Goal: Task Accomplishment & Management: Manage account settings

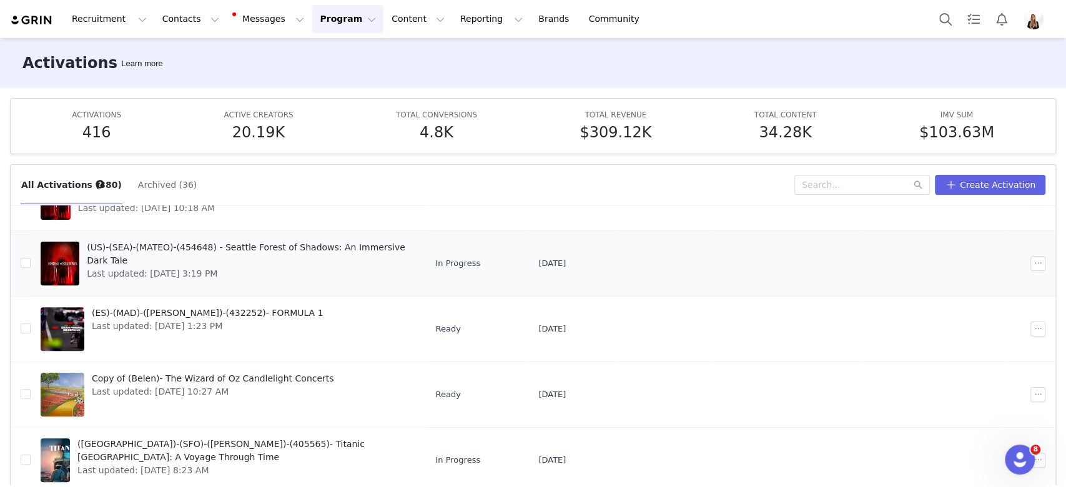
scroll to position [385, 0]
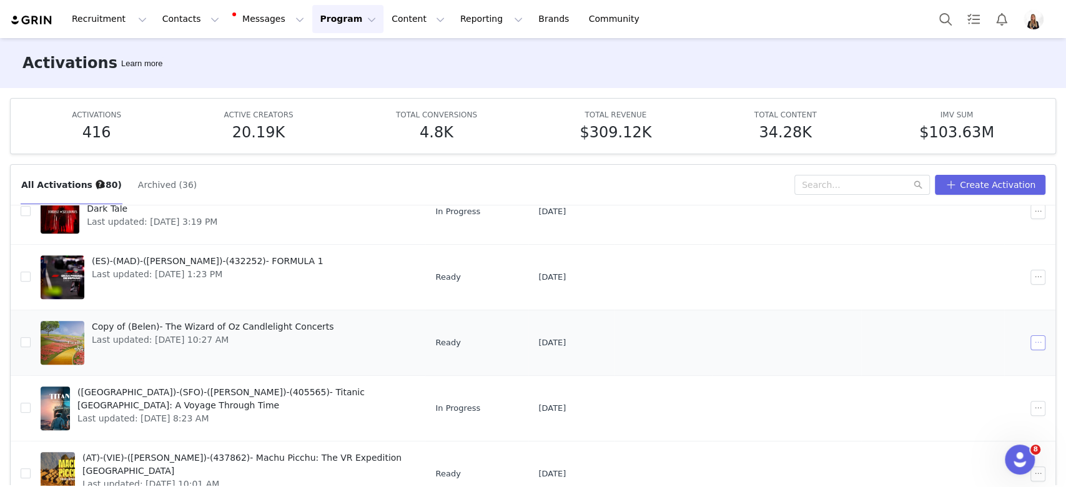
click at [1030, 347] on button "button" at bounding box center [1037, 342] width 15 height 15
click at [952, 381] on span "Duplicate" at bounding box center [951, 384] width 42 height 14
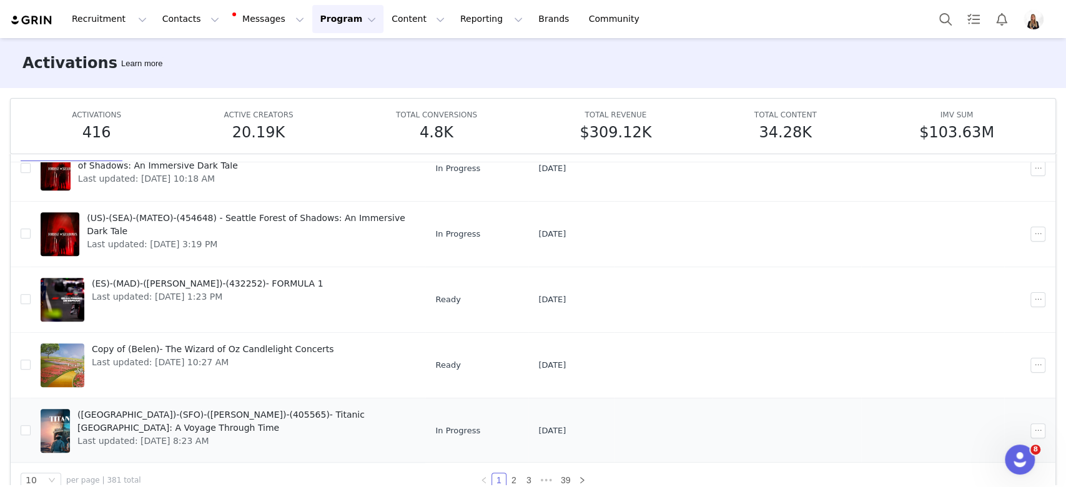
scroll to position [65, 0]
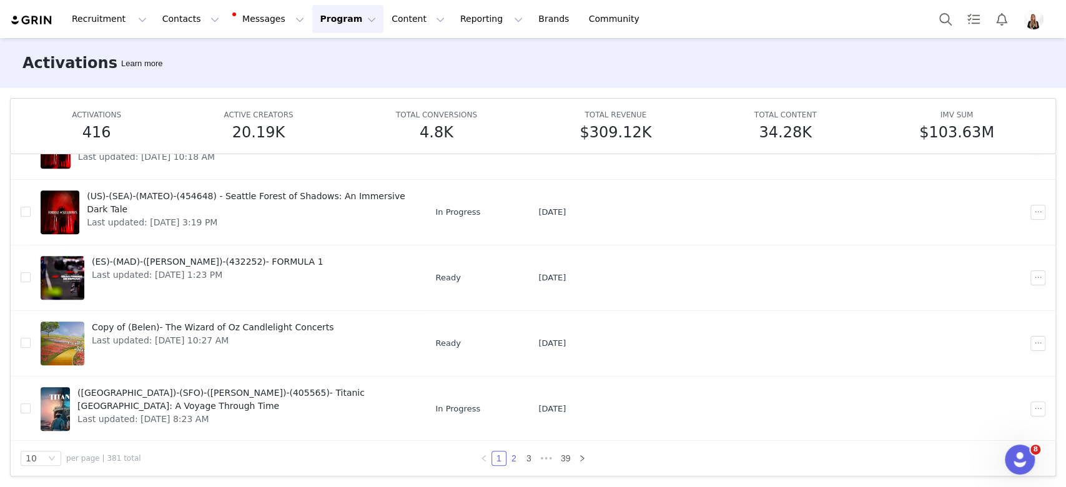
click at [507, 455] on link "2" at bounding box center [514, 459] width 14 height 14
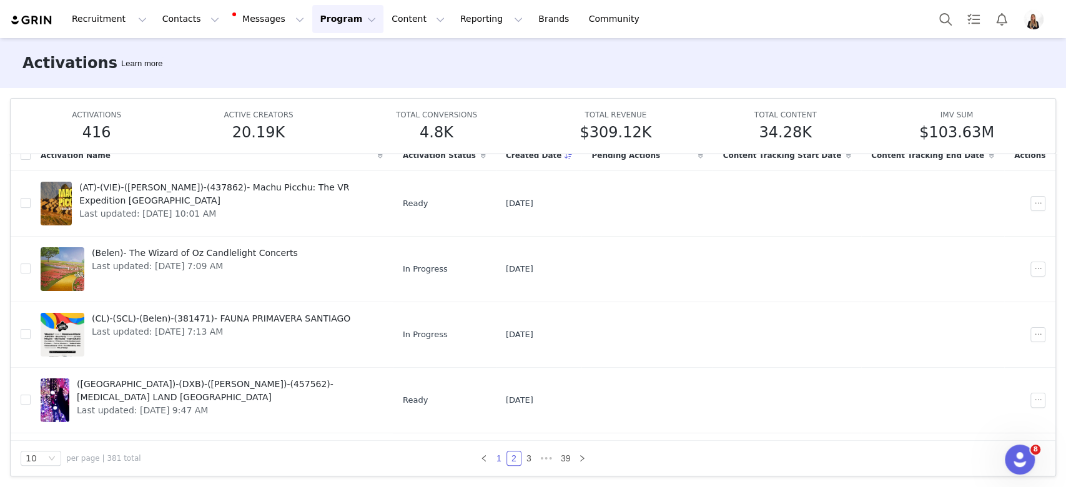
click at [492, 452] on link "1" at bounding box center [499, 459] width 14 height 14
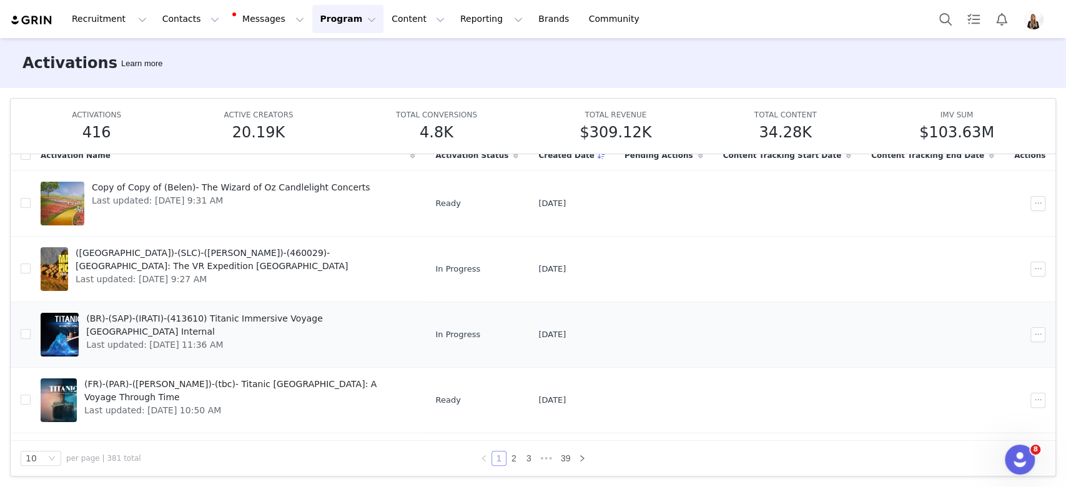
scroll to position [385, 0]
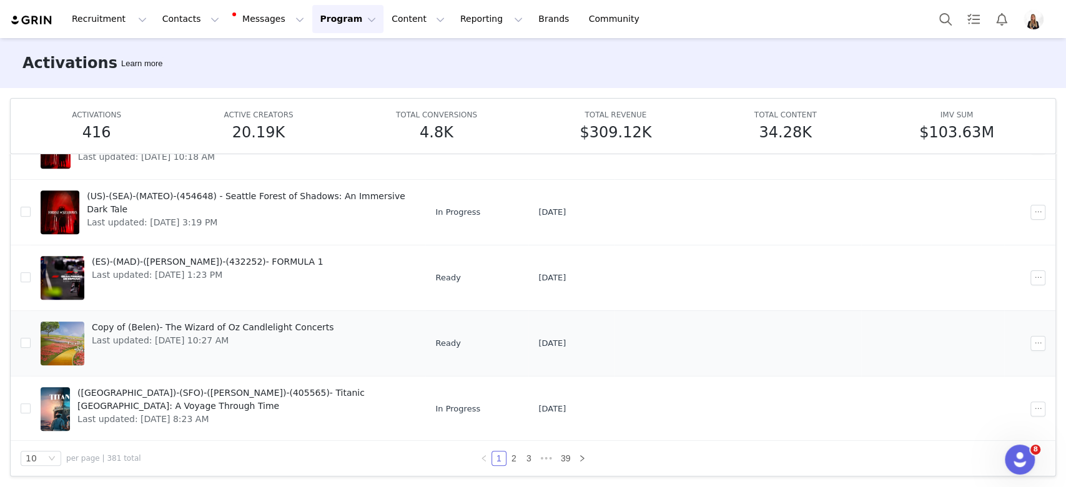
click at [222, 318] on div "Copy of (Belen)- The Wizard of Oz Candlelight Concerts Last updated: Sep 24, 20…" at bounding box center [212, 343] width 257 height 50
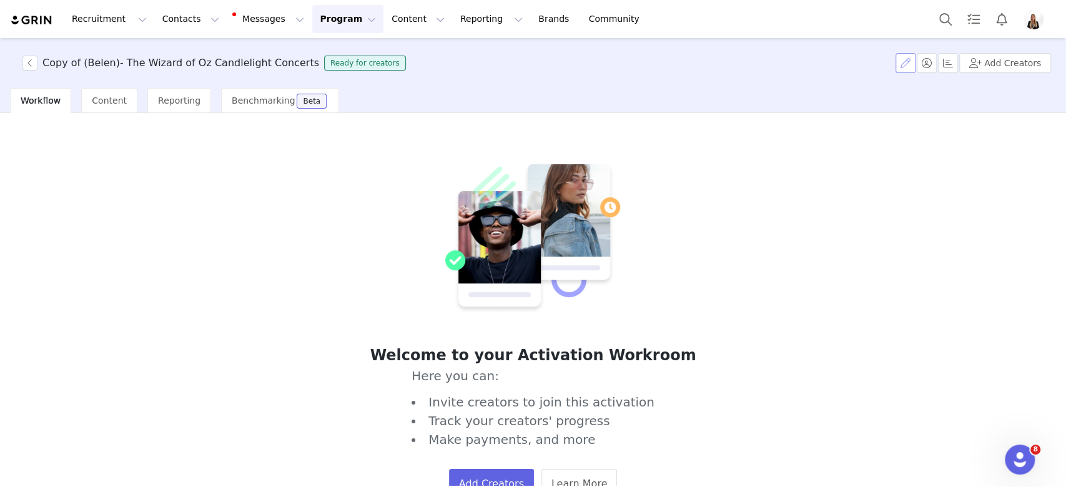
click at [908, 61] on button "button" at bounding box center [906, 63] width 20 height 20
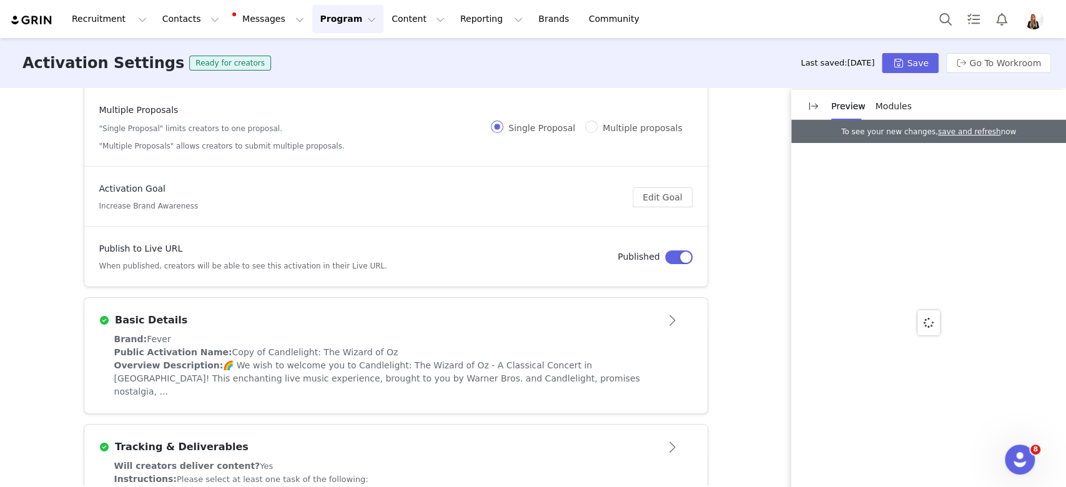
scroll to position [166, 0]
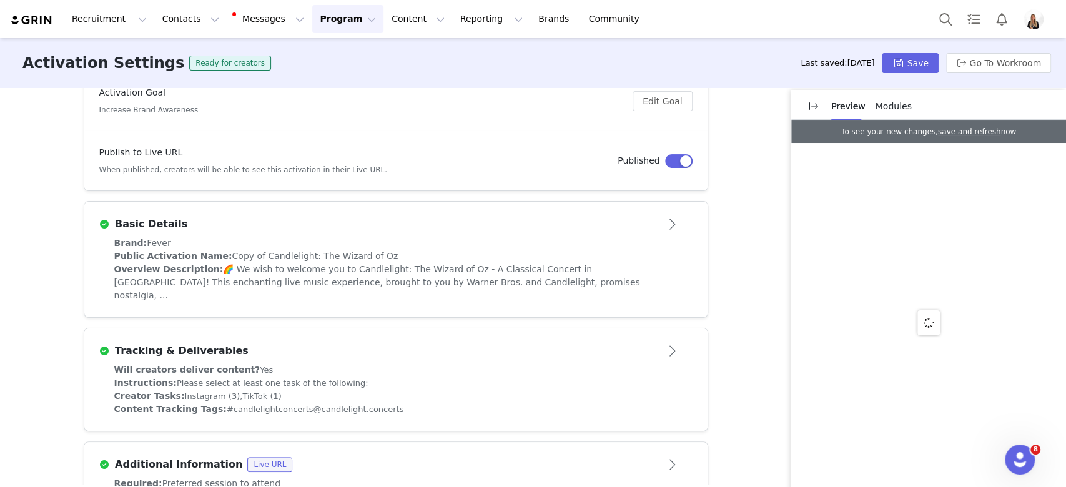
click at [432, 260] on div "Public Activation Name: Copy of Candlelight: The Wizard of Oz" at bounding box center [395, 256] width 563 height 13
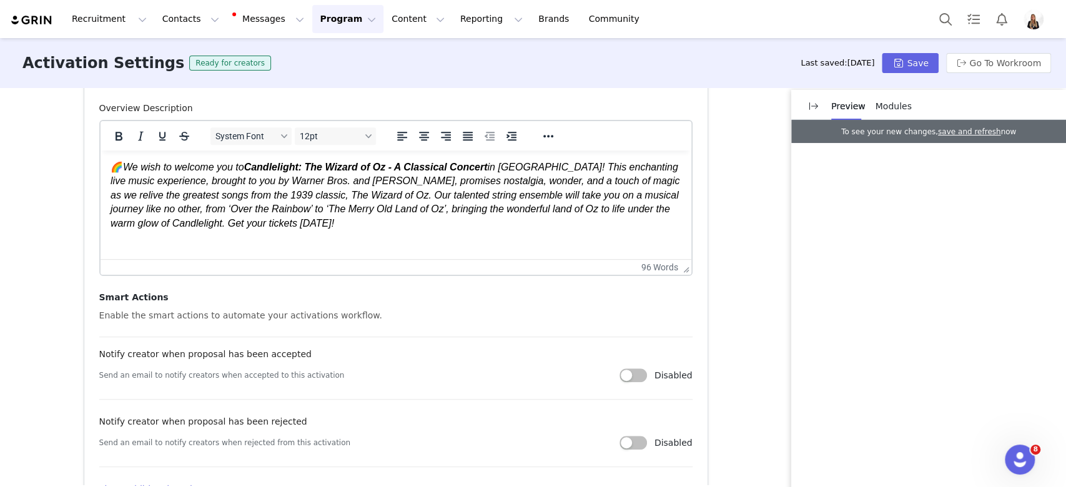
scroll to position [614, 0]
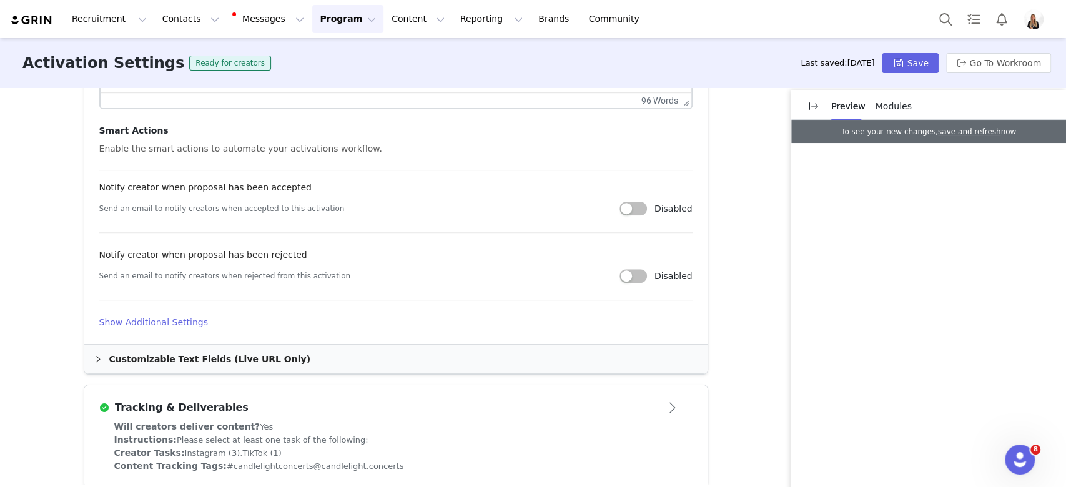
click at [163, 359] on div "Customizable Text Fields (Live URL Only)" at bounding box center [395, 359] width 623 height 29
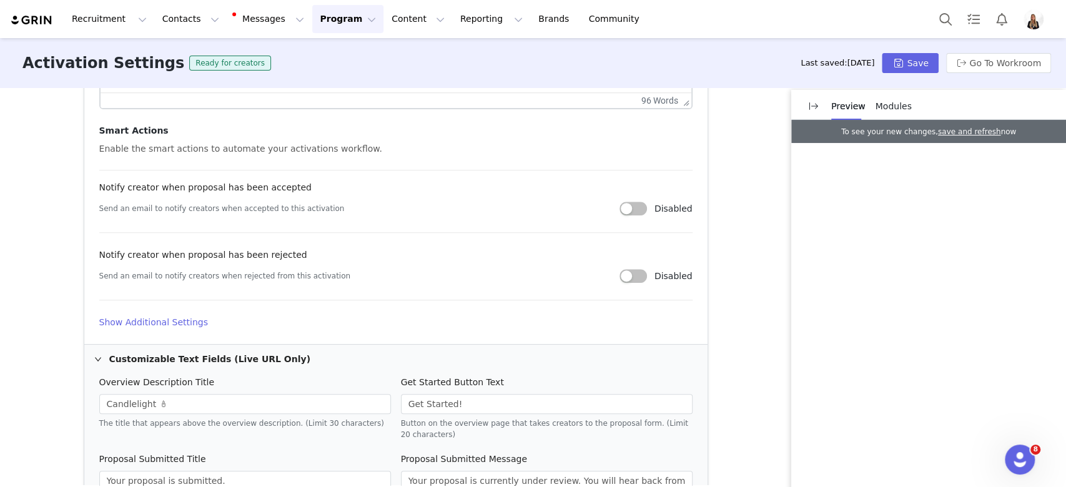
click at [162, 327] on h4 "Show Additional Settings" at bounding box center [395, 322] width 593 height 13
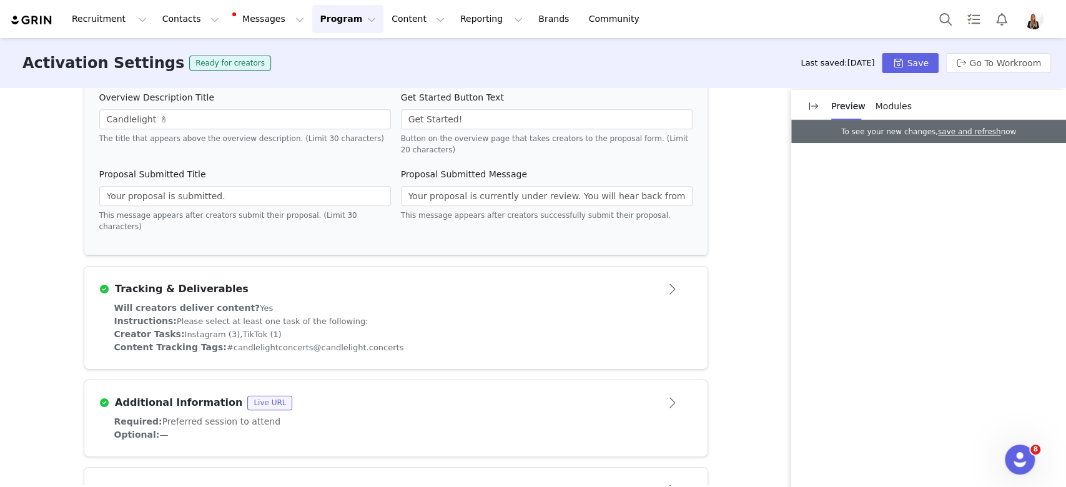
scroll to position [1030, 0]
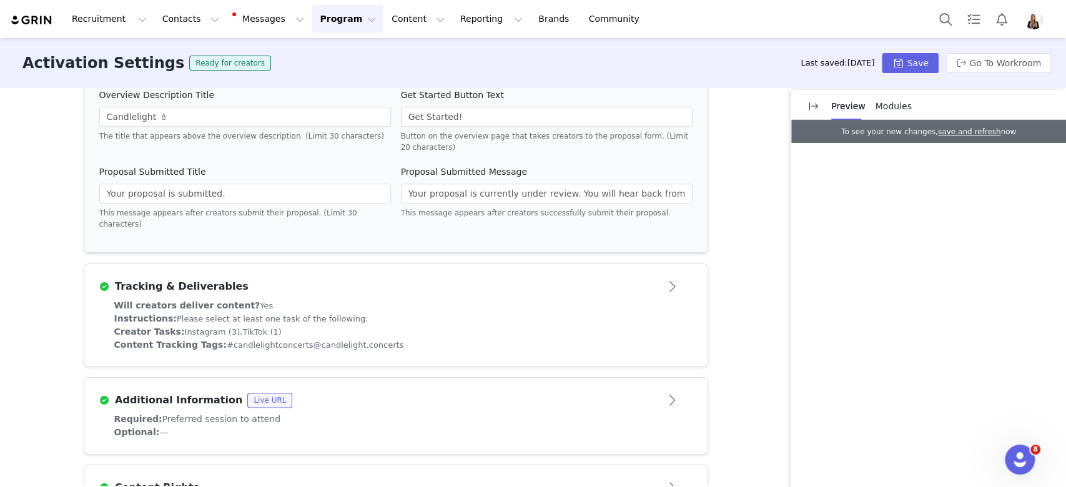
click at [320, 27] on button "Program Program" at bounding box center [347, 19] width 71 height 28
click at [331, 57] on p "Activations" at bounding box center [316, 55] width 48 height 13
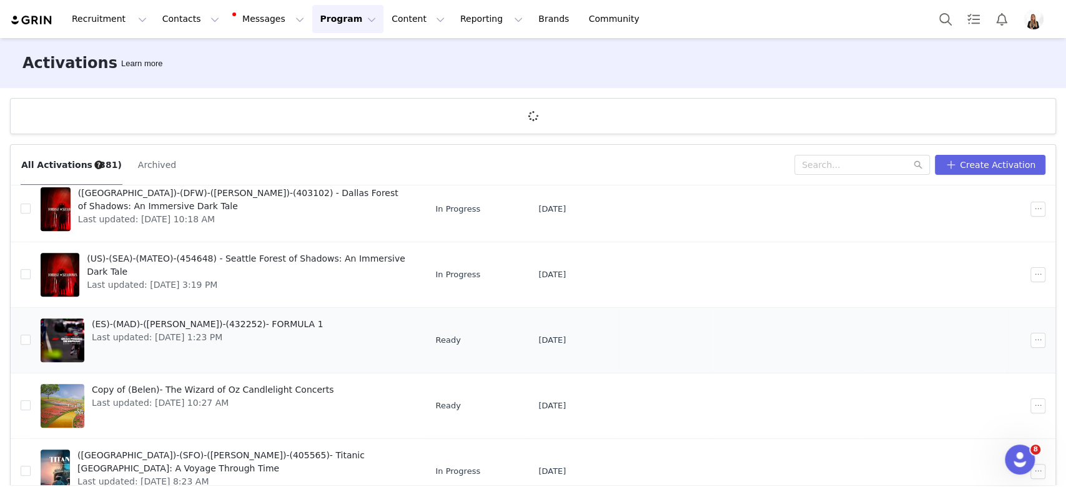
scroll to position [385, 0]
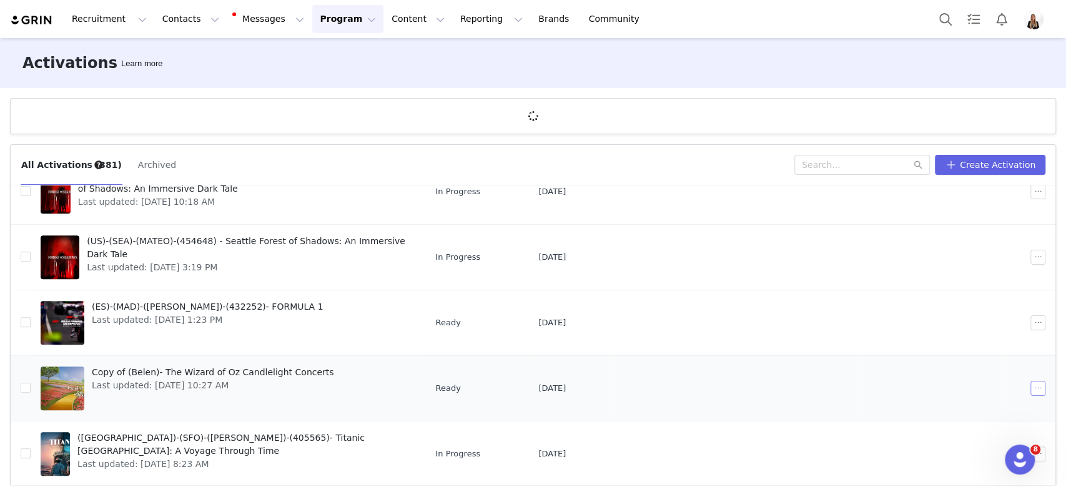
click at [1030, 387] on button "button" at bounding box center [1037, 388] width 15 height 15
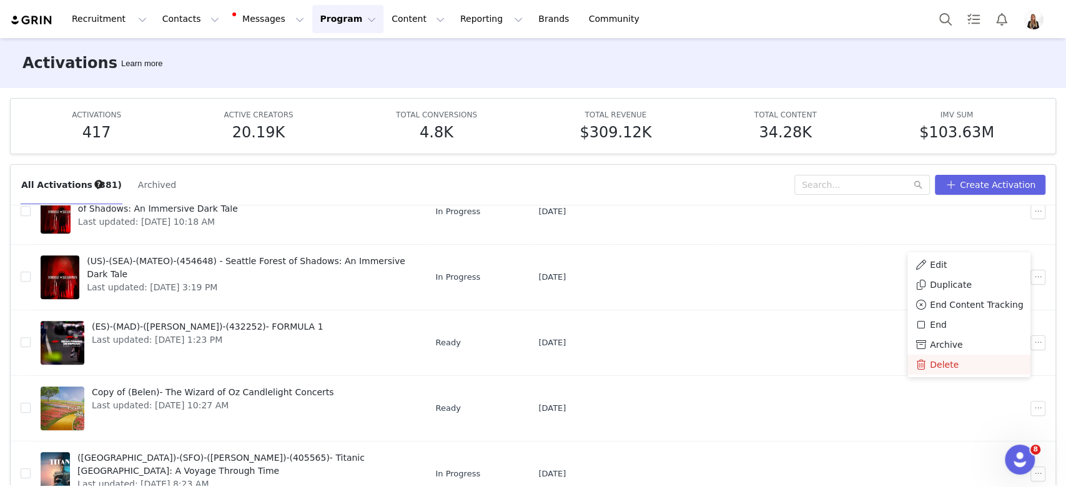
click at [960, 365] on div "Delete" at bounding box center [969, 365] width 108 height 14
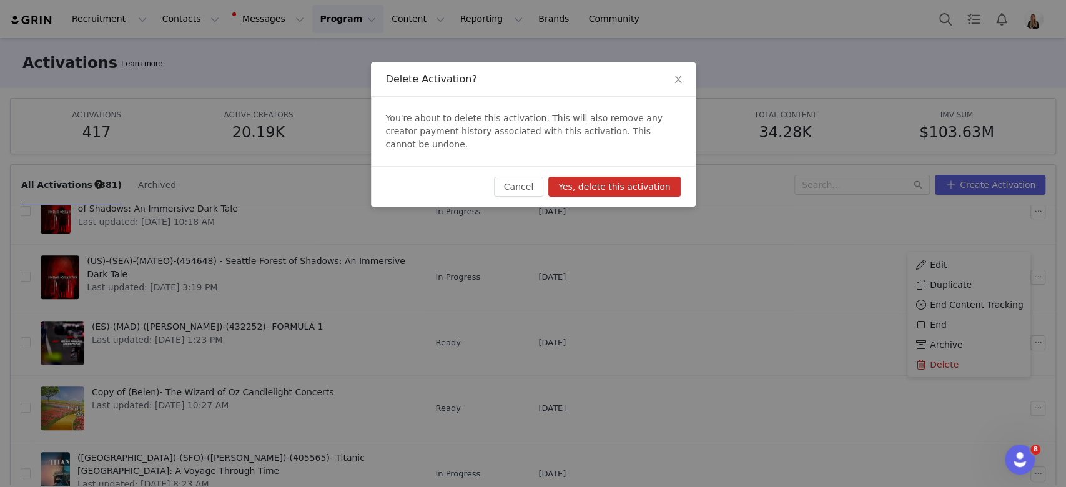
click at [625, 187] on div "Cancel Yes, delete this activation" at bounding box center [533, 186] width 325 height 41
click at [624, 177] on button "Yes, delete this activation" at bounding box center [614, 187] width 132 height 20
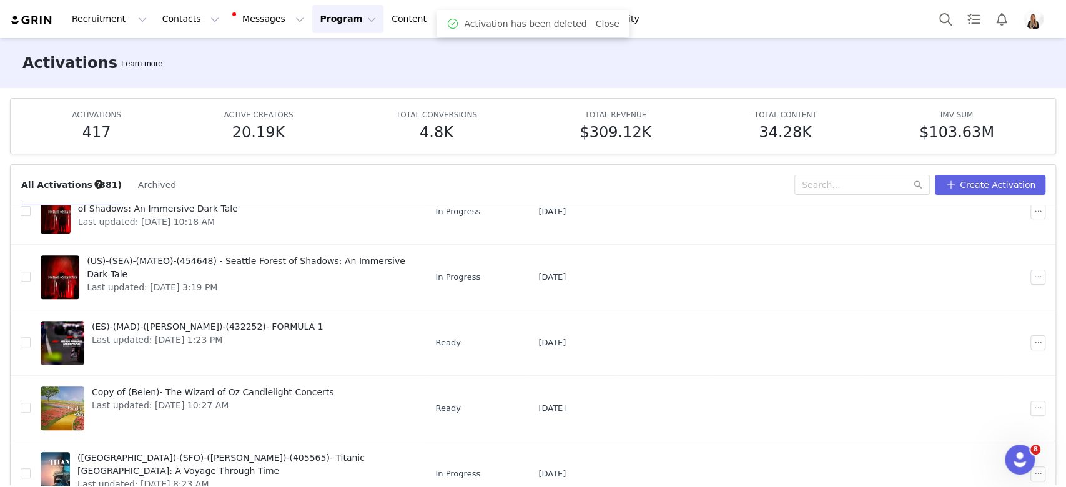
scroll to position [0, 0]
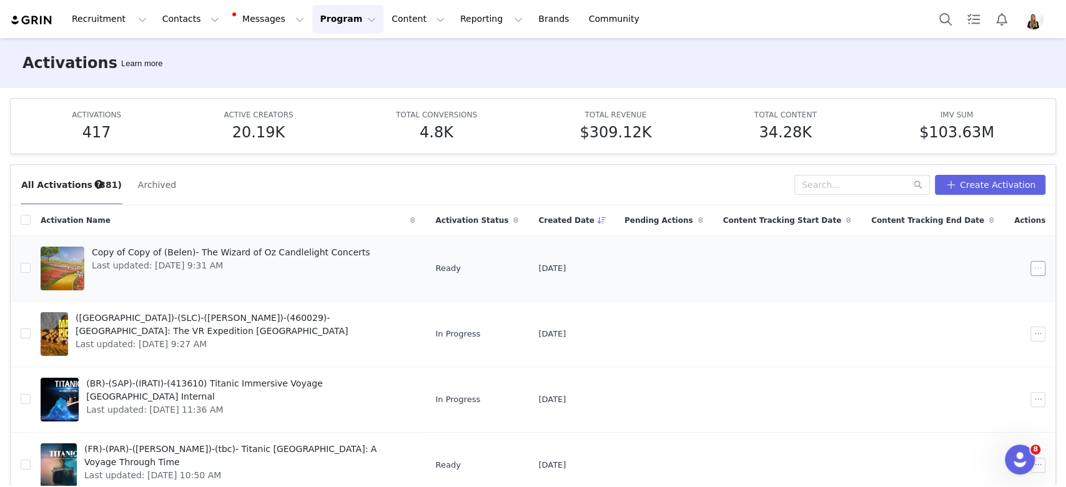
click at [1030, 274] on button "button" at bounding box center [1037, 268] width 15 height 15
click at [942, 289] on span "Edit" at bounding box center [938, 291] width 17 height 14
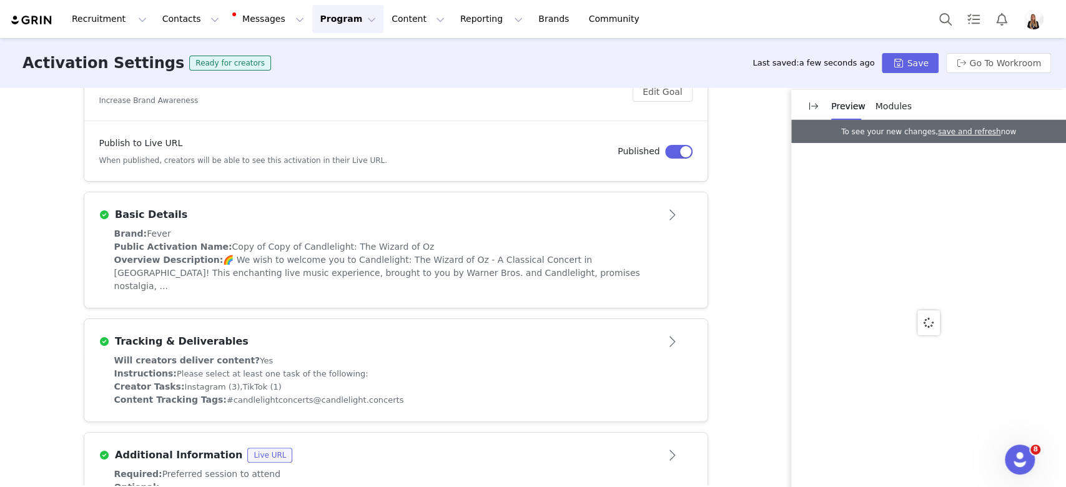
scroll to position [347, 0]
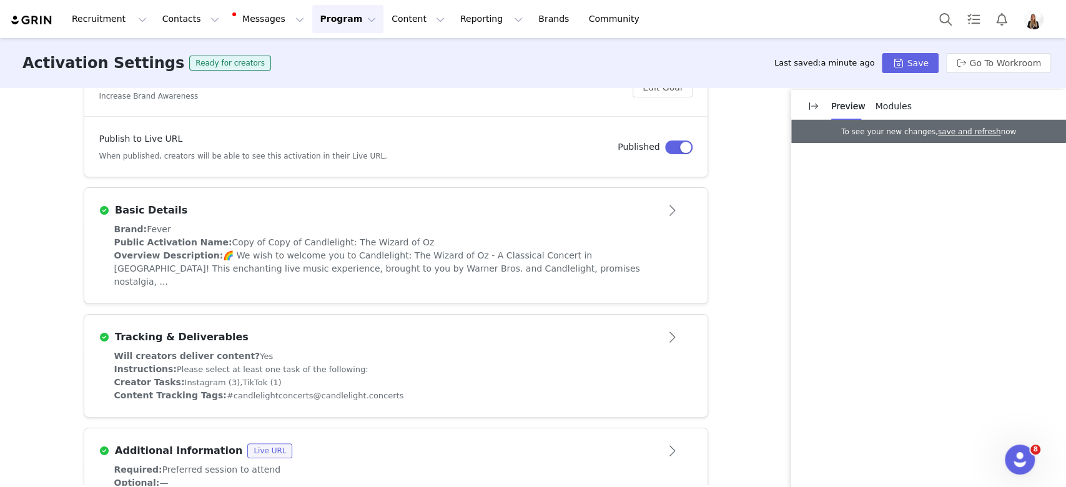
click at [240, 219] on div "Basic Details" at bounding box center [395, 210] width 593 height 20
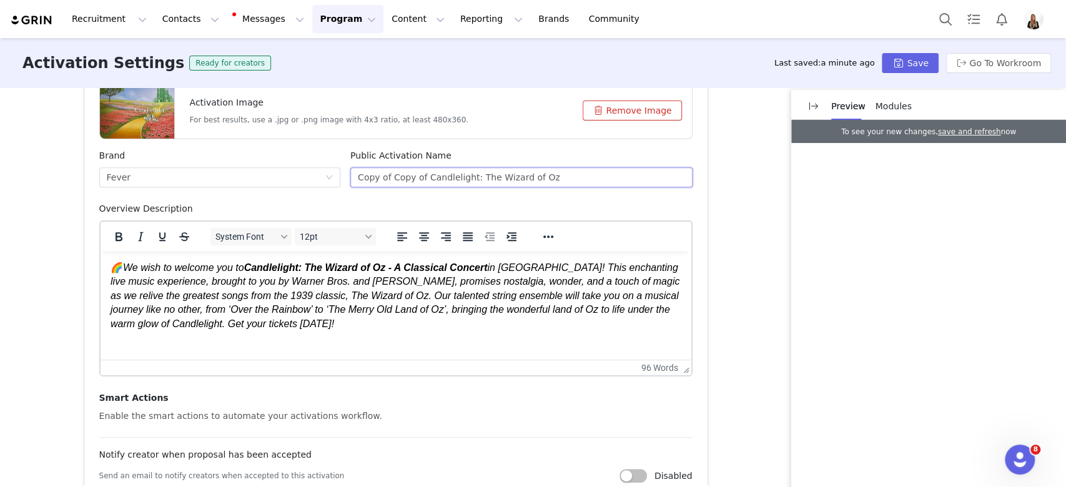
drag, startPoint x: 414, startPoint y: 172, endPoint x: 52, endPoint y: 181, distance: 362.3
click at [52, 182] on div "Activation Type Ongoing activations do not have start and end dates. Content wi…" at bounding box center [533, 286] width 1066 height 397
drag, startPoint x: 510, startPoint y: 183, endPoint x: 401, endPoint y: 176, distance: 109.5
click at [401, 176] on input "Candlelight: The Wizard of Oz" at bounding box center [521, 177] width 342 height 20
click at [387, 180] on input "Candlelight:" at bounding box center [521, 177] width 342 height 20
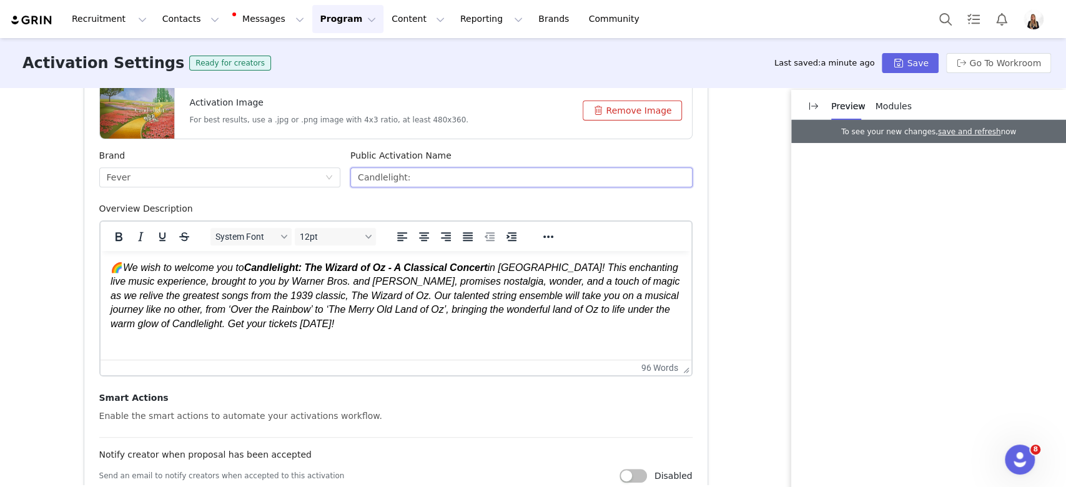
click at [404, 179] on input "Candlelight:" at bounding box center [521, 177] width 342 height 20
type input "C"
paste input "Candlelight Orchestra"
type input "Candlelight Orchestra"
drag, startPoint x: 112, startPoint y: 295, endPoint x: 6, endPoint y: 230, distance: 123.9
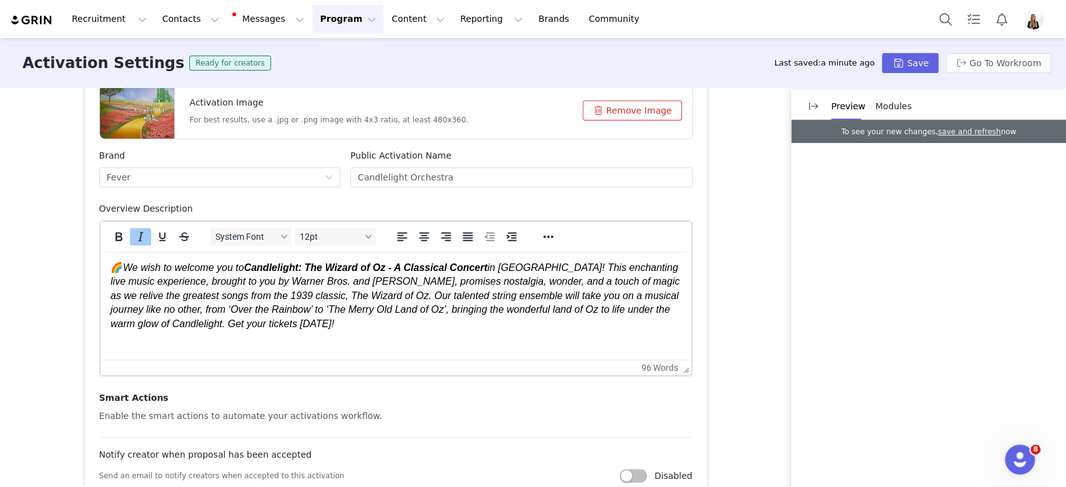
click at [100, 251] on html "🌈 We wish to welcome you to Candlelight: The Wizard of Oz - A Classical Concert…" at bounding box center [395, 296] width 591 height 90
click at [293, 296] on em "We wish to welcome you to Candlelight: The Wizard of Oz - A Classical Concert i…" at bounding box center [394, 295] width 569 height 67
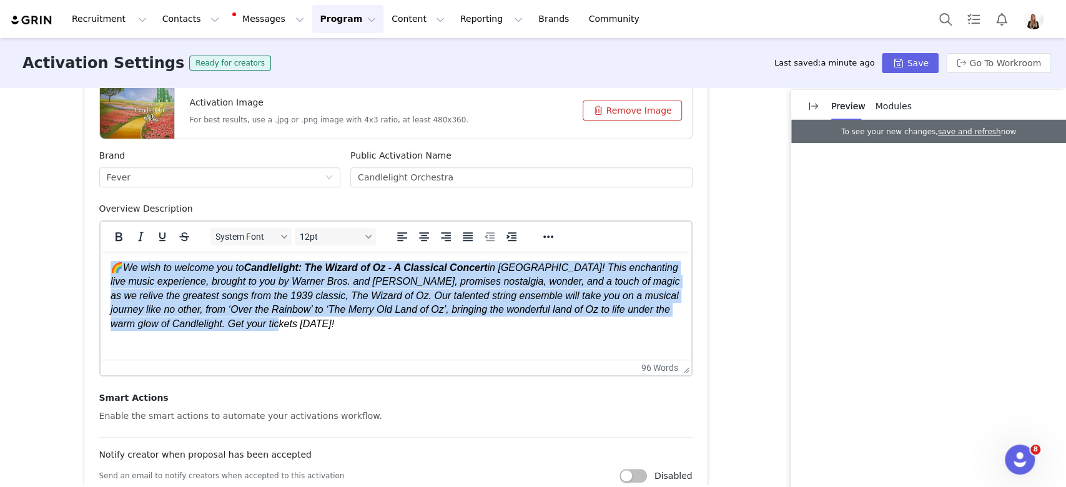
drag, startPoint x: 266, startPoint y: 330, endPoint x: 71, endPoint y: 257, distance: 208.5
click at [100, 257] on html "🌈 We wish to welcome you to Candlelight: The Wizard of Oz - A Classical Concert…" at bounding box center [395, 296] width 591 height 90
paste body "Rich Text Area. Press ALT-0 for help."
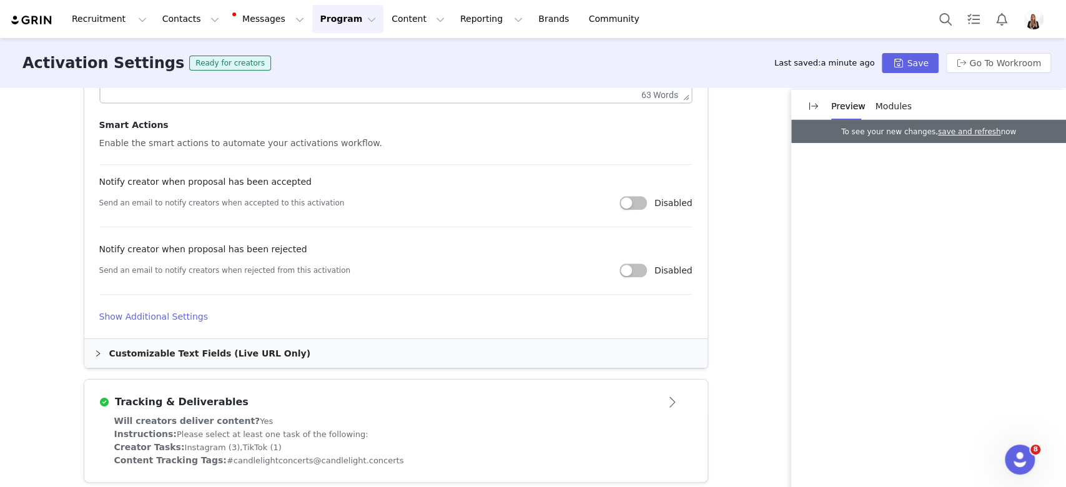
scroll to position [679, 0]
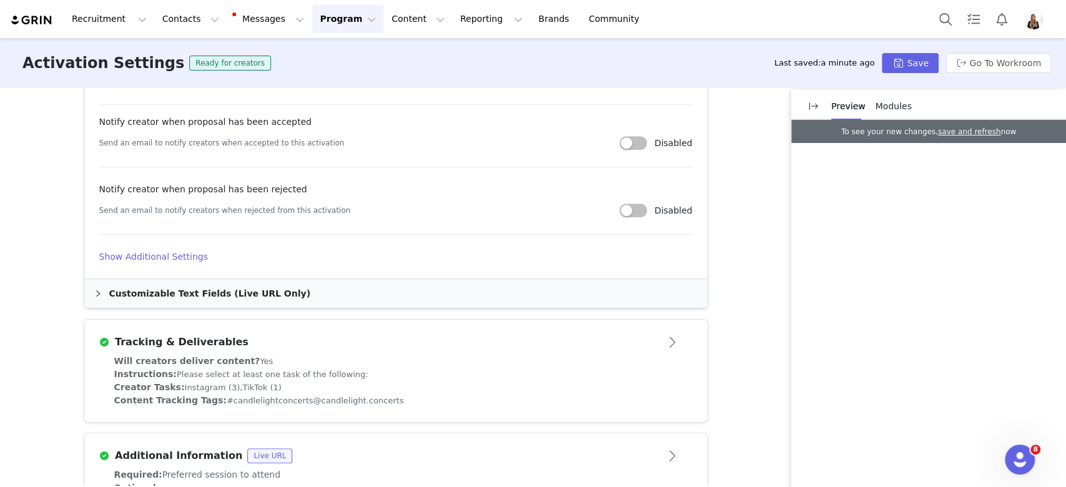
click at [170, 257] on h4 "Show Additional Settings" at bounding box center [395, 256] width 593 height 13
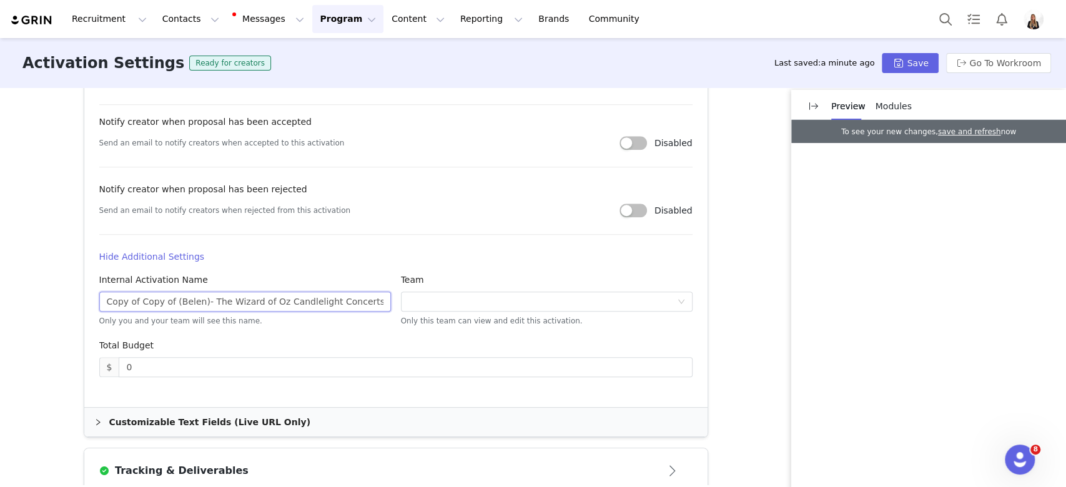
drag, startPoint x: 163, startPoint y: 300, endPoint x: 0, endPoint y: 307, distance: 163.1
click at [0, 307] on div "Activation Type Ongoing activations do not have start and end dates. Content wi…" at bounding box center [533, 286] width 1066 height 397
drag, startPoint x: 308, startPoint y: 290, endPoint x: 197, endPoint y: 294, distance: 111.8
click at [197, 294] on div "Internal Activation Name (Belen)- The Wizard of Oz Candlelight Concerts Only yo…" at bounding box center [245, 299] width 292 height 51
drag, startPoint x: 308, startPoint y: 297, endPoint x: 134, endPoint y: 289, distance: 174.4
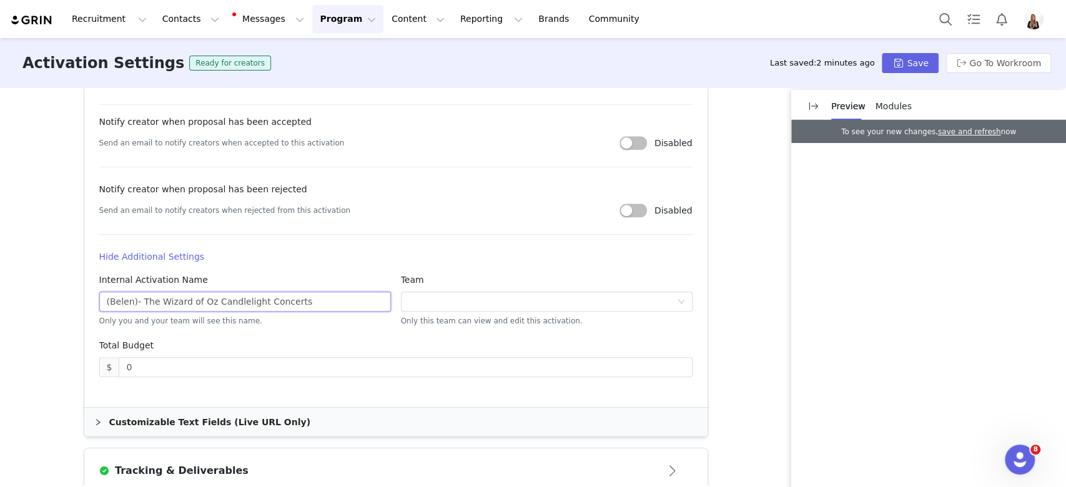
click at [134, 289] on div "Internal Activation Name (Belen)- The Wizard of Oz Candlelight Concerts Only yo…" at bounding box center [245, 299] width 292 height 51
type input "(Belen)- Candleligh Orchestra"
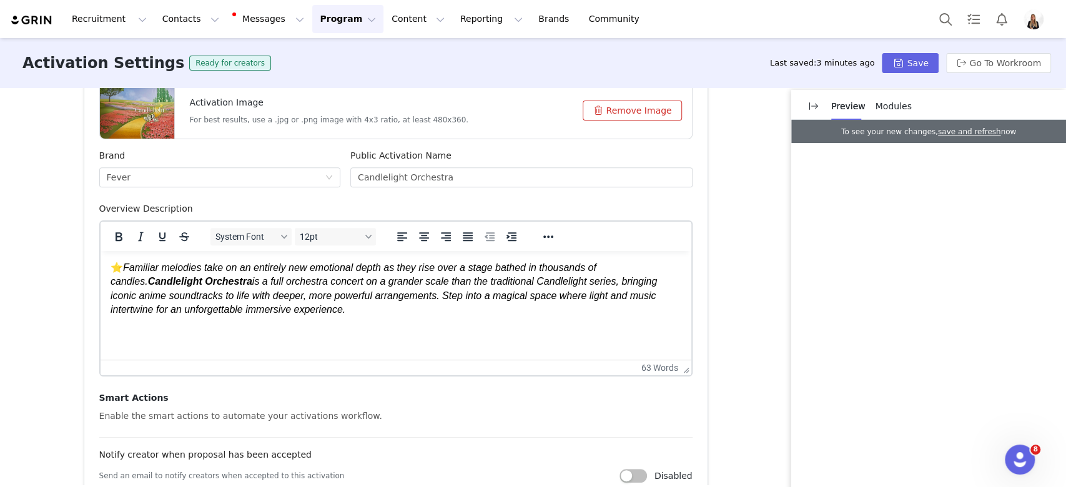
scroll to position [180, 0]
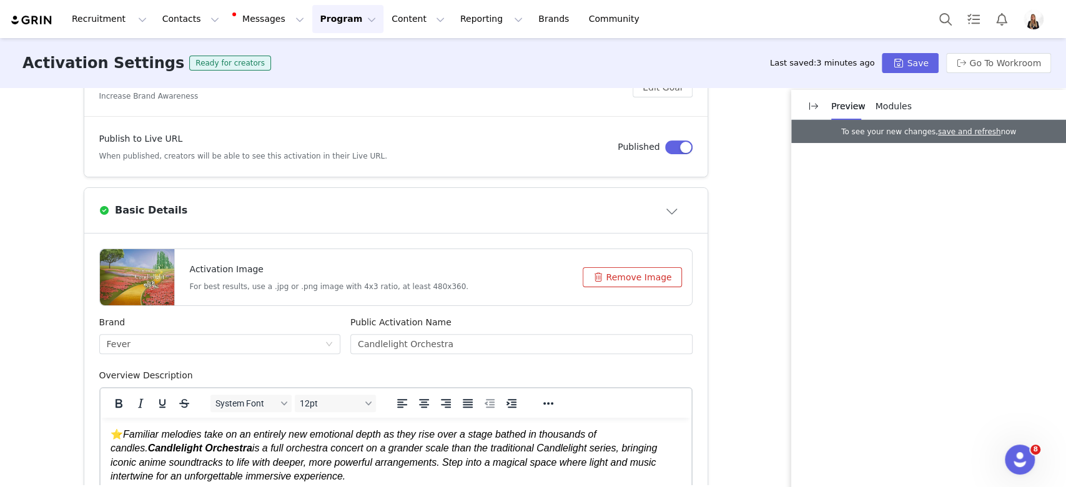
click at [142, 263] on div at bounding box center [137, 277] width 74 height 56
click at [895, 61] on button "Save" at bounding box center [910, 63] width 56 height 20
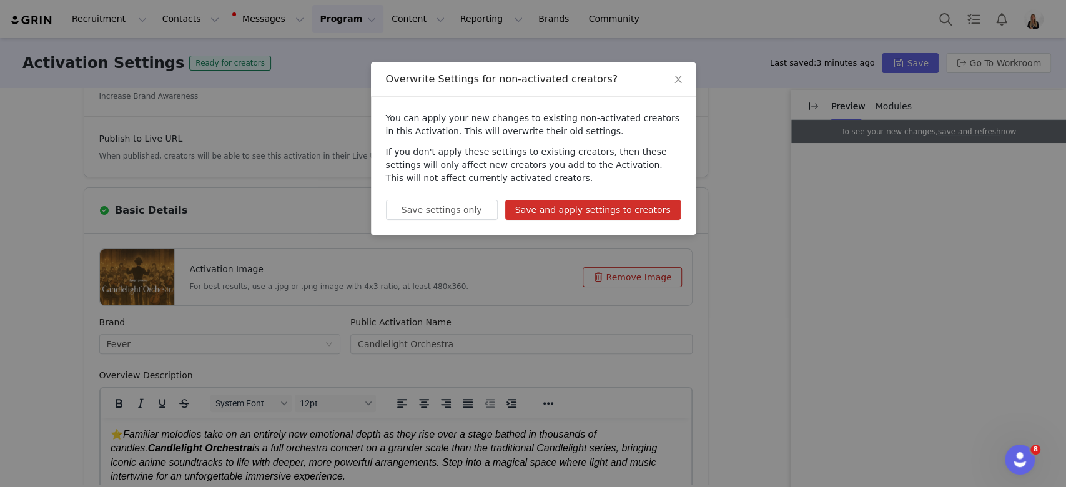
click at [623, 208] on button "Save and apply settings to creators" at bounding box center [592, 210] width 175 height 20
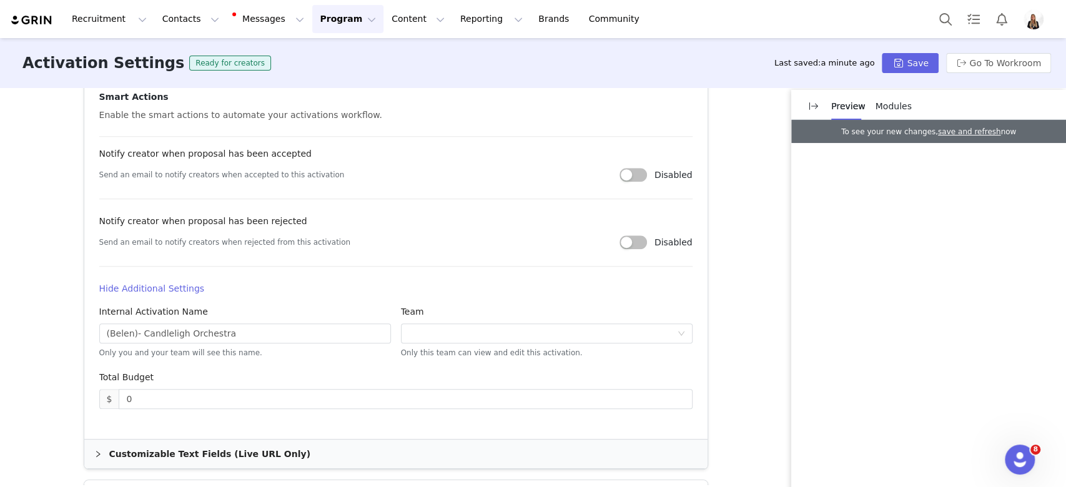
scroll to position [763, 0]
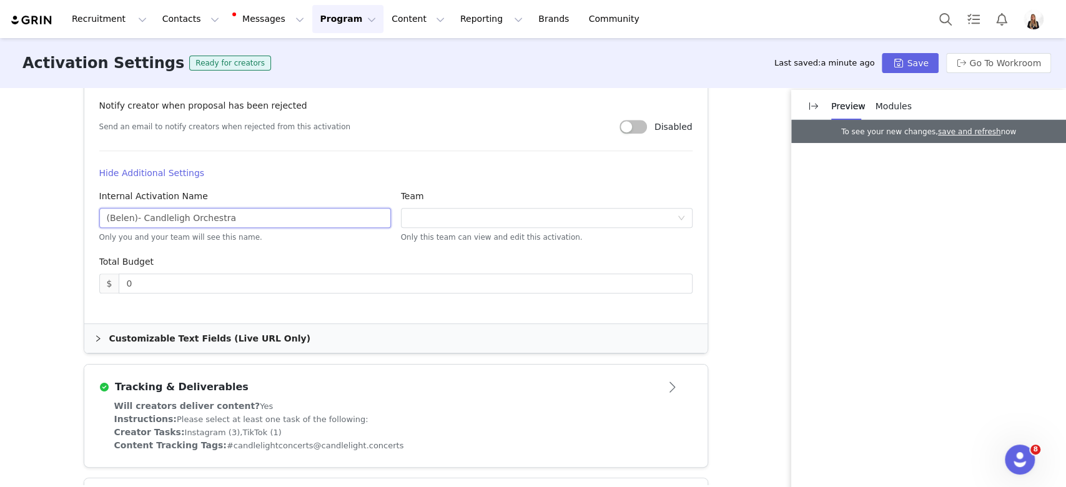
click at [255, 224] on input "(Belen)- Candleligh Orchestra" at bounding box center [245, 218] width 292 height 20
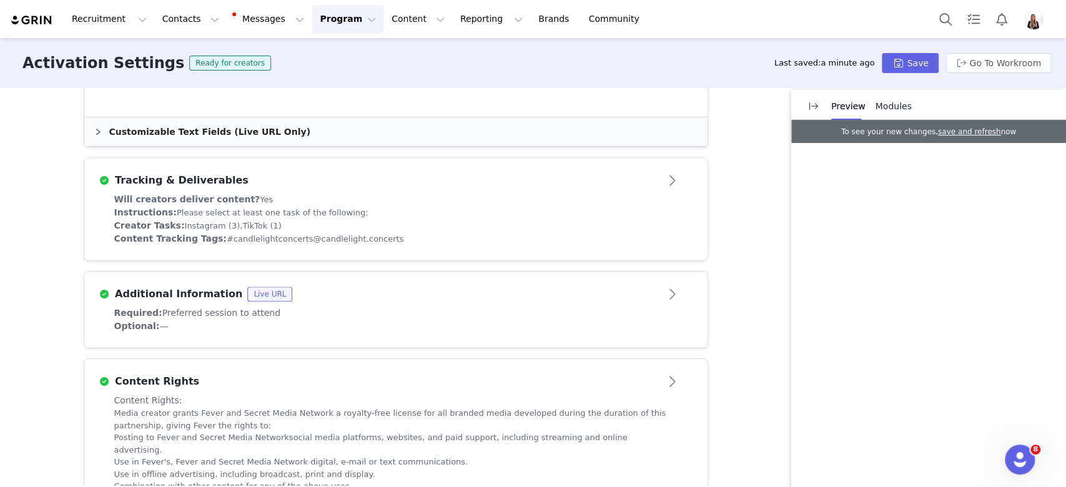
scroll to position [992, 0]
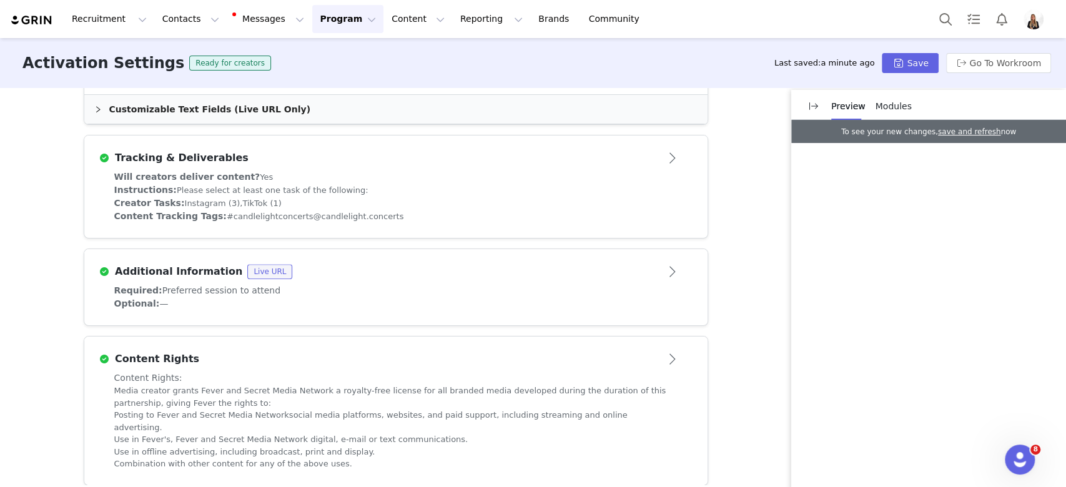
click at [894, 105] on span "Modules" at bounding box center [894, 106] width 36 height 10
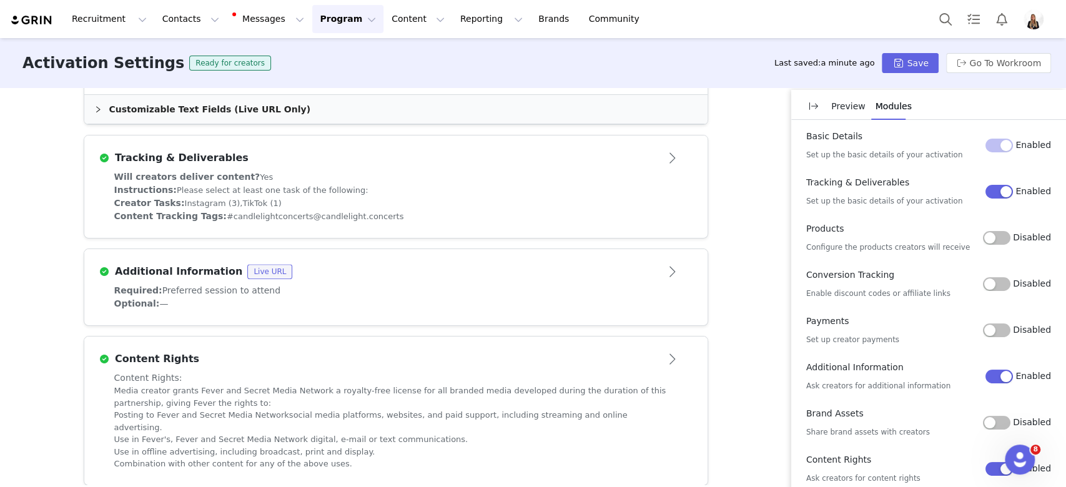
click at [988, 287] on button "Disabled" at bounding box center [996, 284] width 27 height 14
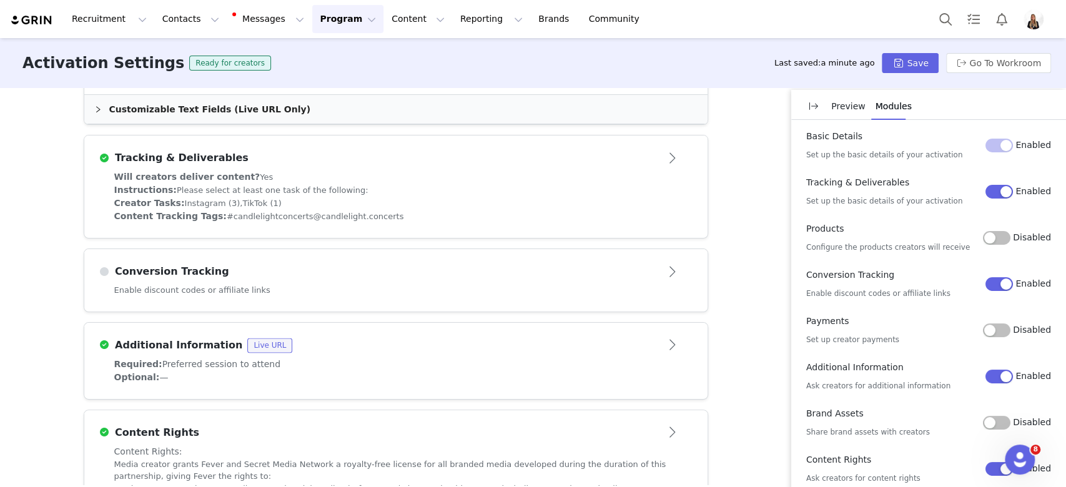
click at [307, 297] on div "Enable discount codes or affiliate links" at bounding box center [395, 297] width 623 height 27
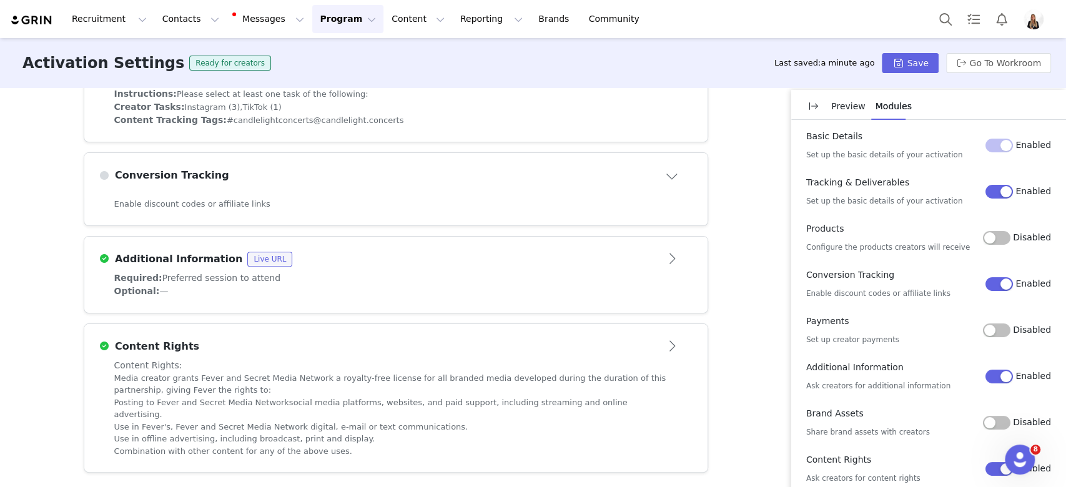
scroll to position [430, 0]
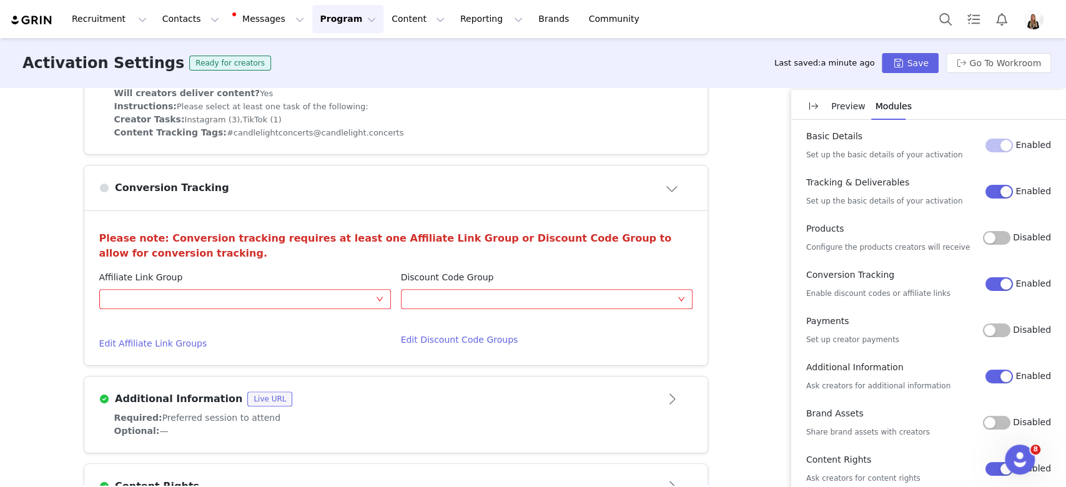
click at [148, 342] on h4 "Edit Affiliate Link Groups" at bounding box center [245, 343] width 292 height 13
click at [271, 295] on div "Optional" at bounding box center [241, 299] width 269 height 19
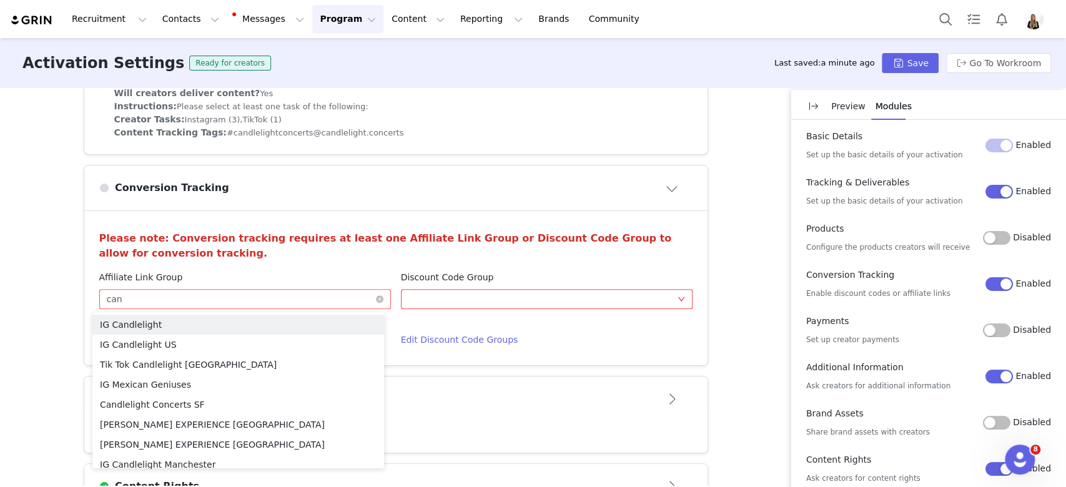
type input "cand"
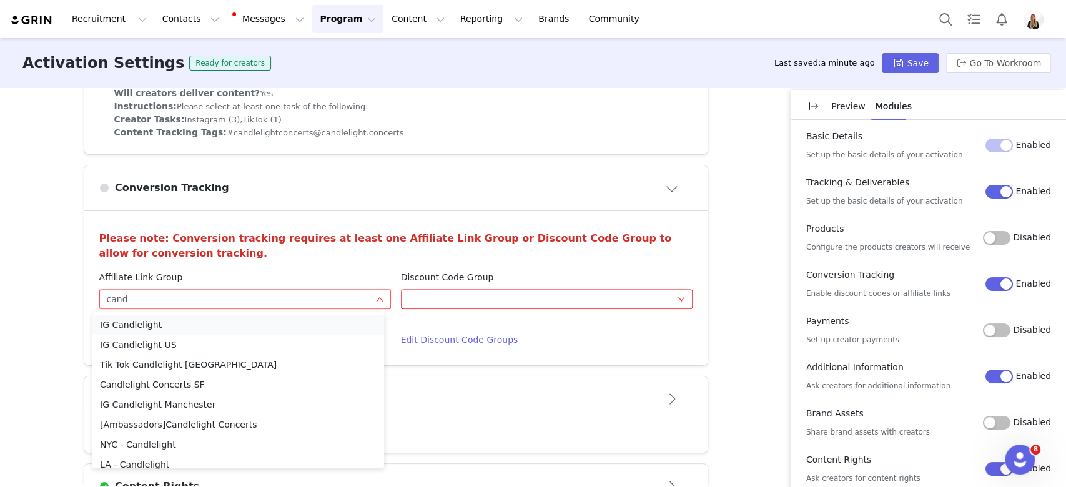
click at [290, 323] on li "IG Candlelight" at bounding box center [238, 325] width 292 height 20
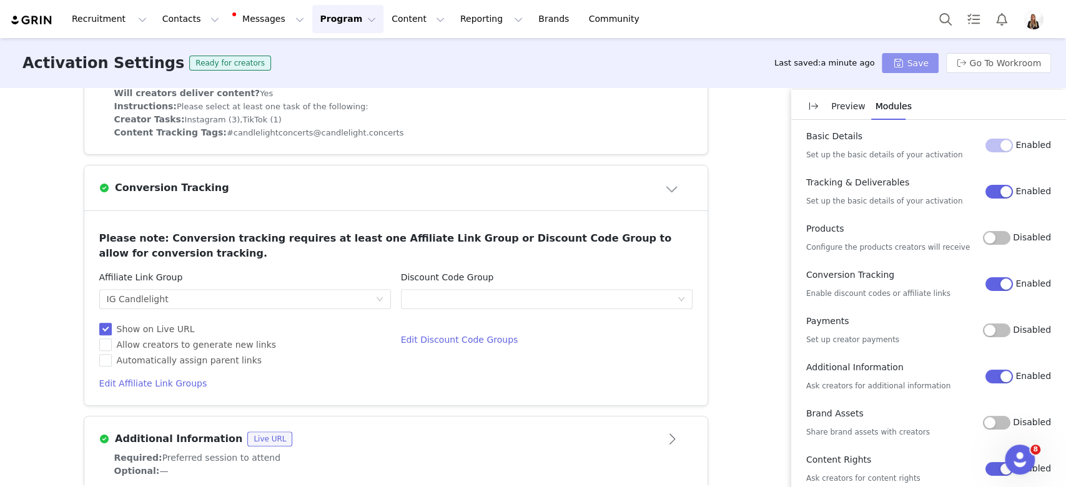
click at [922, 62] on button "Save" at bounding box center [910, 63] width 56 height 20
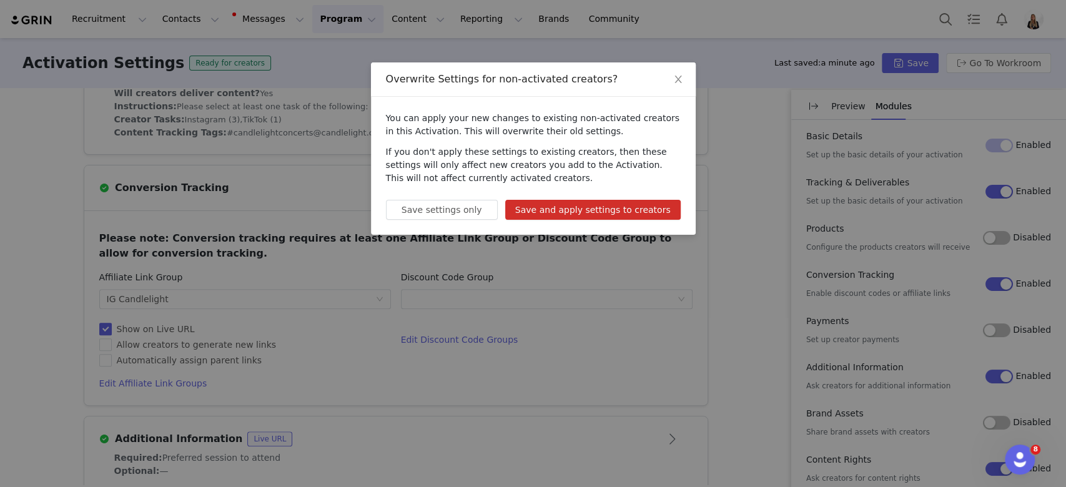
click at [585, 216] on button "Save and apply settings to creators" at bounding box center [592, 210] width 175 height 20
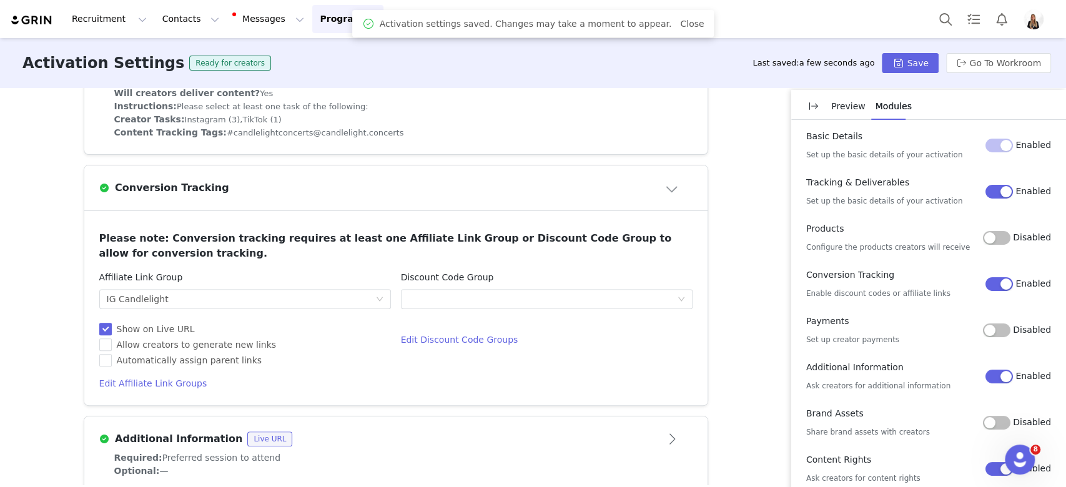
click at [844, 102] on p "Preview" at bounding box center [848, 106] width 34 height 13
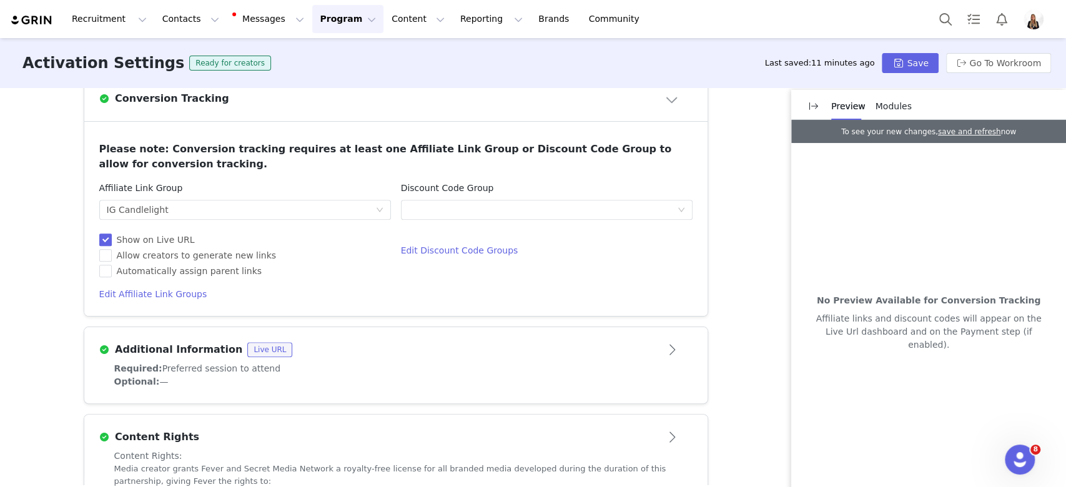
scroll to position [600, 0]
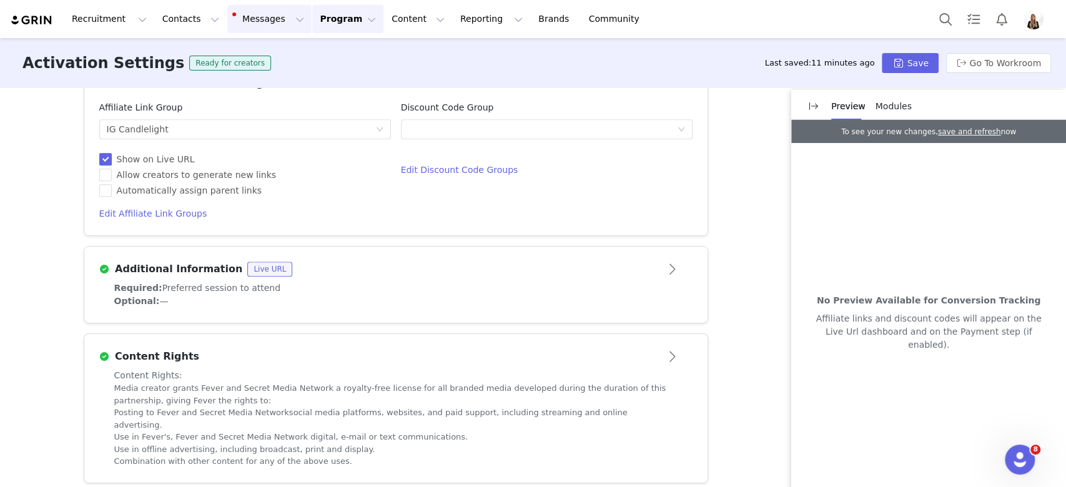
click at [247, 21] on button "Messages Messages" at bounding box center [269, 19] width 84 height 28
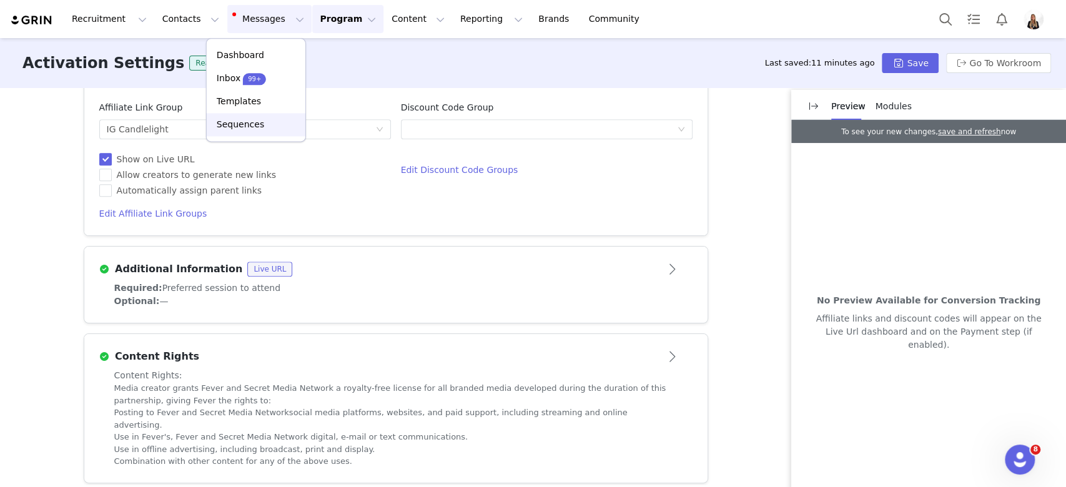
click at [263, 132] on link "Sequences" at bounding box center [256, 124] width 99 height 23
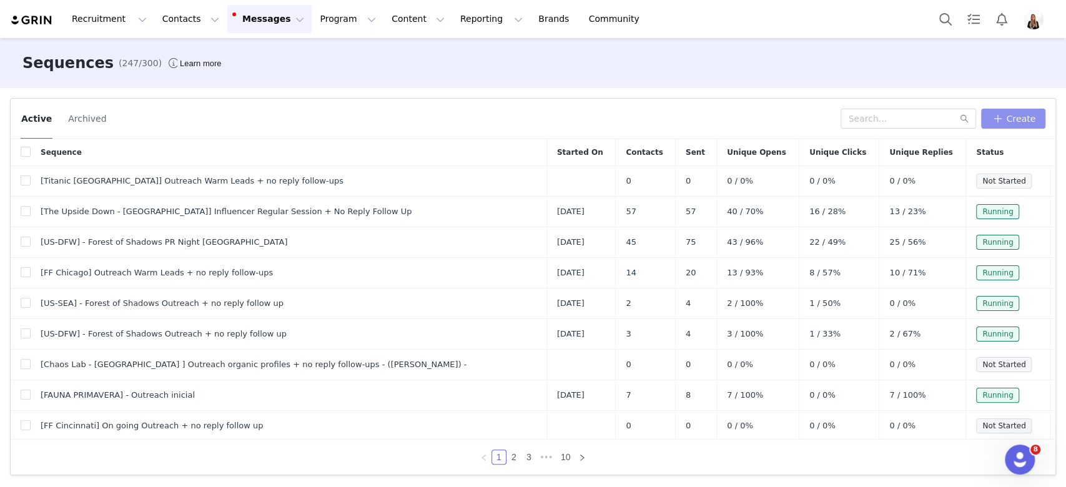
click at [1033, 121] on button "Create" at bounding box center [1013, 119] width 64 height 20
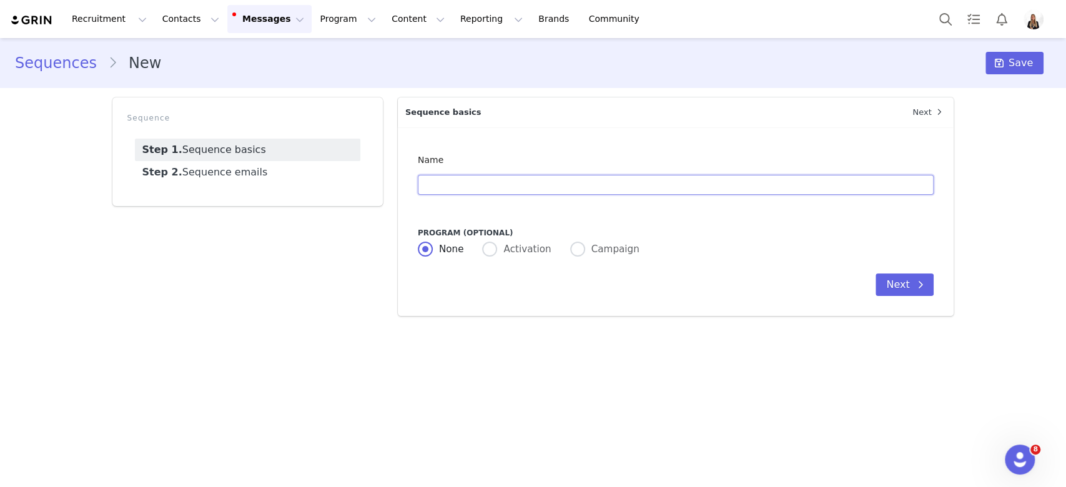
click at [601, 189] on input "text" at bounding box center [676, 185] width 516 height 20
paste input "🕯️ A Night of Magic: Candlelight Orchestra Special Edition"
drag, startPoint x: 442, startPoint y: 187, endPoint x: 508, endPoint y: 182, distance: 67.0
click at [508, 182] on input "🕯️ A Night of Magic: Candlelight Orchestra Special Edition" at bounding box center [676, 185] width 516 height 20
click at [618, 184] on input "🕯️ Candlelight Orchestra Special Edition" at bounding box center [676, 185] width 516 height 20
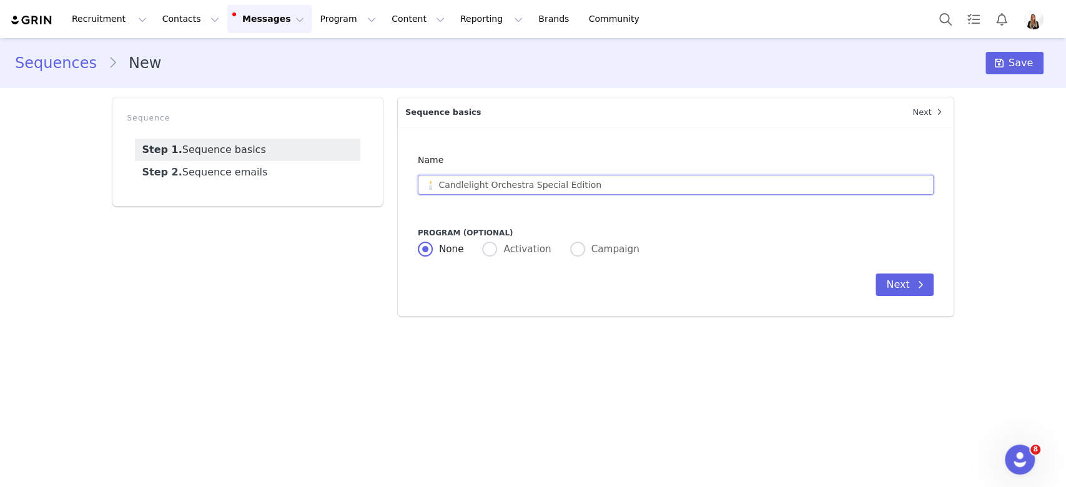
drag, startPoint x: 428, startPoint y: 185, endPoint x: 440, endPoint y: 185, distance: 11.9
click at [440, 185] on input "🕯️ Candlelight Orchestra Special Edition" at bounding box center [676, 185] width 516 height 20
click at [482, 189] on input "[CDL Orchestra Special Edition" at bounding box center [676, 185] width 516 height 20
drag, startPoint x: 555, startPoint y: 189, endPoint x: 489, endPoint y: 187, distance: 66.2
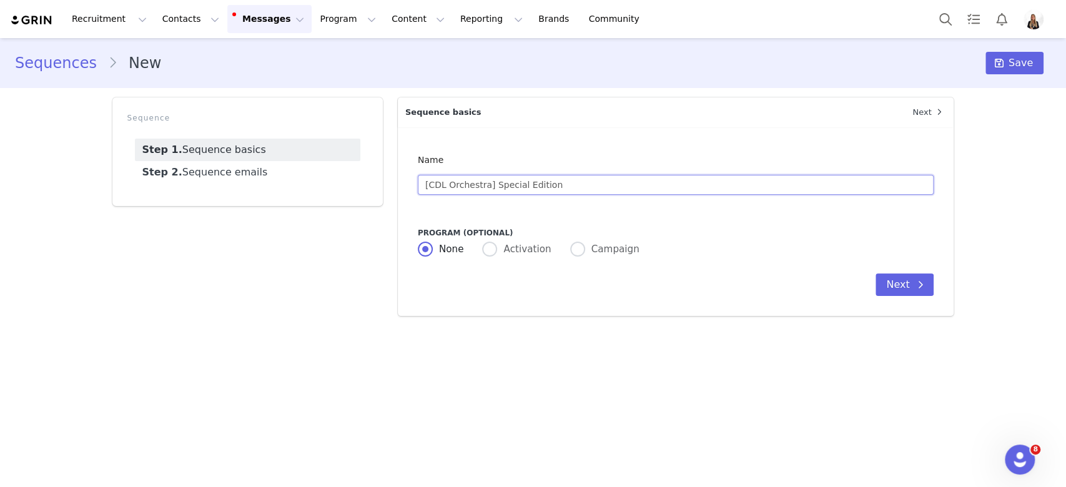
click at [489, 187] on input "[CDL Orchestra] Special Edition" at bounding box center [676, 185] width 516 height 20
type input "[CDL Orchestra] - Outreach"
click at [516, 249] on span "Activation" at bounding box center [524, 249] width 54 height 11
click at [497, 249] on input "Activation" at bounding box center [489, 250] width 15 height 16
radio input "true"
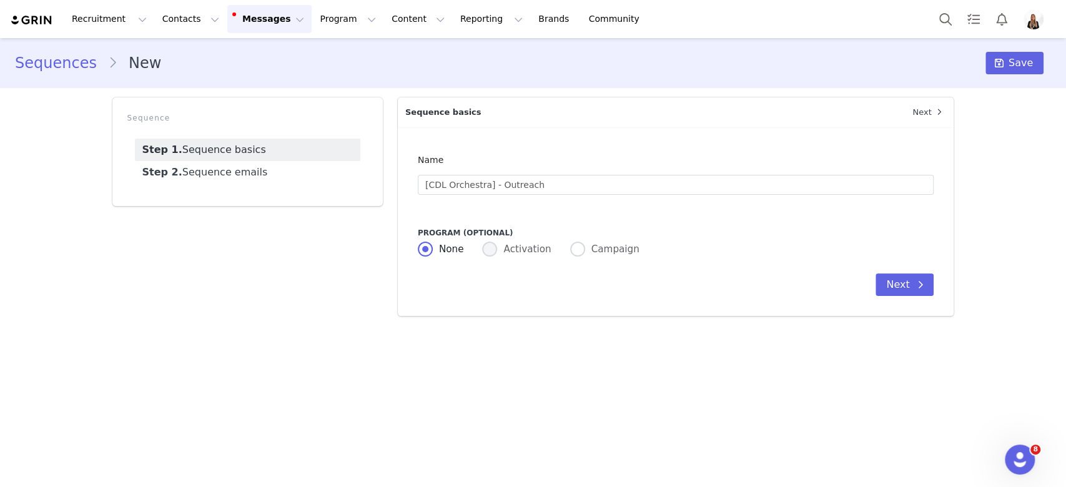
radio input "false"
radio input "true"
click at [515, 280] on div "Link Activation" at bounding box center [669, 285] width 488 height 12
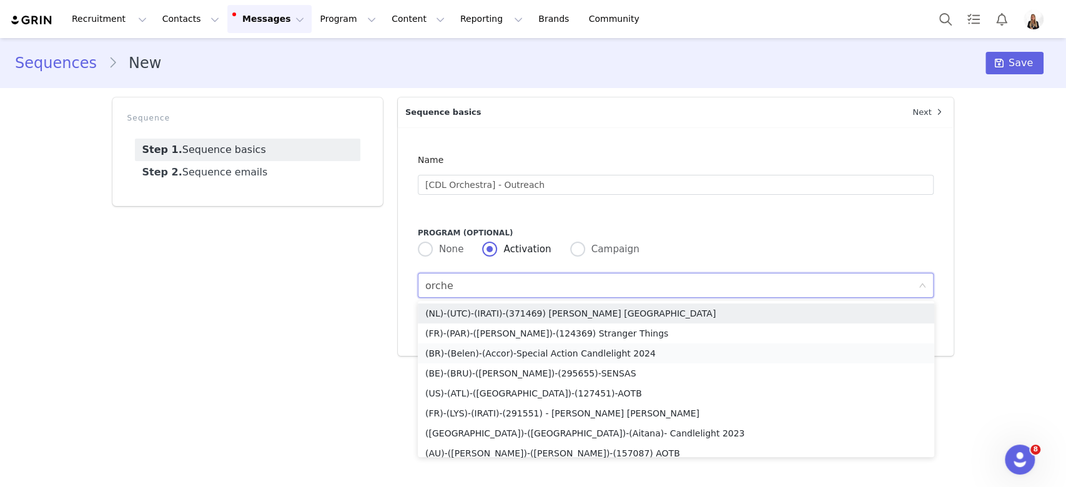
type input "orches"
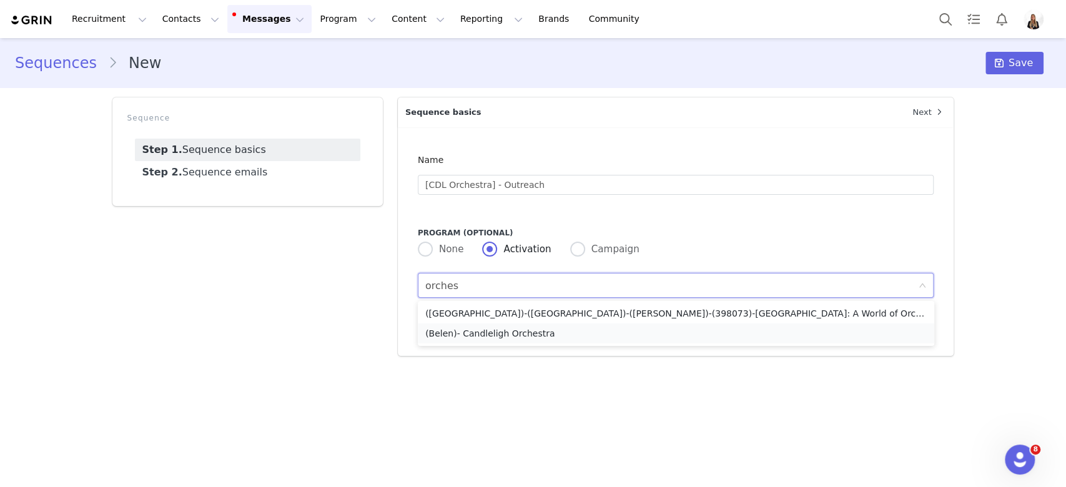
click at [545, 342] on li "(Belen)- Candleligh Orchestra" at bounding box center [676, 333] width 516 height 20
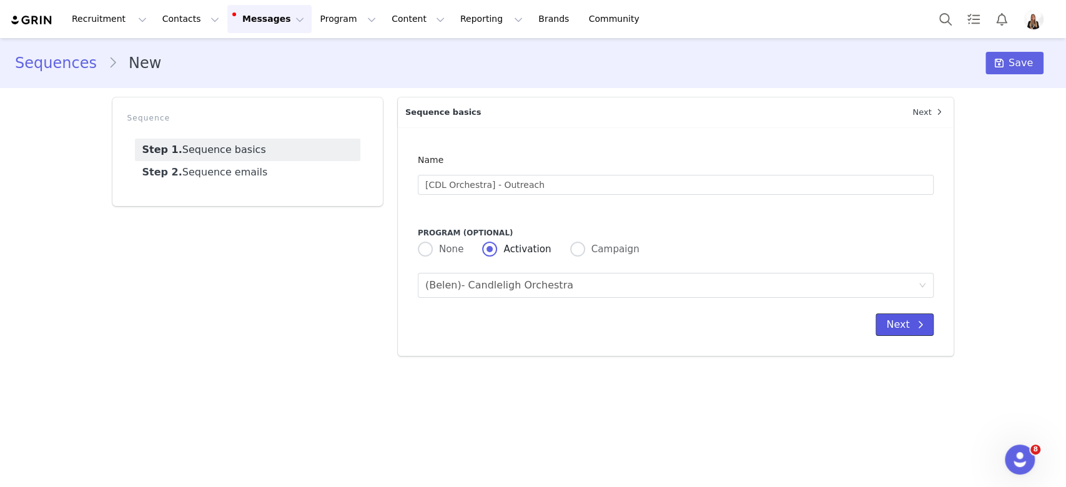
click at [919, 325] on icon at bounding box center [920, 325] width 6 height 10
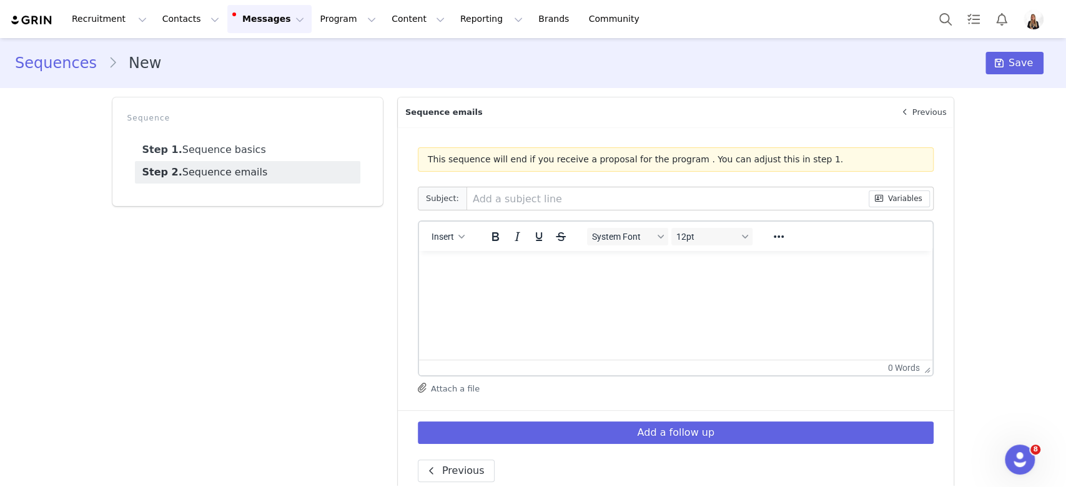
click at [546, 199] on input "text" at bounding box center [668, 198] width 402 height 22
paste input "🕯️ A Night of Magic: Candlelight Orchestra Special Edition"
drag, startPoint x: 475, startPoint y: 202, endPoint x: 557, endPoint y: 204, distance: 81.8
click at [557, 204] on input "🕯️ A Night of Magic: Candlelight Orchestra Special Edition" at bounding box center [668, 198] width 402 height 22
click at [641, 196] on input "🕯️Candlelight Orchestra Special Edition" at bounding box center [668, 198] width 402 height 22
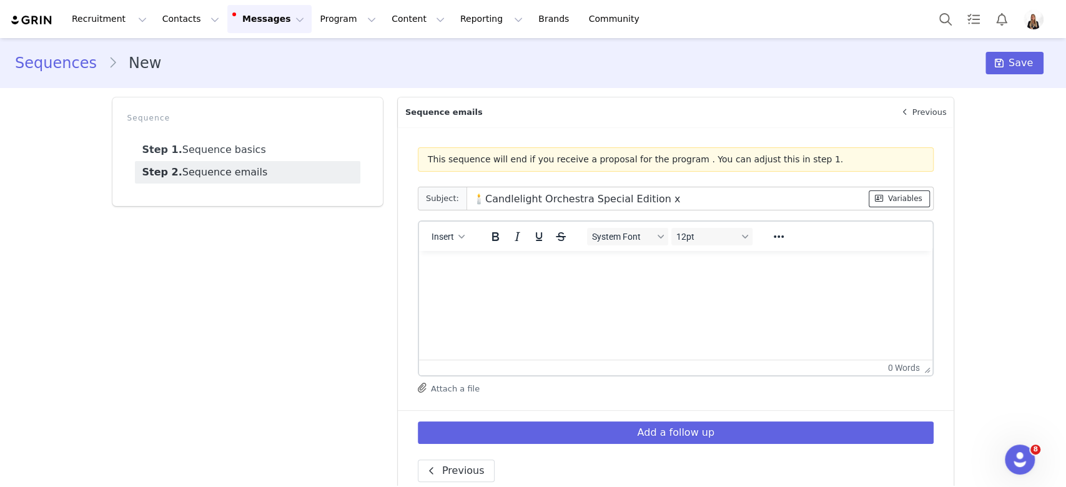
click at [899, 200] on button "Variables" at bounding box center [899, 198] width 61 height 17
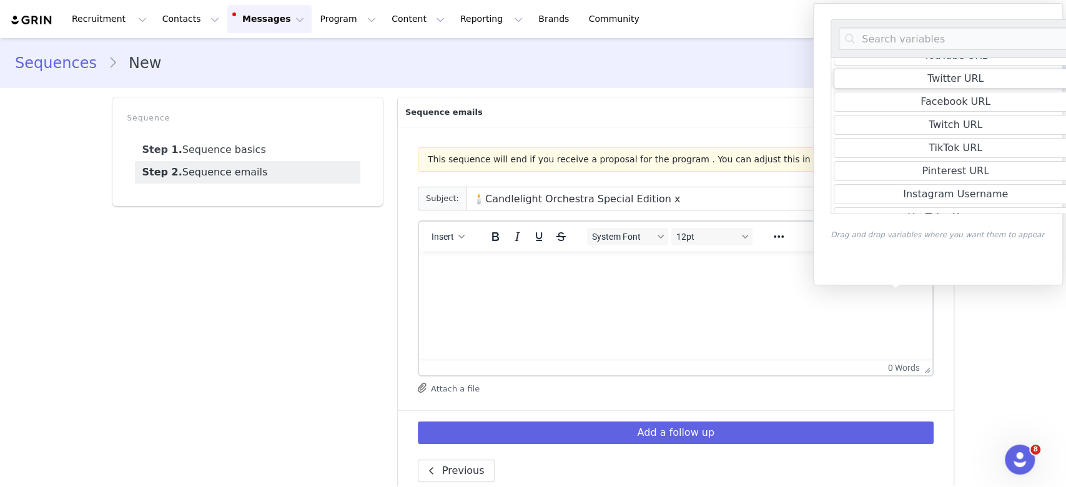
scroll to position [250, 0]
type input "🕯️Candlelight Orchestra Special Edition x [instagram_username]"
click at [684, 285] on html at bounding box center [675, 268] width 514 height 34
click at [284, 340] on div "Sequence Step 1. Sequence basics Step 2. Sequence emails" at bounding box center [247, 300] width 285 height 420
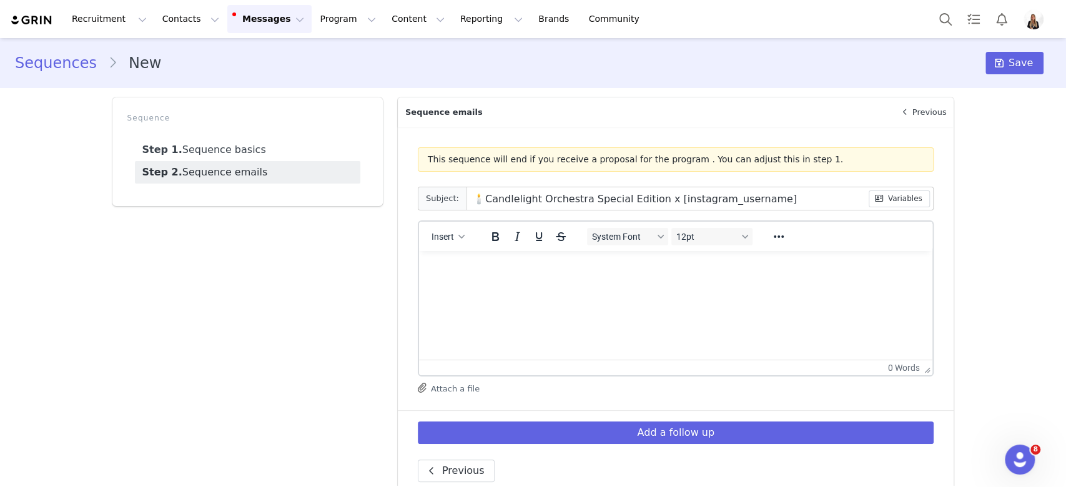
click at [643, 285] on html at bounding box center [675, 268] width 514 height 34
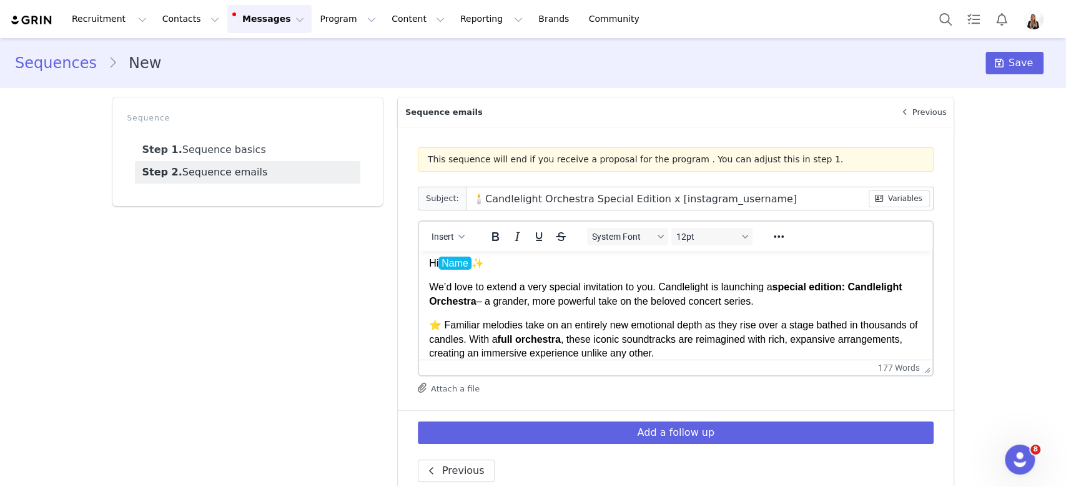
scroll to position [0, 0]
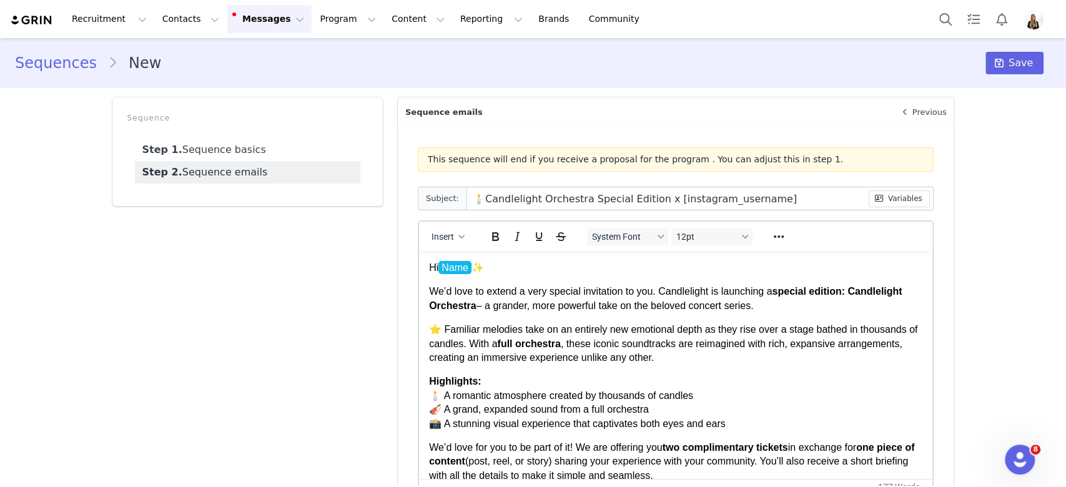
drag, startPoint x: 919, startPoint y: 367, endPoint x: 871, endPoint y: 526, distance: 167.1
click at [871, 486] on html "Recruitment Recruitment Creator Search Curated Lists Landing Pages Web Extensio…" at bounding box center [533, 243] width 1066 height 487
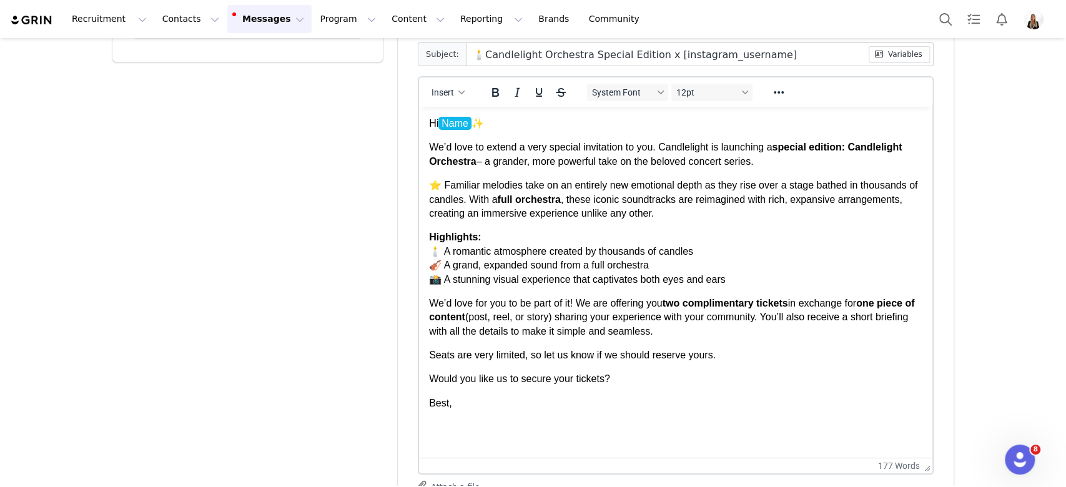
drag, startPoint x: 922, startPoint y: 343, endPoint x: 922, endPoint y: 476, distance: 132.4
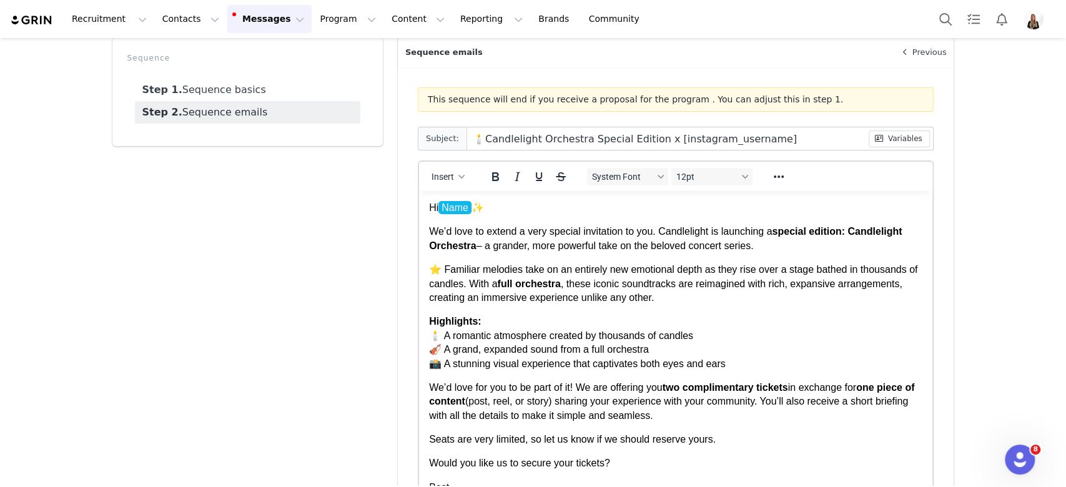
scroll to position [83, 0]
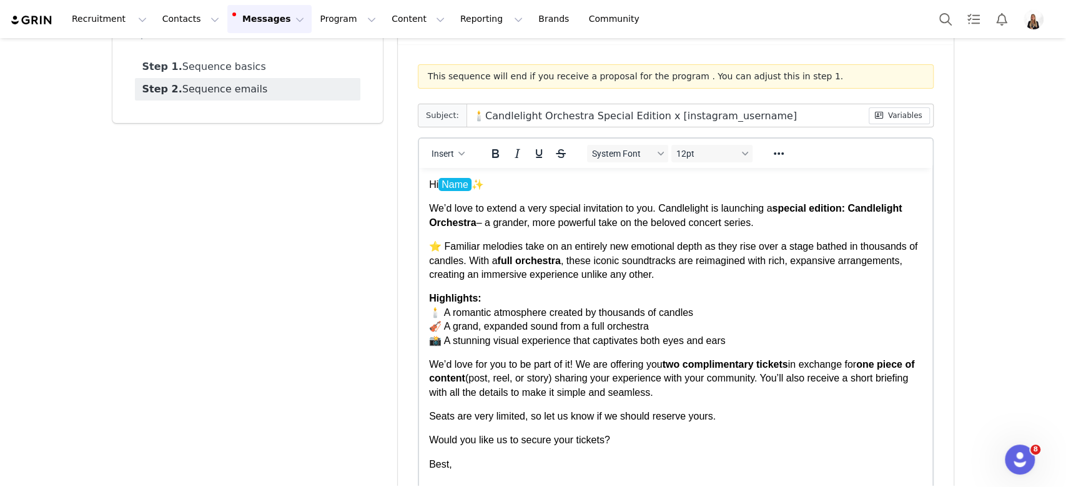
click at [495, 235] on body "Hi Name ﻿ ✨ We’d love to extend a very special invitation to you. Candlelight i…" at bounding box center [675, 325] width 494 height 294
click at [517, 212] on p "We’d love to extend a very special invitation to you. Candlelight is launching …" at bounding box center [675, 216] width 494 height 28
click at [489, 221] on p "We’d love to extend a very special invitation to you. Candlelight is launching …" at bounding box center [675, 216] width 494 height 28
click at [572, 230] on body "Hi Name ✨ We’d love to extend a very special invitation to you. Candlelight is …" at bounding box center [675, 325] width 494 height 294
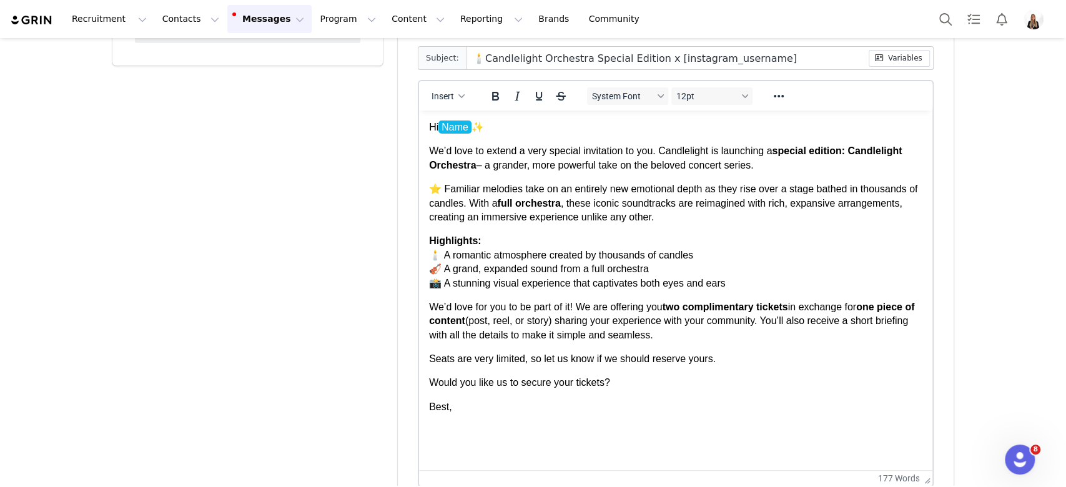
scroll to position [166, 0]
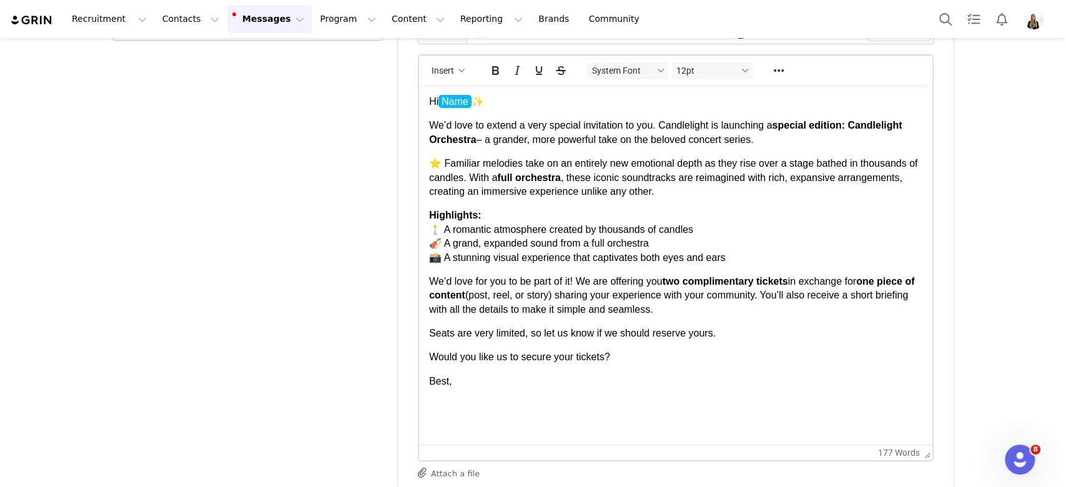
click at [668, 272] on body "Hi Name ✨ We’d love to extend a very special invitation to you. Candlelight is …" at bounding box center [675, 242] width 494 height 294
drag, startPoint x: 459, startPoint y: 294, endPoint x: 578, endPoint y: 300, distance: 118.8
click at [578, 300] on p "We’d love for you to be part of it! We are offering you two complimentary ticke…" at bounding box center [675, 296] width 494 height 42
click at [795, 306] on p "We’d love for you to be part of it! We are offering you two complimentary ticke…" at bounding box center [675, 296] width 494 height 42
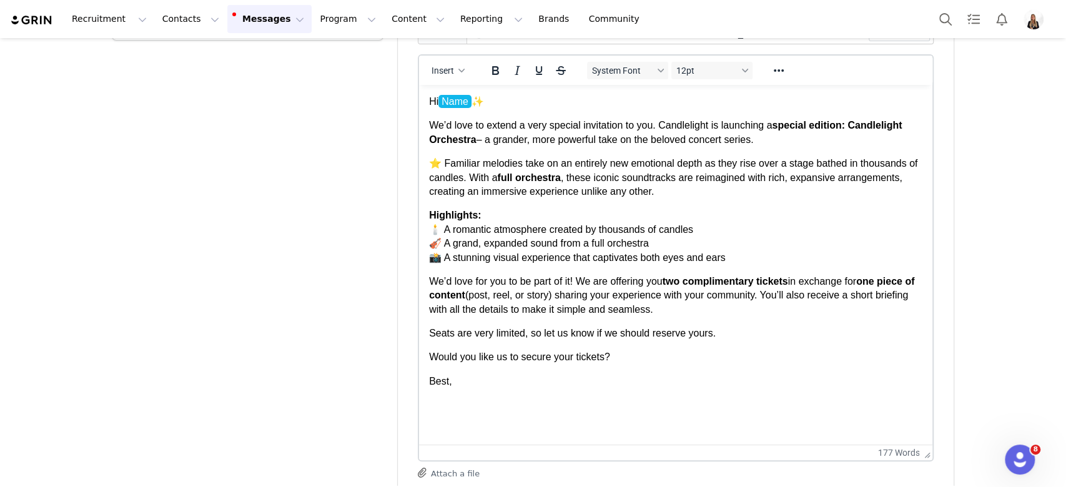
click at [684, 312] on p "We’d love for you to be part of it! We are offering you two complimentary ticke…" at bounding box center [675, 296] width 494 height 42
click at [527, 390] on html "Hi Name ✨ We’d love to extend a very special invitation to you. Candlelight is …" at bounding box center [675, 241] width 514 height 313
click at [454, 398] on html "Hi Name ✨ We’d love to extend a very special invitation to you. Candlelight is …" at bounding box center [675, 241] width 514 height 313
click at [447, 72] on button "Insert" at bounding box center [448, 70] width 42 height 17
click at [474, 125] on div "Insert Signature" at bounding box center [486, 131] width 112 height 15
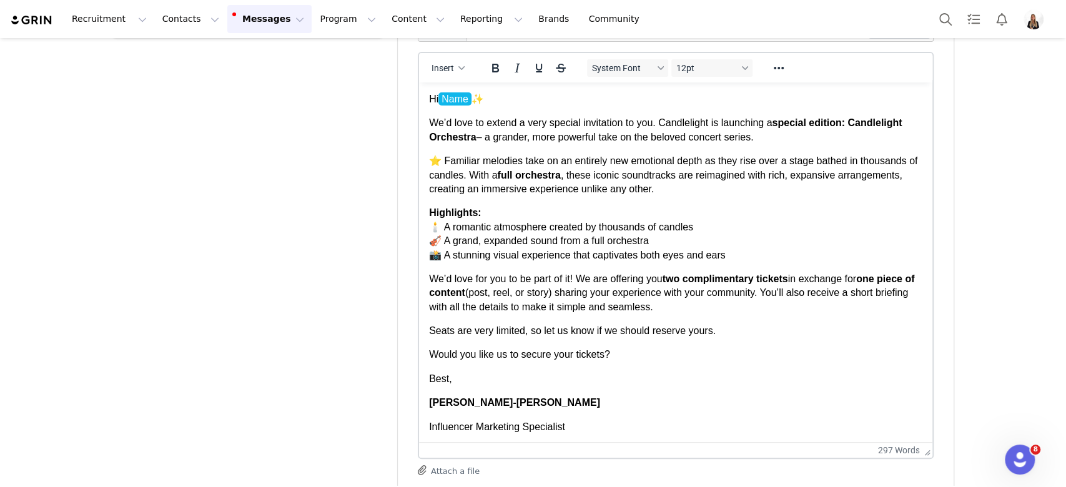
scroll to position [276, 0]
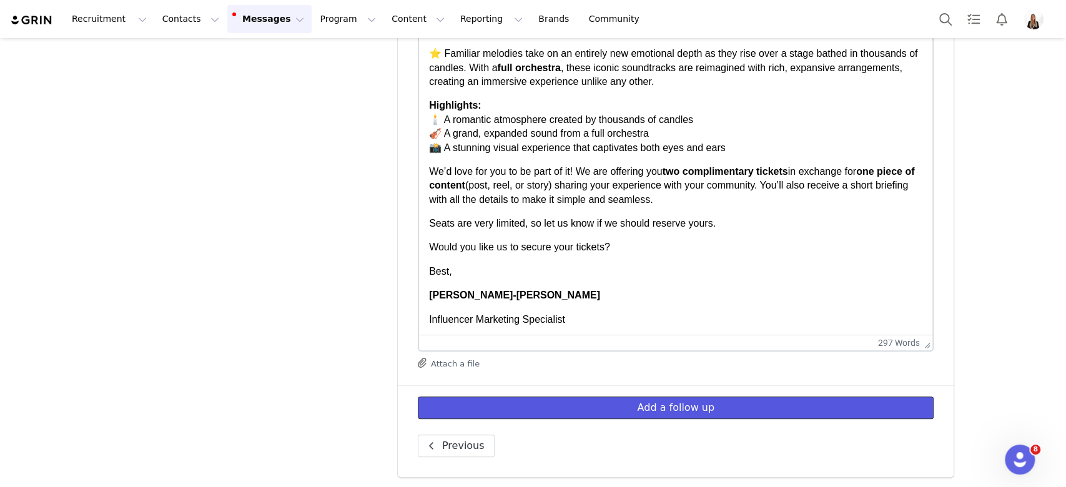
click at [534, 407] on button "Add a follow up" at bounding box center [676, 408] width 516 height 22
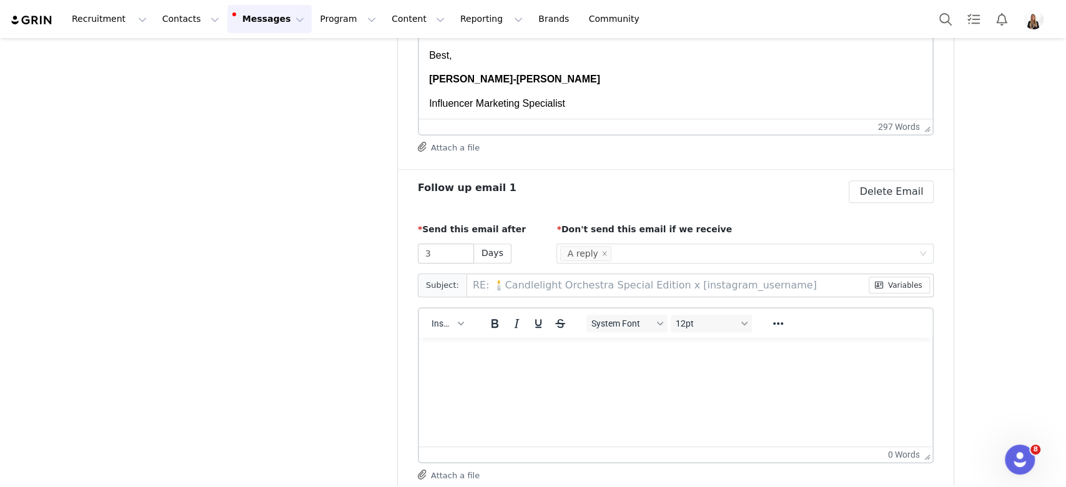
scroll to position [526, 0]
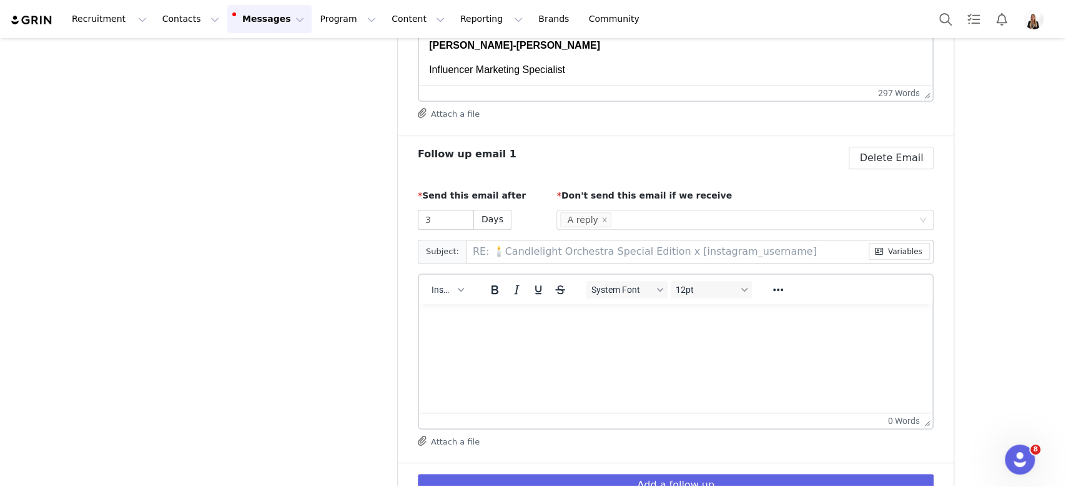
click at [534, 337] on html at bounding box center [675, 321] width 514 height 34
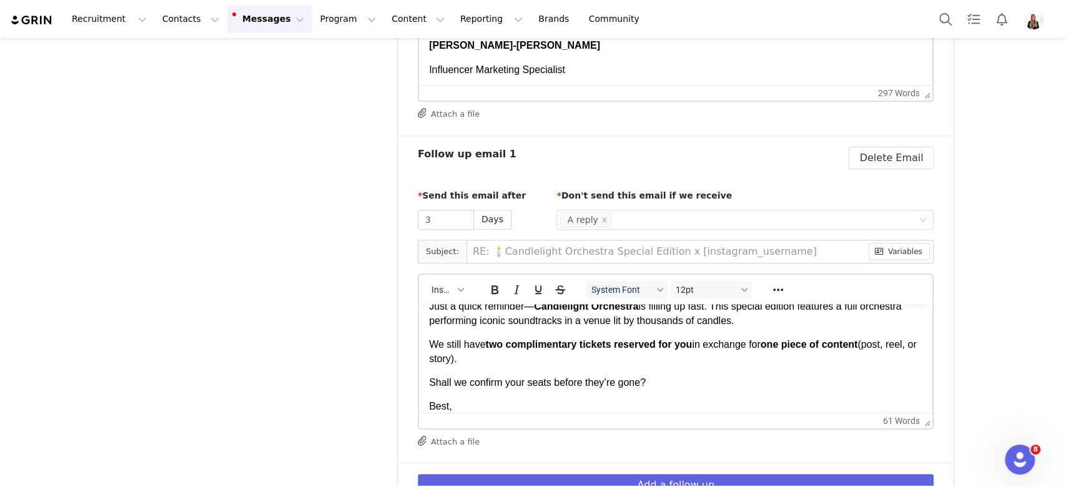
scroll to position [0, 0]
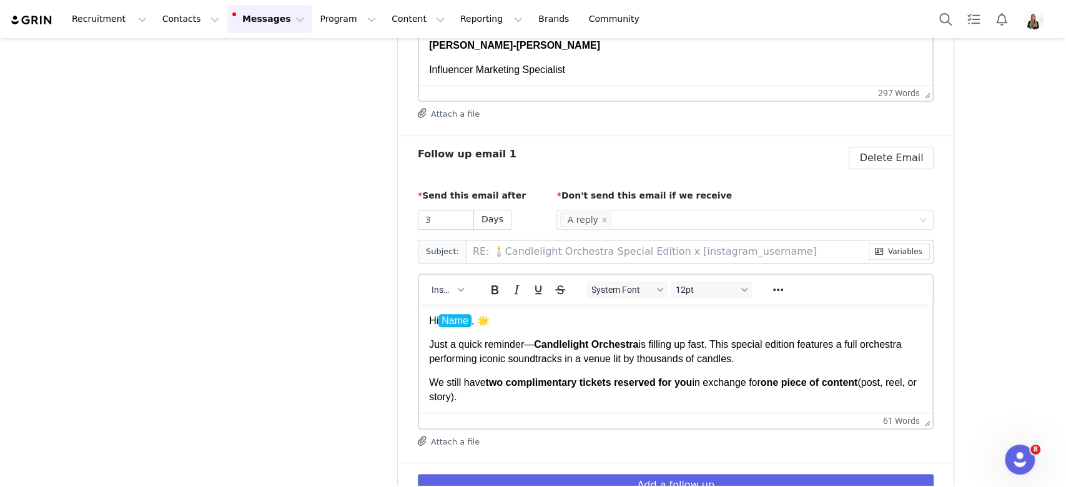
click at [505, 319] on p "Hi Name ﻿ , 🌟" at bounding box center [675, 320] width 494 height 14
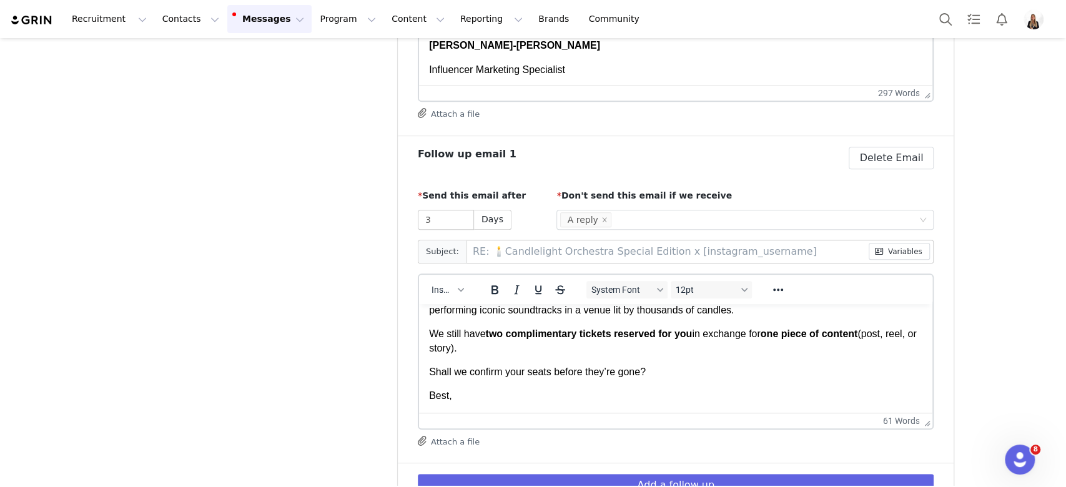
scroll to position [603, 0]
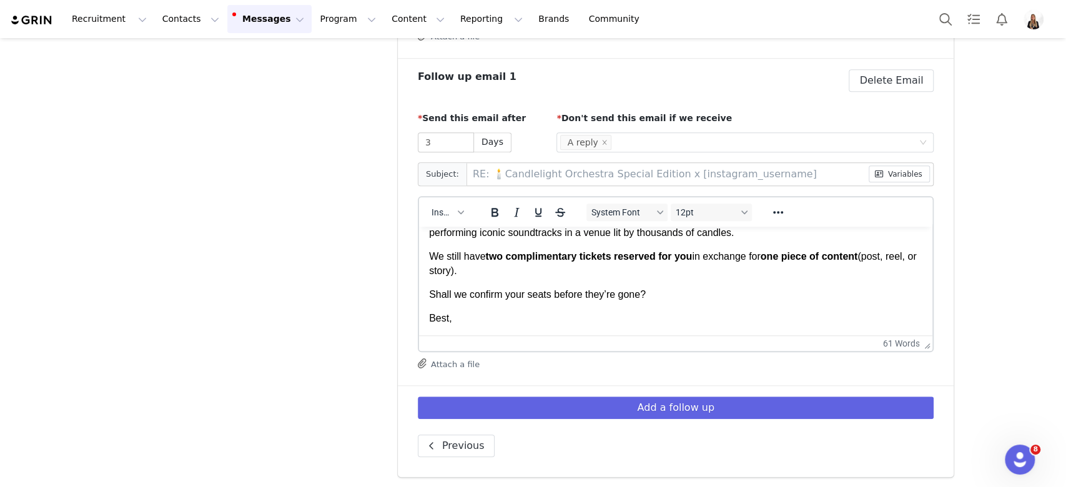
drag, startPoint x: 507, startPoint y: 315, endPoint x: 506, endPoint y: 325, distance: 10.1
click at [506, 325] on html "Hi Name , 🌟 Just a quick reminder— Candlelight Orchestra is filling up fast. Th…" at bounding box center [675, 256] width 514 height 158
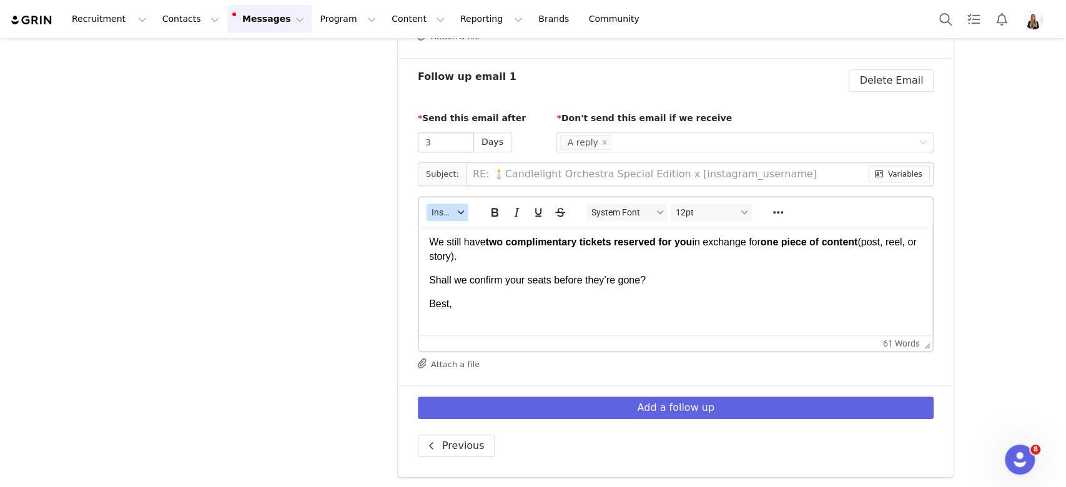
click at [427, 207] on button "Insert" at bounding box center [448, 212] width 42 height 17
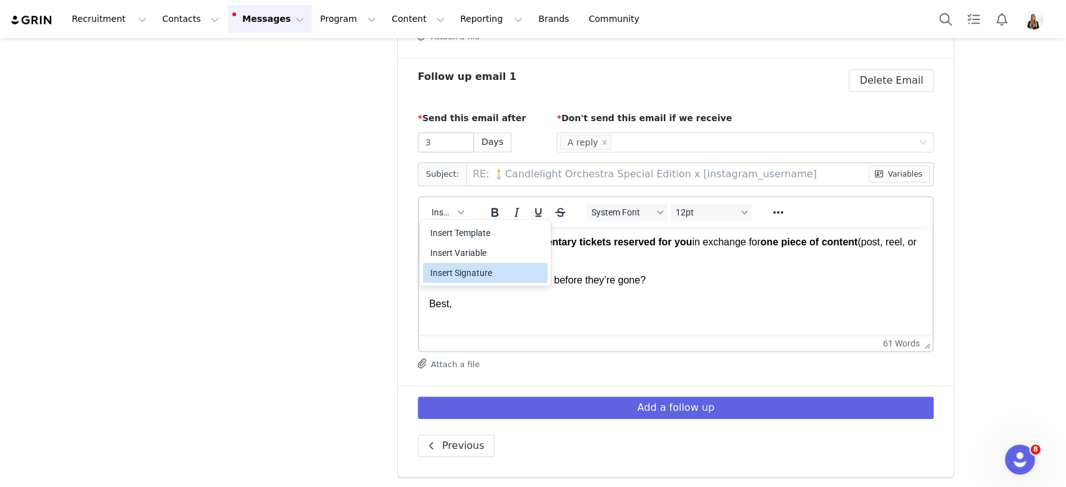
click at [476, 271] on div "Insert Signature" at bounding box center [486, 272] width 112 height 15
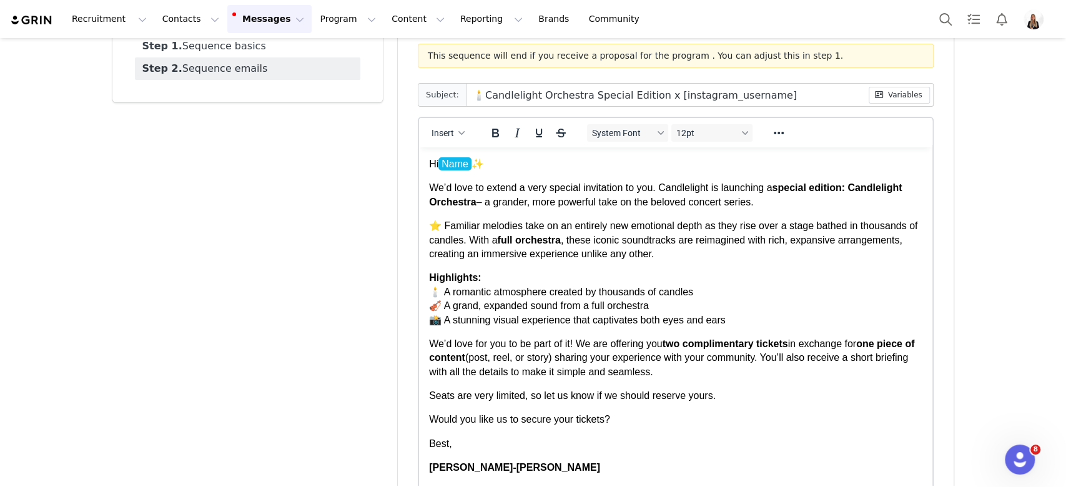
scroll to position [0, 0]
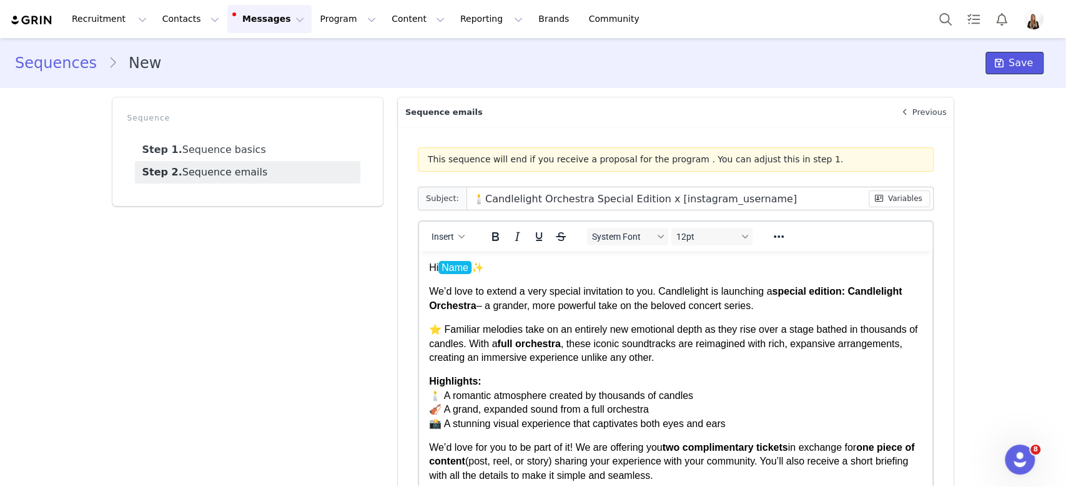
click at [992, 66] on span at bounding box center [999, 63] width 15 height 15
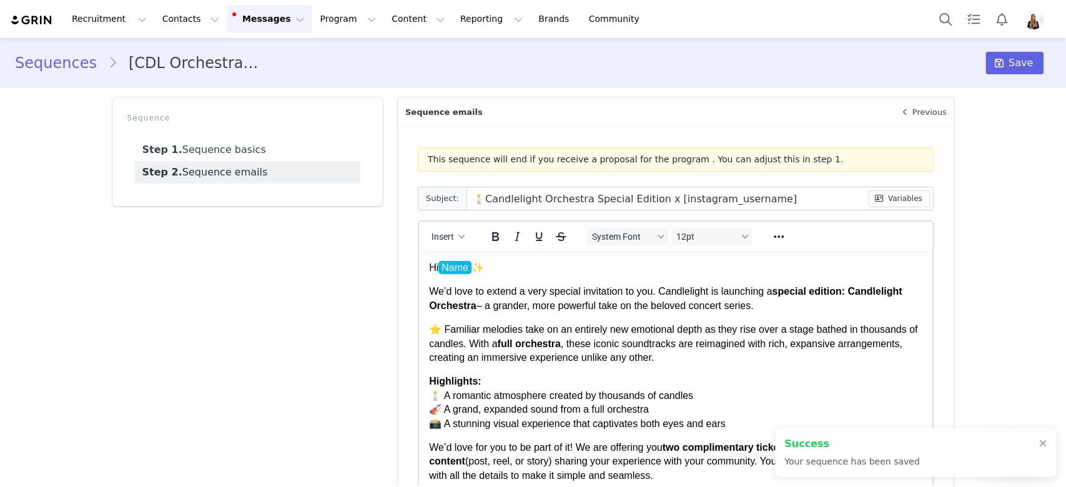
click at [214, 134] on ul "Step 1. Sequence basics Step 2. Sequence emails" at bounding box center [247, 161] width 240 height 60
click at [230, 147] on link "Step 1. Sequence basics" at bounding box center [247, 150] width 225 height 22
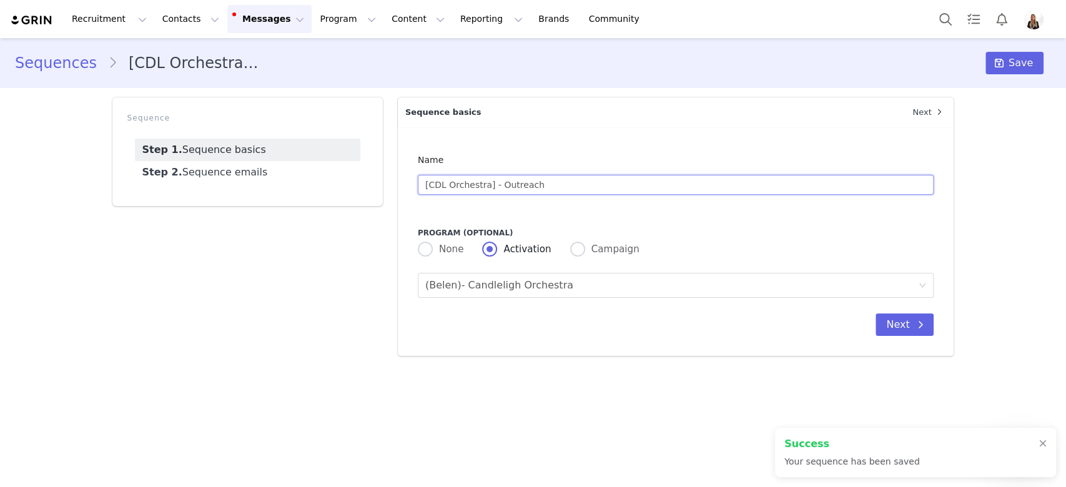
click at [552, 183] on input "[CDL Orchestra] - Outreach" at bounding box center [676, 185] width 516 height 20
type input "[CDL Orchestra] - Outreach Belén"
click at [914, 325] on span at bounding box center [919, 324] width 15 height 15
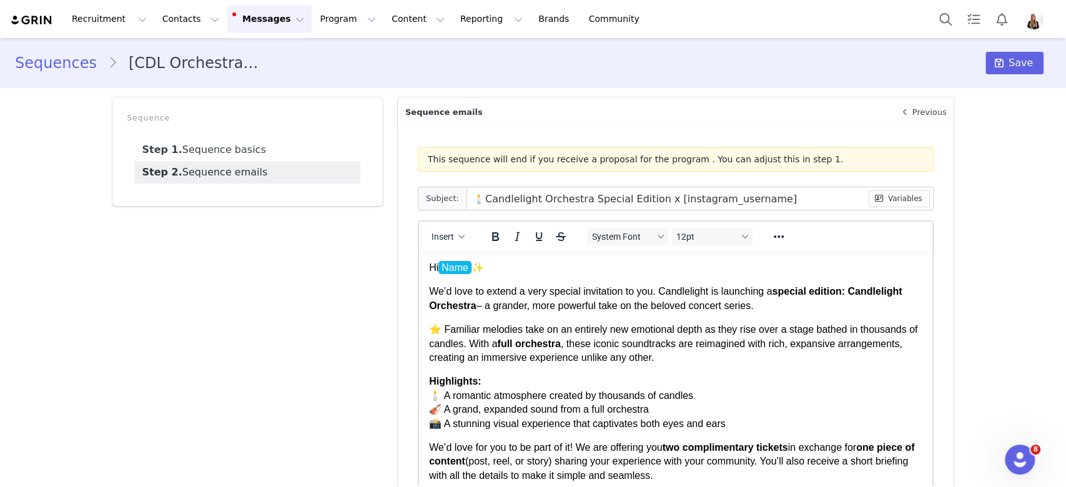
click at [560, 271] on p "Hi Name ✨" at bounding box center [675, 268] width 494 height 14
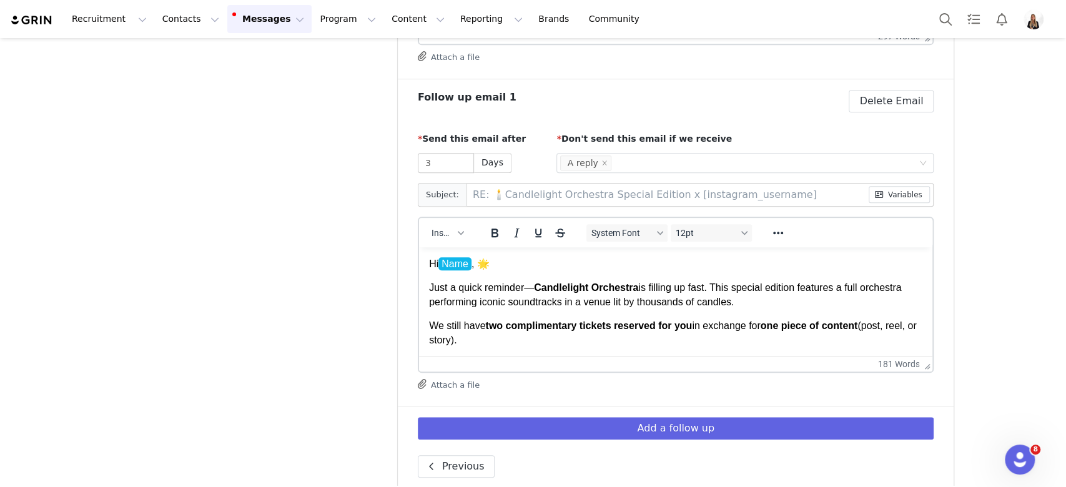
click at [533, 285] on strong "Candlelight Orchestra" at bounding box center [585, 287] width 104 height 11
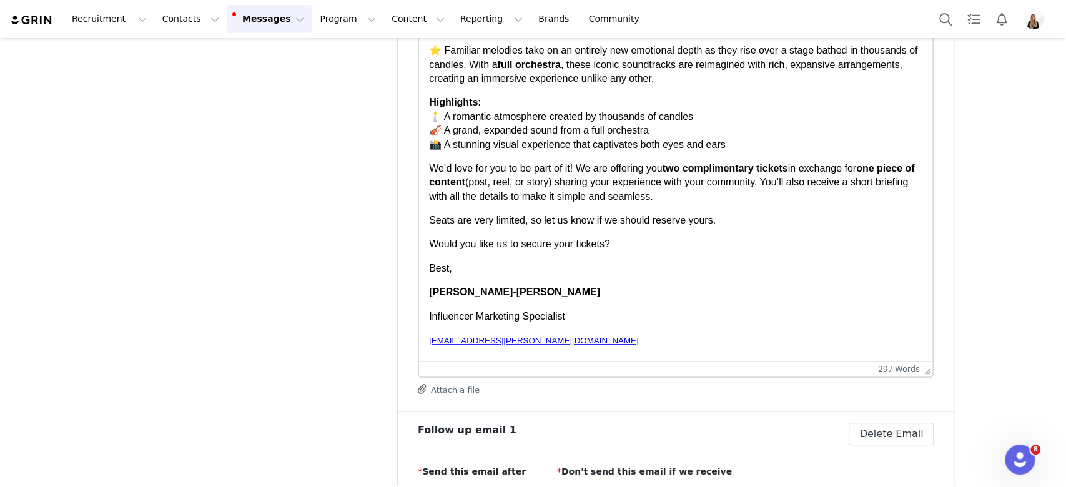
scroll to position [166, 0]
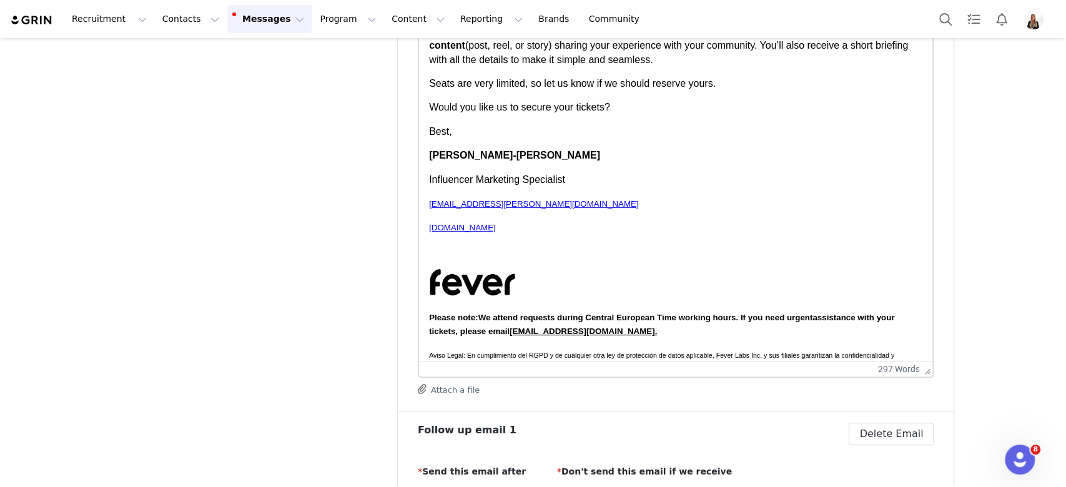
click at [525, 256] on p "Rich Text Area. Press ALT-0 for help." at bounding box center [675, 252] width 494 height 14
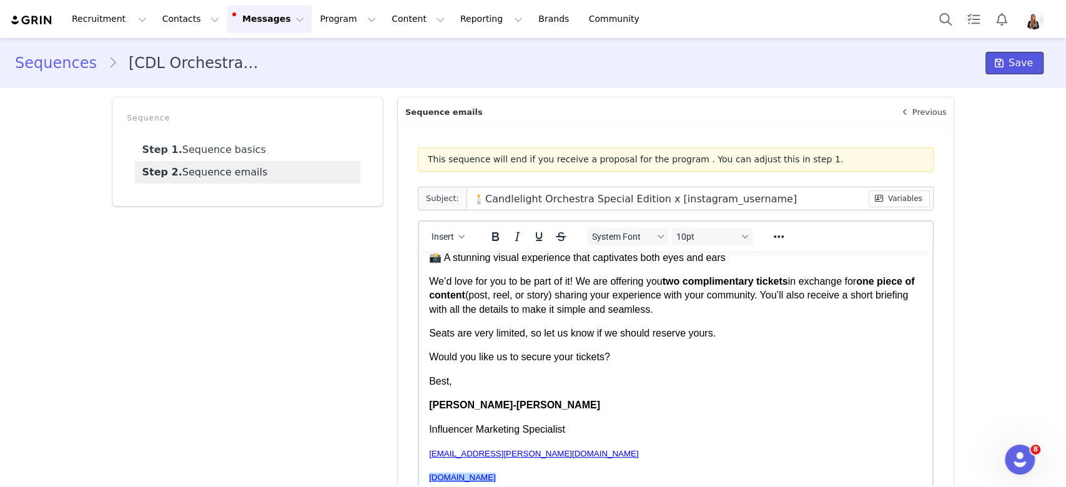
click at [1009, 57] on span "Save" at bounding box center [1021, 63] width 24 height 15
click at [999, 70] on button "Save" at bounding box center [1014, 63] width 58 height 22
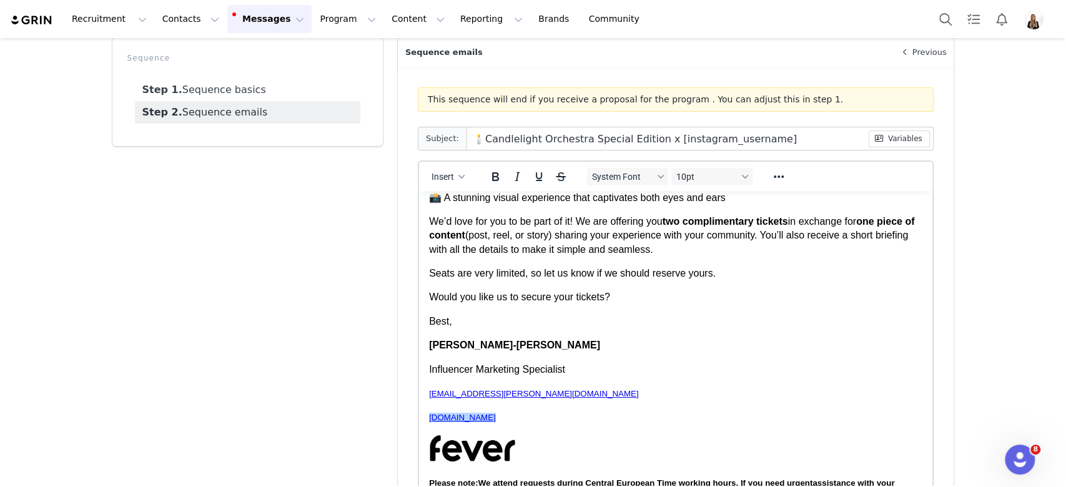
scroll to position [0, 0]
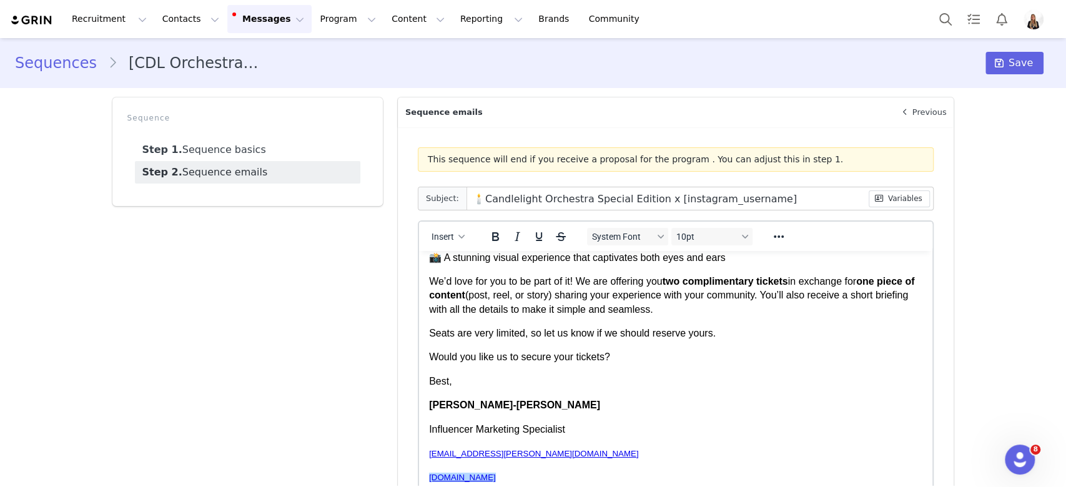
click at [255, 161] on link "Step 2. Sequence emails" at bounding box center [247, 172] width 225 height 22
click at [254, 147] on link "Step 1. Sequence basics" at bounding box center [247, 150] width 225 height 22
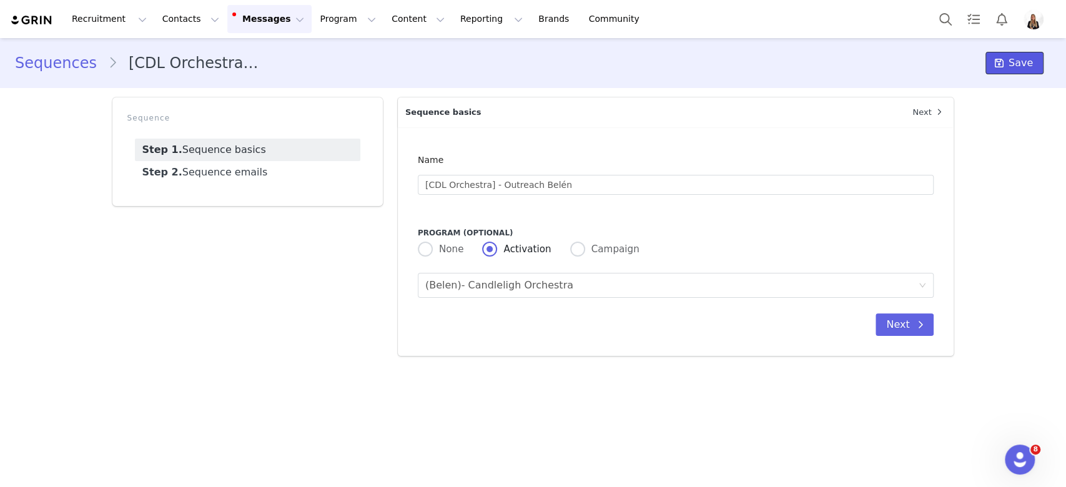
click at [1030, 66] on span "Save" at bounding box center [1021, 63] width 24 height 15
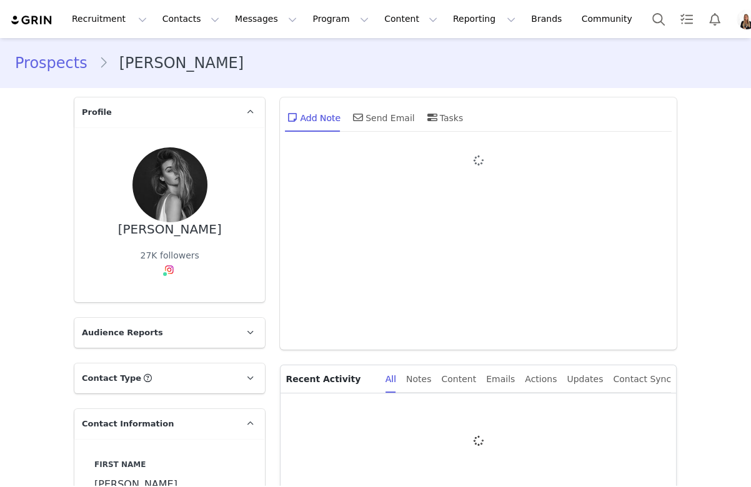
type input "+1 ([GEOGRAPHIC_DATA])"
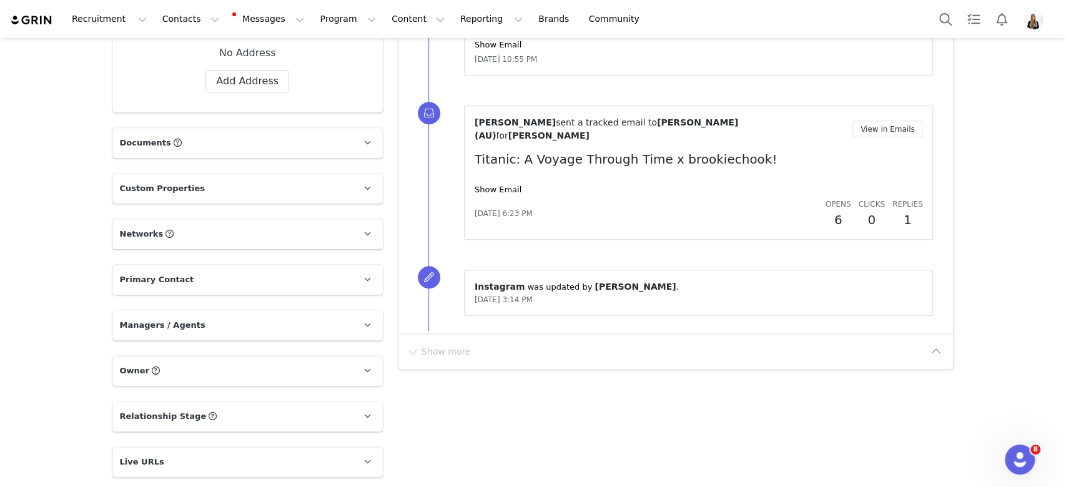
scroll to position [1201, 0]
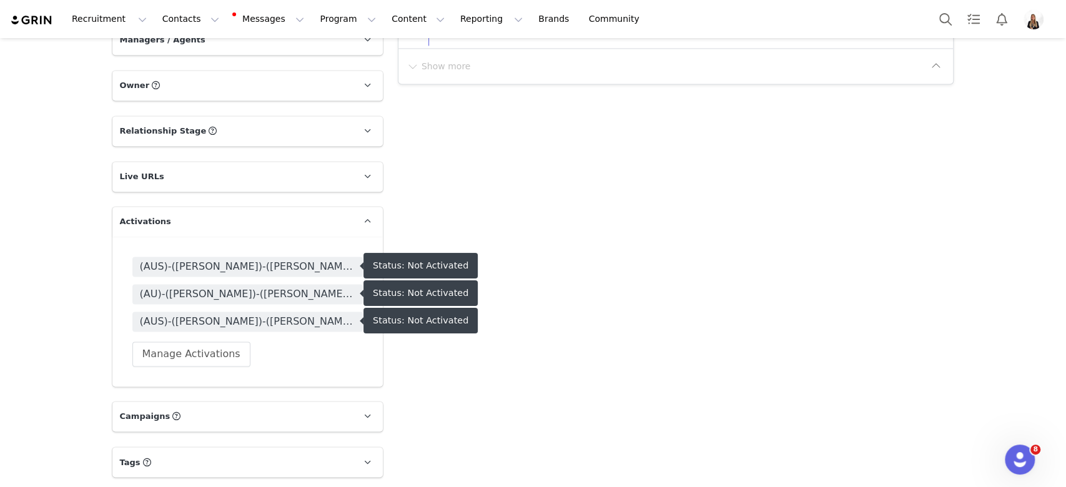
click at [194, 370] on div "(AUS)-(MEL)-(Belen)- Candlelight 2023/24 (AU)-(MEL)-(Julie)-(147738) Harry Pott…" at bounding box center [247, 312] width 270 height 150
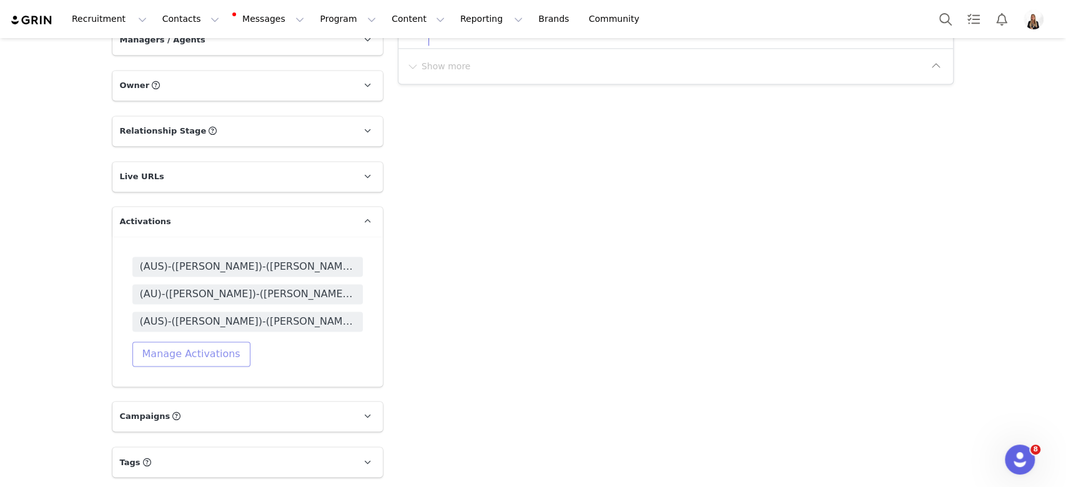
click at [197, 360] on button "Manage Activations" at bounding box center [191, 354] width 118 height 25
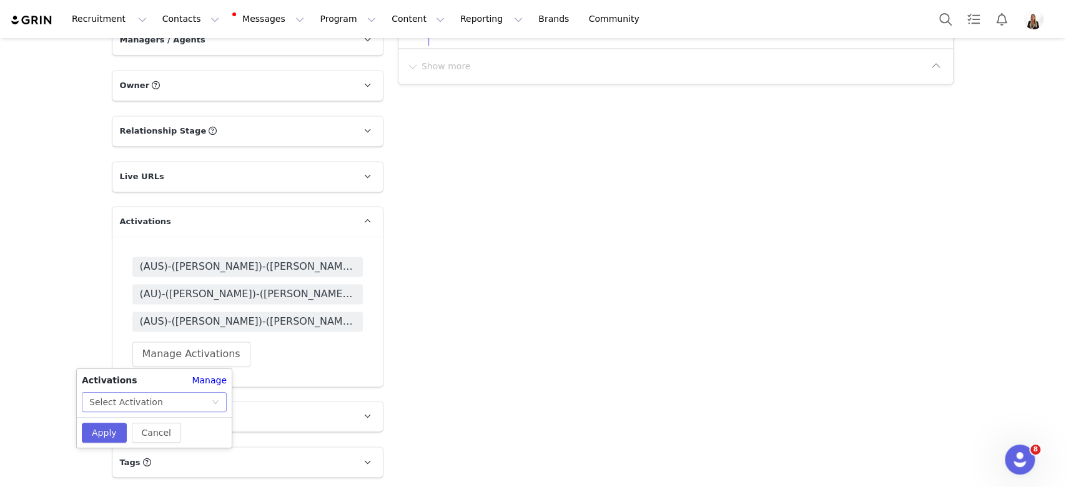
click at [187, 392] on div "Select Activation" at bounding box center [154, 402] width 145 height 20
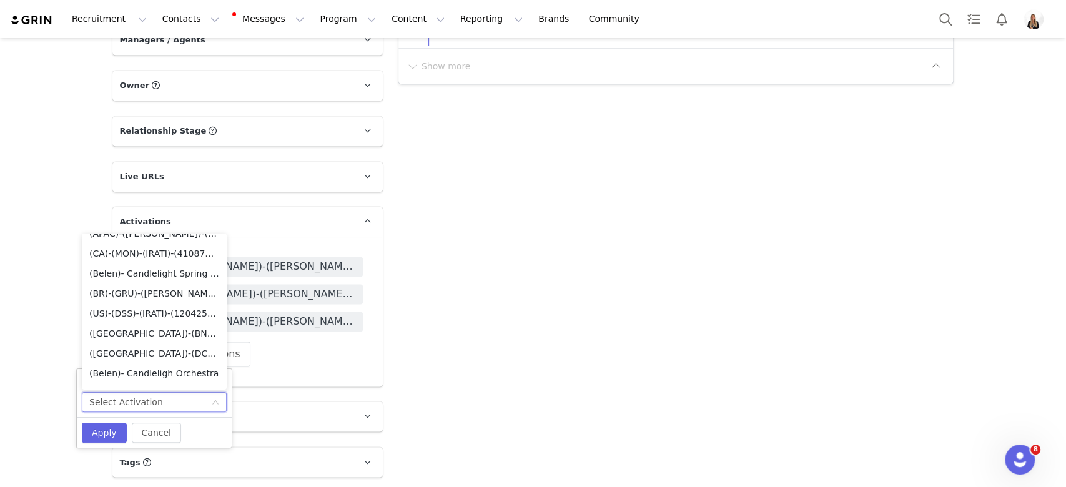
scroll to position [6750, 0]
click at [172, 293] on li "(Belen)- Candleligh Orchestra" at bounding box center [154, 290] width 145 height 20
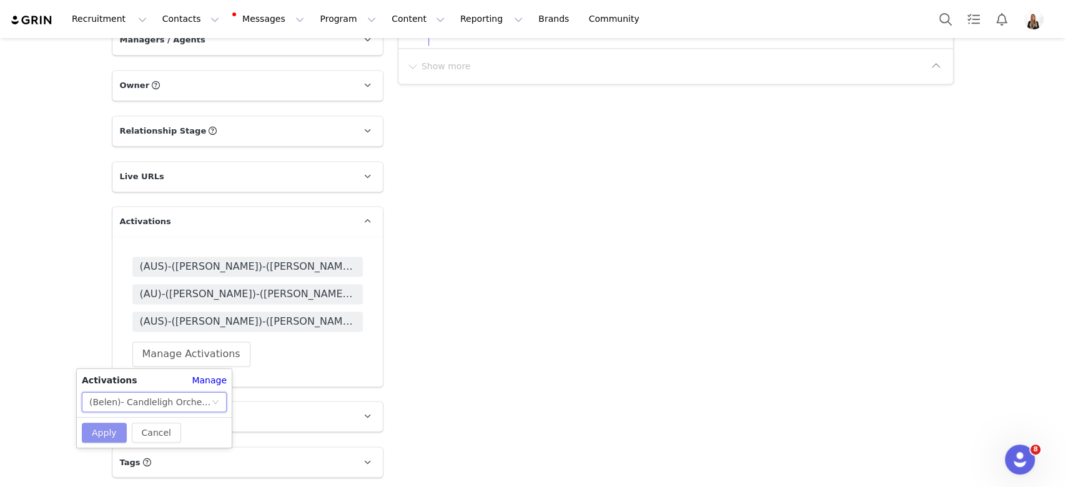
click at [105, 441] on button "Apply" at bounding box center [104, 433] width 45 height 20
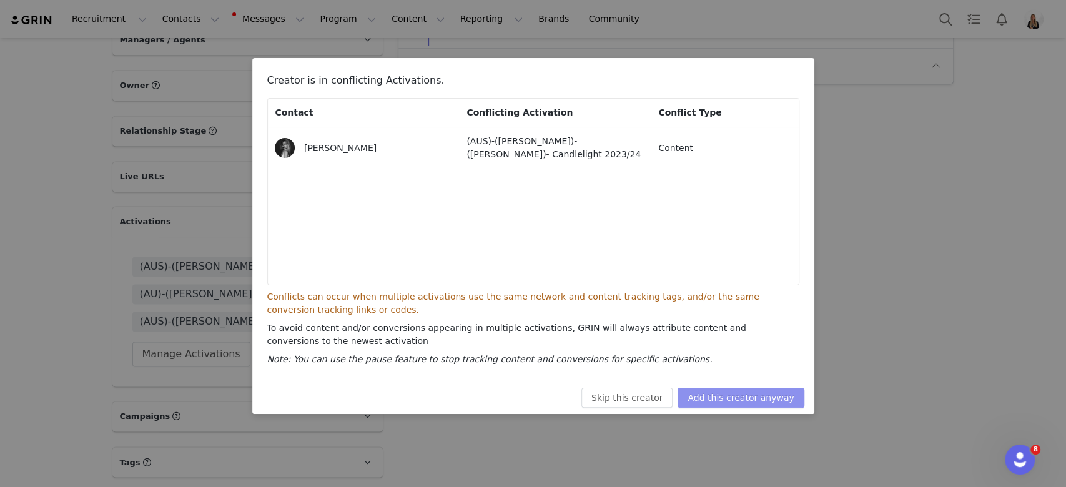
click at [724, 401] on button "Add this creator anyway" at bounding box center [741, 398] width 126 height 20
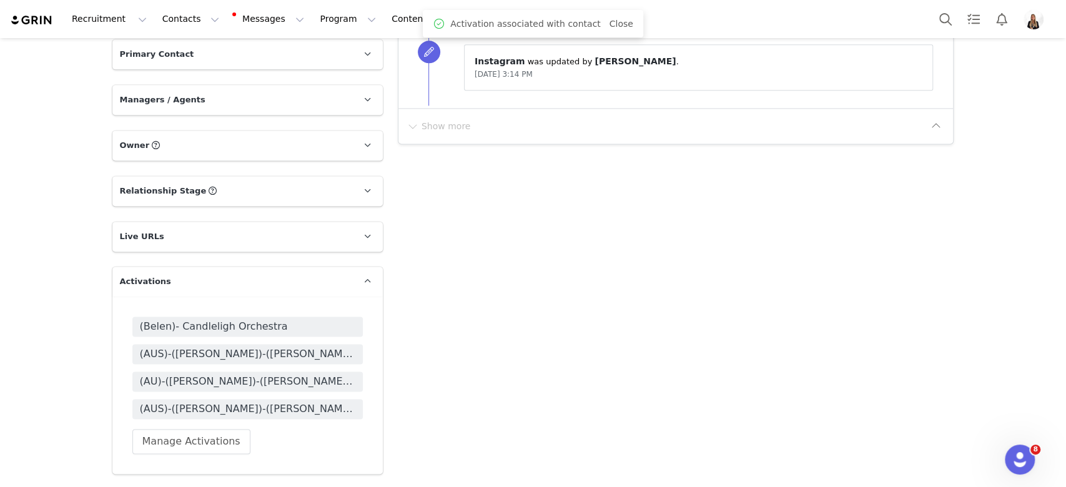
scroll to position [1201, 0]
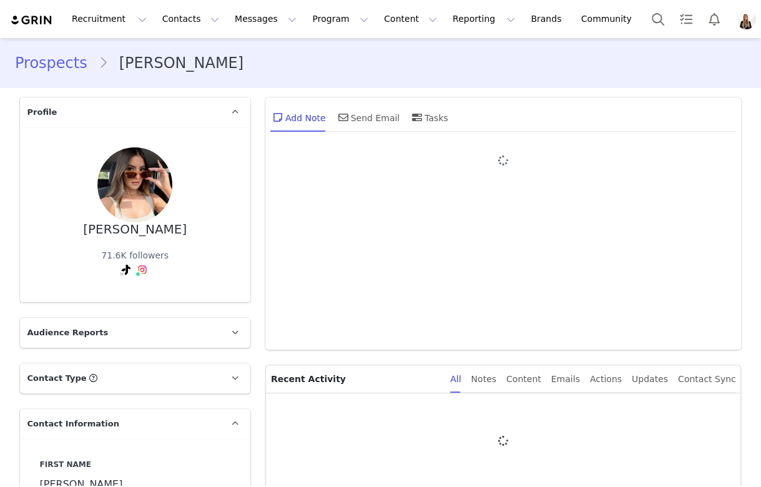
type input "+1 ([GEOGRAPHIC_DATA])"
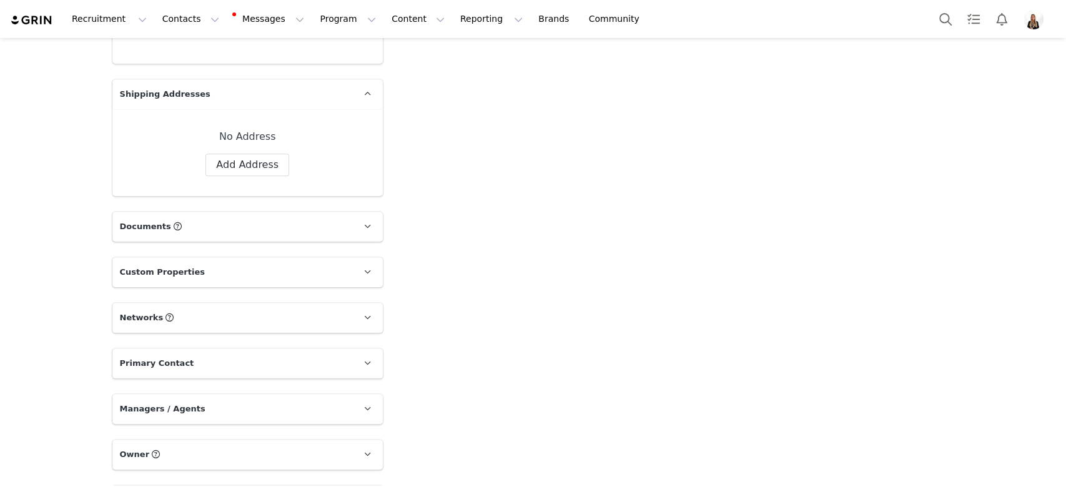
scroll to position [1140, 0]
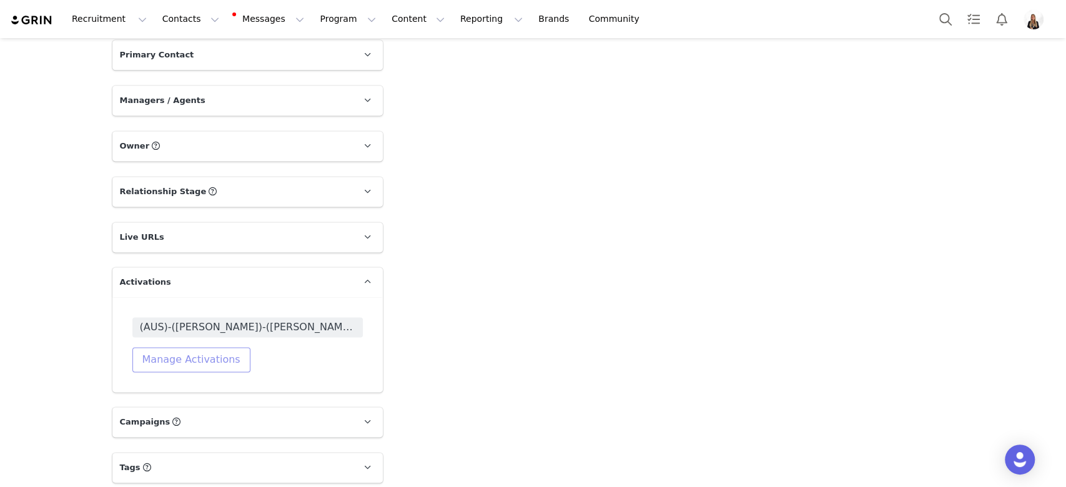
click at [224, 357] on button "Manage Activations" at bounding box center [191, 359] width 118 height 25
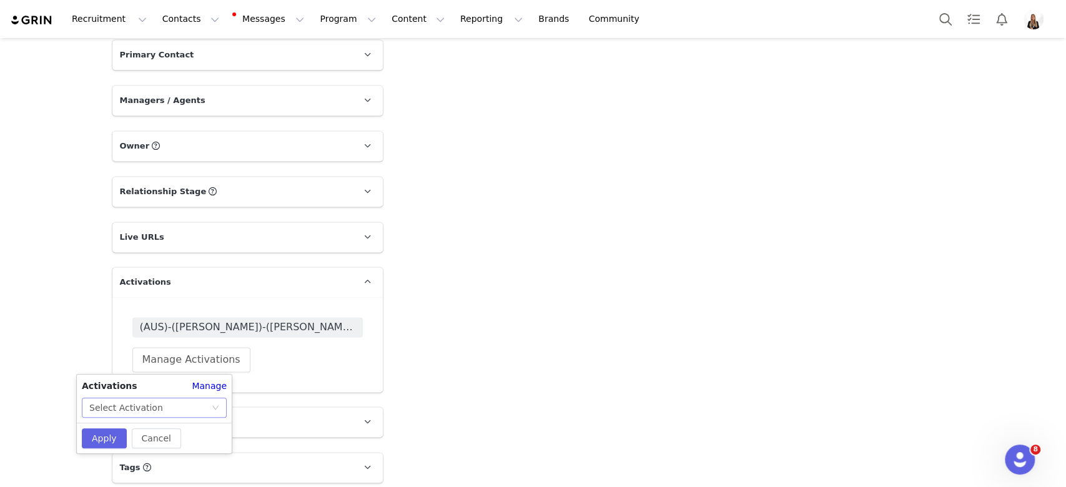
click at [208, 408] on div "Select Activation" at bounding box center [150, 407] width 122 height 19
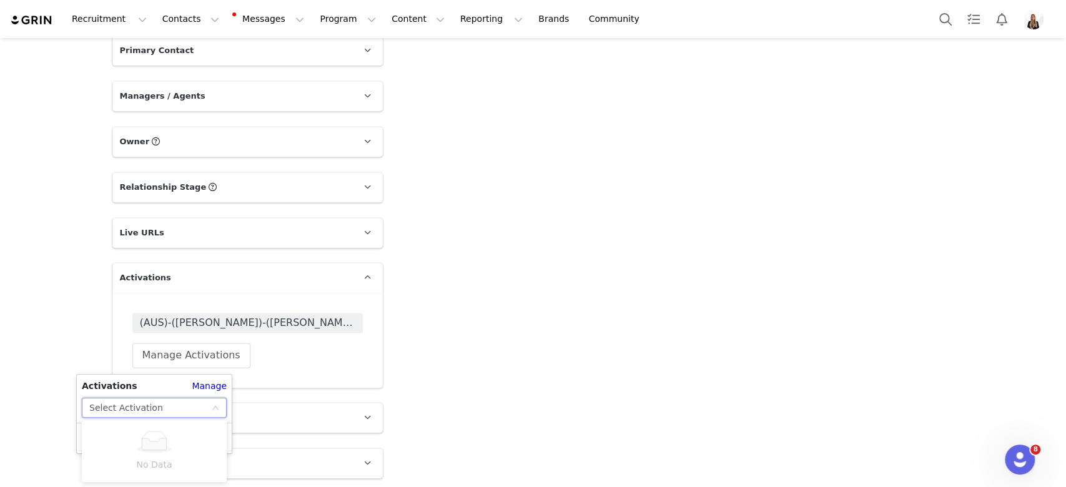
scroll to position [1146, 0]
click at [192, 399] on div "Select Activation" at bounding box center [150, 402] width 122 height 19
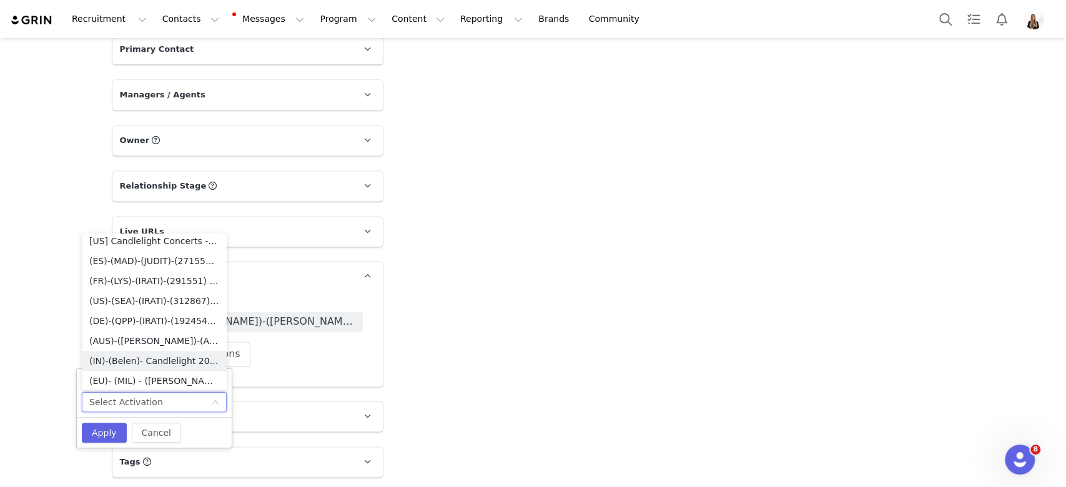
scroll to position [6736, 0]
click at [190, 304] on li "(Belen)- Candleligh Orchestra" at bounding box center [154, 304] width 145 height 20
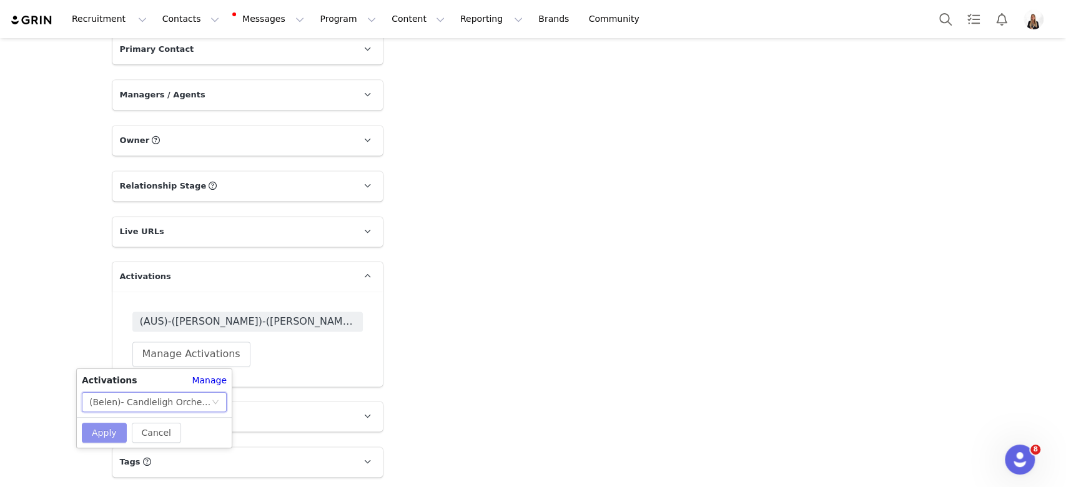
click at [94, 430] on button "Apply" at bounding box center [104, 433] width 45 height 20
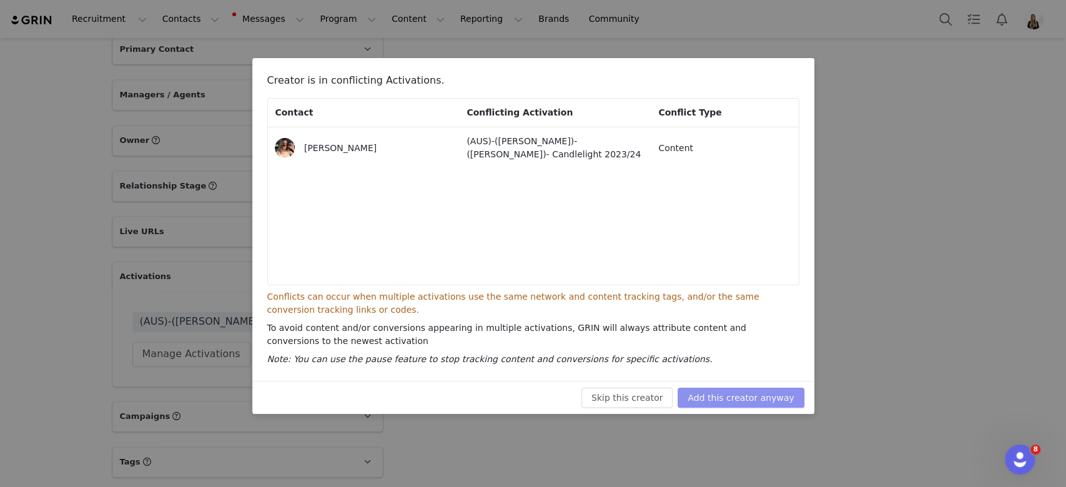
click at [750, 407] on button "Add this creator anyway" at bounding box center [741, 398] width 126 height 20
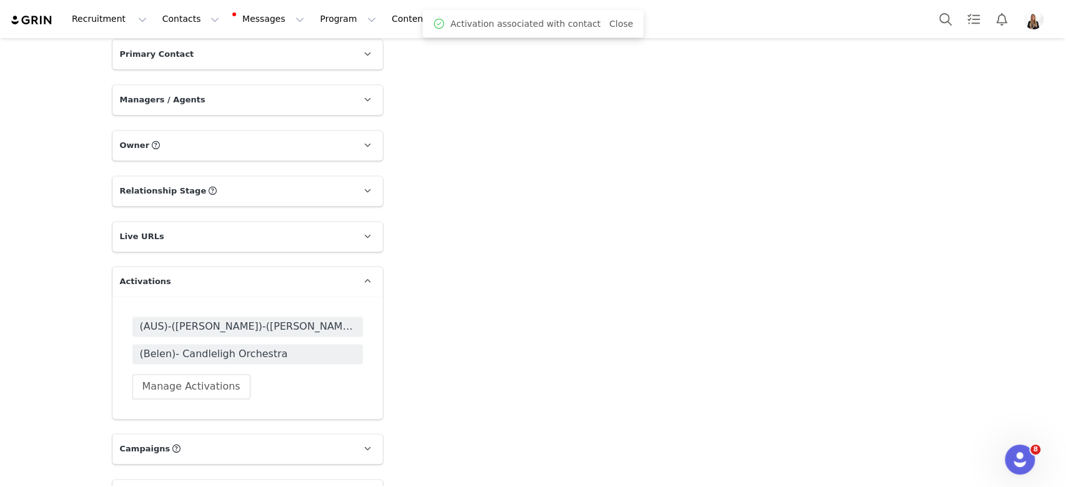
scroll to position [1146, 0]
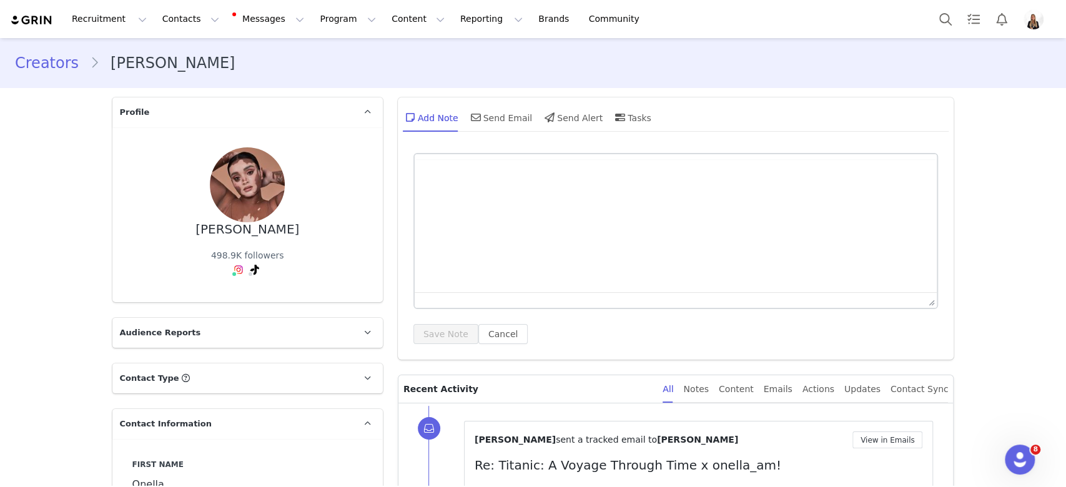
type input "+1 ([GEOGRAPHIC_DATA])"
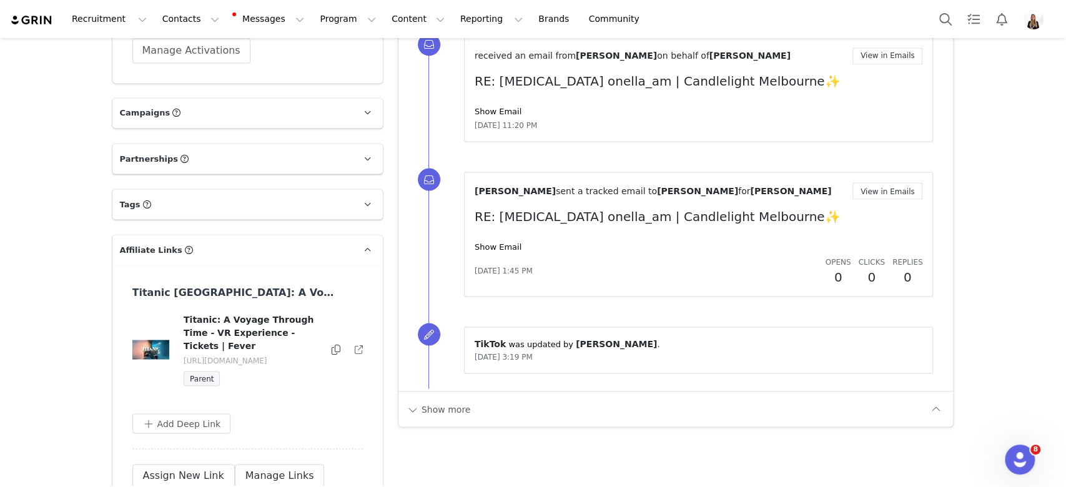
scroll to position [1418, 0]
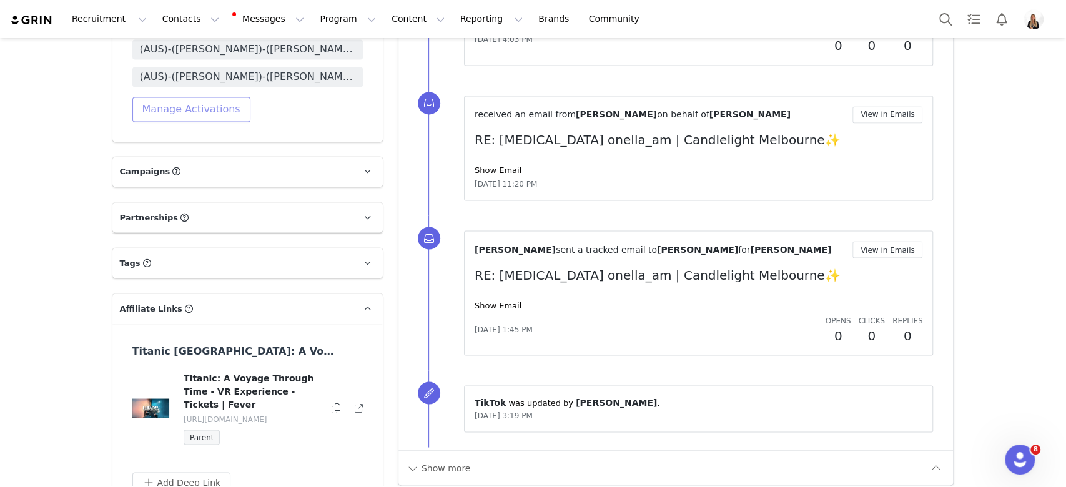
click at [222, 116] on button "Manage Activations" at bounding box center [191, 109] width 118 height 25
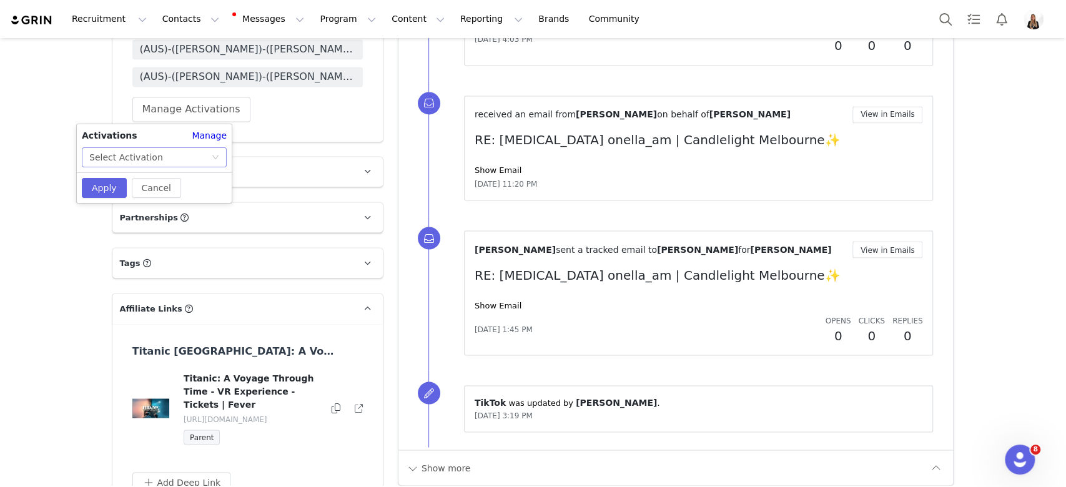
click at [210, 164] on div "Select Activation" at bounding box center [150, 157] width 122 height 19
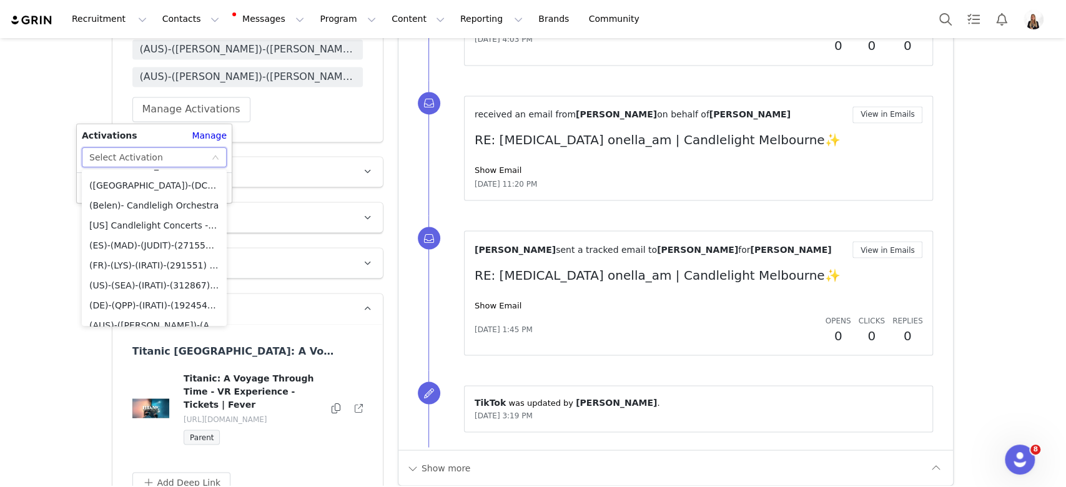
scroll to position [6736, 0]
click at [180, 237] on li "(Belen)- Candleligh Orchestra" at bounding box center [154, 240] width 145 height 20
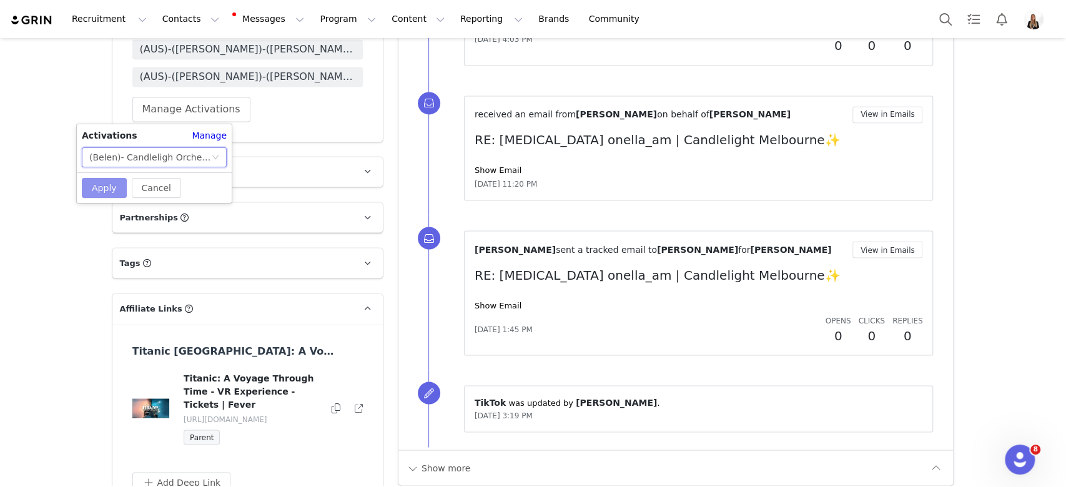
click at [105, 190] on button "Apply" at bounding box center [104, 188] width 45 height 20
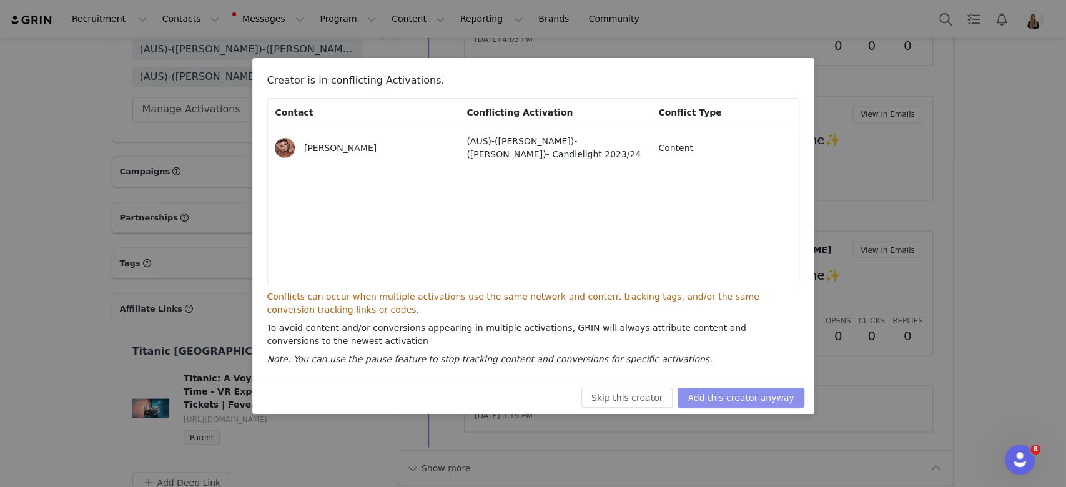
click at [743, 400] on button "Add this creator anyway" at bounding box center [741, 398] width 126 height 20
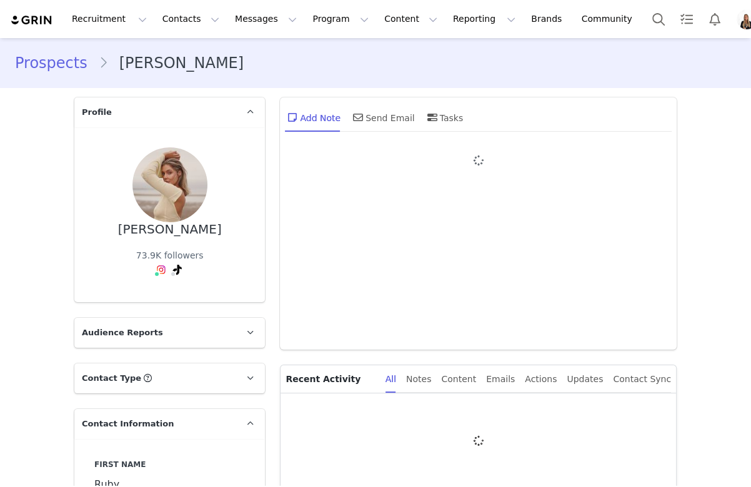
type input "+1 ([GEOGRAPHIC_DATA])"
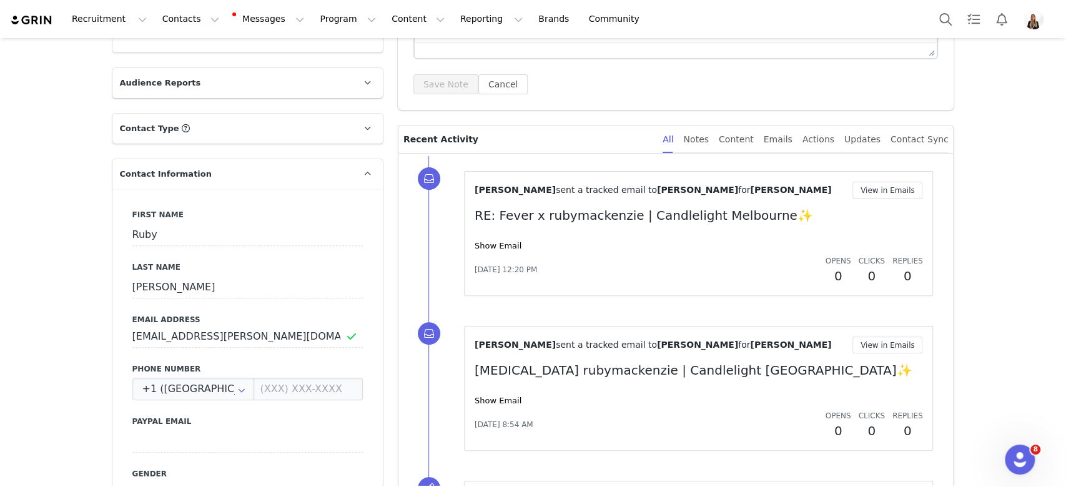
scroll to position [416, 0]
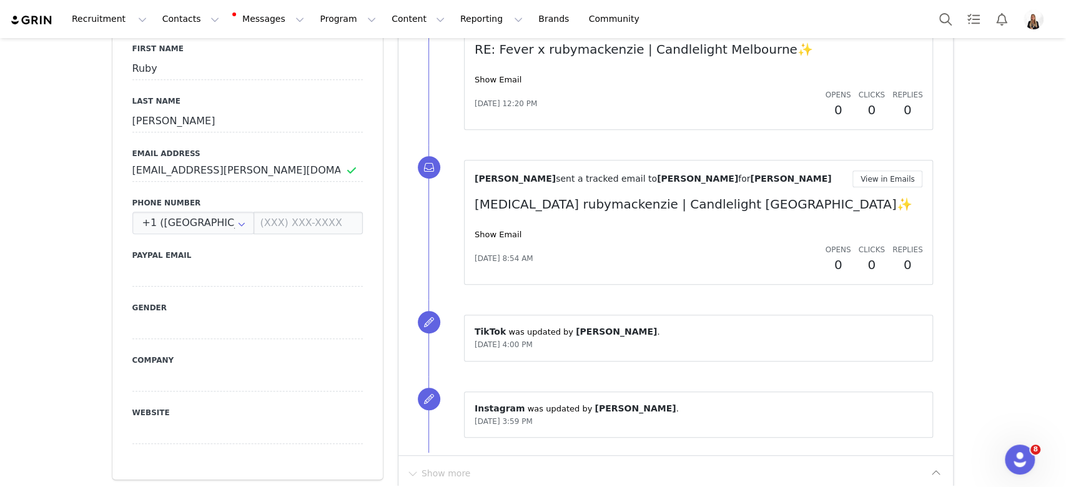
click at [501, 87] on div "[PERSON_NAME] sent a tracked email to [PERSON_NAME] for [PERSON_NAME] View in E…" at bounding box center [699, 68] width 448 height 104
click at [495, 81] on link "Show Email" at bounding box center [498, 79] width 47 height 9
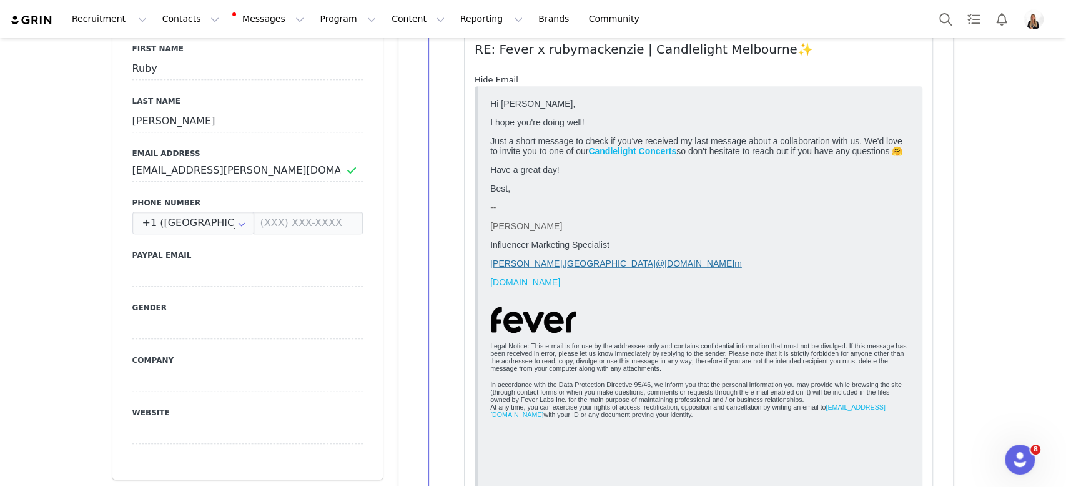
scroll to position [0, 0]
click at [495, 81] on link "Hide Email" at bounding box center [497, 79] width 44 height 9
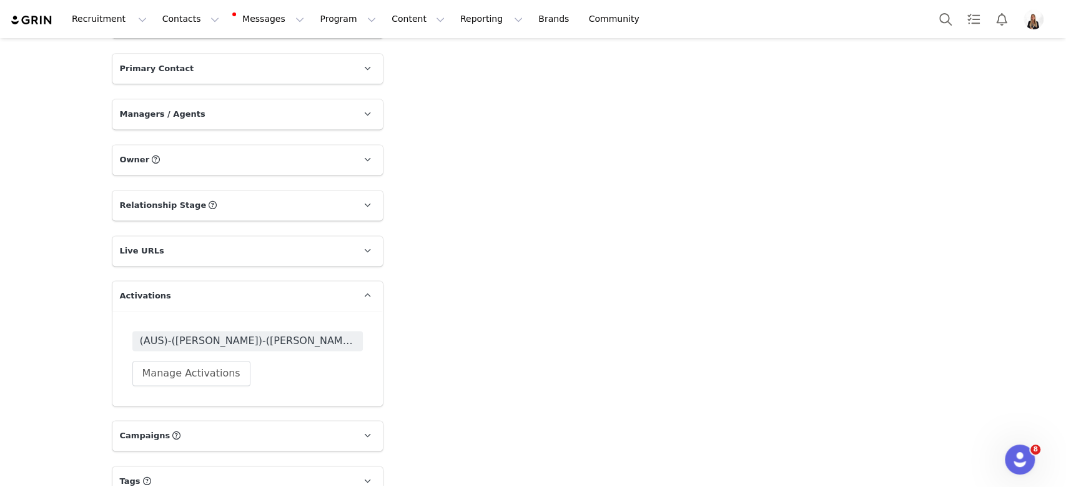
scroll to position [1146, 0]
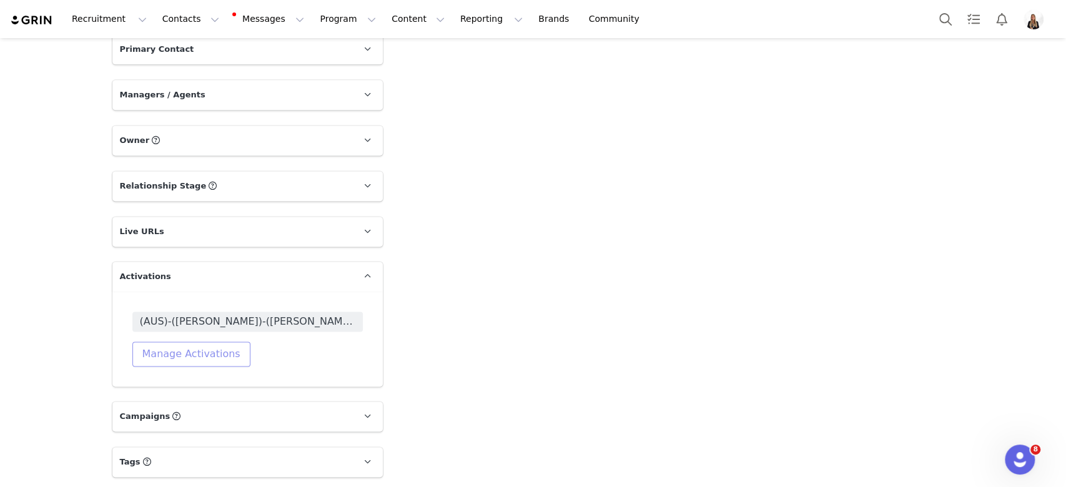
click at [219, 352] on button "Manage Activations" at bounding box center [191, 354] width 118 height 25
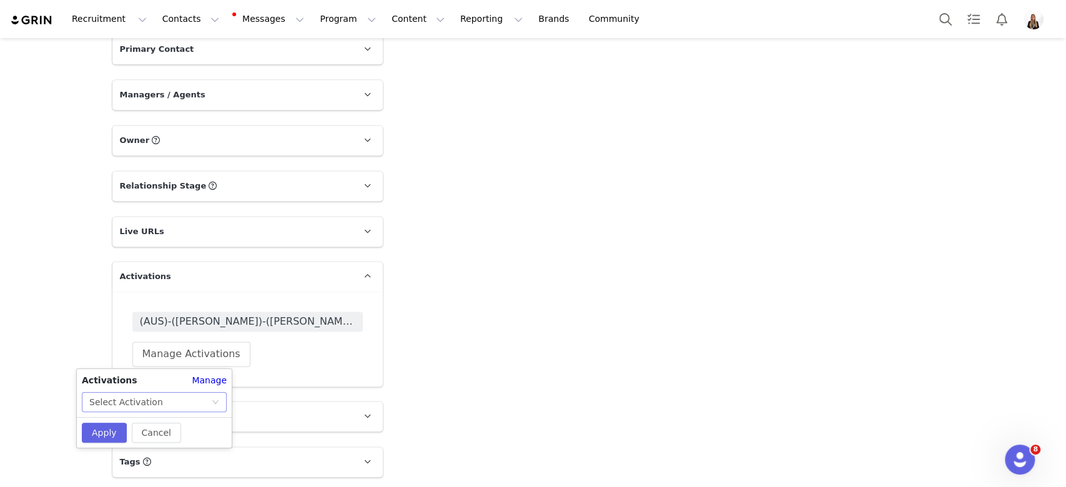
click at [190, 395] on div "Select Activation" at bounding box center [150, 402] width 122 height 19
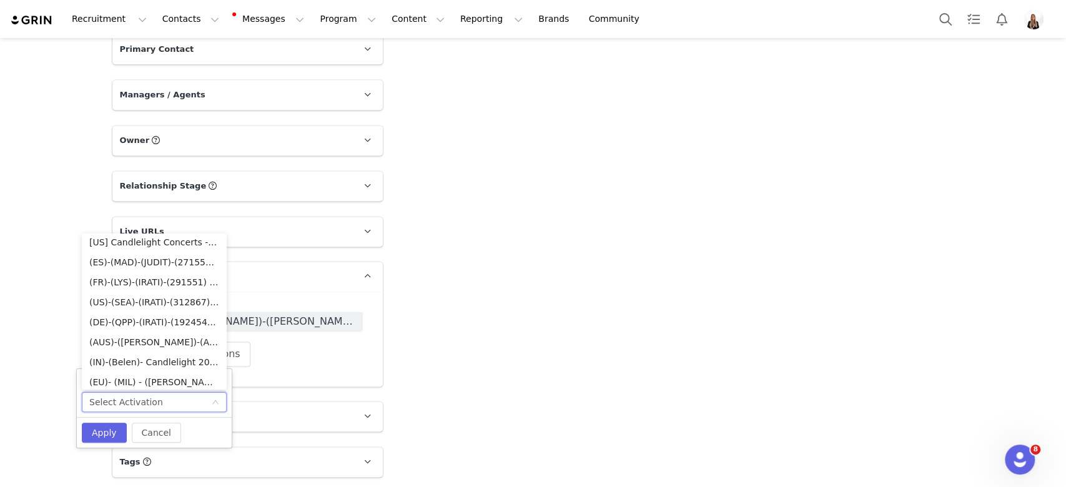
scroll to position [6736, 0]
click at [126, 299] on li "(Belen)- Candleligh Orchestra" at bounding box center [154, 304] width 145 height 20
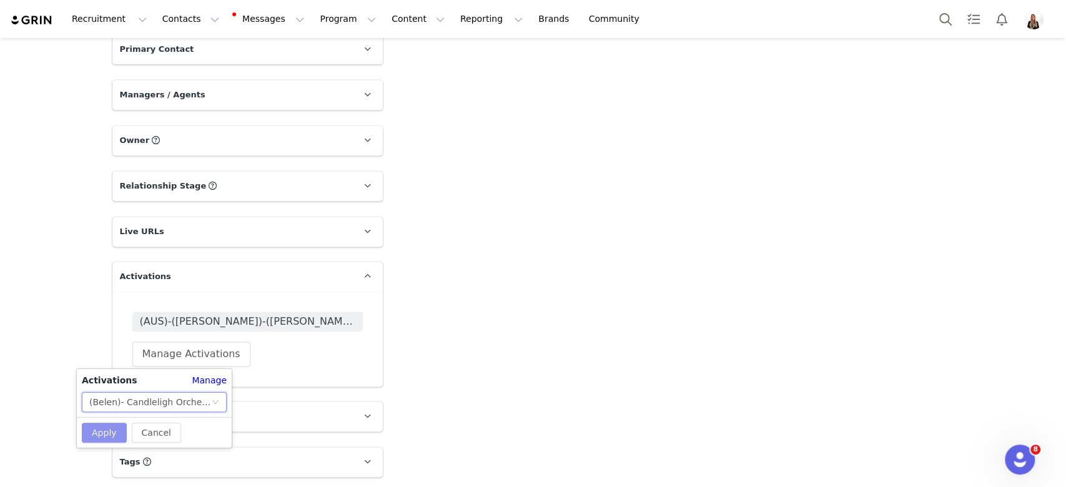
click at [110, 428] on button "Apply" at bounding box center [104, 433] width 45 height 20
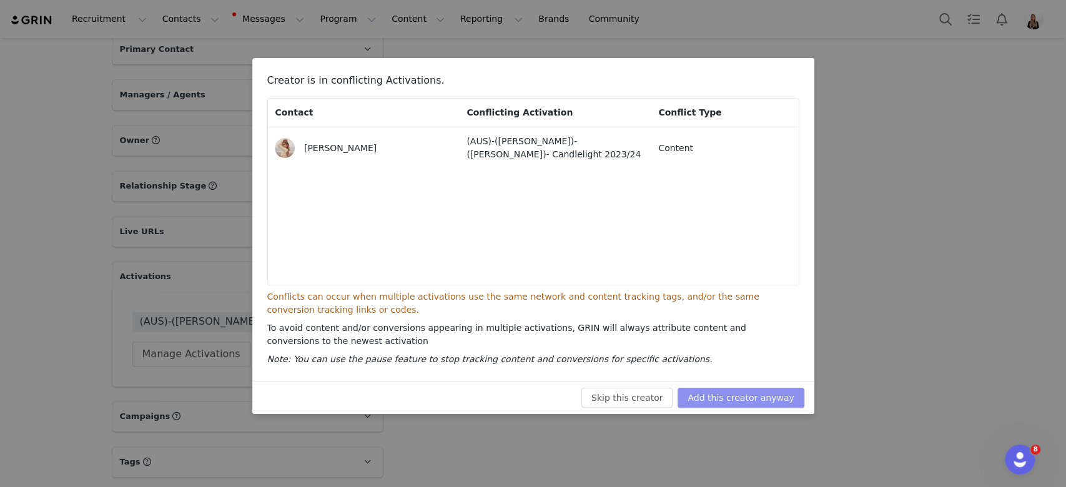
click at [734, 397] on button "Add this creator anyway" at bounding box center [741, 398] width 126 height 20
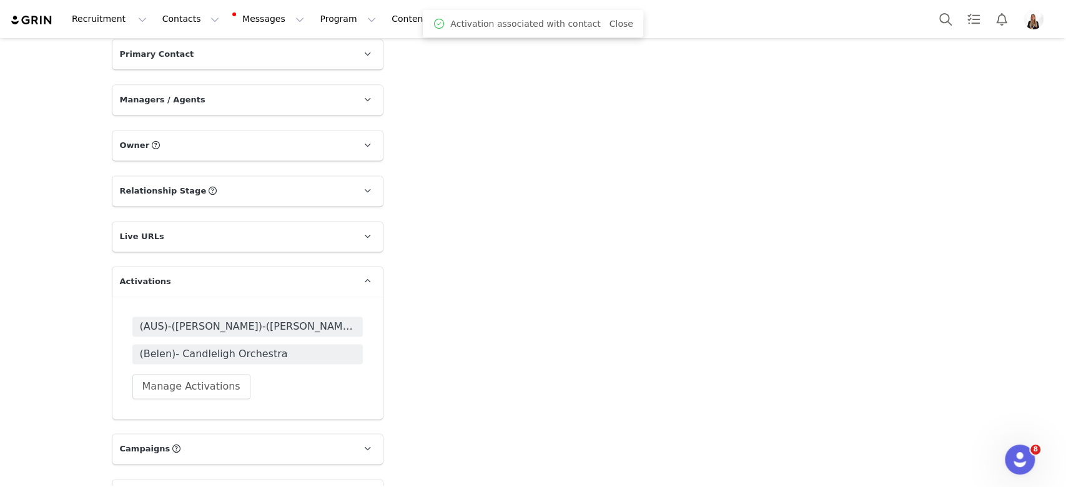
scroll to position [1146, 0]
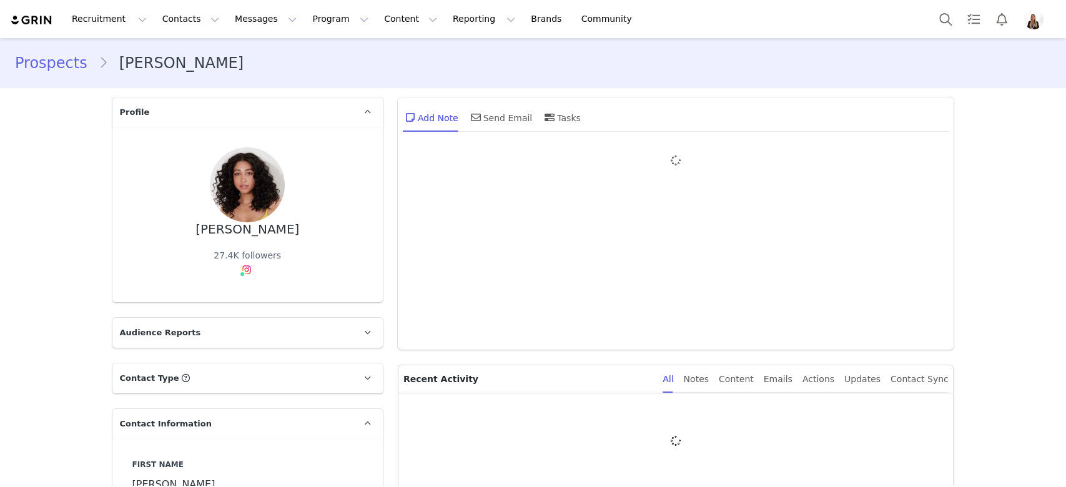
type input "+1 ([GEOGRAPHIC_DATA])"
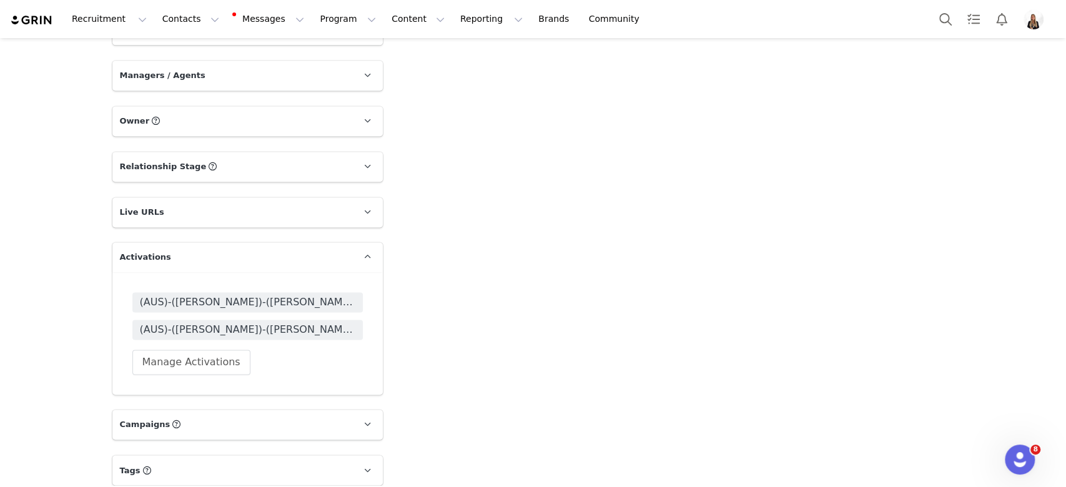
scroll to position [1173, 0]
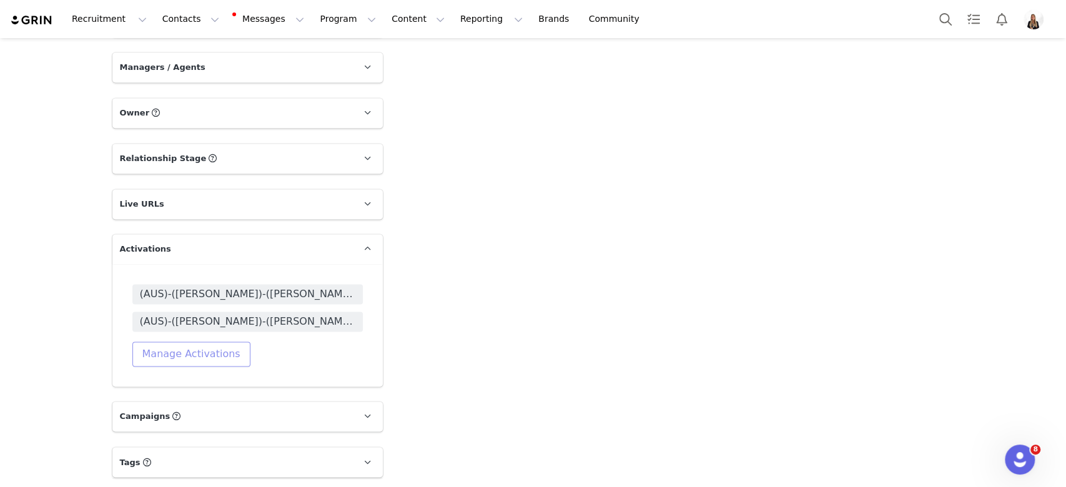
click at [205, 357] on button "Manage Activations" at bounding box center [191, 354] width 118 height 25
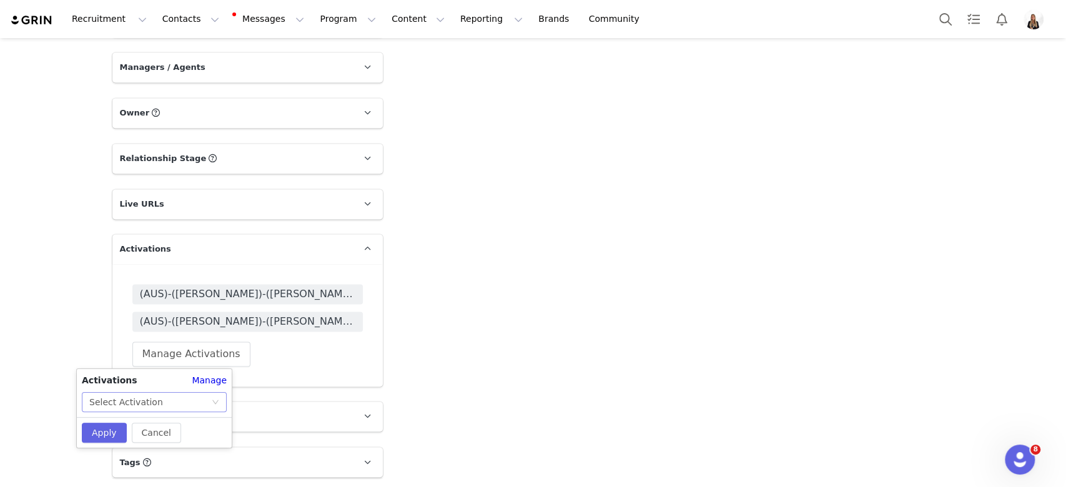
click at [178, 407] on div "Select Activation" at bounding box center [150, 402] width 122 height 19
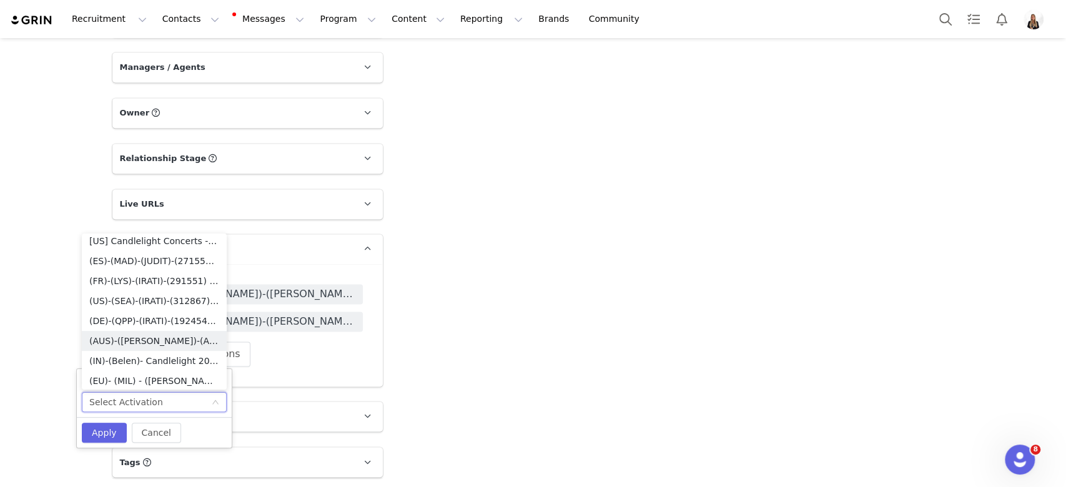
scroll to position [6736, 0]
click at [171, 307] on li "(Belen)- Candleligh Orchestra" at bounding box center [154, 304] width 145 height 20
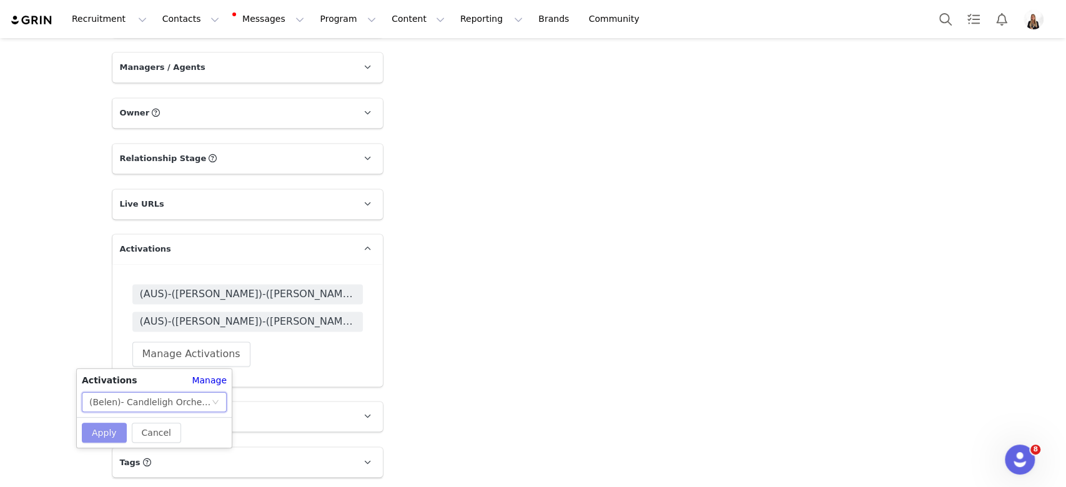
click at [104, 434] on button "Apply" at bounding box center [104, 433] width 45 height 20
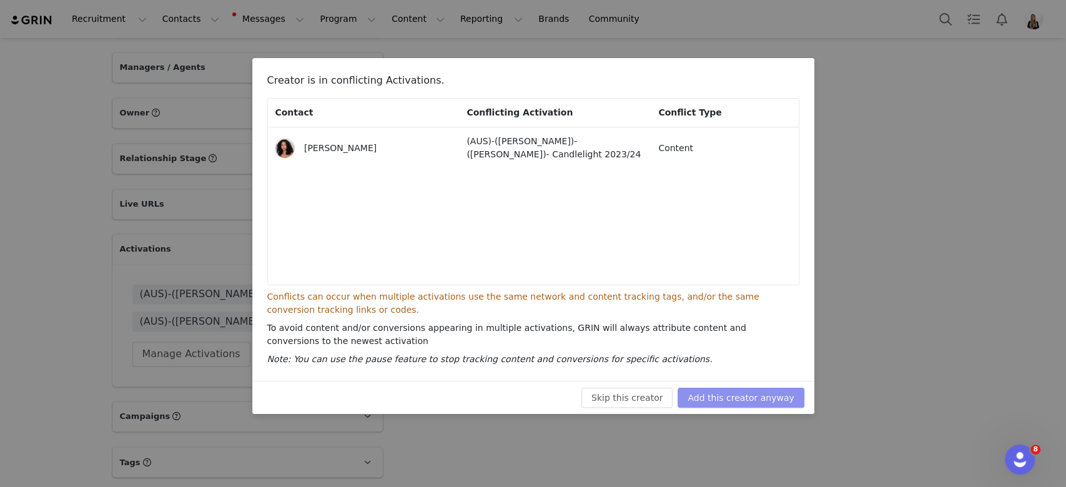
click at [736, 393] on button "Add this creator anyway" at bounding box center [741, 398] width 126 height 20
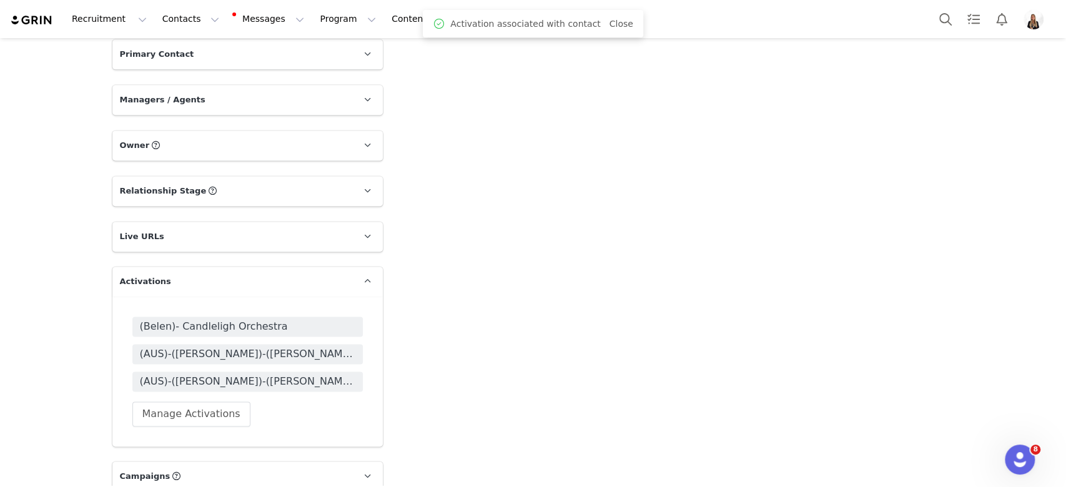
scroll to position [1173, 0]
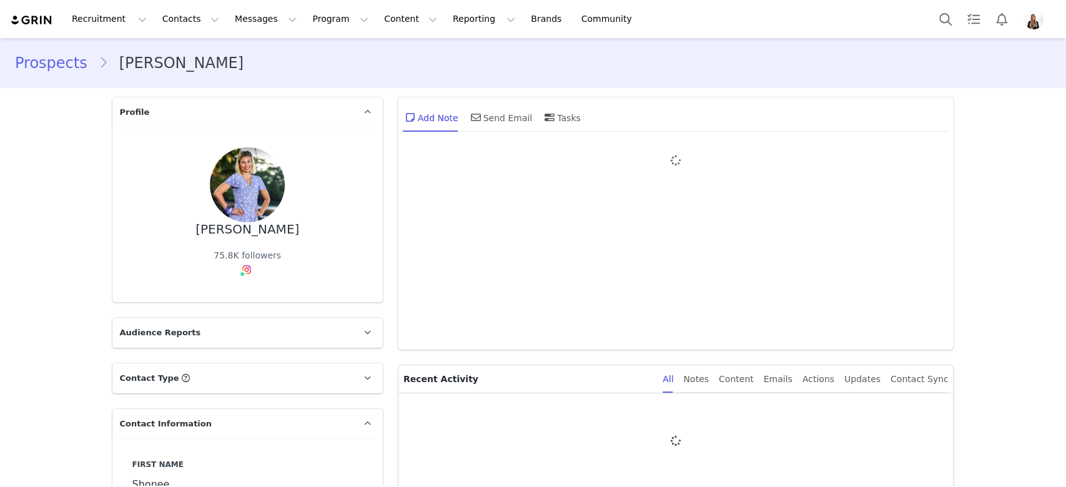
type input "+1 ([GEOGRAPHIC_DATA])"
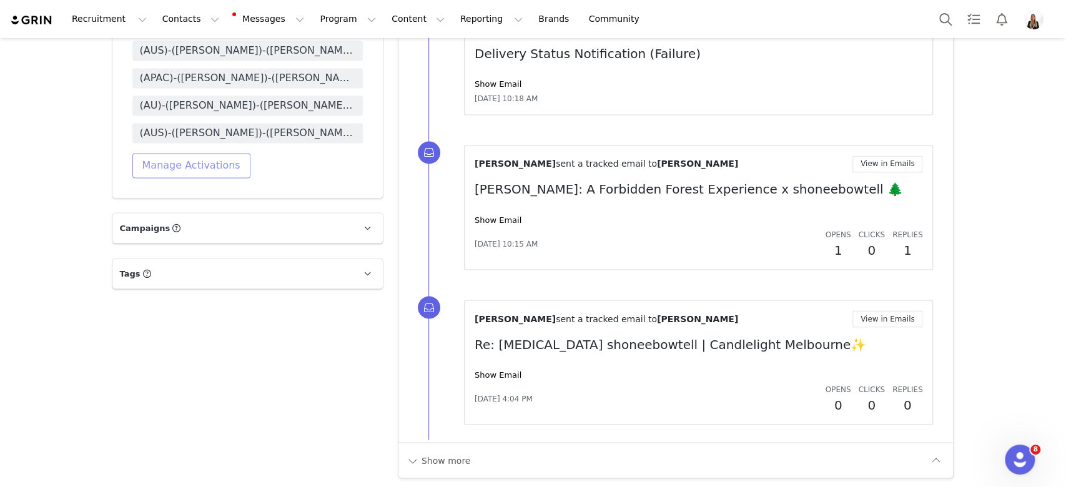
scroll to position [1334, 0]
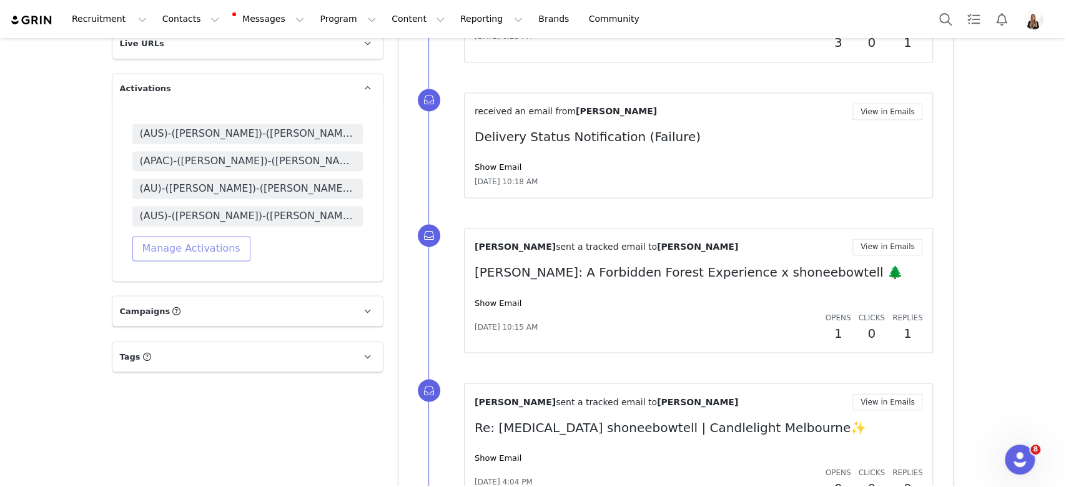
click at [182, 252] on button "Manage Activations" at bounding box center [191, 248] width 118 height 25
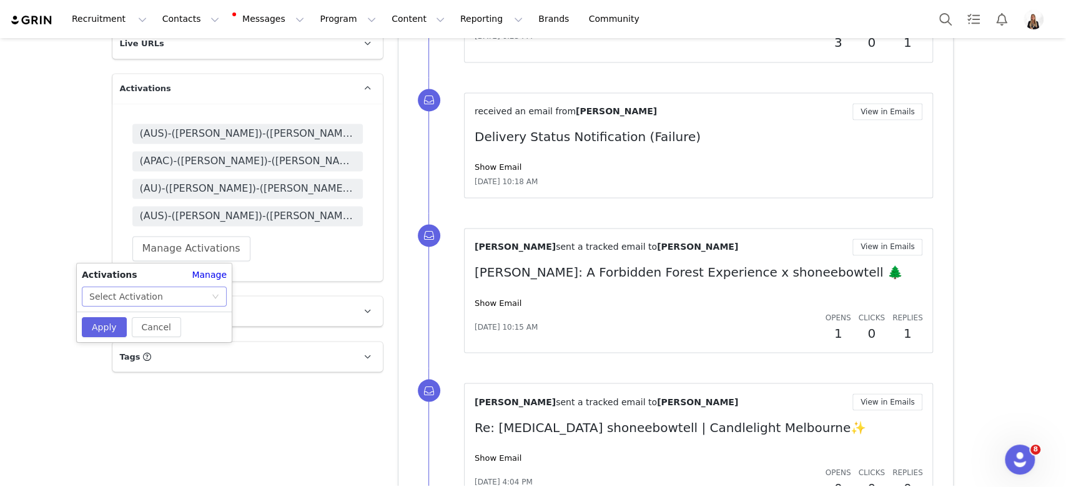
click at [182, 298] on div "Select Activation" at bounding box center [150, 296] width 122 height 19
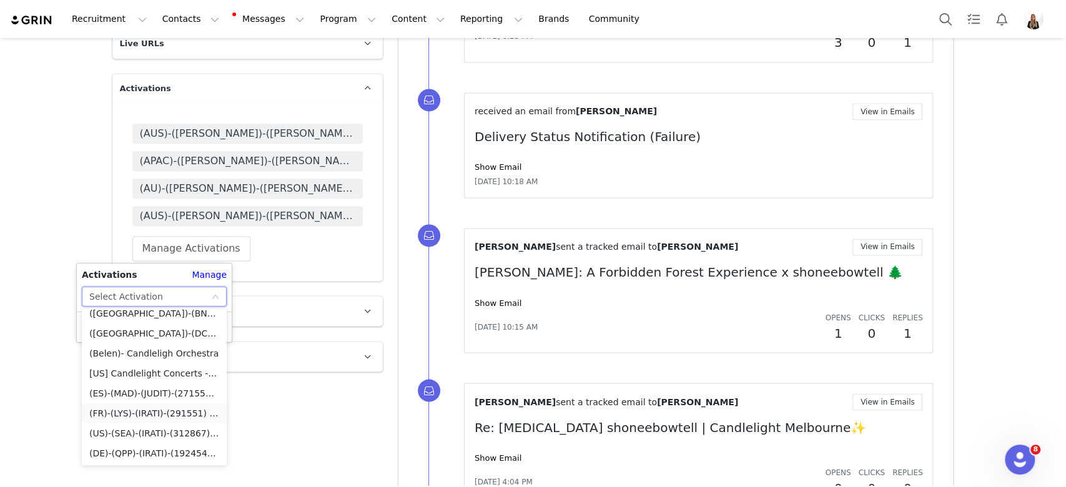
scroll to position [6736, 0]
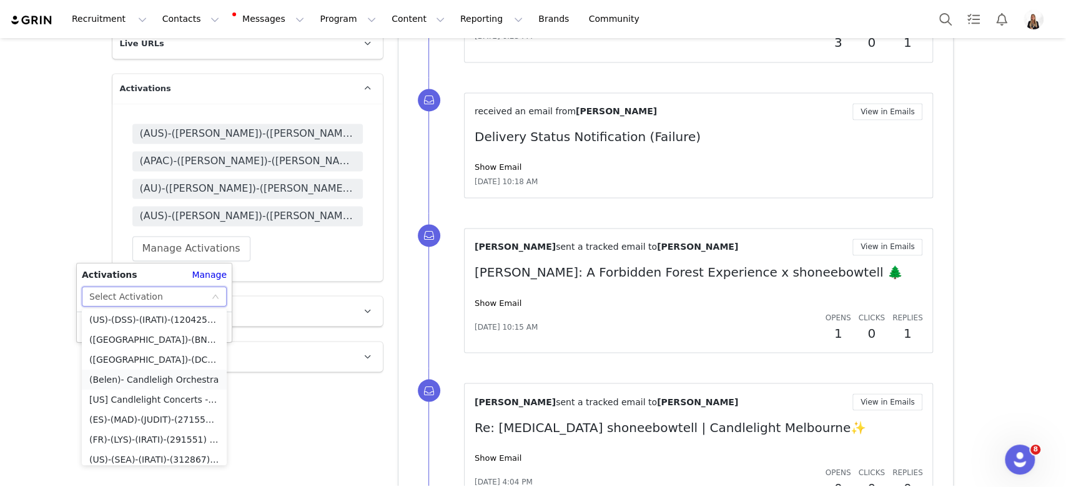
click at [142, 382] on li "(Belen)- Candleligh Orchestra" at bounding box center [154, 380] width 145 height 20
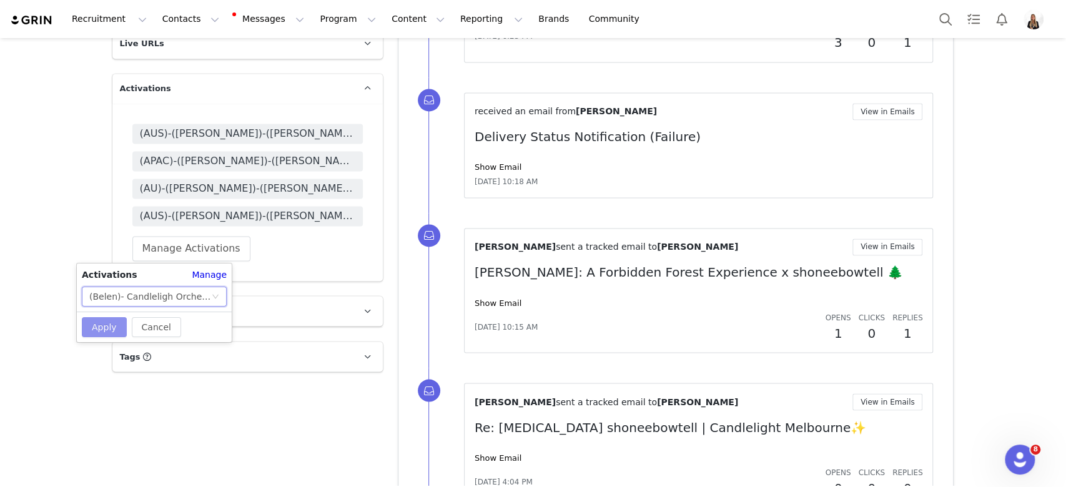
click at [110, 325] on button "Apply" at bounding box center [104, 327] width 45 height 20
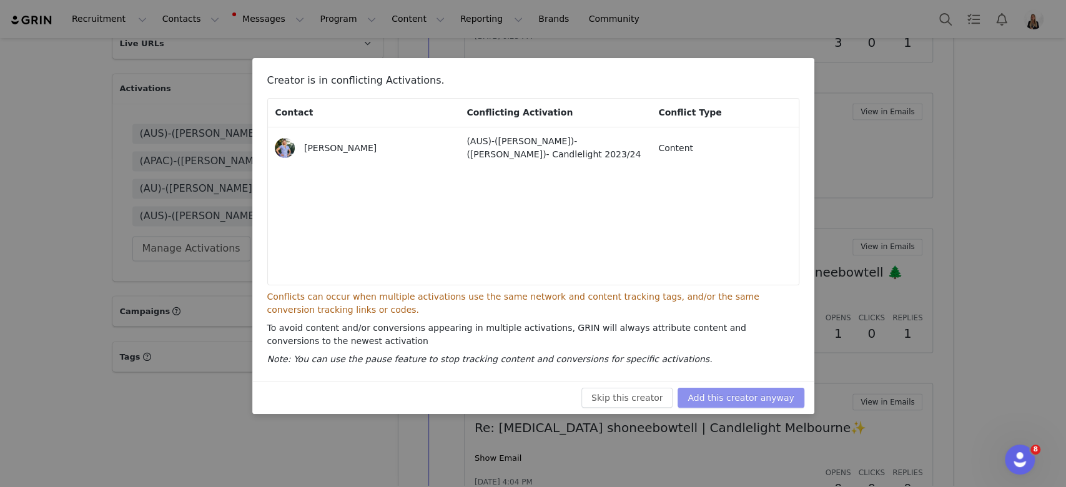
click at [718, 392] on button "Add this creator anyway" at bounding box center [741, 398] width 126 height 20
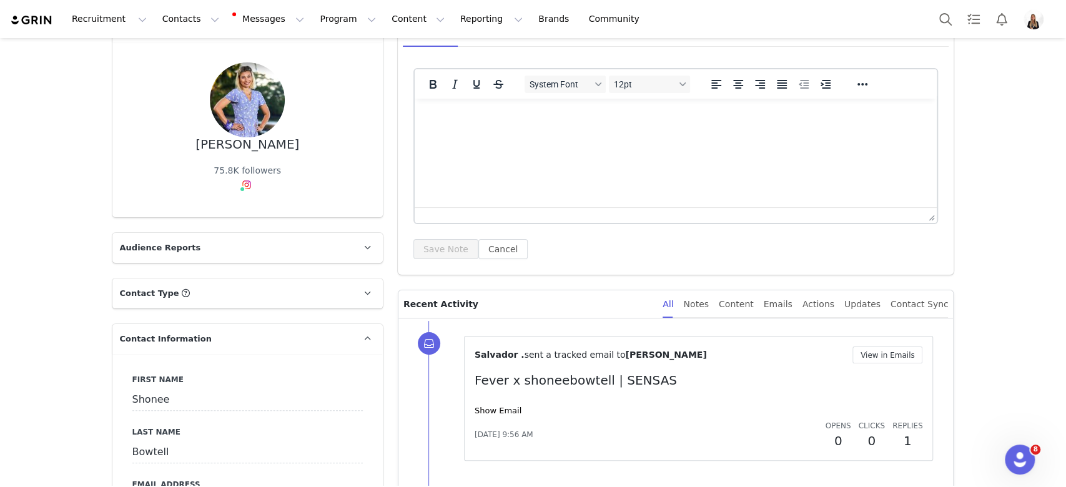
scroll to position [168, 0]
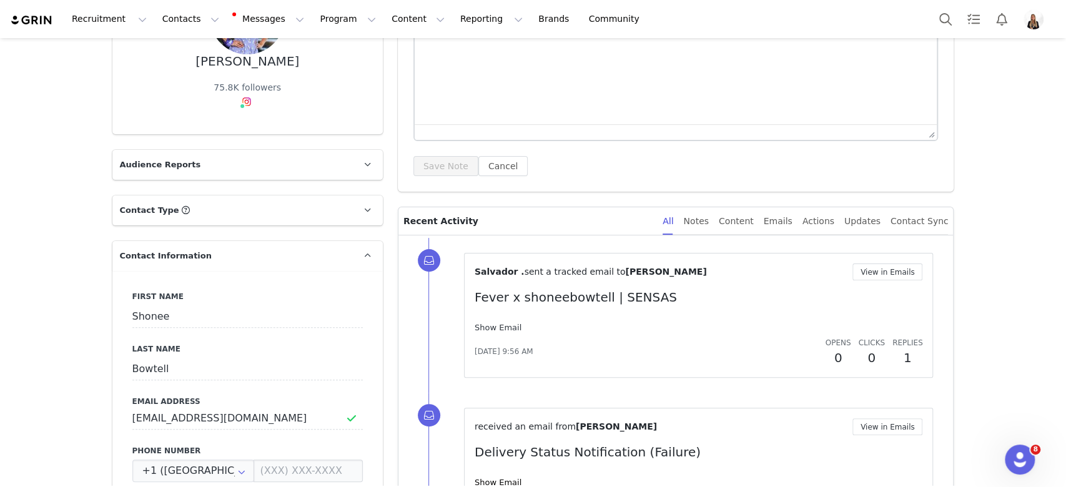
click at [489, 327] on link "Show Email" at bounding box center [498, 327] width 47 height 9
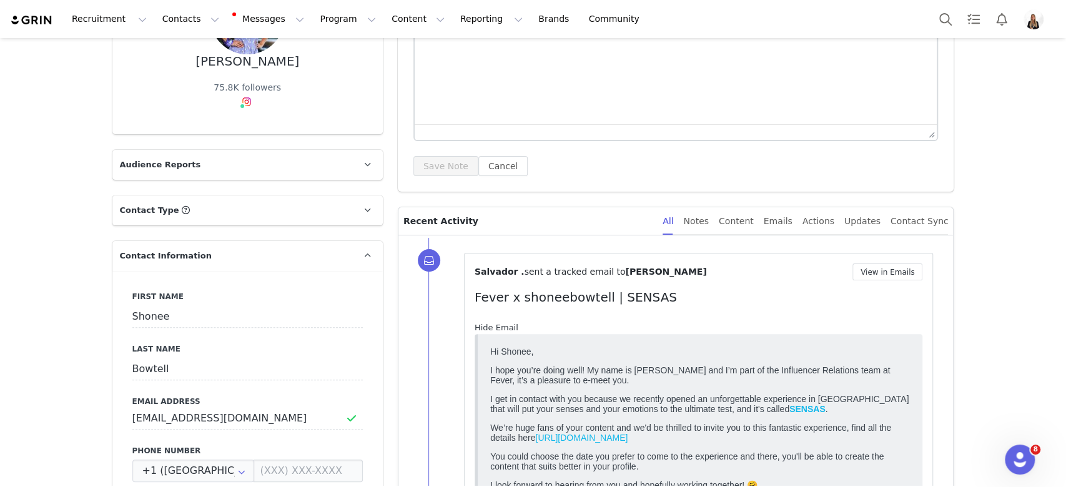
scroll to position [0, 0]
click at [489, 327] on link "Hide Email" at bounding box center [497, 327] width 44 height 9
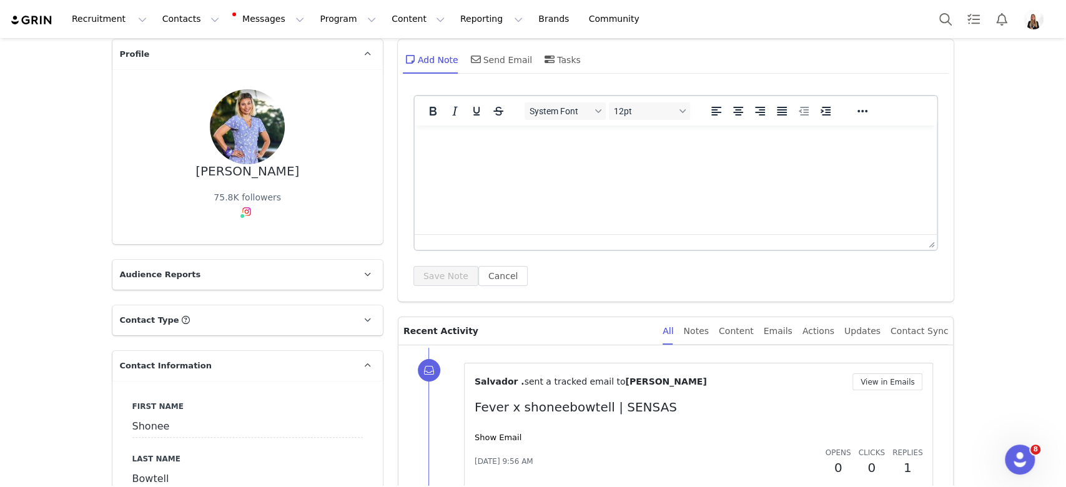
scroll to position [1, 0]
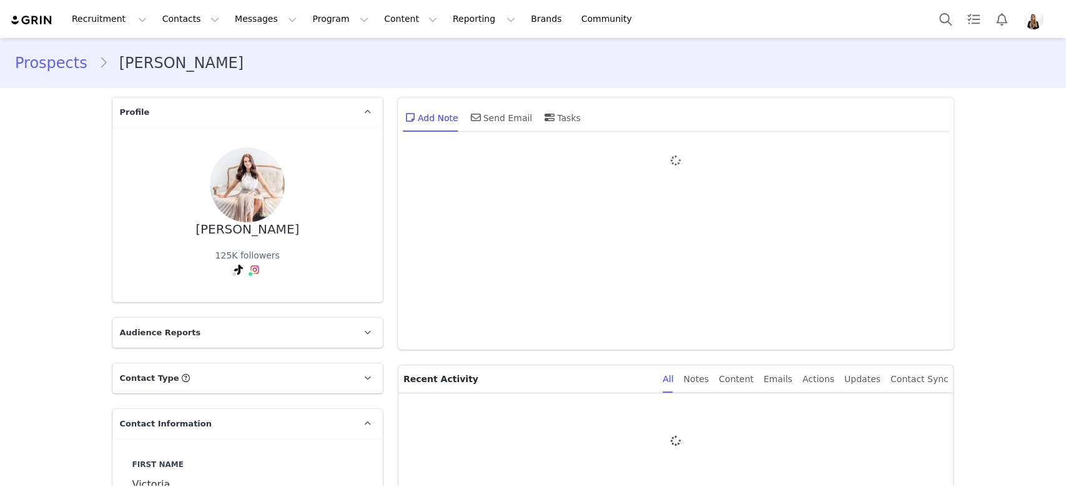
type input "+1 ([GEOGRAPHIC_DATA])"
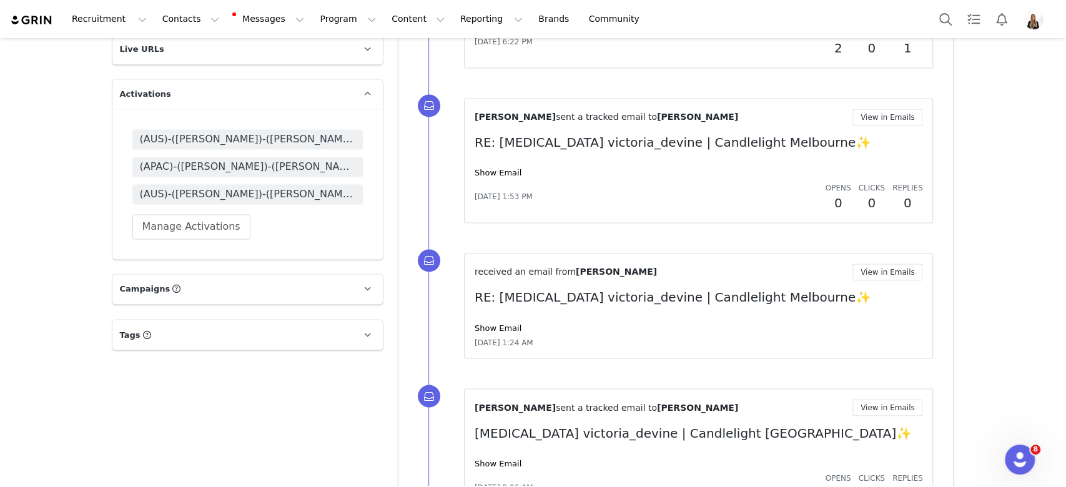
scroll to position [1415, 0]
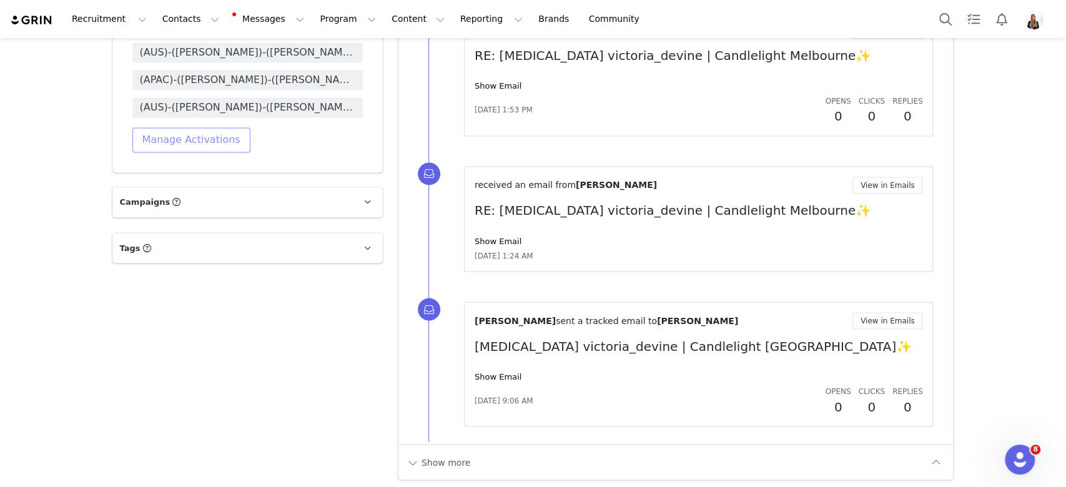
click at [209, 147] on button "Manage Activations" at bounding box center [191, 139] width 118 height 25
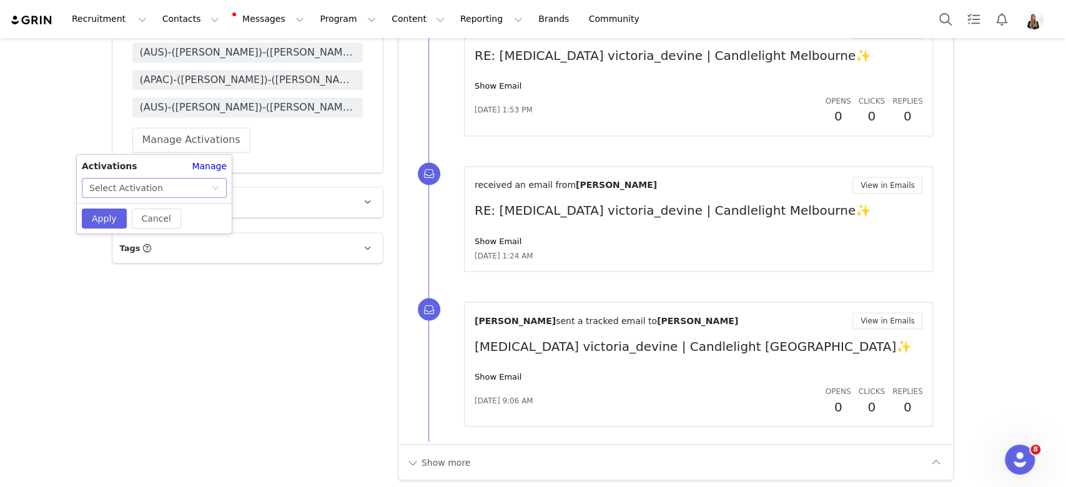
click at [205, 185] on div "Select Activation" at bounding box center [150, 188] width 122 height 19
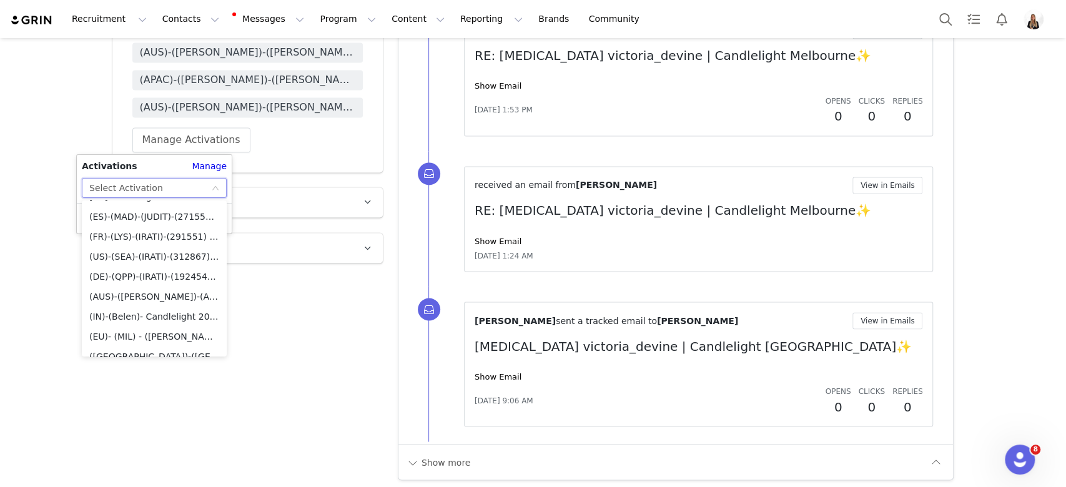
scroll to position [6736, 0]
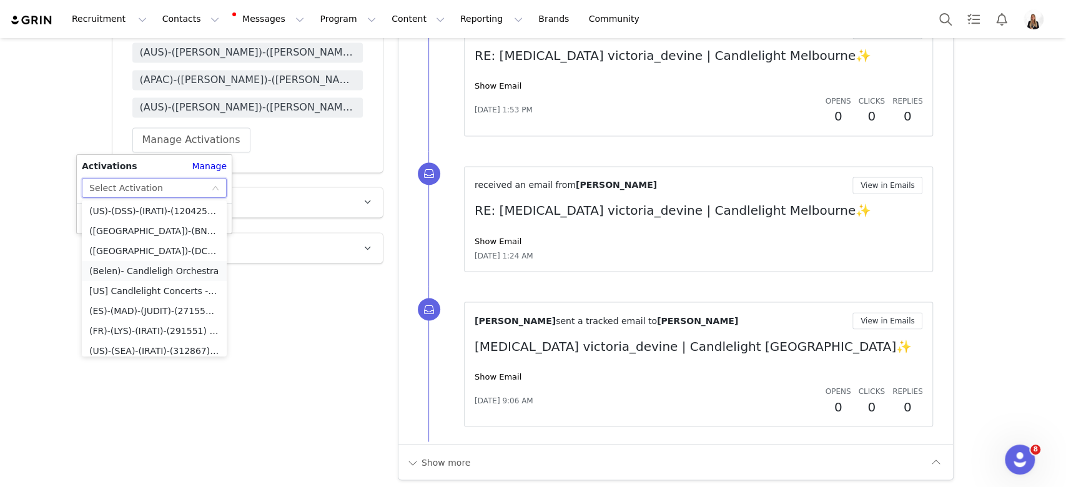
click at [169, 274] on li "(Belen)- Candleligh Orchestra" at bounding box center [154, 271] width 145 height 20
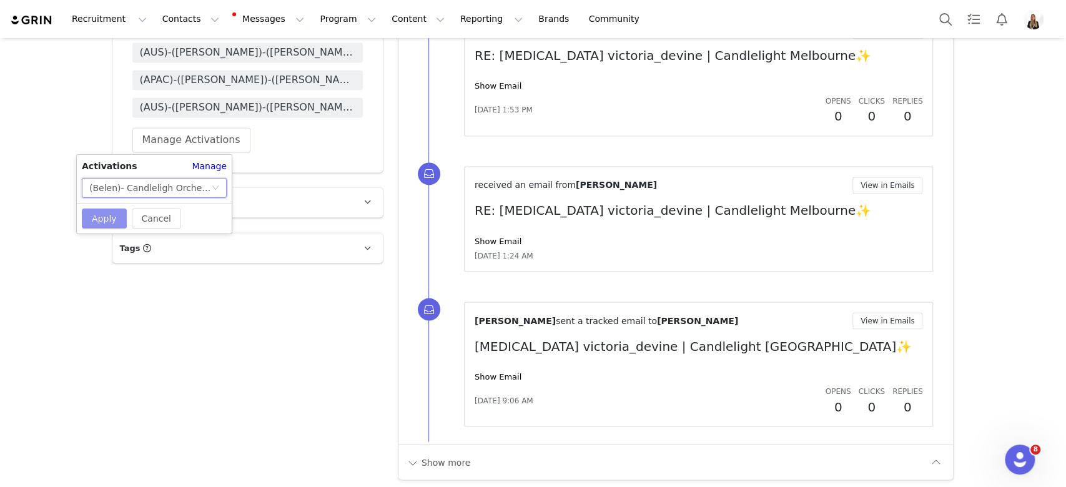
click at [111, 217] on button "Apply" at bounding box center [104, 219] width 45 height 20
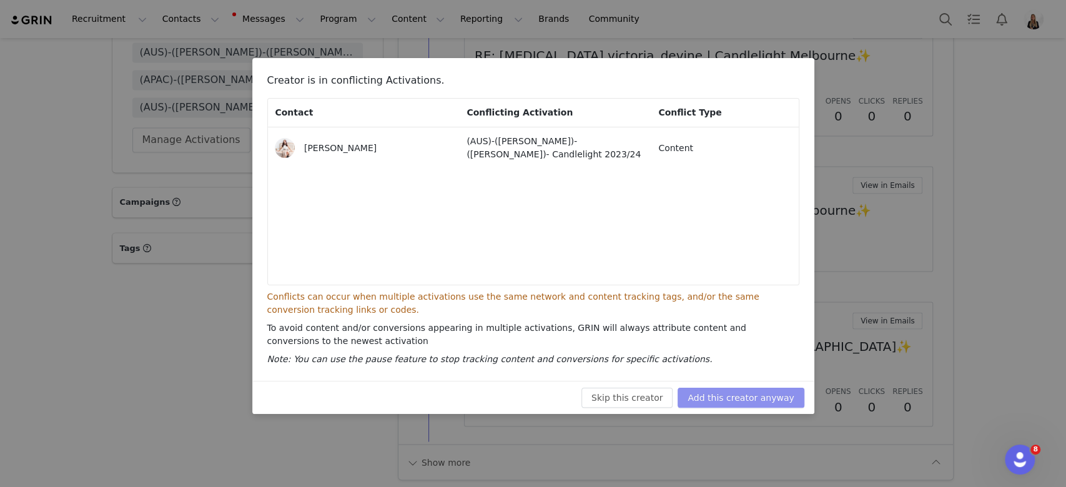
click at [758, 397] on button "Add this creator anyway" at bounding box center [741, 398] width 126 height 20
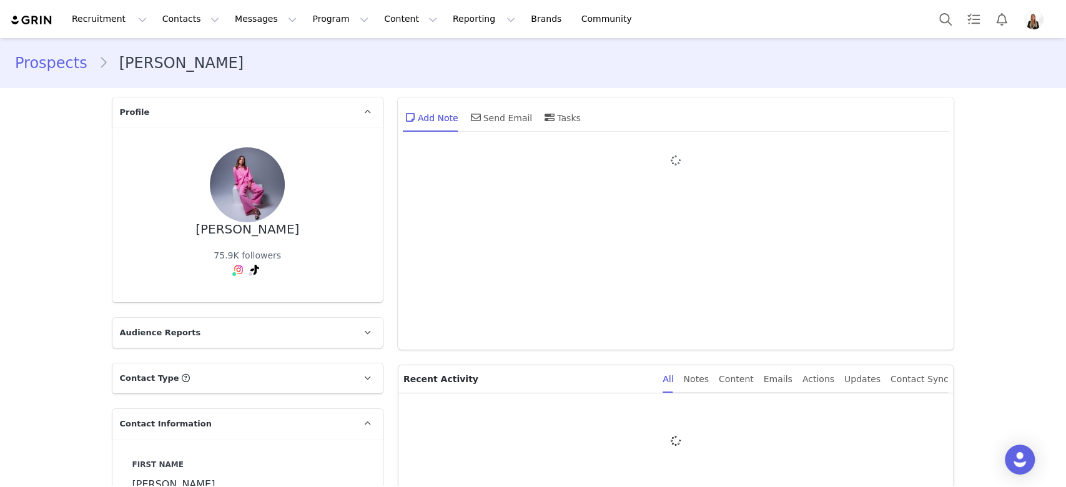
type input "+1 ([GEOGRAPHIC_DATA])"
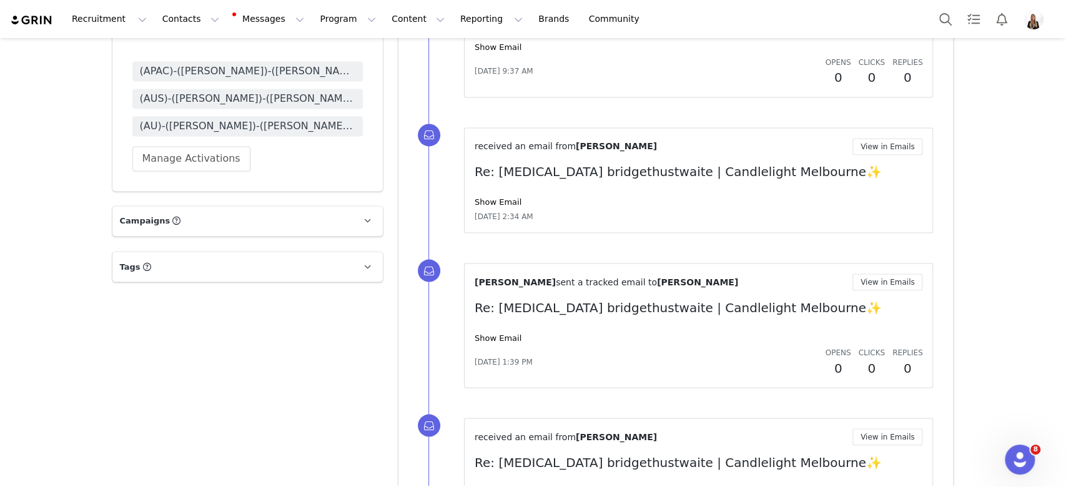
scroll to position [1476, 0]
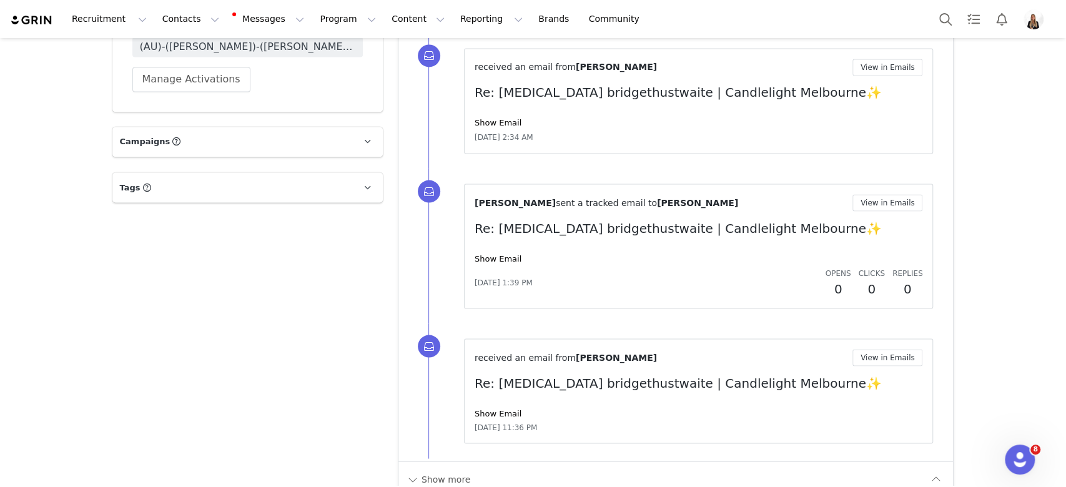
click at [227, 97] on div "(APAC)-(MEL)-(REBECA)-(254774)-SENSAS (AUS)-(MEL)-(Belen)- Candlelight 2023/24 …" at bounding box center [247, 37] width 270 height 150
click at [218, 89] on button "Manage Activations" at bounding box center [191, 79] width 118 height 25
click at [197, 130] on div "Select Activation" at bounding box center [150, 127] width 122 height 19
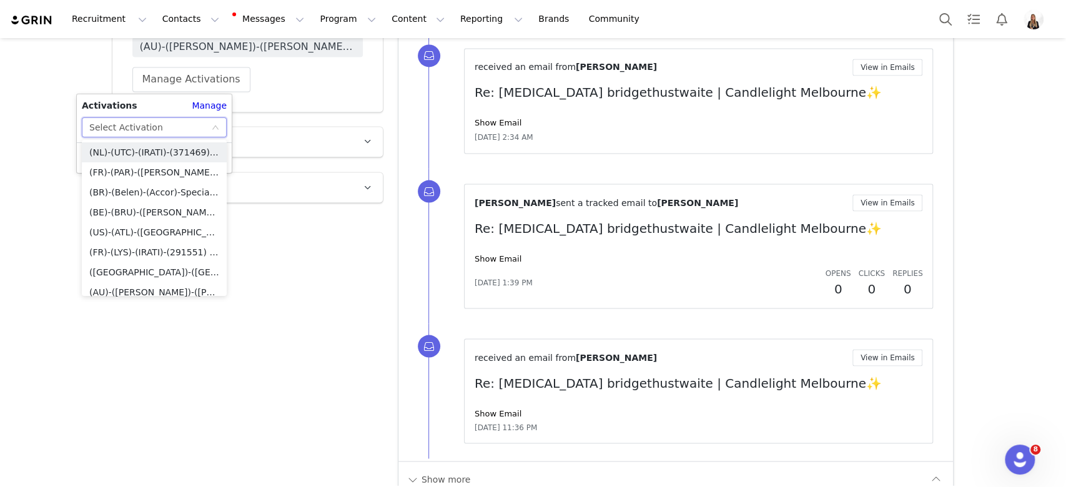
click at [216, 132] on icon "icon: down" at bounding box center [215, 128] width 7 height 9
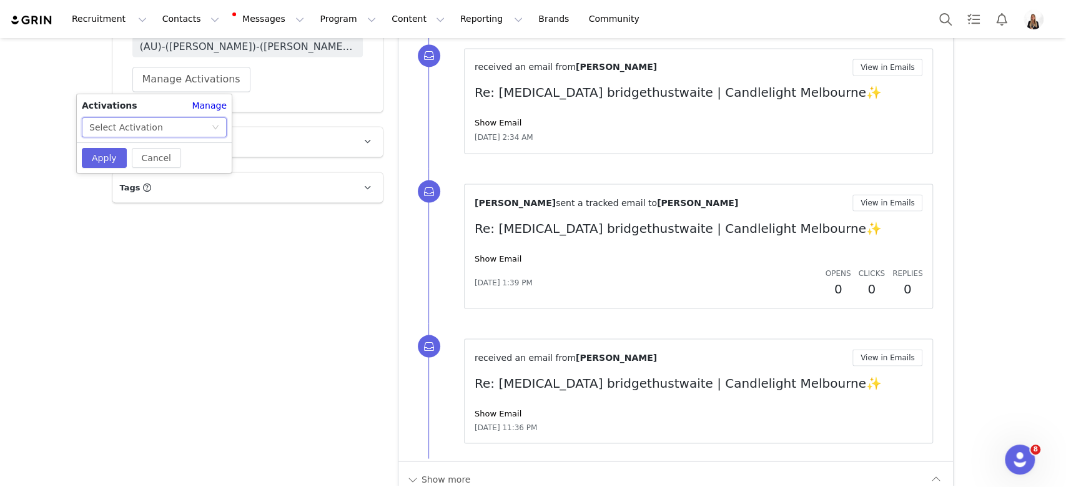
click at [216, 132] on icon "icon: down" at bounding box center [215, 128] width 7 height 9
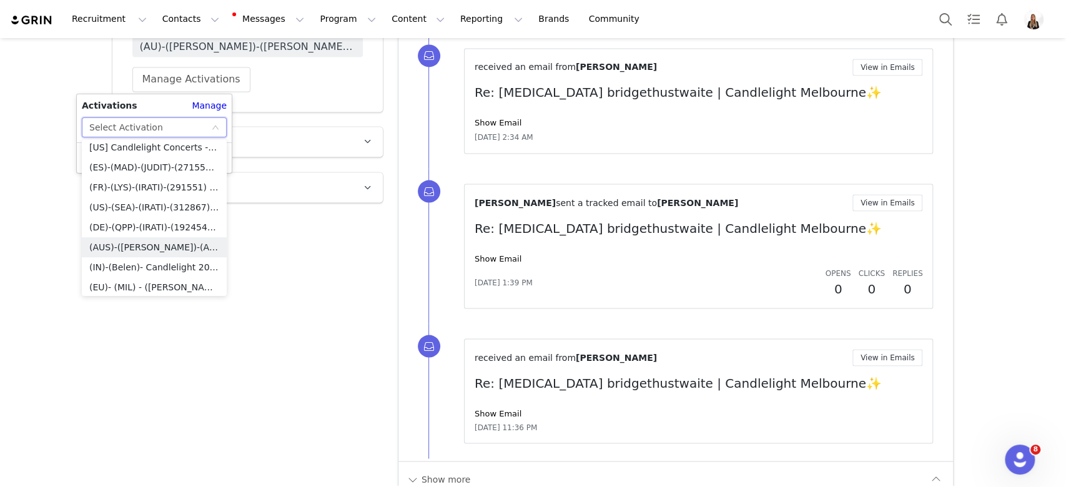
scroll to position [6736, 0]
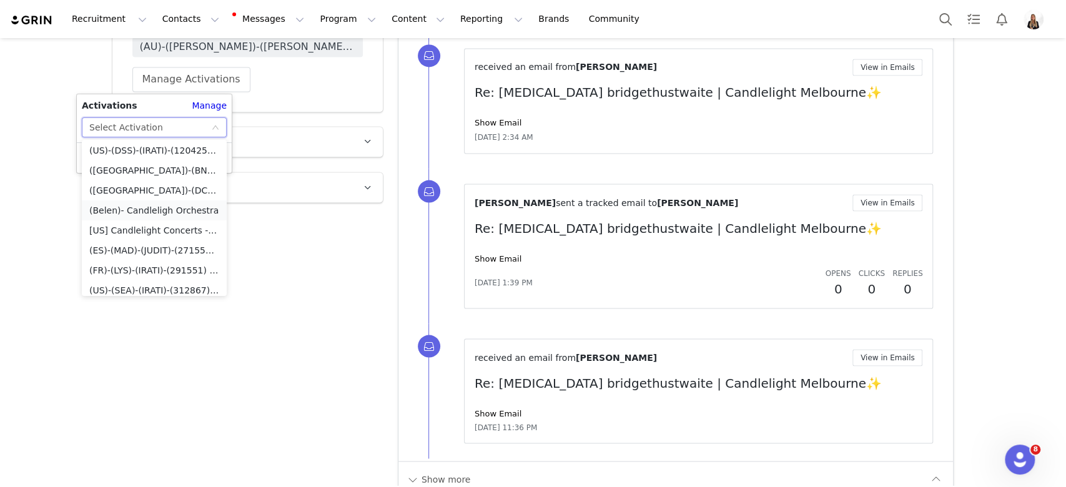
click at [191, 218] on li "(Belen)- Candleligh Orchestra" at bounding box center [154, 210] width 145 height 20
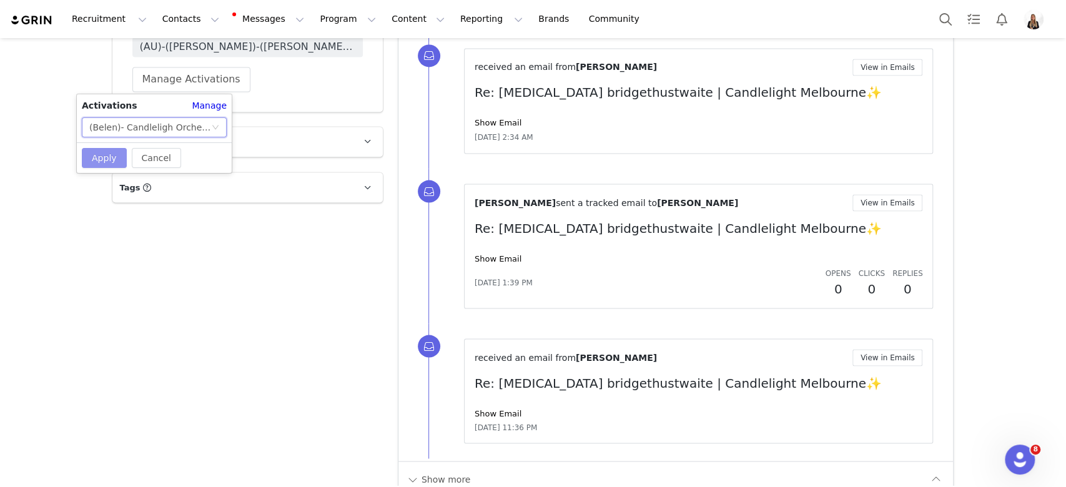
click at [122, 157] on button "Apply" at bounding box center [104, 158] width 45 height 20
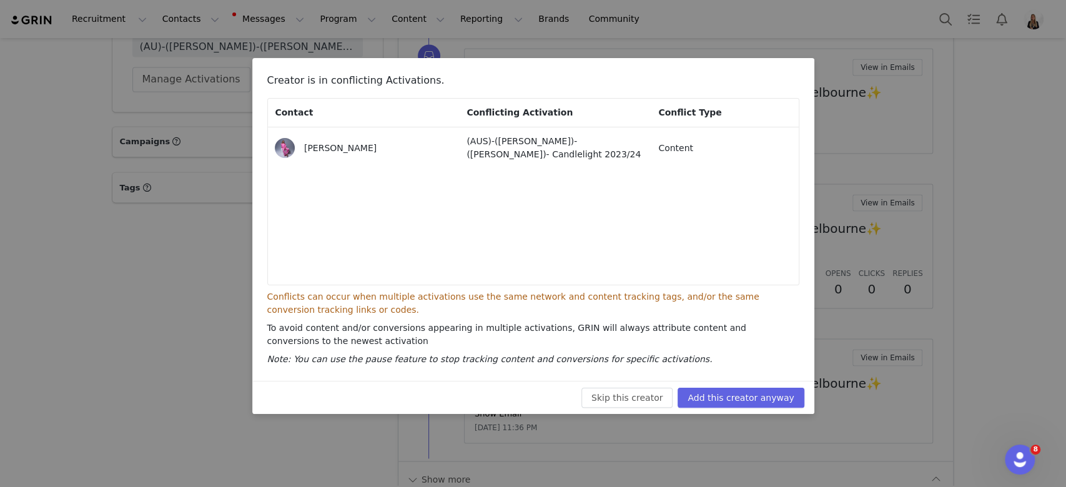
click at [746, 385] on div "Skip this creator Add this creator anyway" at bounding box center [533, 397] width 562 height 33
click at [756, 395] on button "Add this creator anyway" at bounding box center [741, 398] width 126 height 20
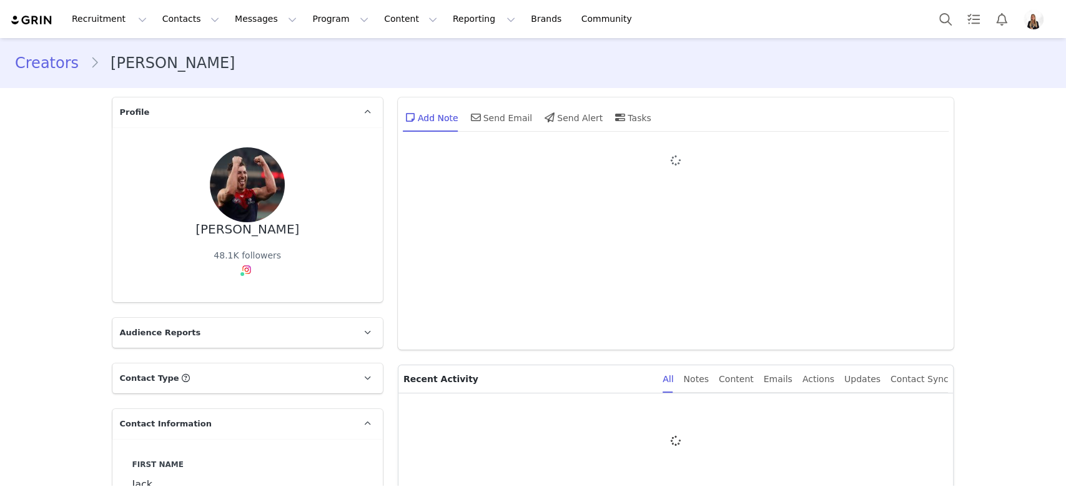
type input "+1 ([GEOGRAPHIC_DATA])"
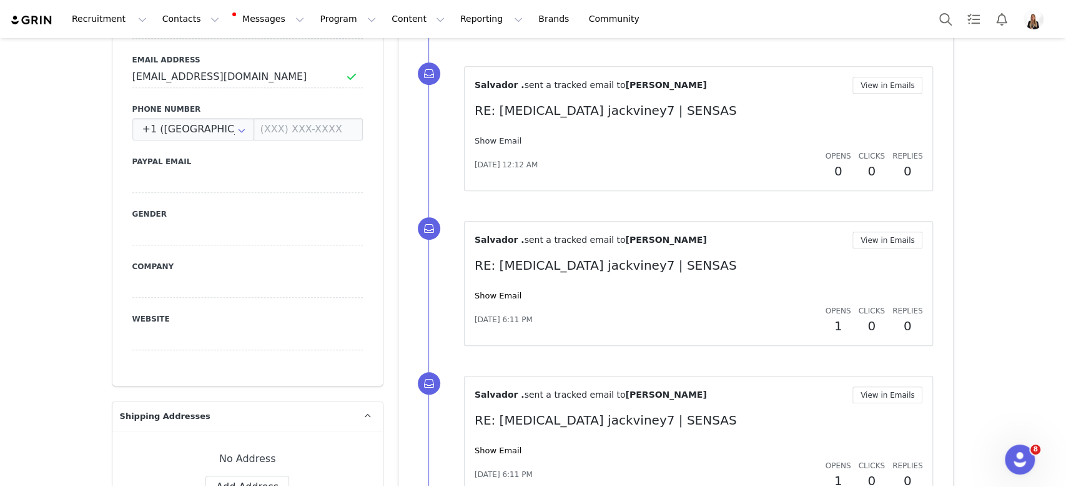
scroll to position [583, 0]
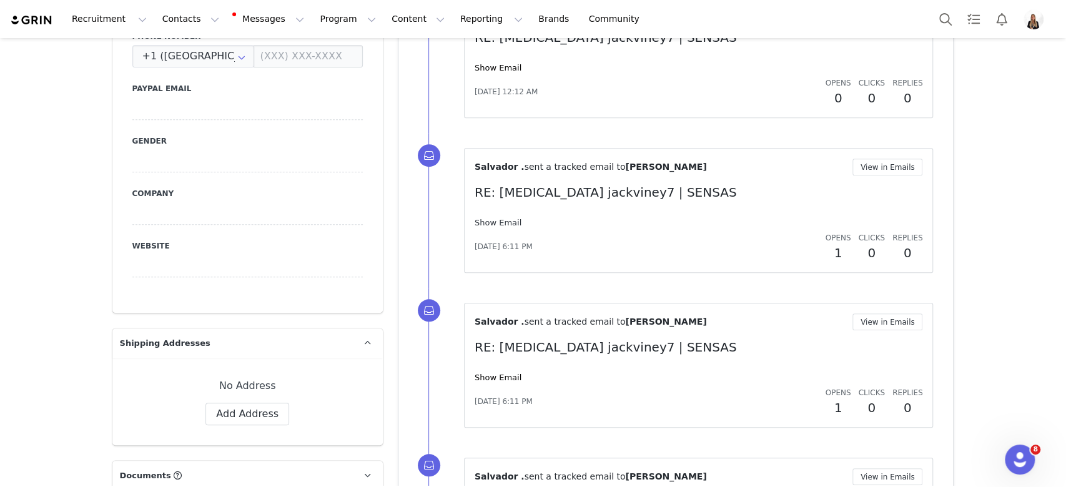
click at [494, 227] on link "Show Email" at bounding box center [498, 222] width 47 height 9
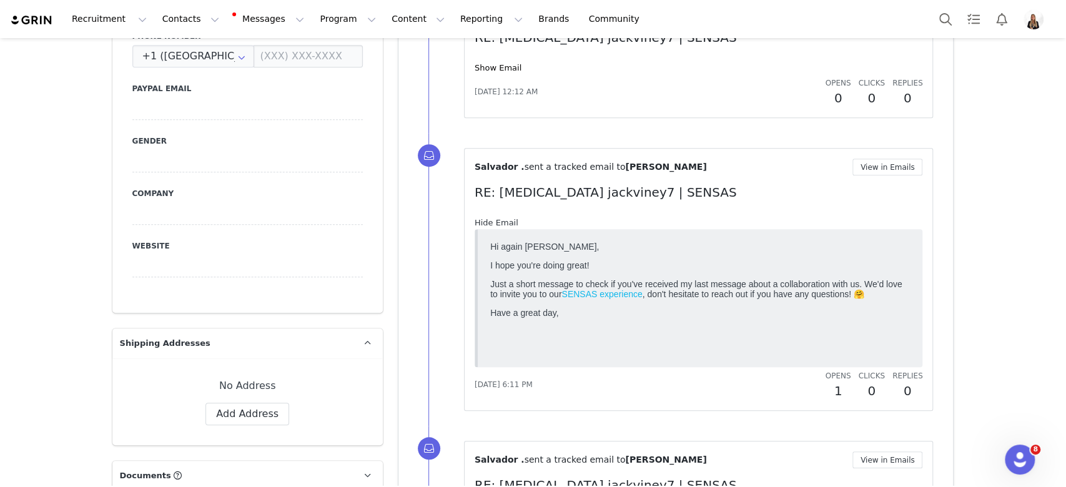
scroll to position [0, 0]
click at [494, 227] on link "Hide Email" at bounding box center [497, 222] width 44 height 9
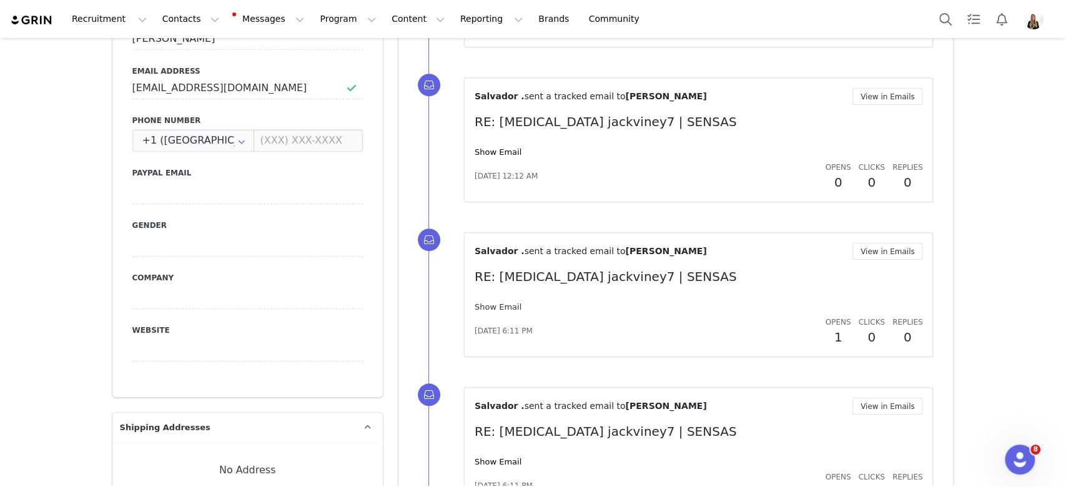
scroll to position [416, 0]
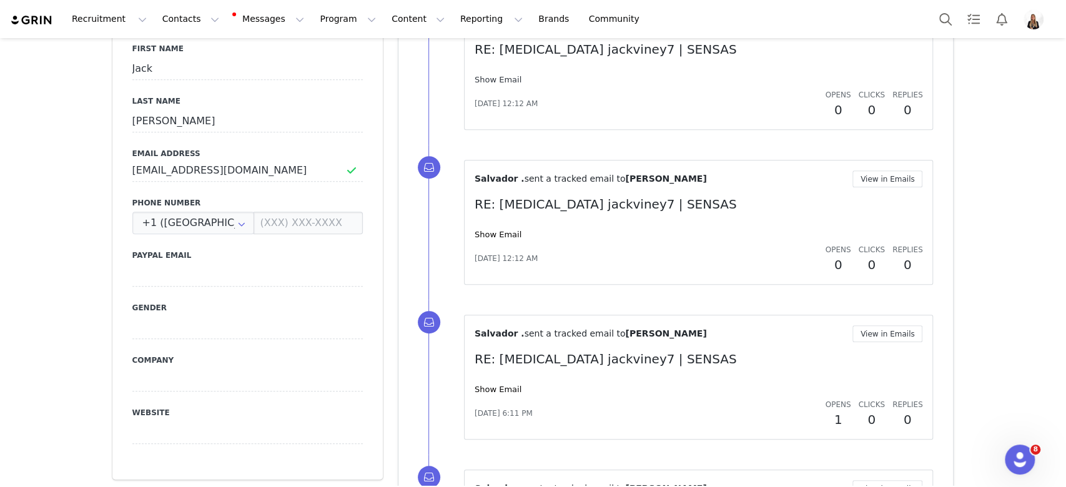
click at [491, 76] on link "Show Email" at bounding box center [498, 79] width 47 height 9
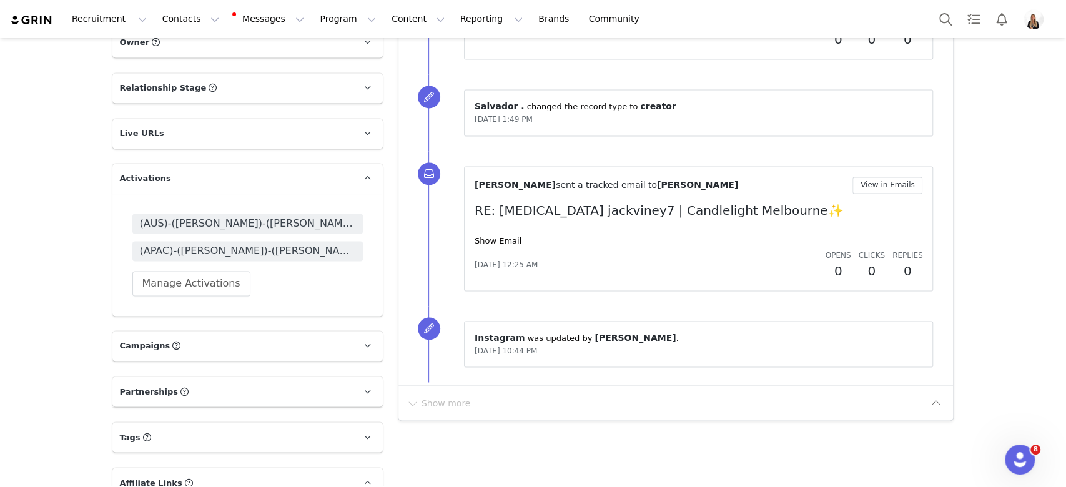
scroll to position [1360, 0]
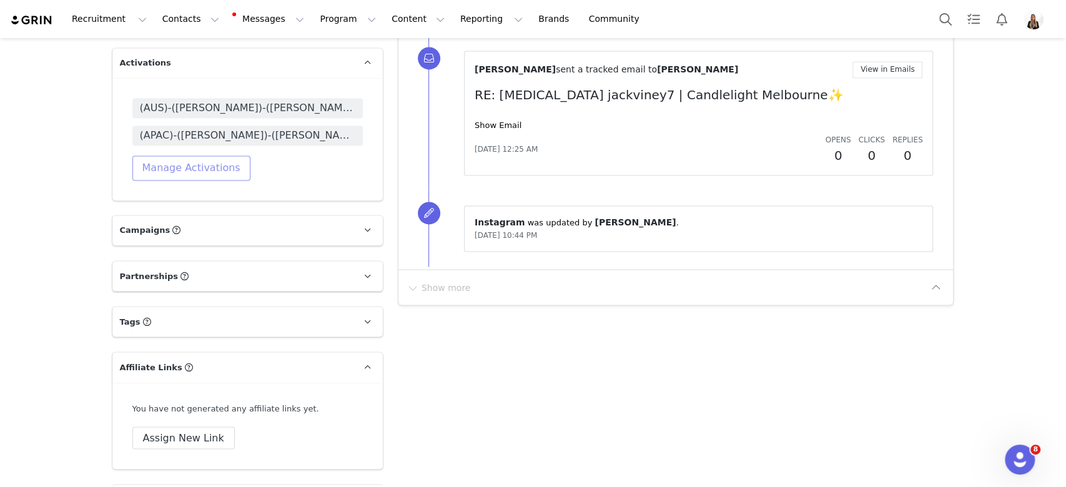
click at [218, 175] on button "Manage Activations" at bounding box center [191, 167] width 118 height 25
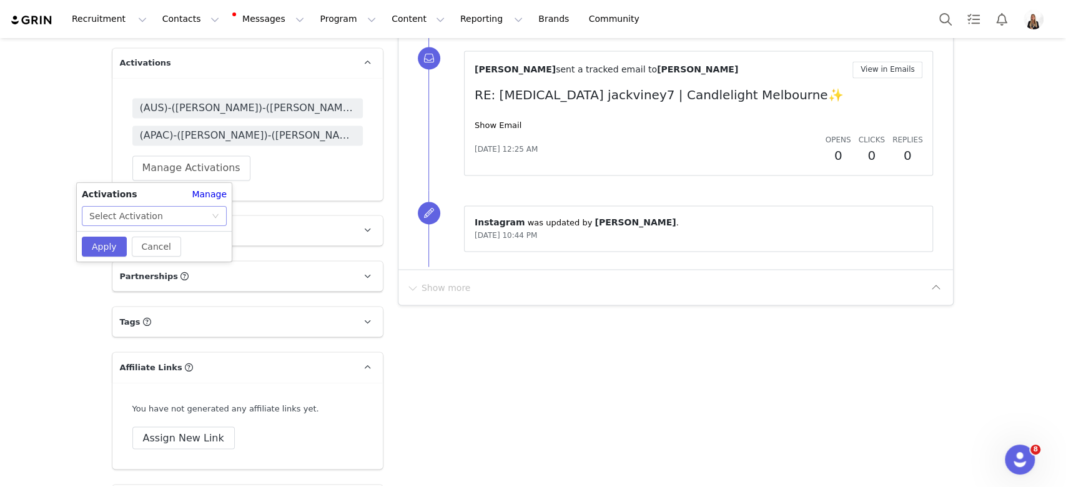
click at [199, 214] on div "Select Activation" at bounding box center [150, 216] width 122 height 19
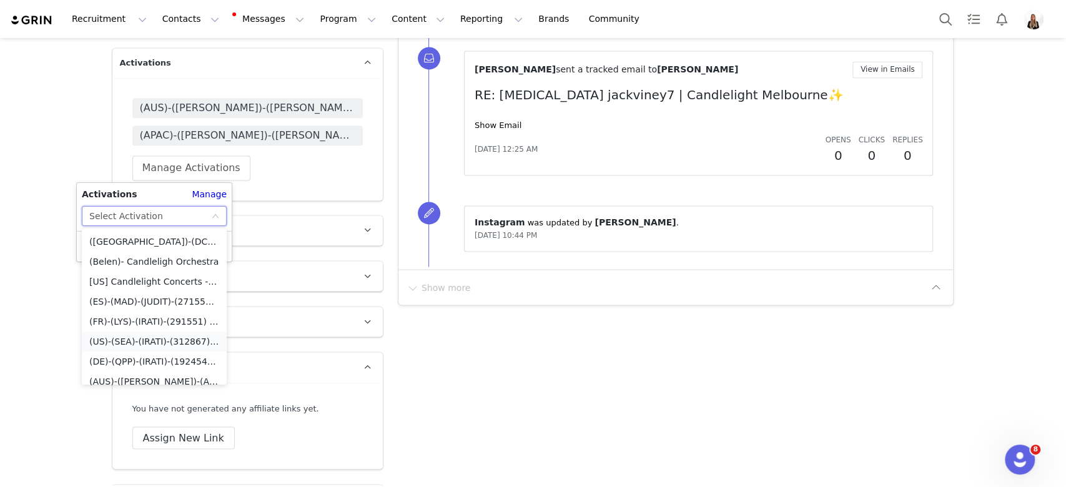
scroll to position [6736, 0]
click at [165, 292] on li "(Belen)- Candleligh Orchestra" at bounding box center [154, 299] width 145 height 20
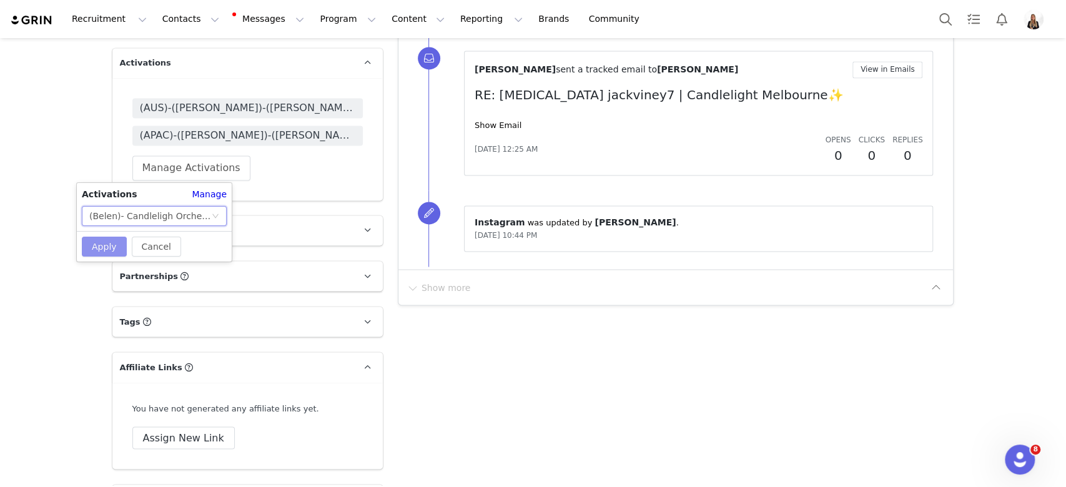
click at [89, 245] on button "Apply" at bounding box center [104, 247] width 45 height 20
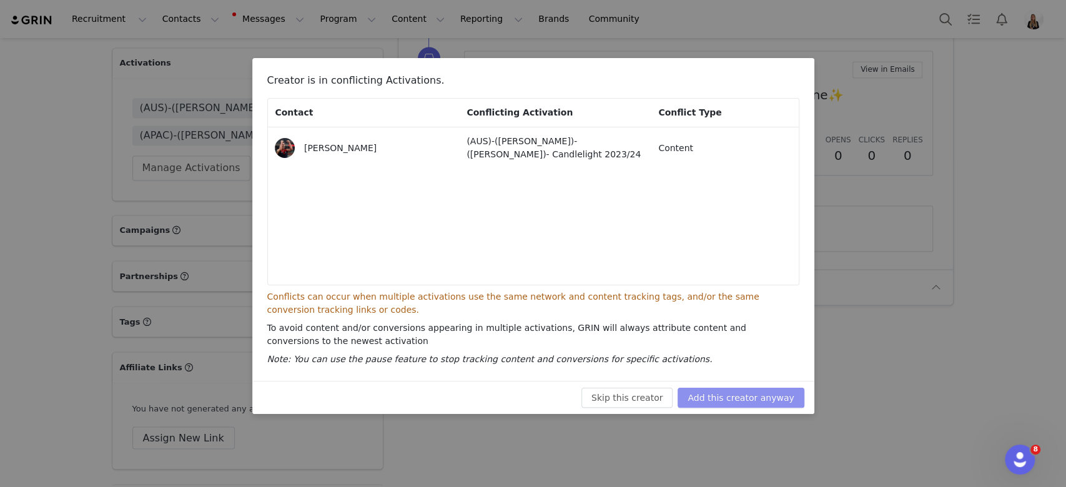
click at [739, 395] on button "Add this creator anyway" at bounding box center [741, 398] width 126 height 20
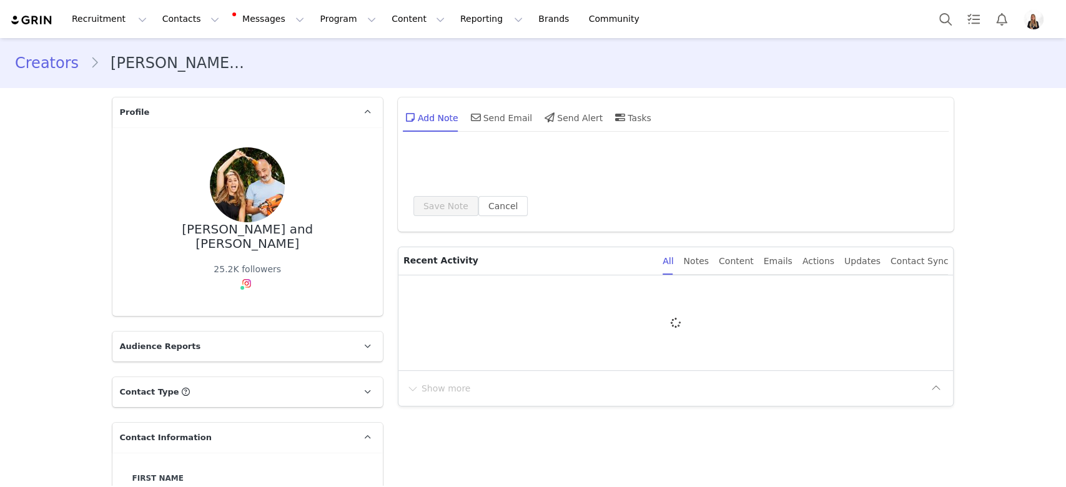
type input "+1 ([GEOGRAPHIC_DATA])"
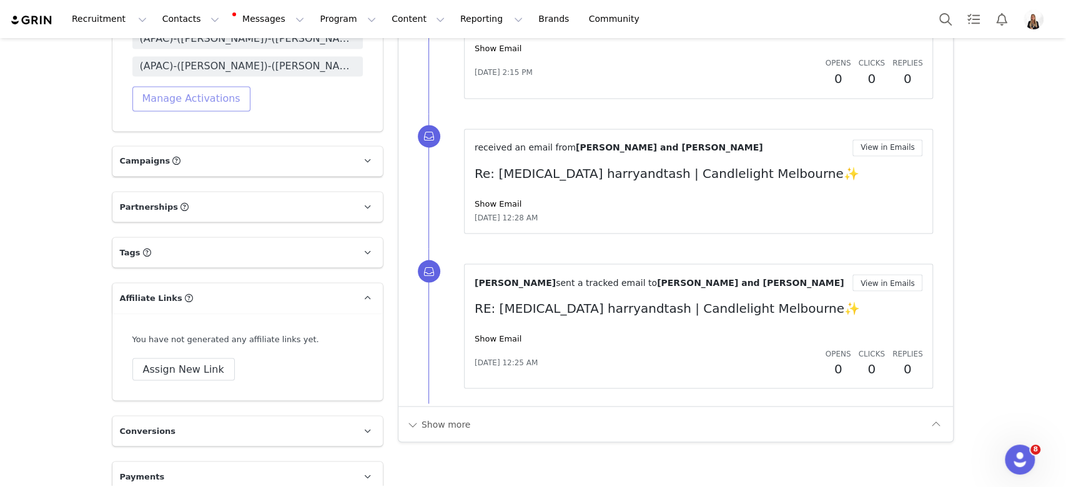
click at [207, 89] on button "Manage Activations" at bounding box center [191, 98] width 118 height 25
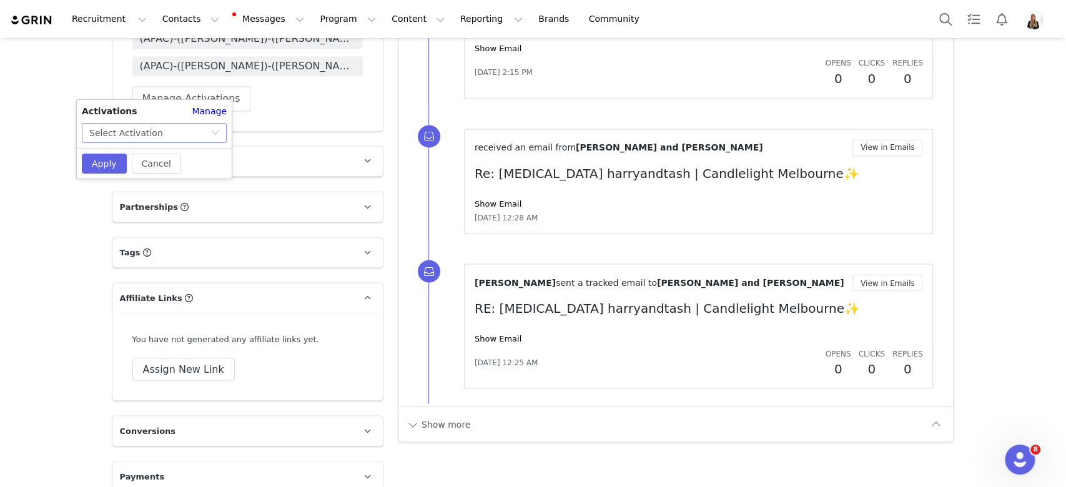
click at [202, 136] on div "Select Activation" at bounding box center [150, 133] width 122 height 19
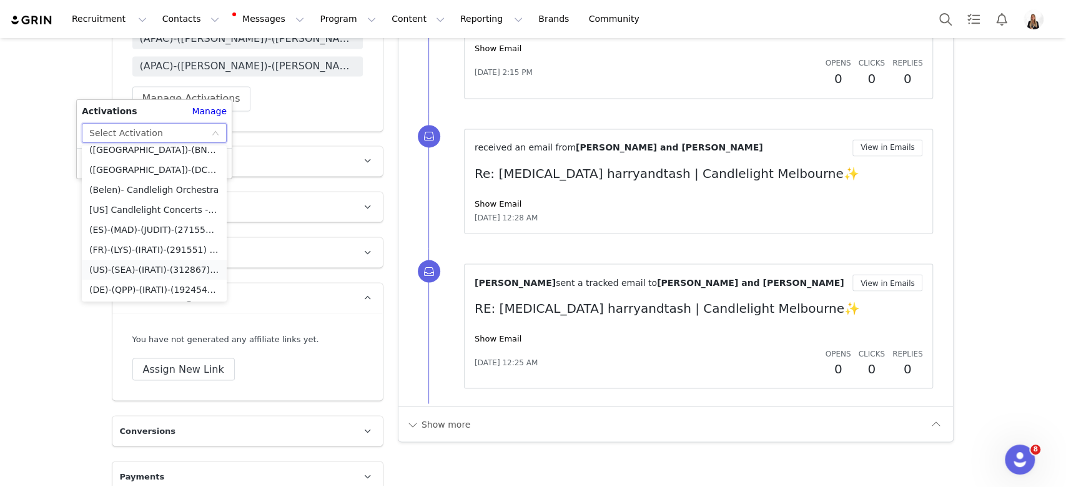
scroll to position [6736, 0]
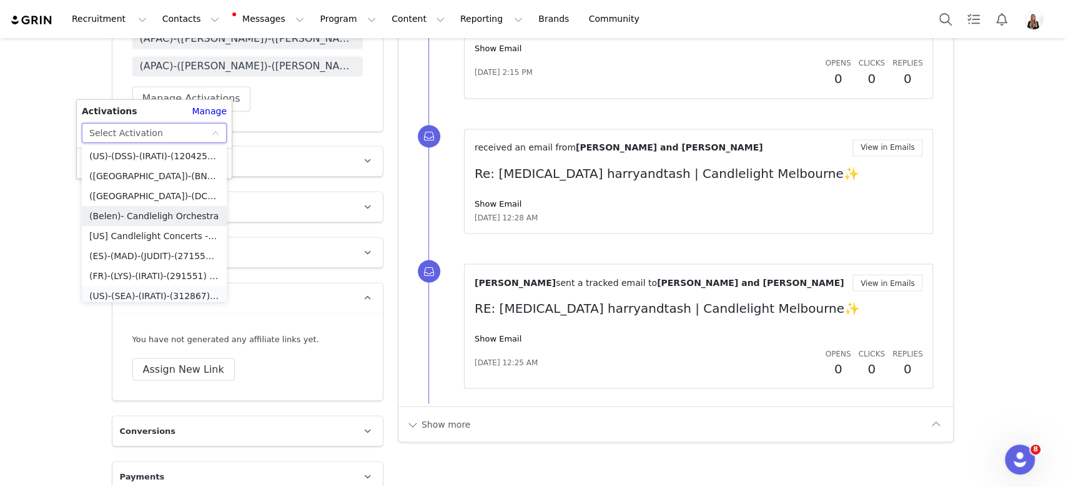
click at [149, 211] on li "(Belen)- Candleligh Orchestra" at bounding box center [154, 216] width 145 height 20
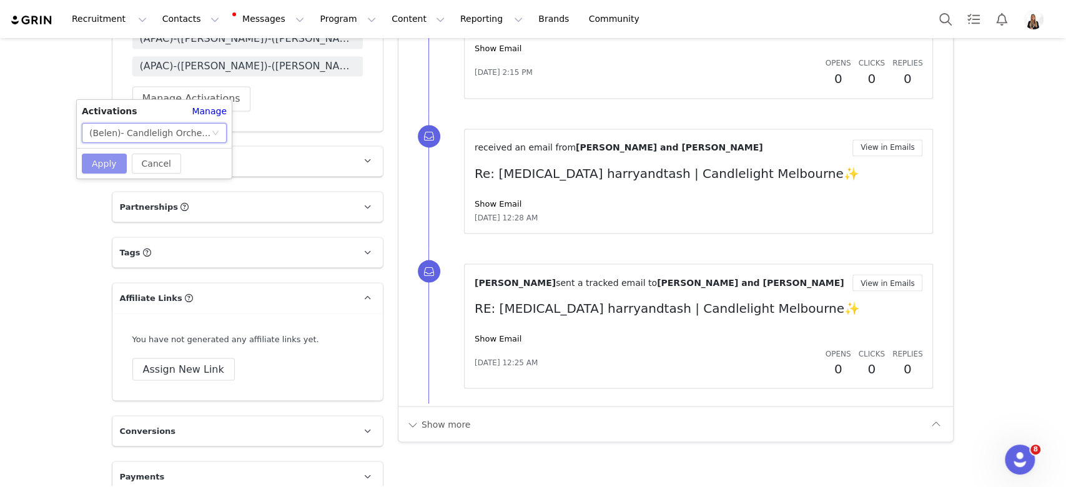
click at [120, 165] on button "Apply" at bounding box center [104, 164] width 45 height 20
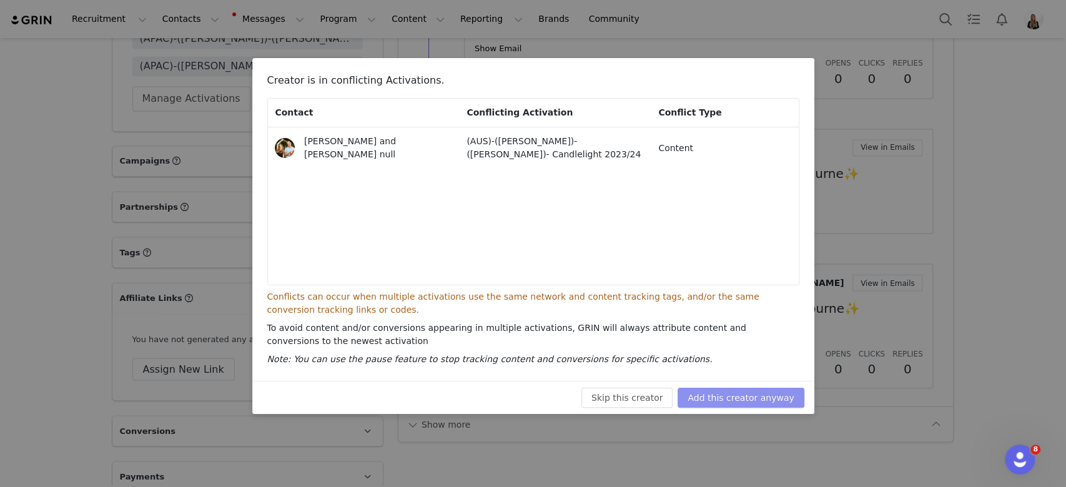
click at [786, 397] on button "Add this creator anyway" at bounding box center [741, 398] width 126 height 20
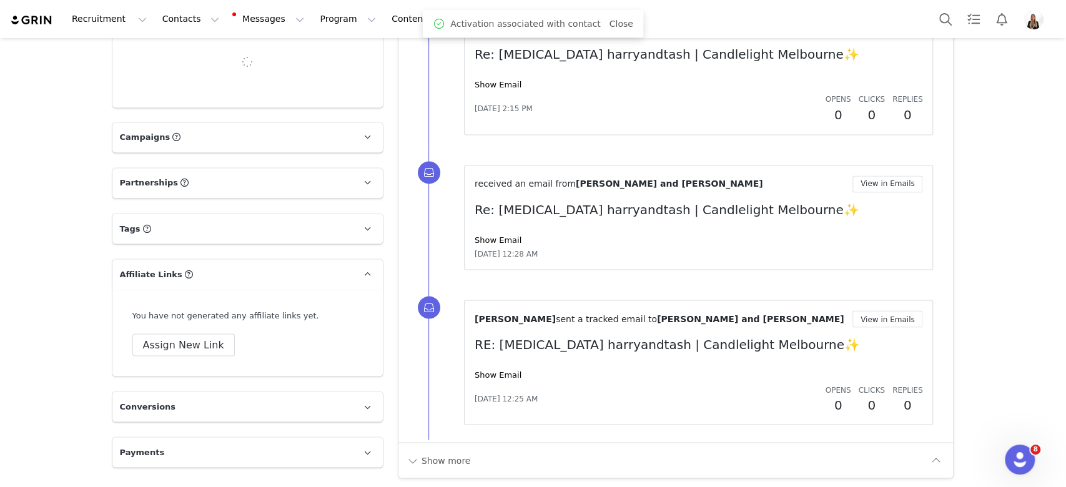
scroll to position [1470, 0]
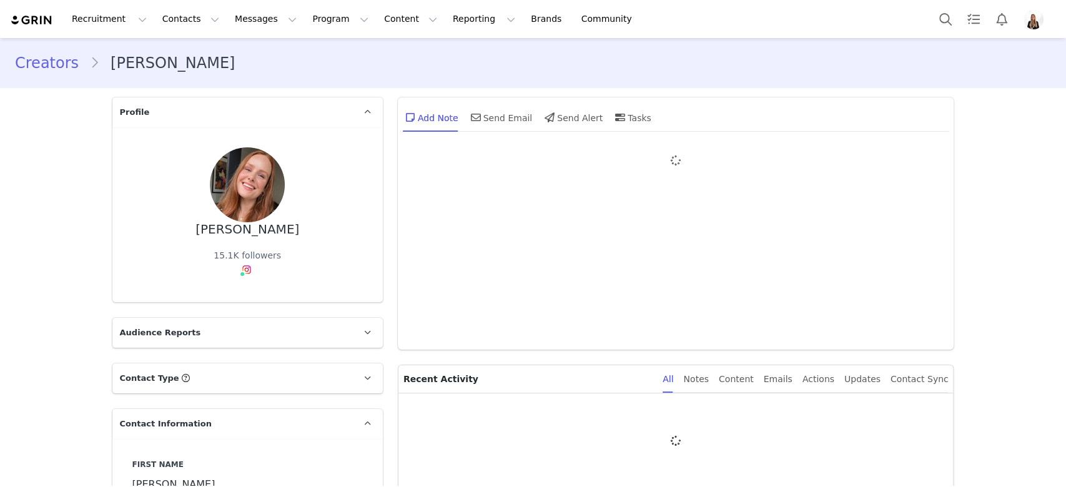
type input "+1 ([GEOGRAPHIC_DATA])"
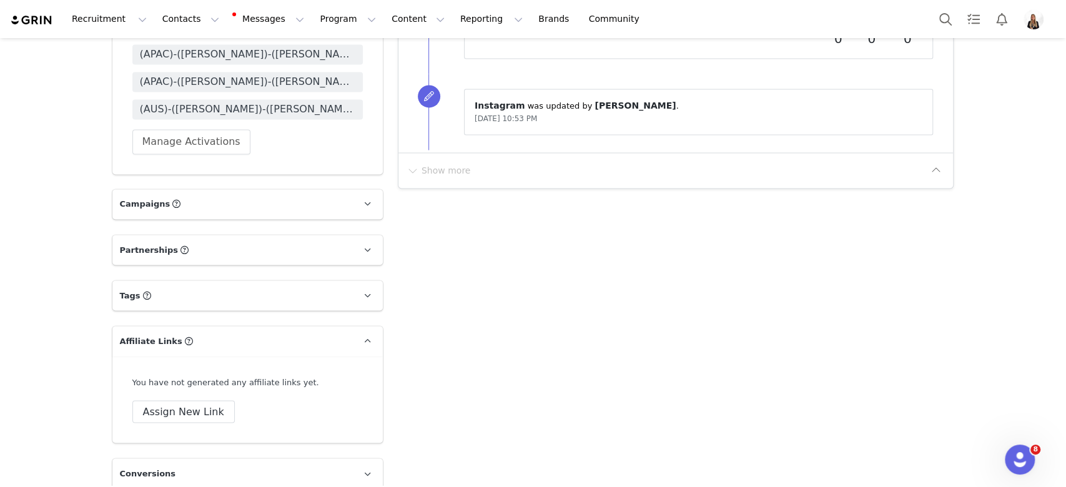
scroll to position [1387, 0]
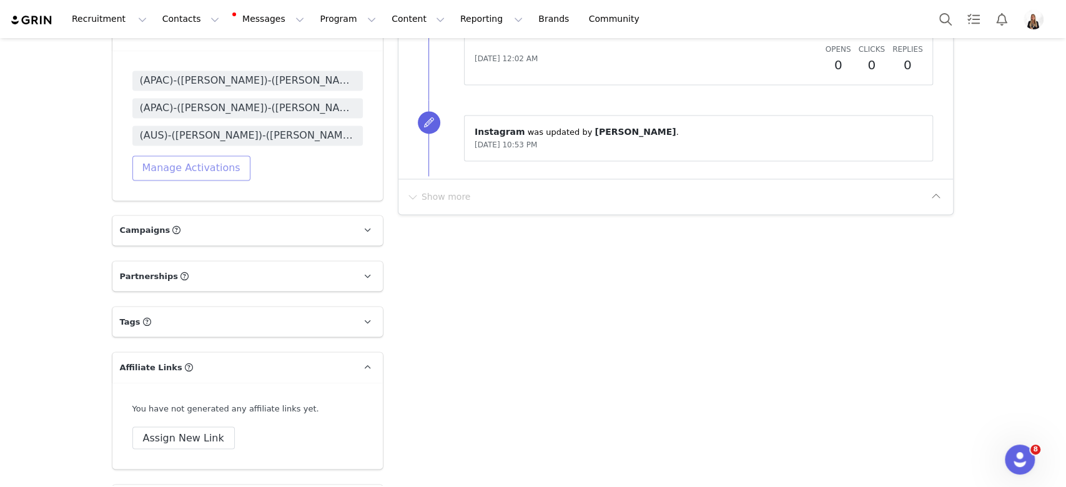
click at [184, 167] on button "Manage Activations" at bounding box center [191, 167] width 118 height 25
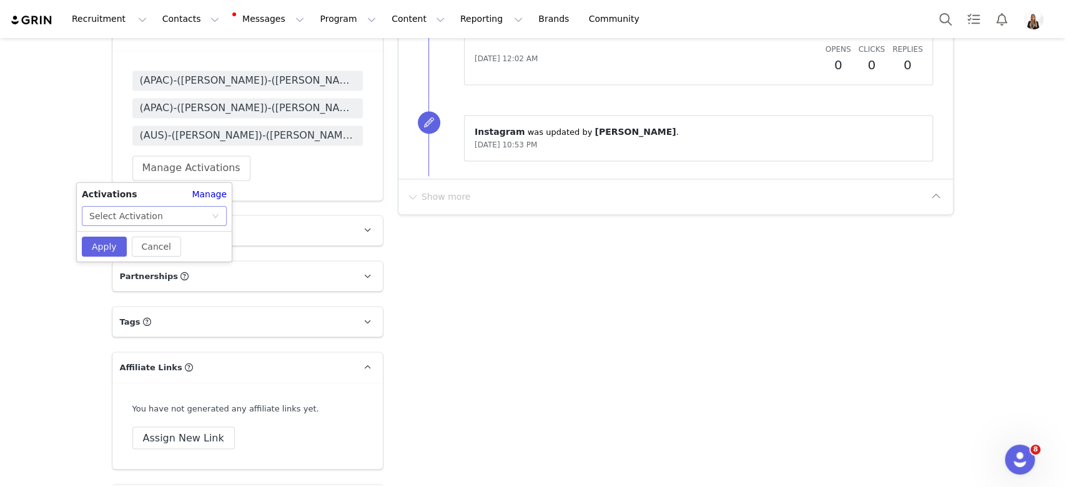
click at [189, 220] on div "Select Activation" at bounding box center [150, 216] width 122 height 19
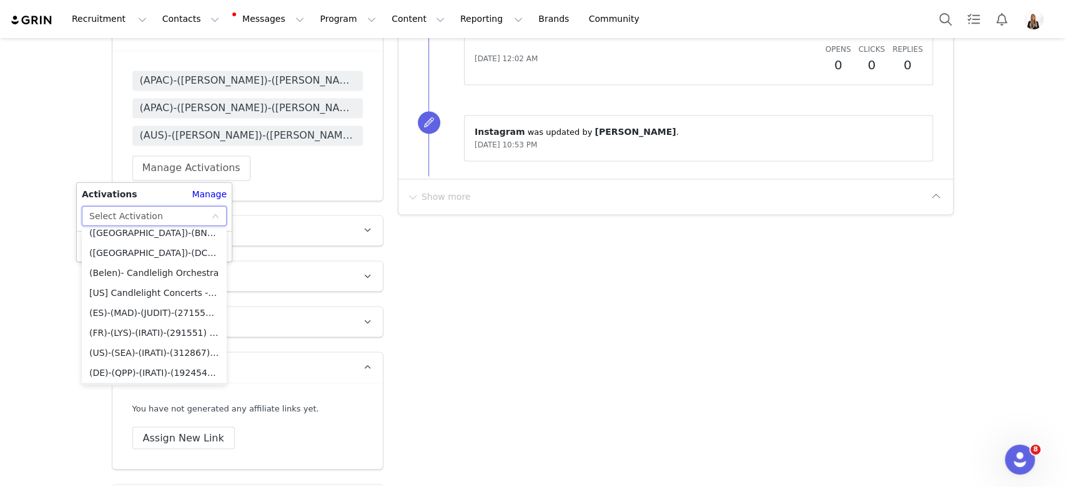
scroll to position [6736, 0]
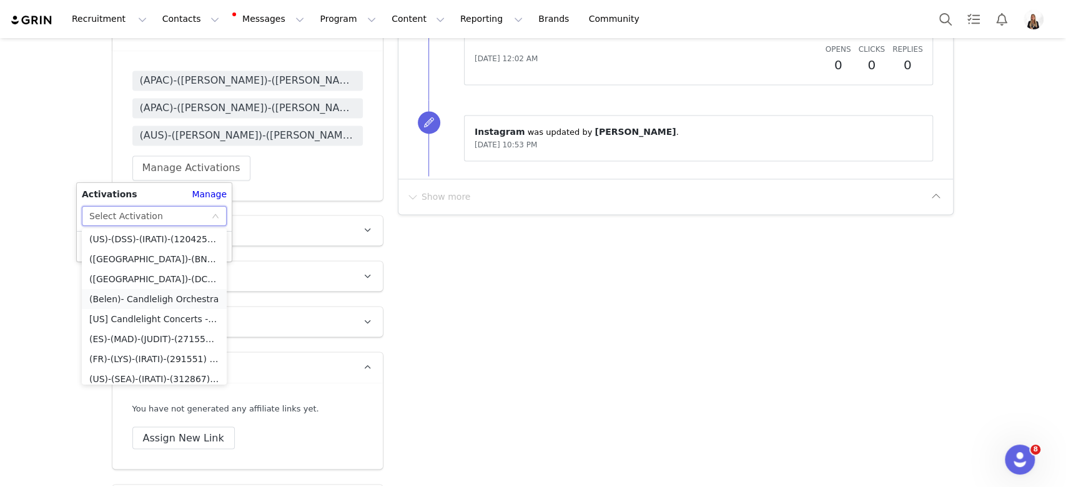
click at [158, 302] on li "(Belen)- Candleligh Orchestra" at bounding box center [154, 299] width 145 height 20
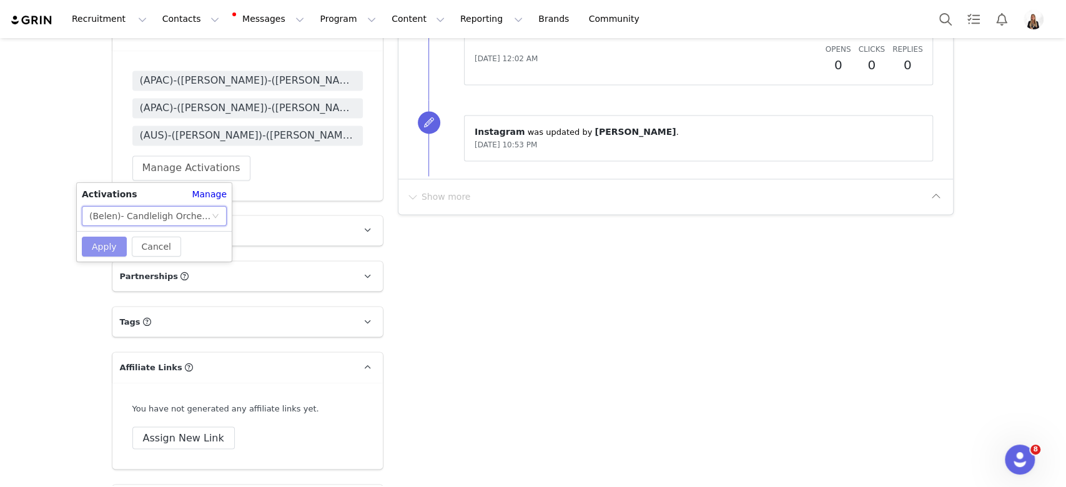
click at [109, 238] on button "Apply" at bounding box center [104, 247] width 45 height 20
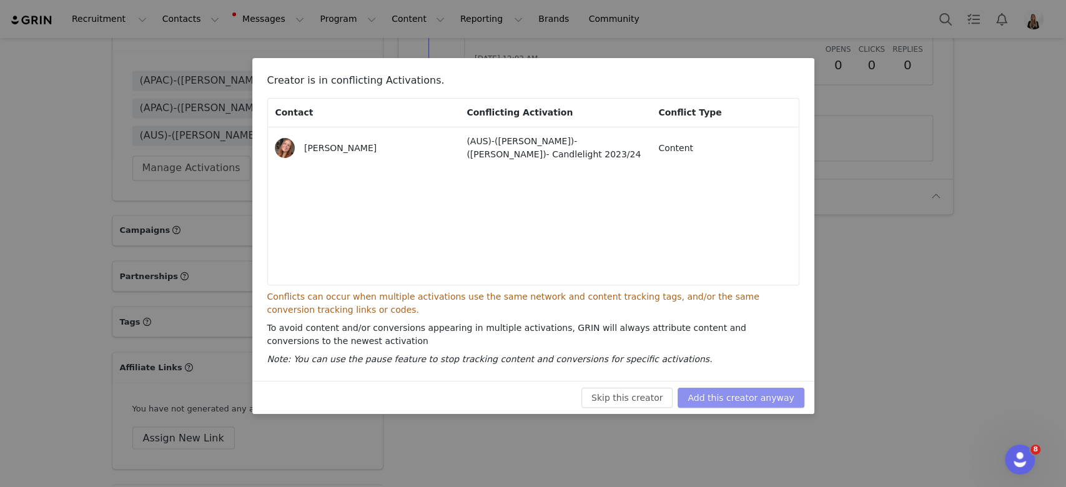
click at [728, 400] on button "Add this creator anyway" at bounding box center [741, 398] width 126 height 20
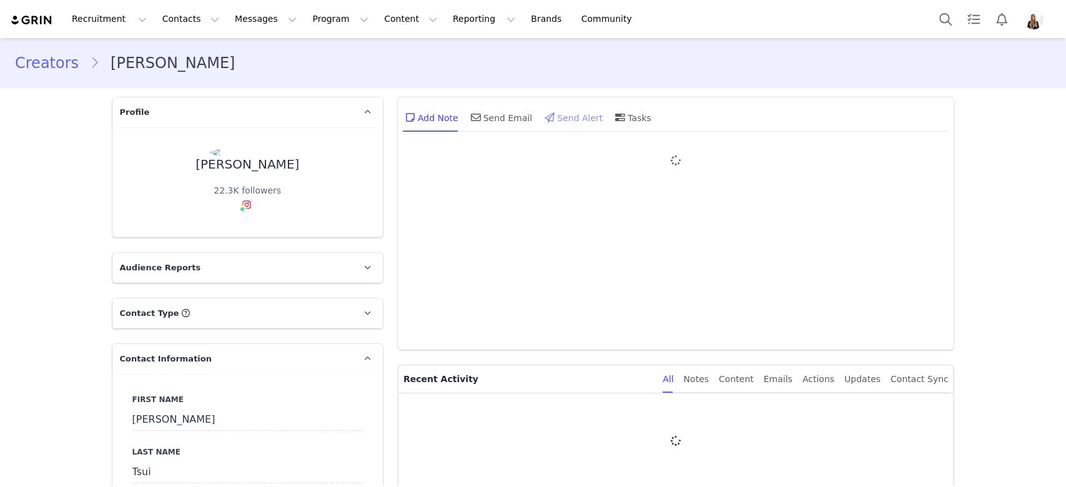
type input "+1 ([GEOGRAPHIC_DATA])"
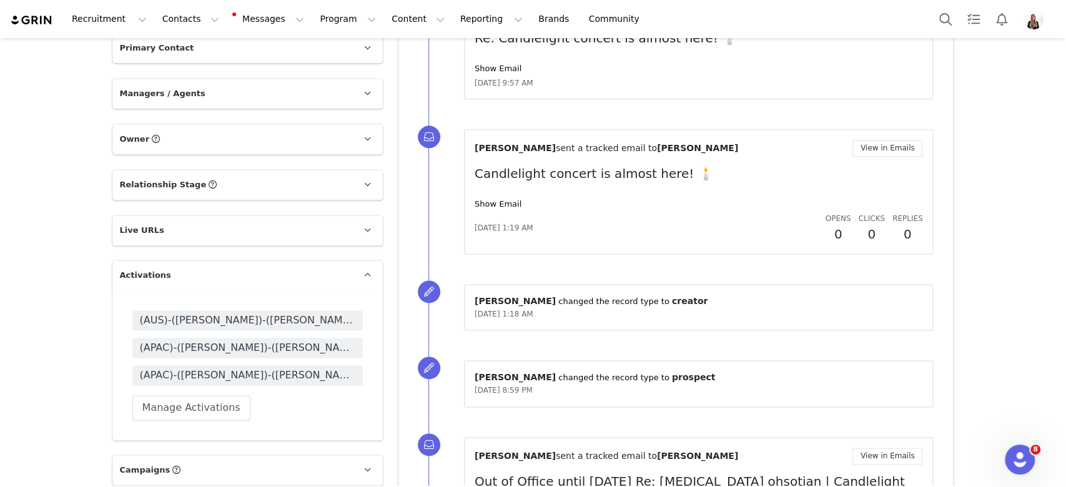
scroll to position [1332, 0]
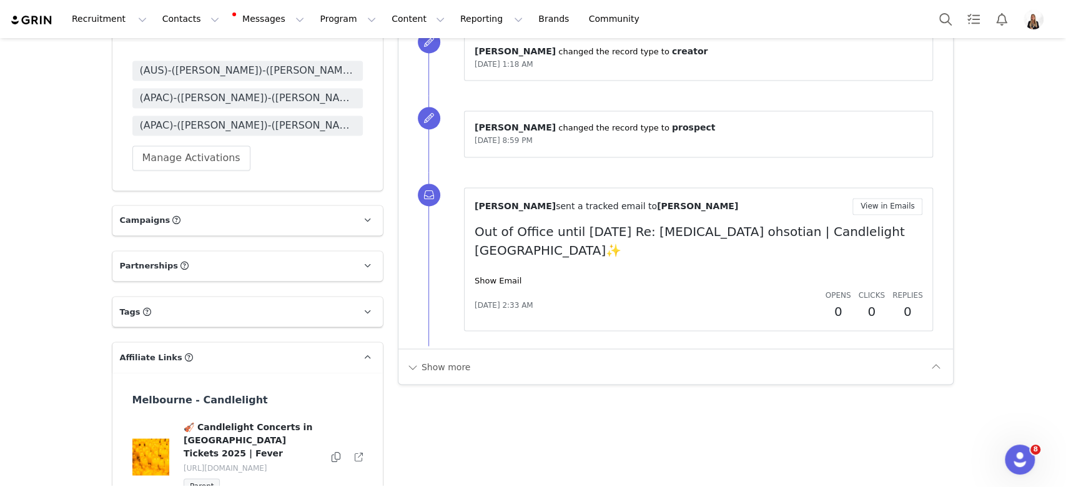
click at [240, 160] on div "(AUS)-([PERSON_NAME])-([PERSON_NAME])- Candlelight 2023/24 (APAC)-([PERSON_NAME…" at bounding box center [247, 116] width 230 height 110
click at [213, 158] on button "Manage Activations" at bounding box center [191, 158] width 118 height 25
click at [184, 212] on div "Select Activation" at bounding box center [150, 206] width 122 height 19
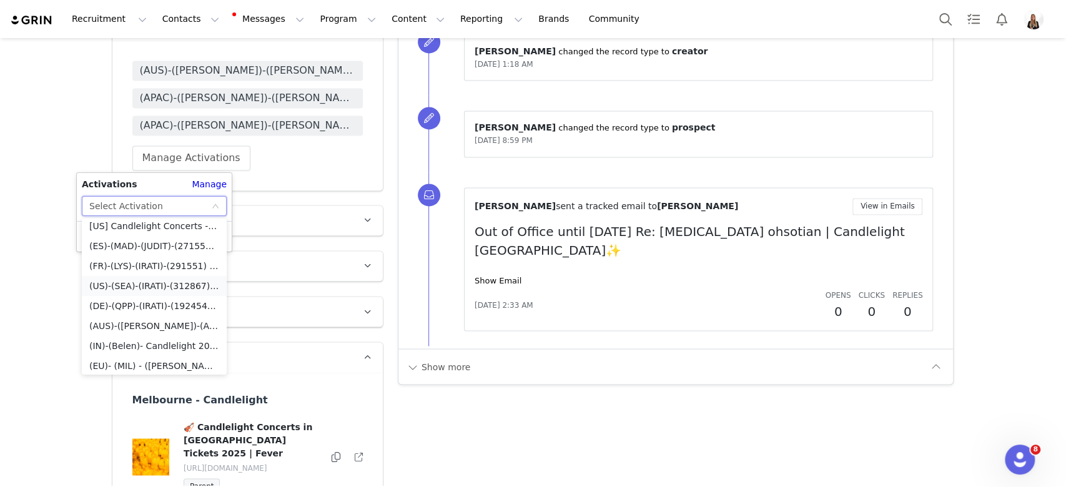
scroll to position [6736, 0]
click at [159, 290] on li "(Belen)- Candleligh Orchestra" at bounding box center [154, 289] width 145 height 20
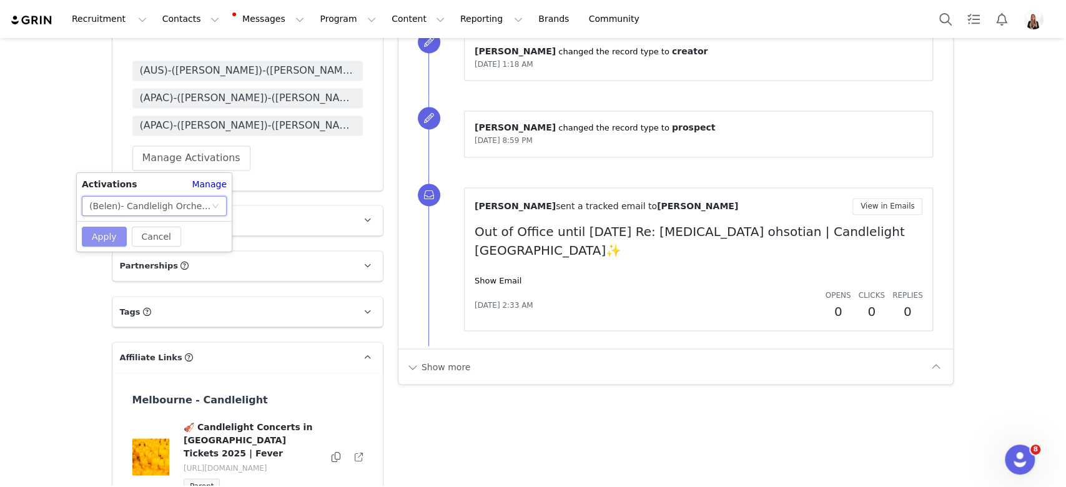
click at [120, 237] on button "Apply" at bounding box center [104, 237] width 45 height 20
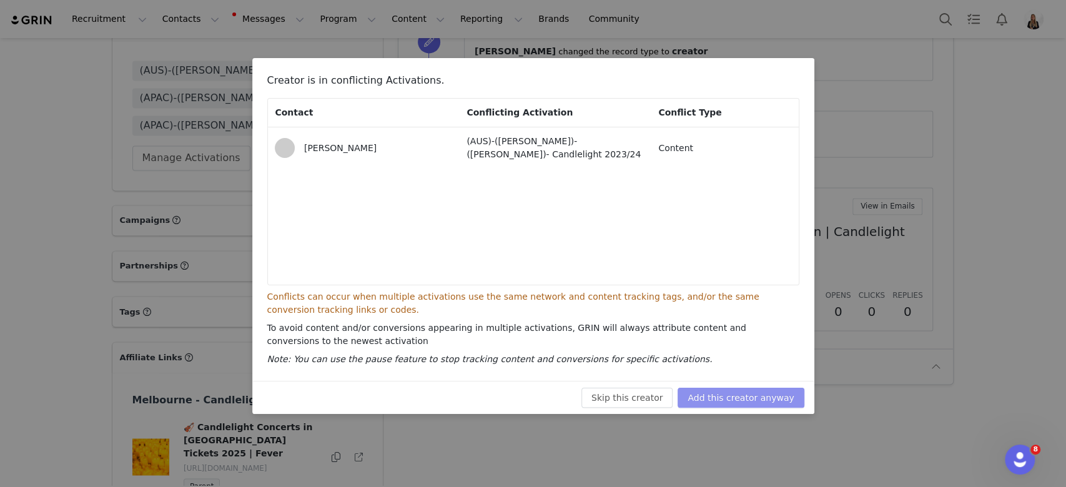
click at [753, 400] on button "Add this creator anyway" at bounding box center [741, 398] width 126 height 20
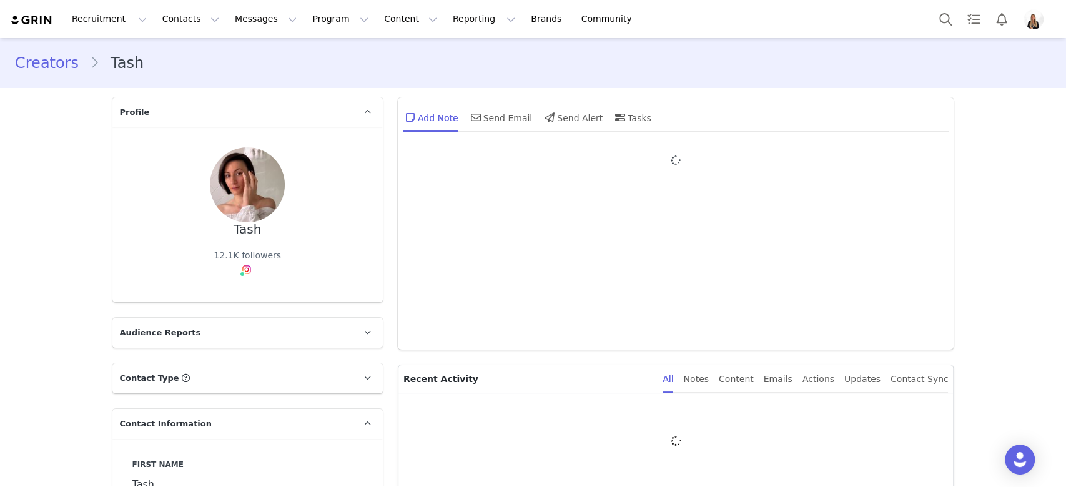
type input "+1 ([GEOGRAPHIC_DATA])"
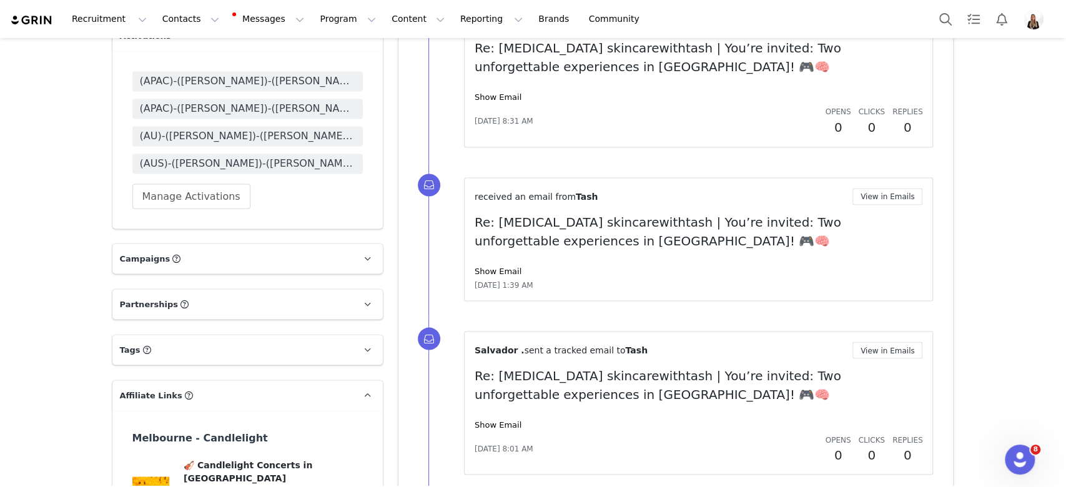
scroll to position [1415, 0]
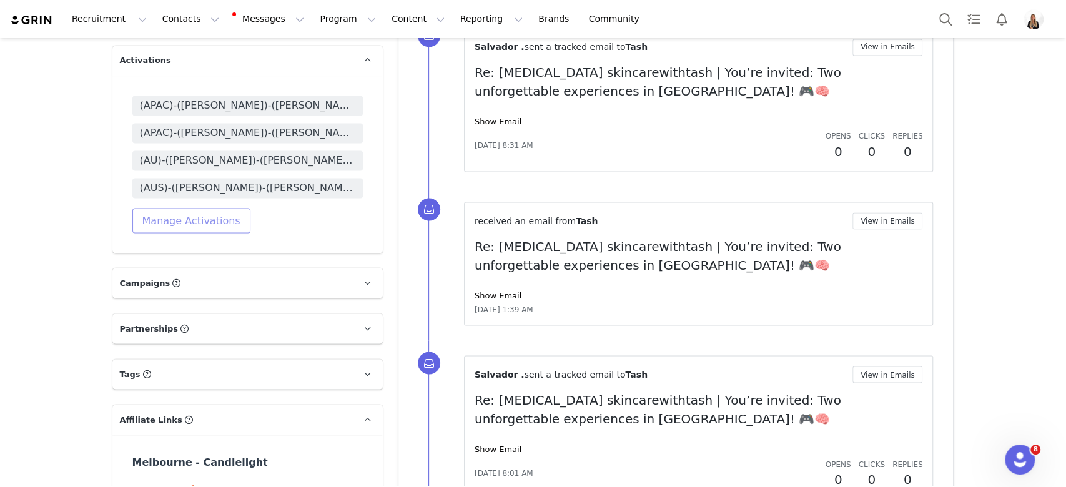
click at [223, 208] on button "Manage Activations" at bounding box center [191, 220] width 118 height 25
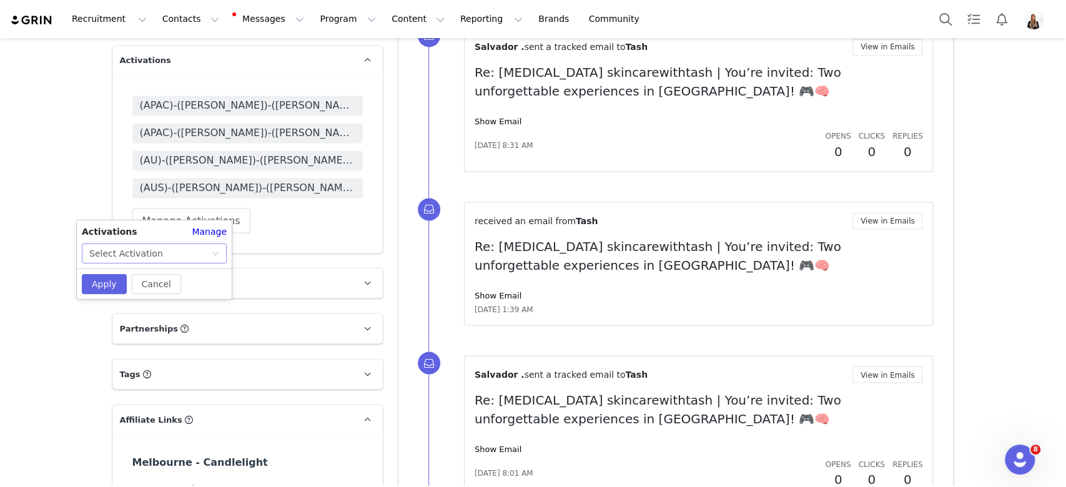
click at [224, 252] on div "Select Activation" at bounding box center [154, 254] width 145 height 20
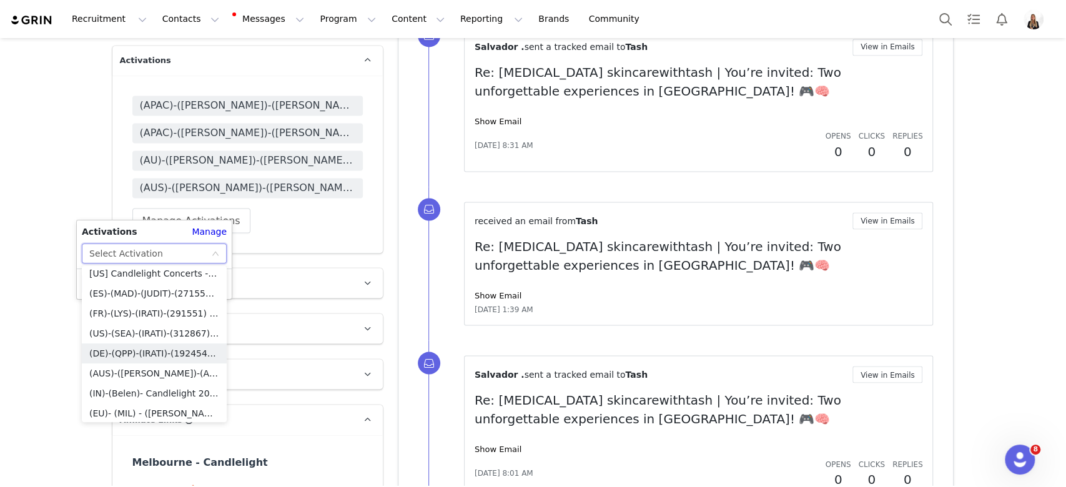
scroll to position [6736, 0]
click at [143, 338] on li "(Belen)- Candleligh Orchestra" at bounding box center [154, 337] width 145 height 20
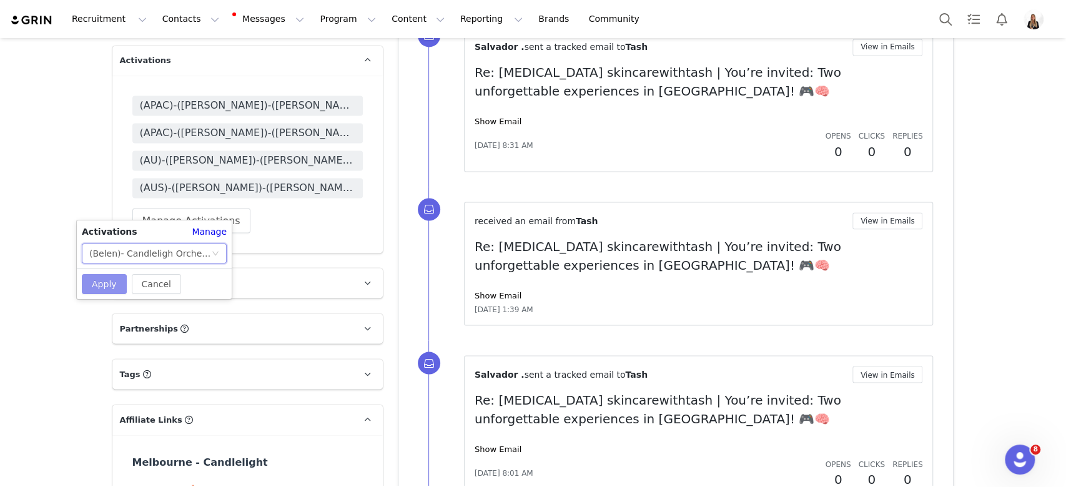
click at [110, 282] on button "Apply" at bounding box center [104, 284] width 45 height 20
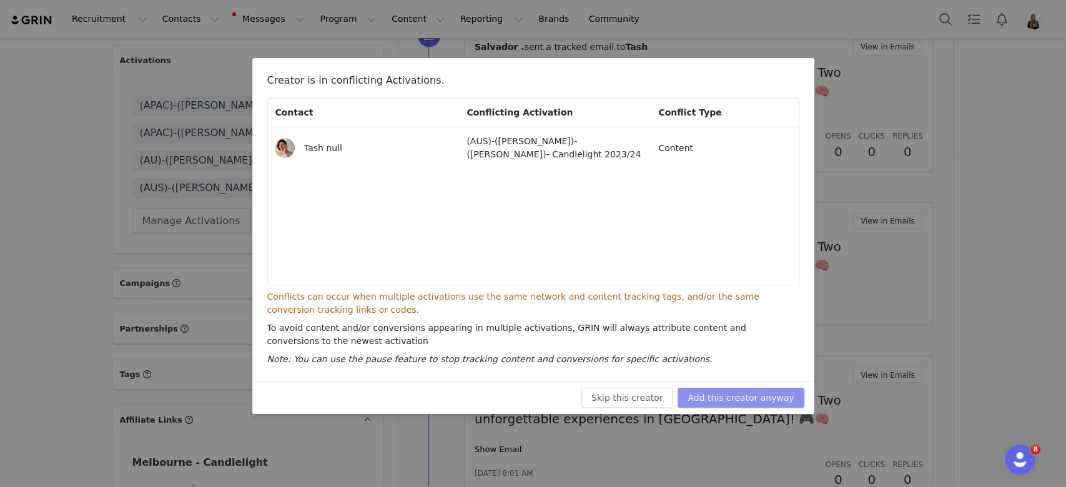
click at [795, 401] on button "Add this creator anyway" at bounding box center [741, 398] width 126 height 20
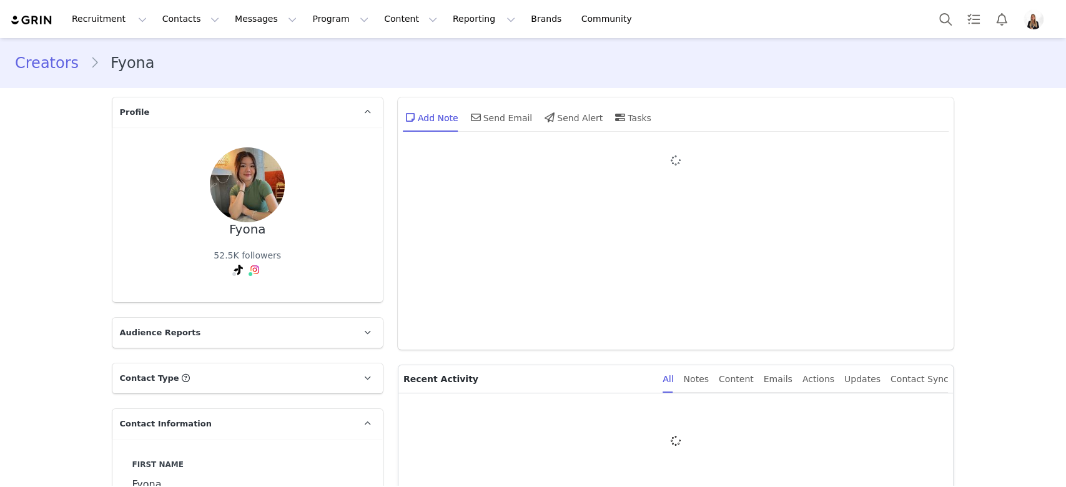
type input "+1 ([GEOGRAPHIC_DATA])"
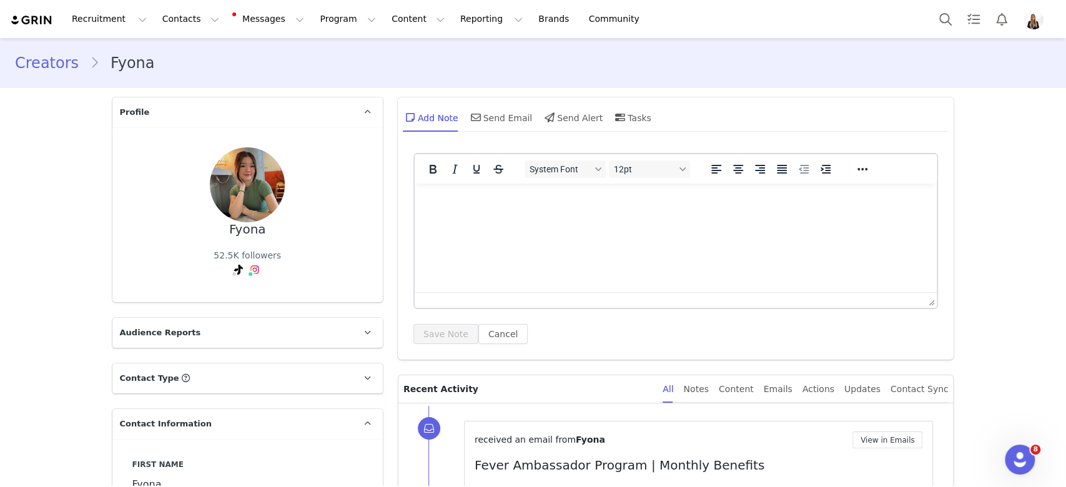
scroll to position [333, 0]
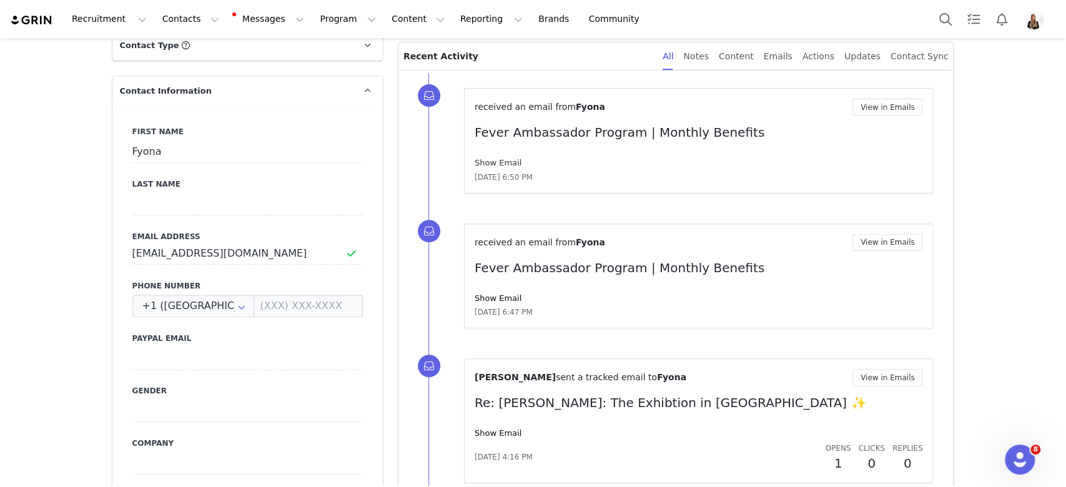
click at [495, 158] on link "Show Email" at bounding box center [498, 162] width 47 height 9
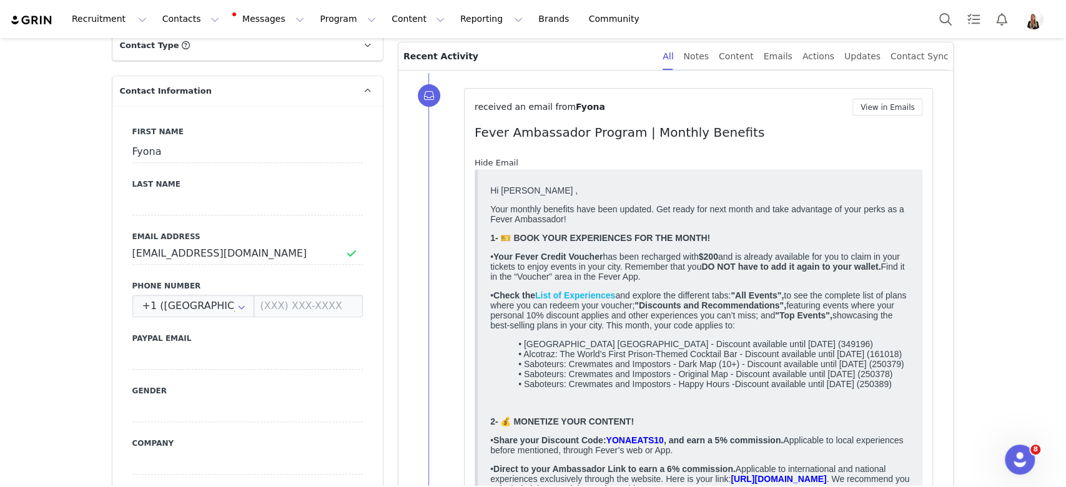
scroll to position [0, 0]
click at [495, 158] on link "Hide Email" at bounding box center [497, 162] width 44 height 9
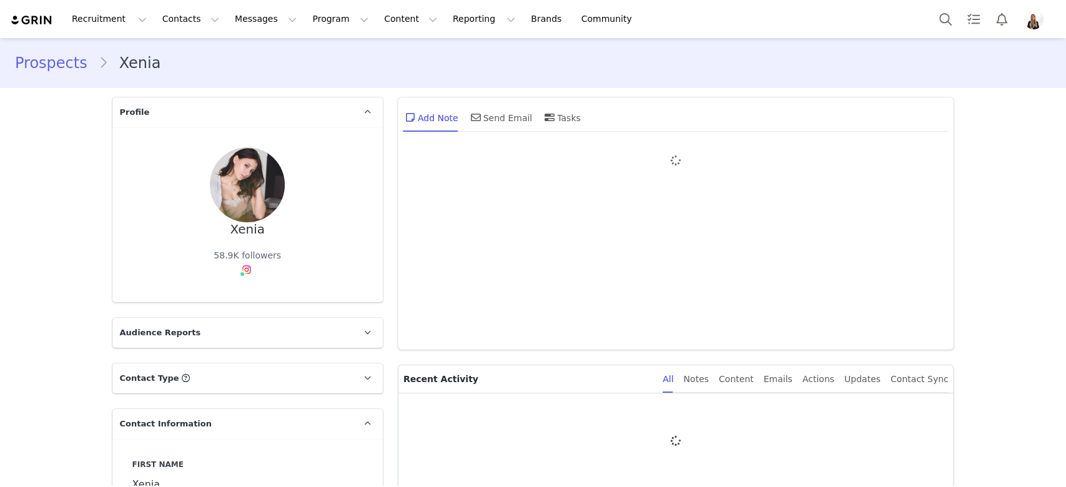
type input "+1 ([GEOGRAPHIC_DATA])"
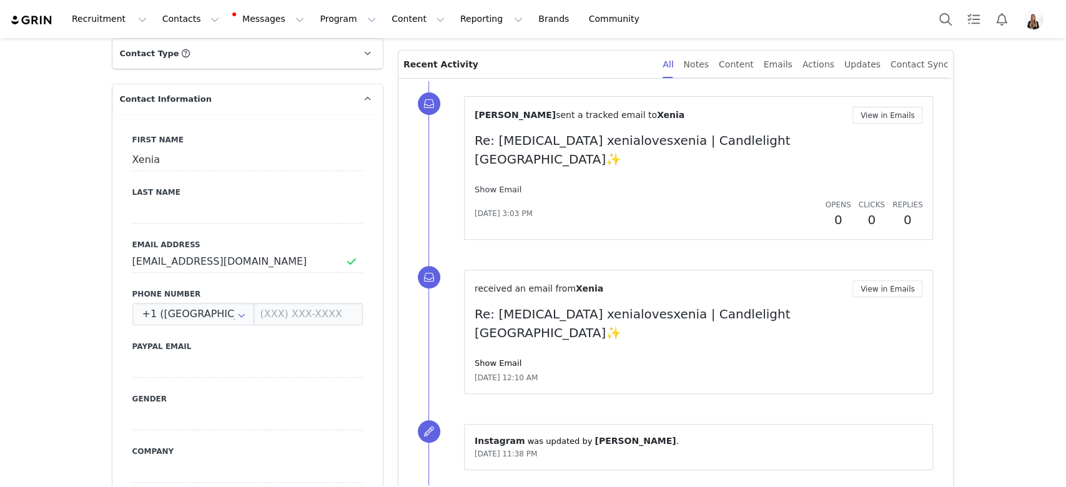
click at [500, 185] on link "Show Email" at bounding box center [498, 189] width 47 height 9
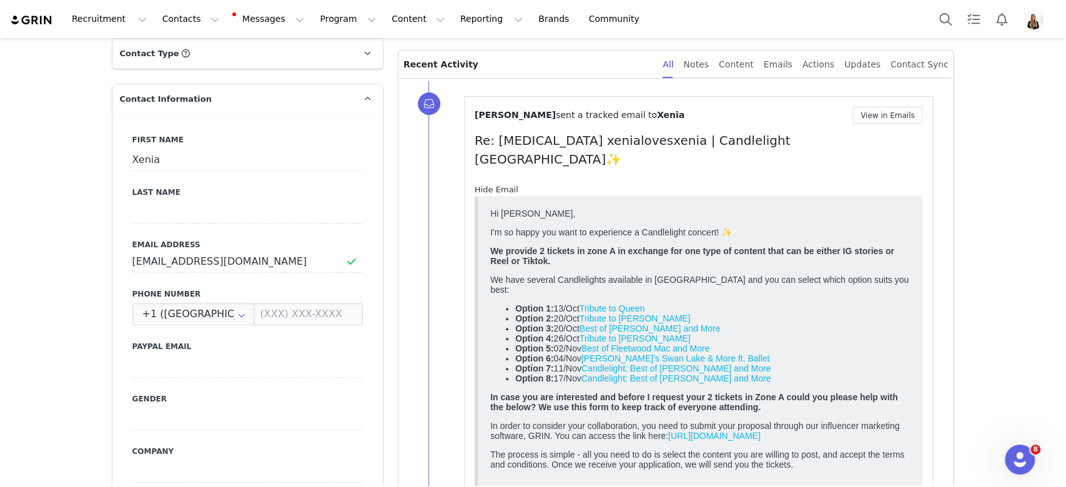
click at [500, 185] on link "Hide Email" at bounding box center [497, 189] width 44 height 9
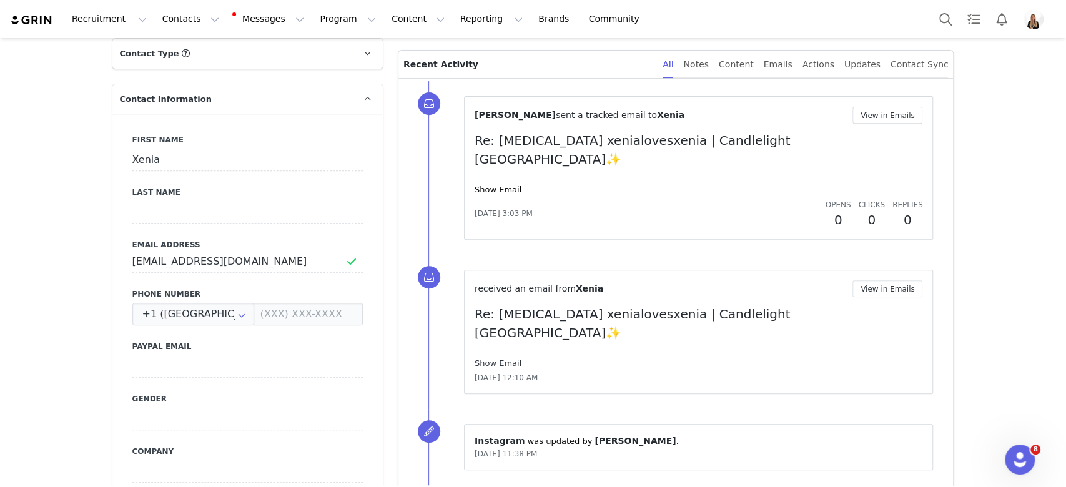
click at [494, 358] on link "Show Email" at bounding box center [498, 362] width 47 height 9
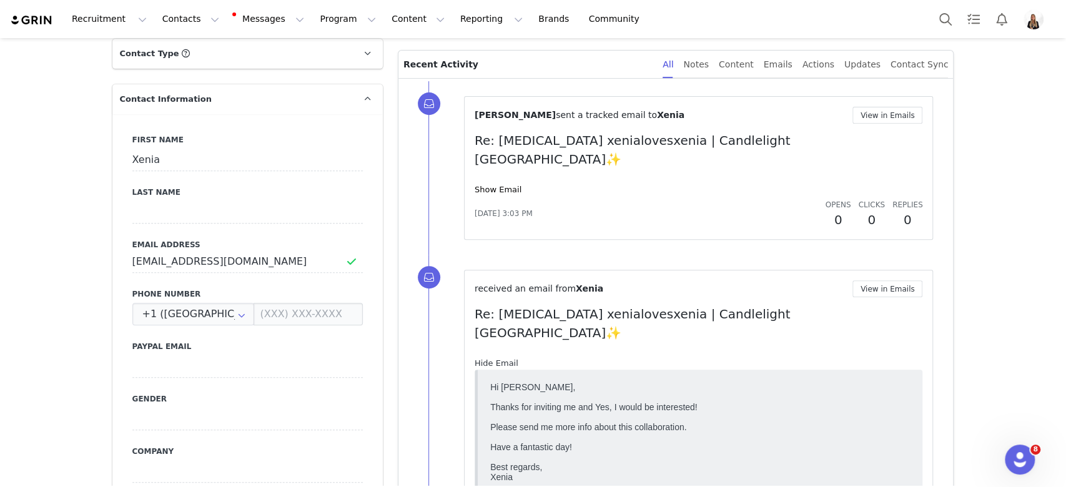
click at [494, 358] on link "Hide Email" at bounding box center [497, 362] width 44 height 9
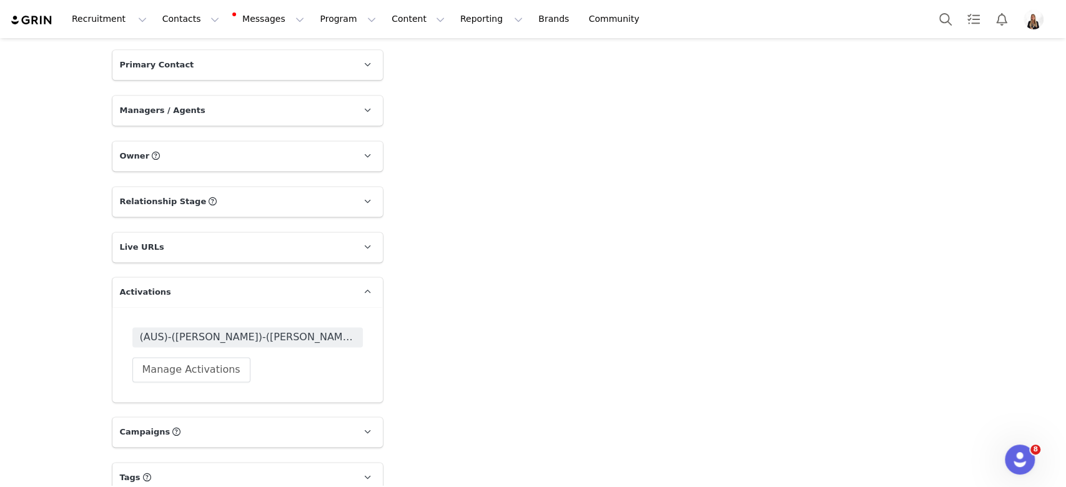
scroll to position [1146, 0]
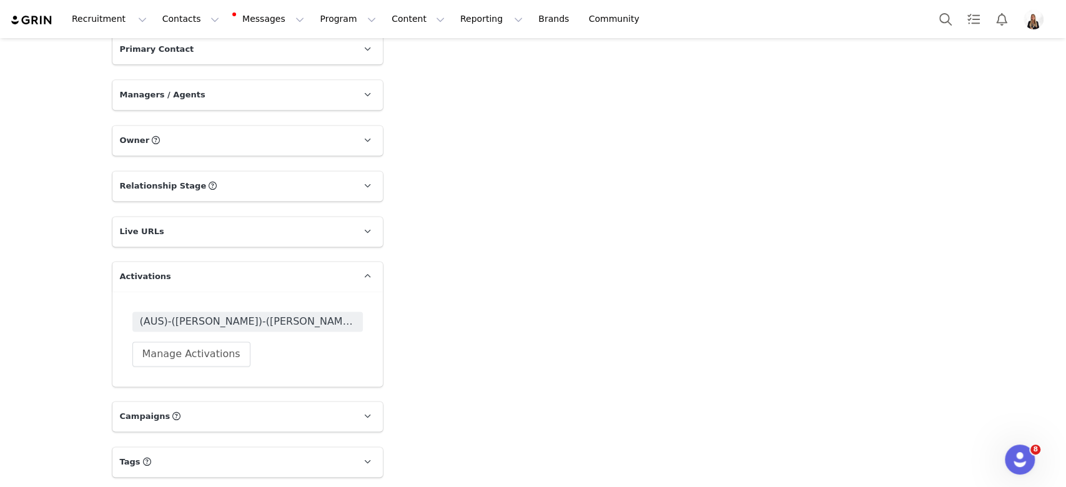
click at [217, 367] on div "(AUS)-(MEL)-(Belen)- Candlelight 2023/24 Manage Activations" at bounding box center [247, 339] width 270 height 95
click at [206, 357] on button "Manage Activations" at bounding box center [191, 354] width 118 height 25
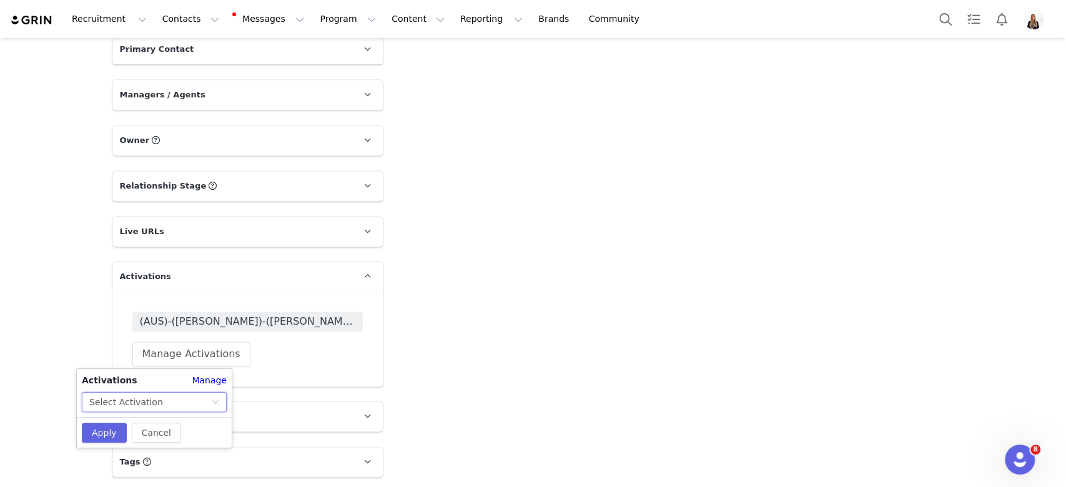
click at [204, 401] on div "Select Activation" at bounding box center [150, 402] width 122 height 19
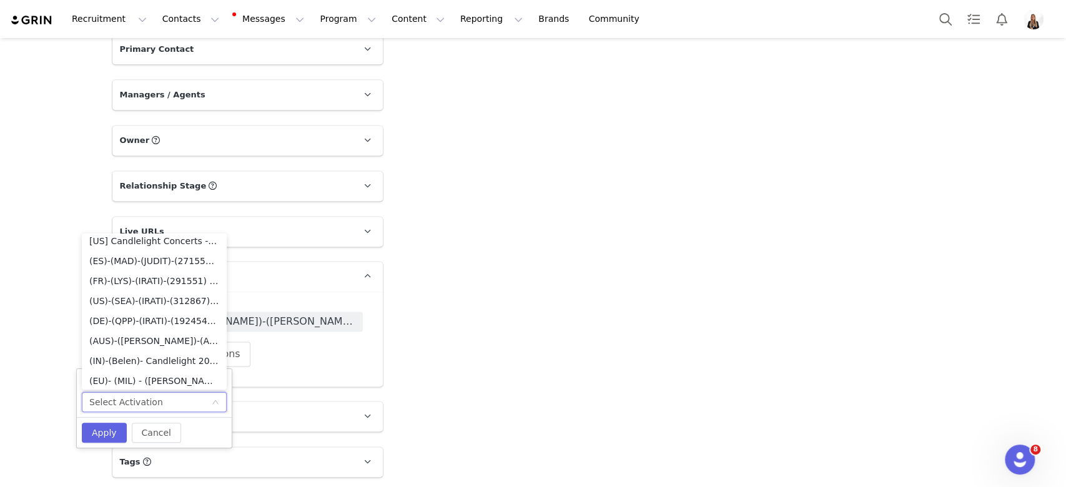
scroll to position [6736, 0]
click at [184, 307] on li "(Belen)- Candleligh Orchestra" at bounding box center [154, 304] width 145 height 20
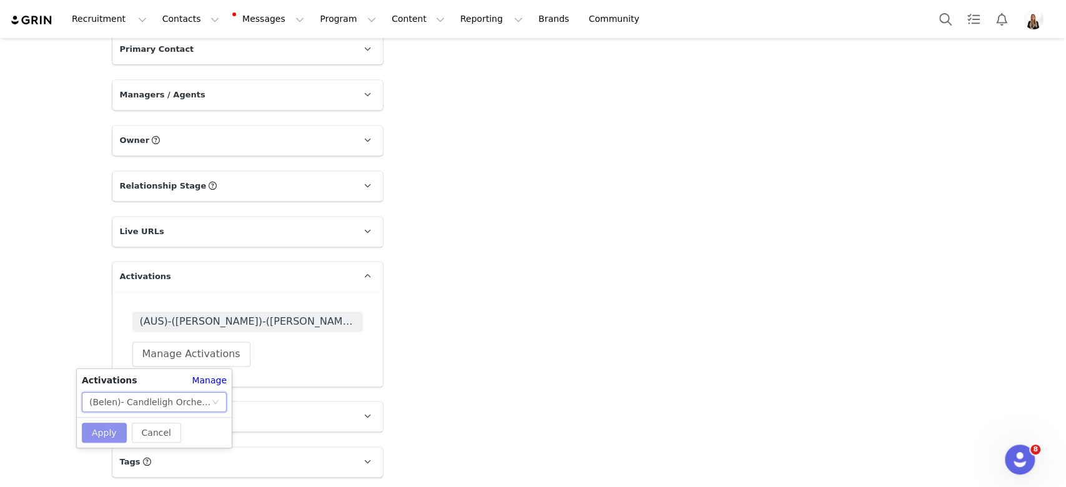
click at [111, 432] on button "Apply" at bounding box center [104, 433] width 45 height 20
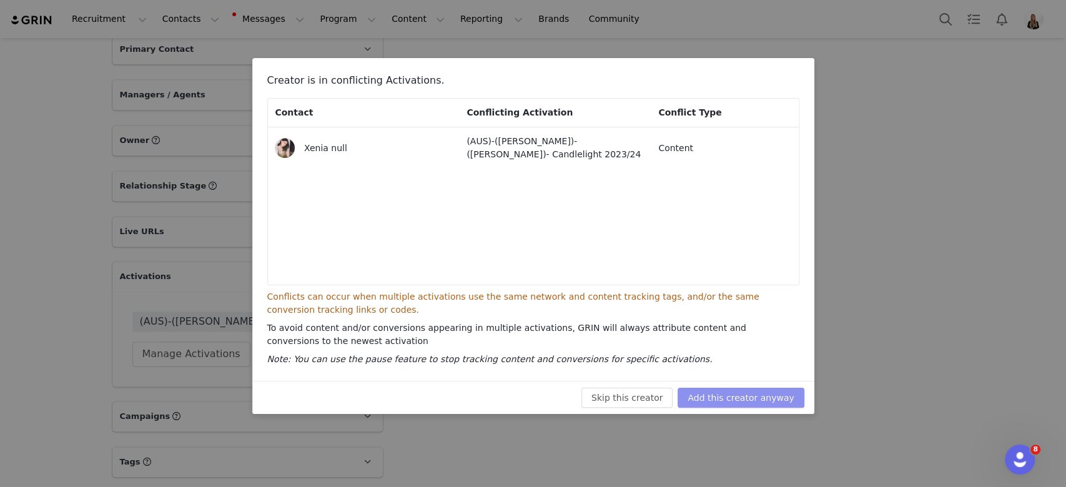
click at [748, 395] on button "Add this creator anyway" at bounding box center [741, 398] width 126 height 20
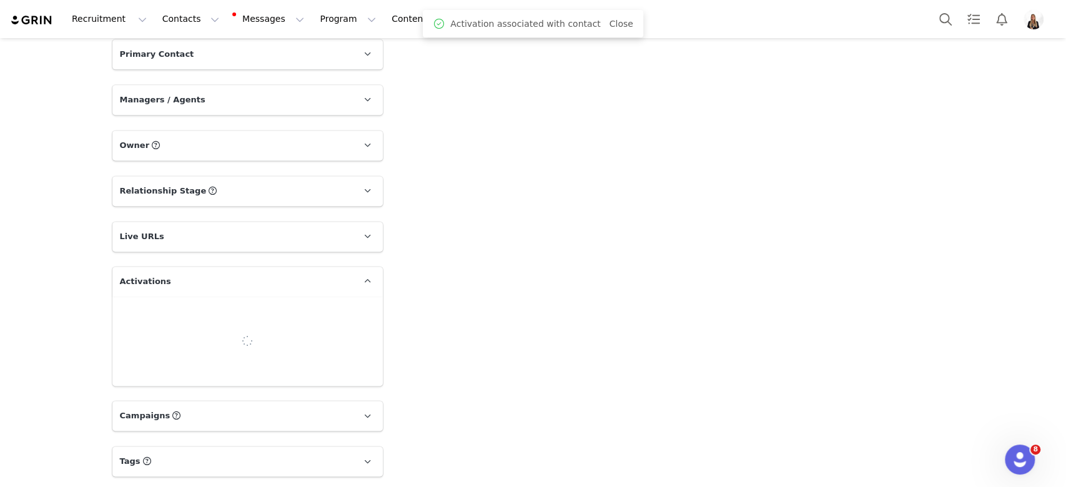
scroll to position [1146, 0]
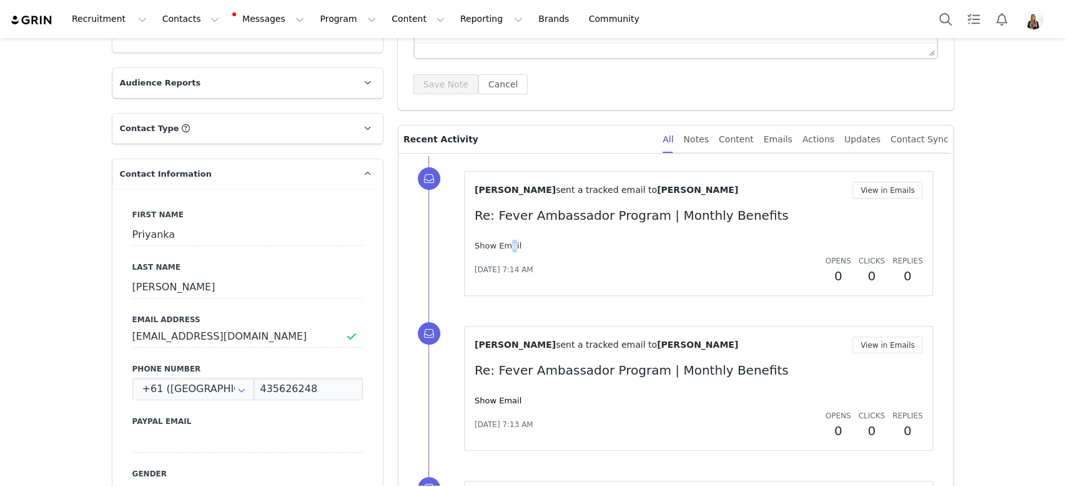
click at [496, 245] on link "Show Email" at bounding box center [498, 245] width 47 height 9
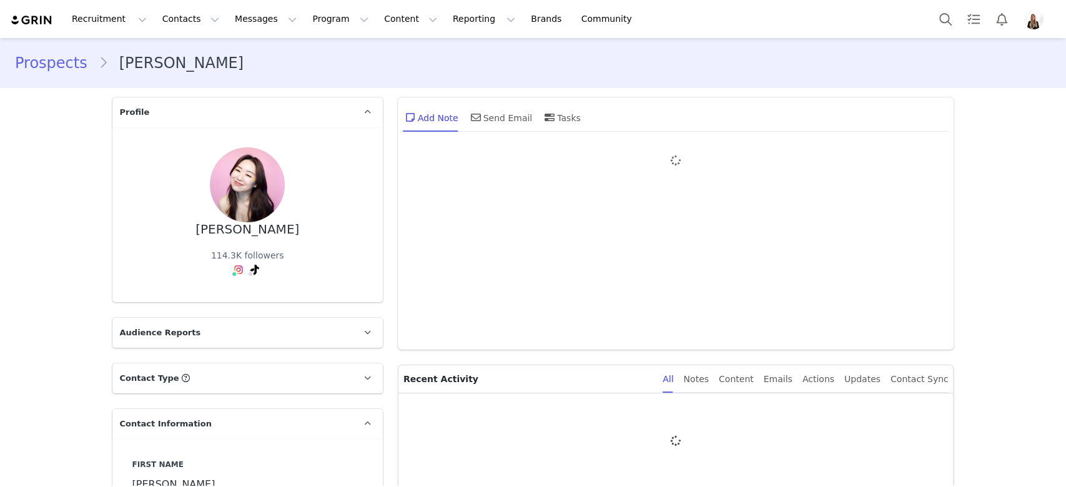
type input "+1 ([GEOGRAPHIC_DATA])"
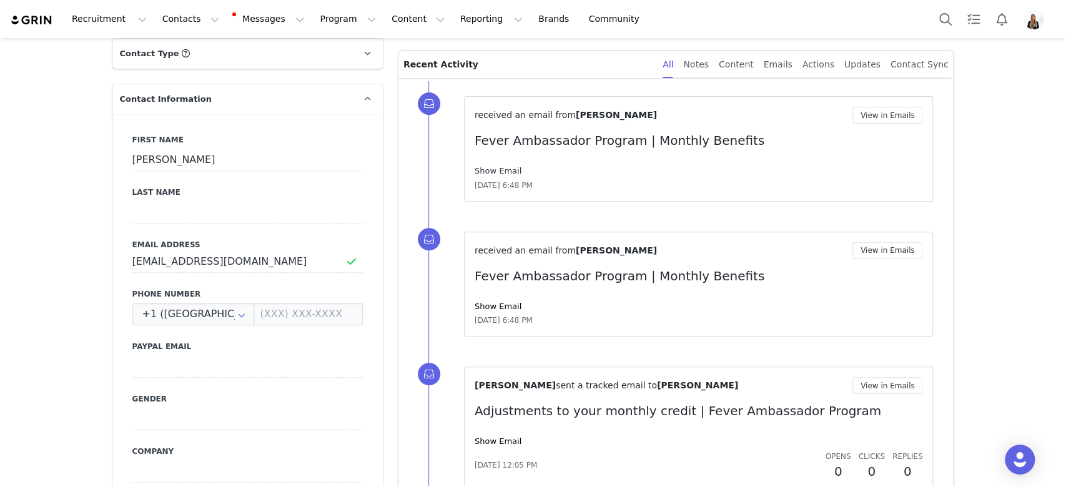
click at [506, 172] on link "Show Email" at bounding box center [498, 170] width 47 height 9
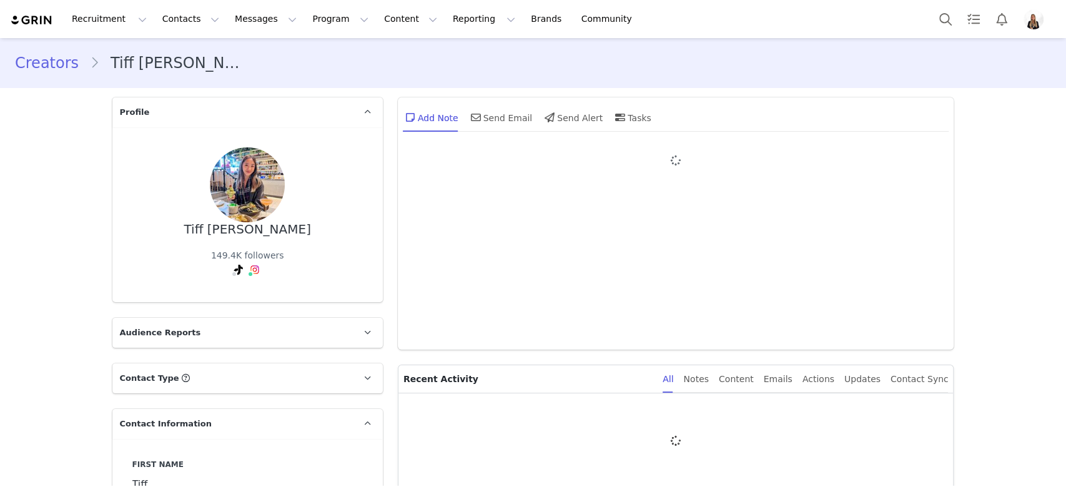
type input "+1 ([GEOGRAPHIC_DATA])"
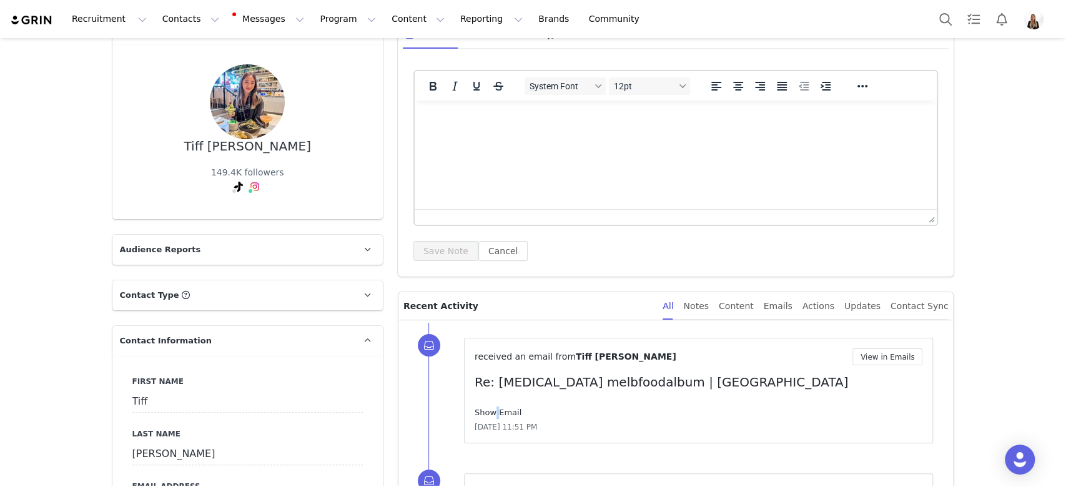
click at [483, 408] on link "Show Email" at bounding box center [498, 412] width 47 height 9
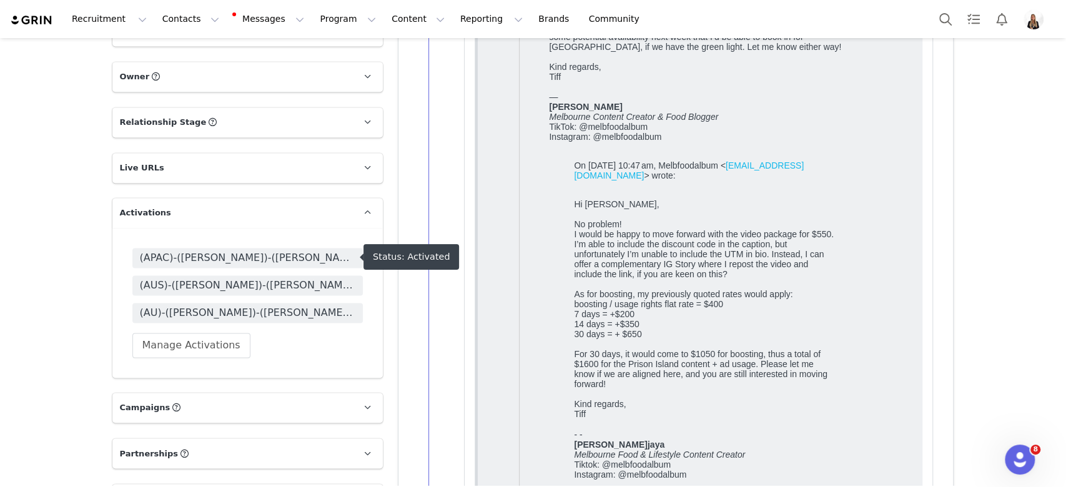
scroll to position [1376, 0]
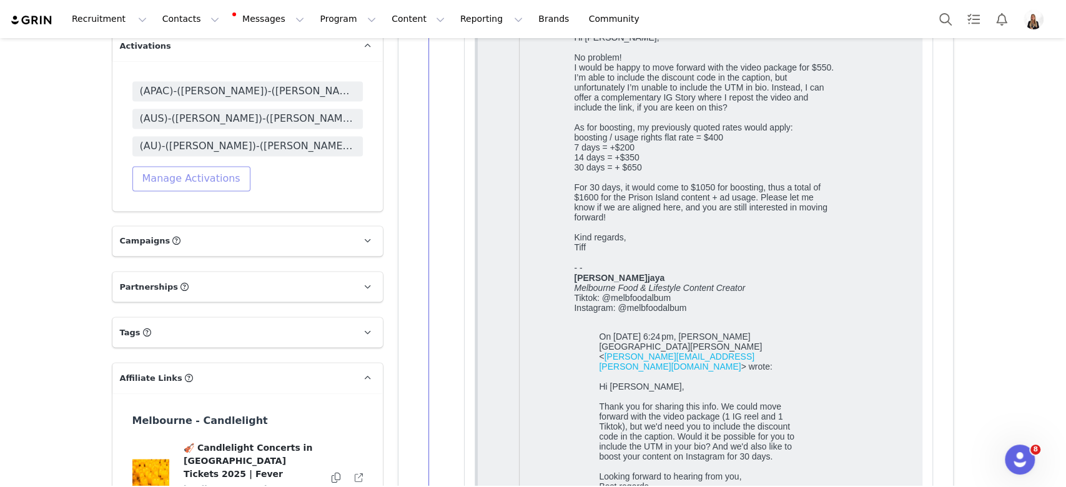
click at [213, 177] on button "Manage Activations" at bounding box center [191, 178] width 118 height 25
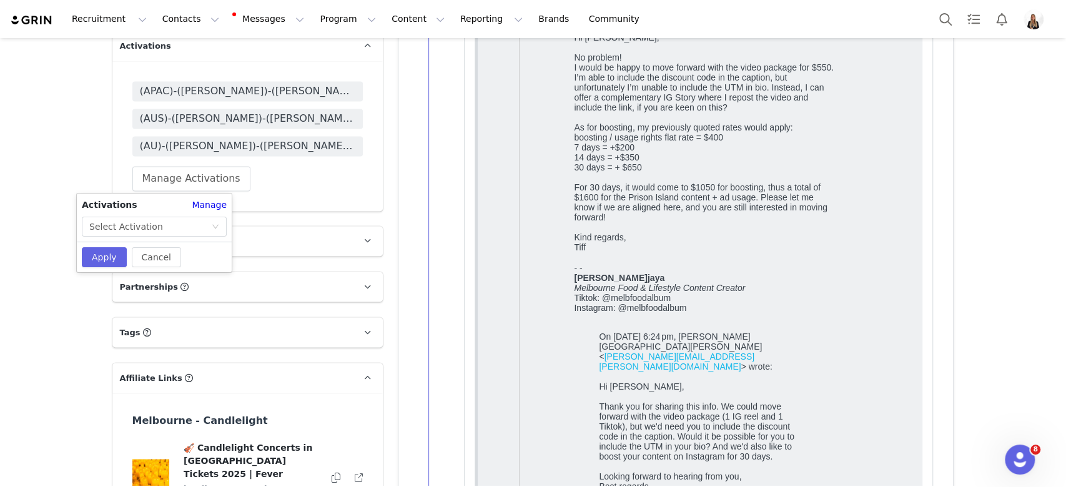
click at [197, 237] on div "Activations Manage Select Activation Cancel Apply" at bounding box center [154, 233] width 155 height 79
click at [210, 224] on div "Select Activation" at bounding box center [150, 226] width 122 height 19
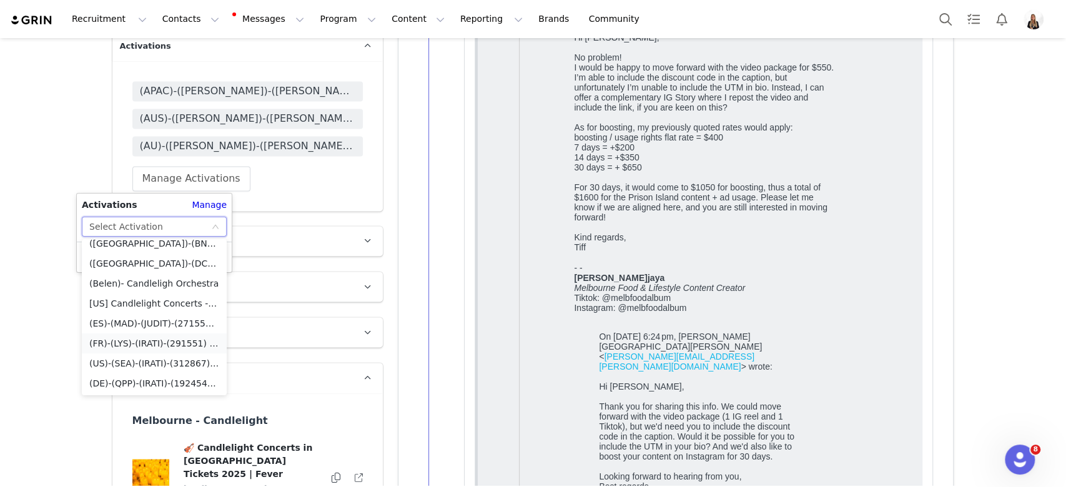
scroll to position [6736, 0]
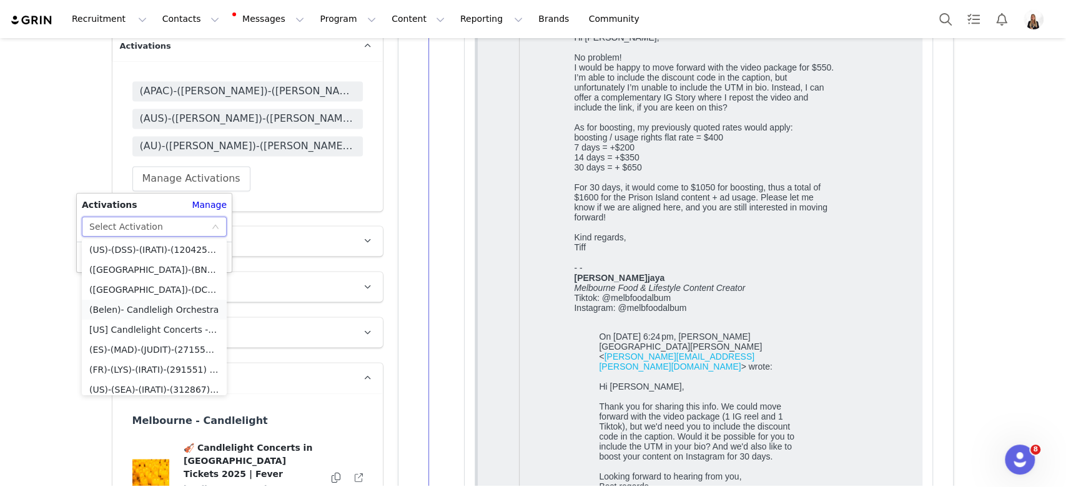
click at [152, 302] on li "(Belen)- Candleligh Orchestra" at bounding box center [154, 310] width 145 height 20
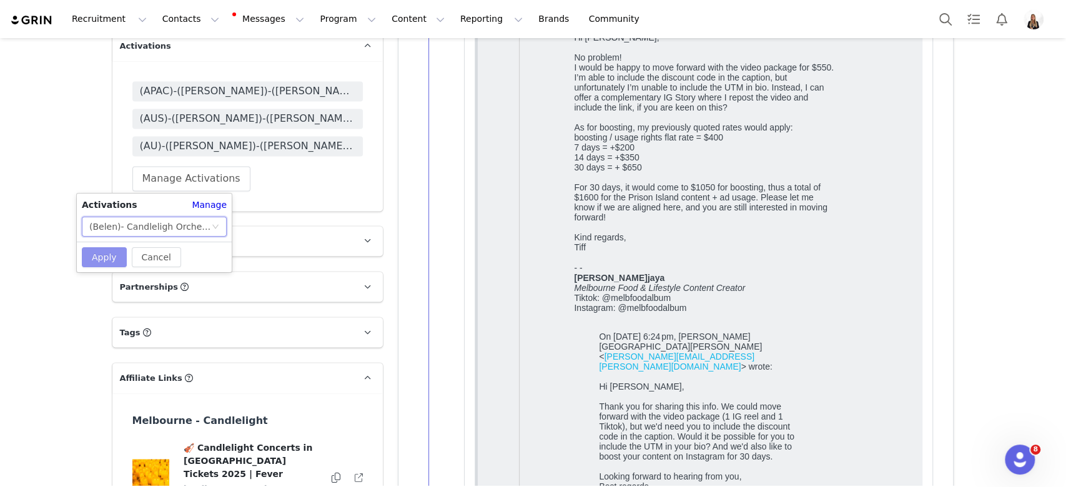
click at [114, 266] on button "Apply" at bounding box center [104, 257] width 45 height 20
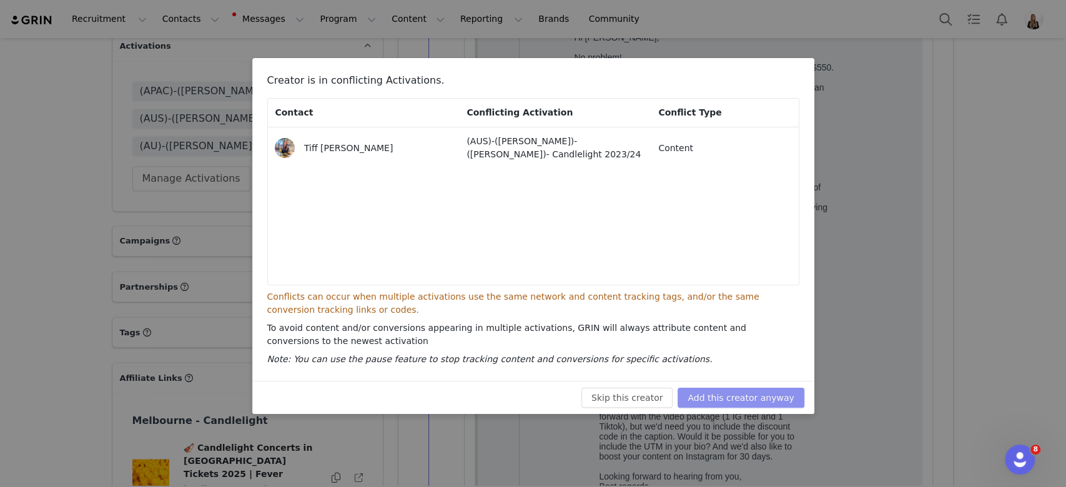
click at [744, 401] on button "Add this creator anyway" at bounding box center [741, 398] width 126 height 20
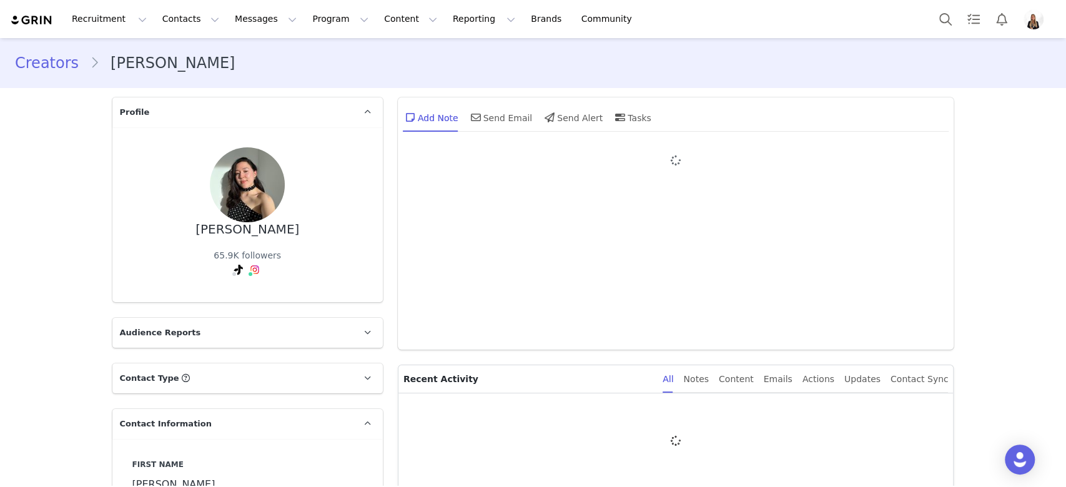
type input "+1 ([GEOGRAPHIC_DATA])"
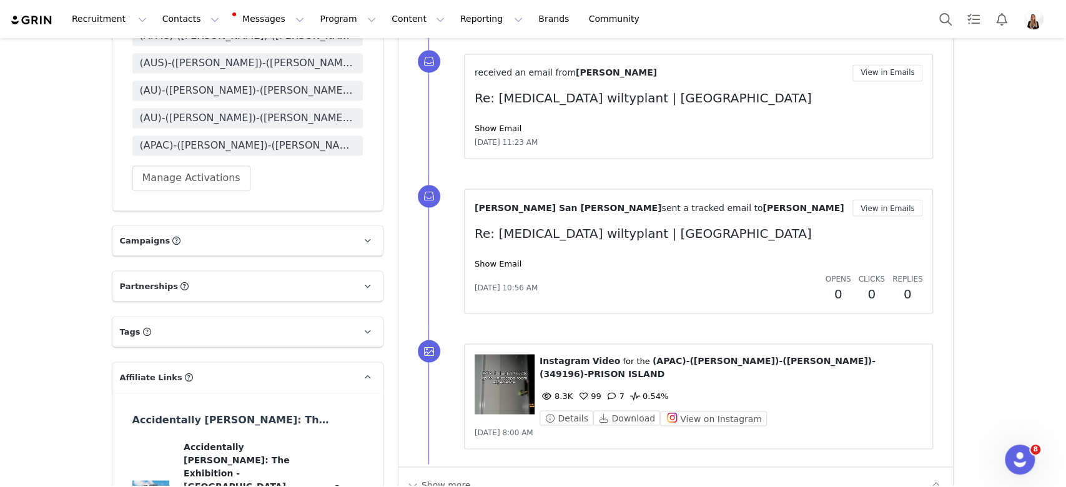
scroll to position [1423, 0]
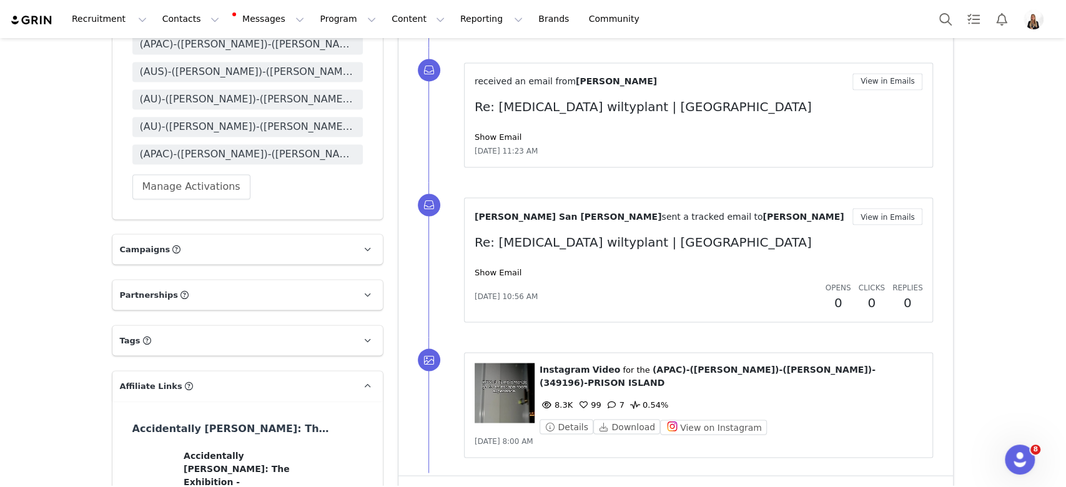
click at [160, 208] on div "(APAC)-(MEL)-(REBECA)-(349196)-PRISON ISLAND (AUS)-(MEL)-(Belen)- Candlelight 2…" at bounding box center [247, 116] width 270 height 205
click at [160, 197] on button "Manage Activations" at bounding box center [191, 186] width 118 height 25
click at [181, 227] on div "Select Activation" at bounding box center [150, 234] width 122 height 19
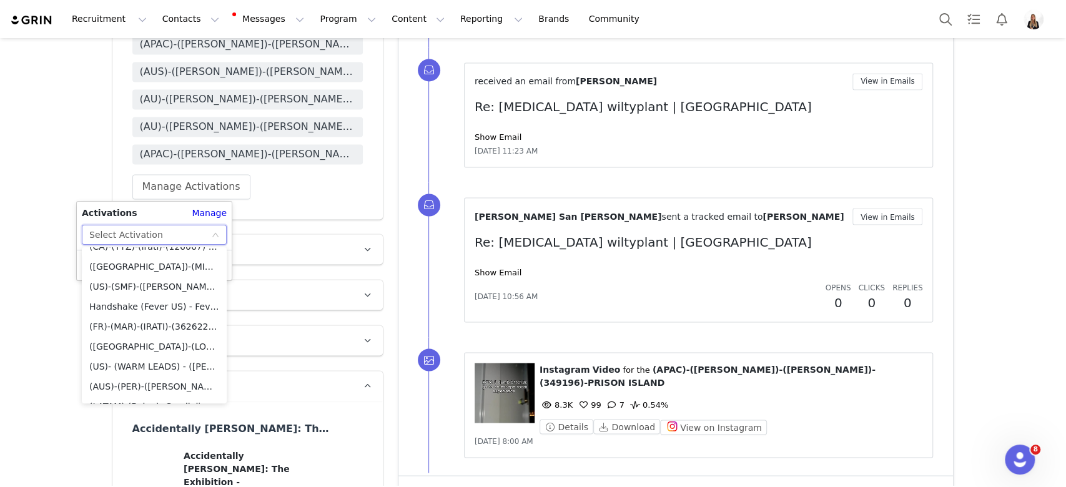
scroll to position [7403, 0]
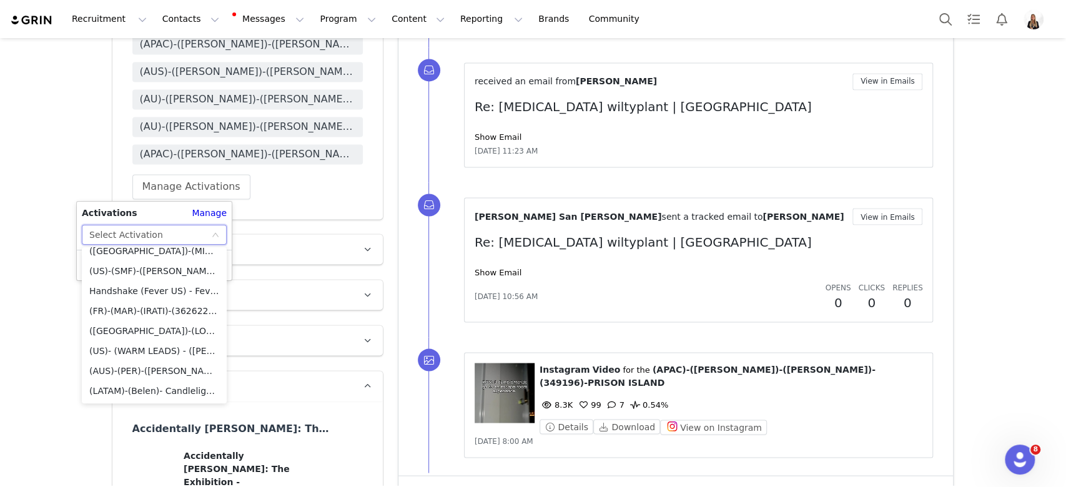
click at [285, 302] on p "Partnerships The partnerships..." at bounding box center [232, 295] width 240 height 30
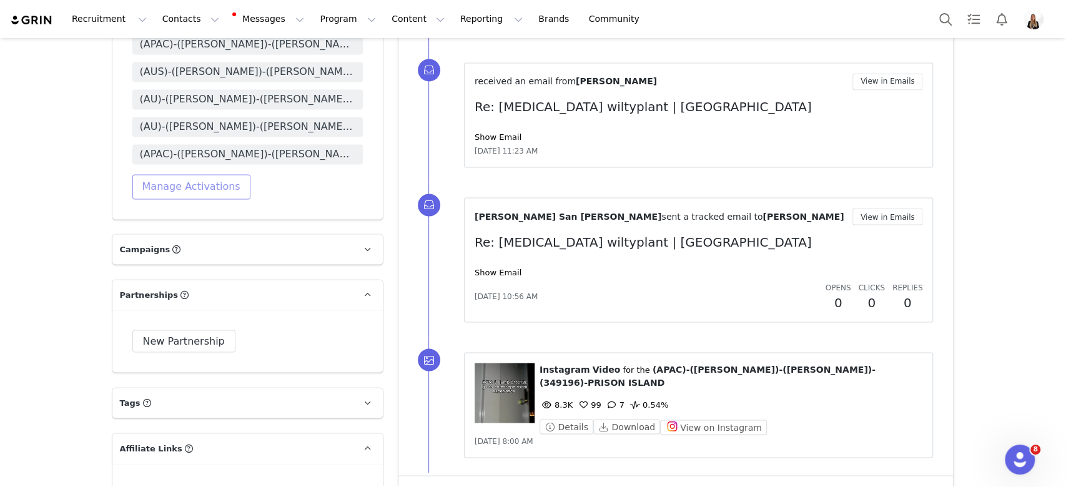
scroll to position [2, 0]
click at [180, 184] on button "Manage Activations" at bounding box center [191, 186] width 118 height 25
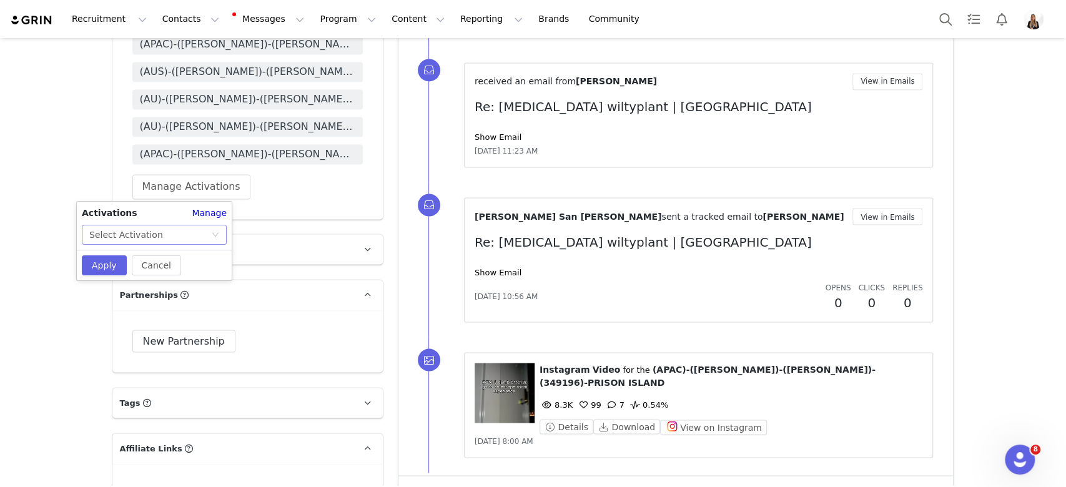
click at [177, 232] on div "Select Activation" at bounding box center [150, 234] width 122 height 19
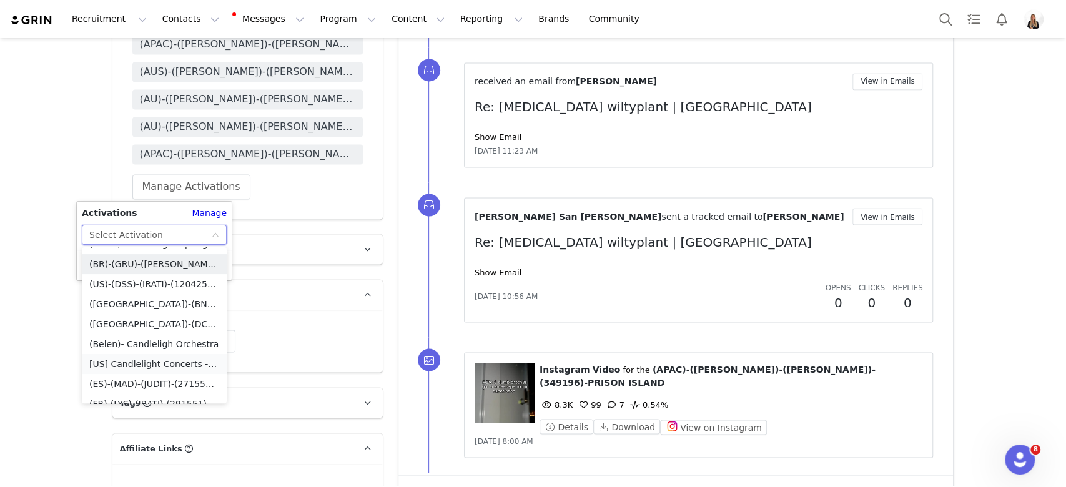
scroll to position [6736, 0]
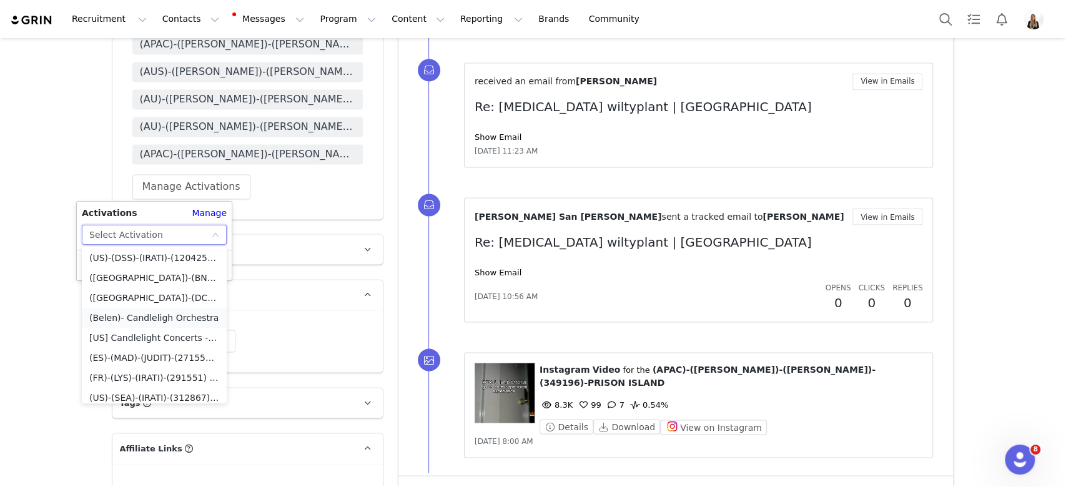
drag, startPoint x: 170, startPoint y: 338, endPoint x: 155, endPoint y: 319, distance: 24.0
click at [155, 319] on ul "(NL)-(UTC)-(IRATI)-(371469) Van Gogh Utrecht (FR)-(PAR)-(Maria)-(124369) Strang…" at bounding box center [154, 325] width 145 height 156
click at [155, 319] on li "(Belen)- Candleligh Orchestra" at bounding box center [154, 318] width 145 height 20
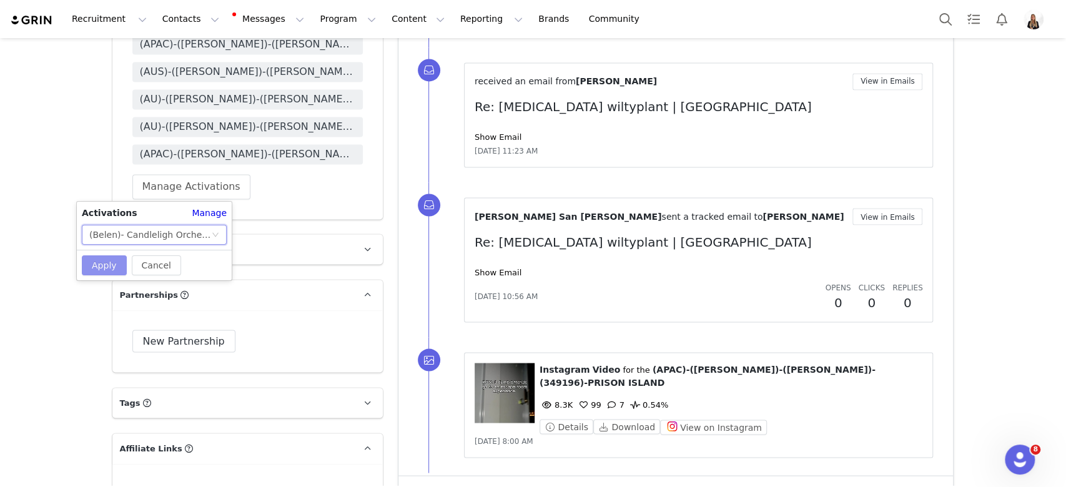
click at [104, 262] on button "Apply" at bounding box center [104, 265] width 45 height 20
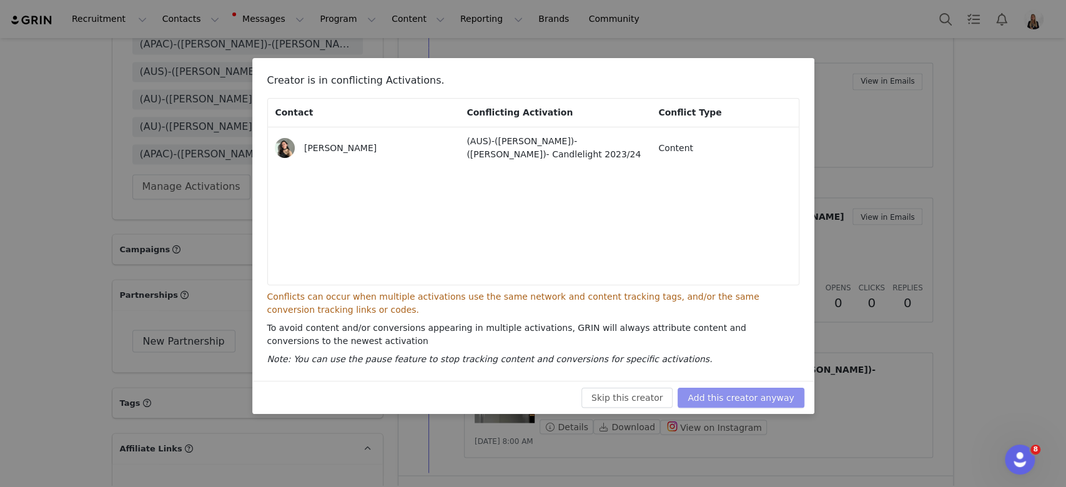
click at [730, 404] on button "Add this creator anyway" at bounding box center [741, 398] width 126 height 20
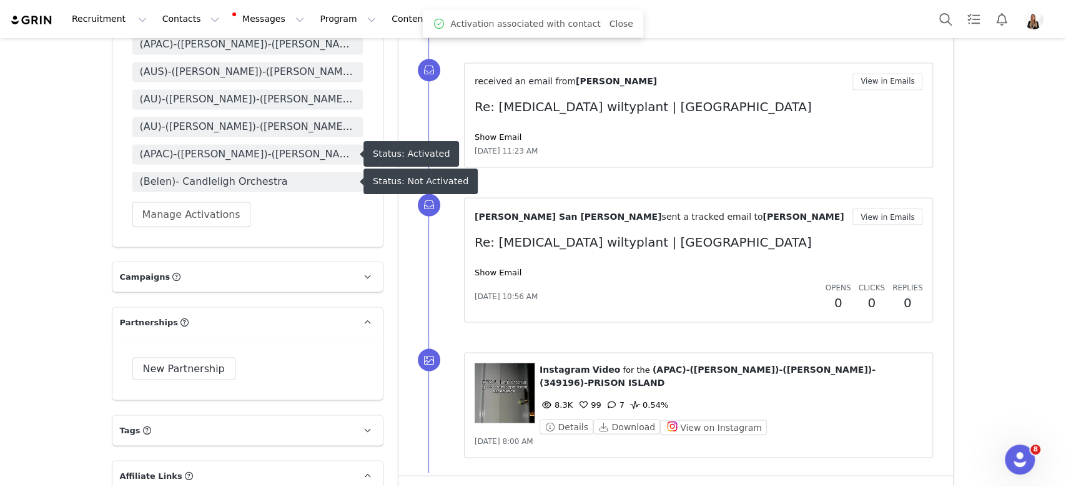
click at [306, 177] on span "(Belen)- Candleligh Orchestra" at bounding box center [247, 181] width 215 height 15
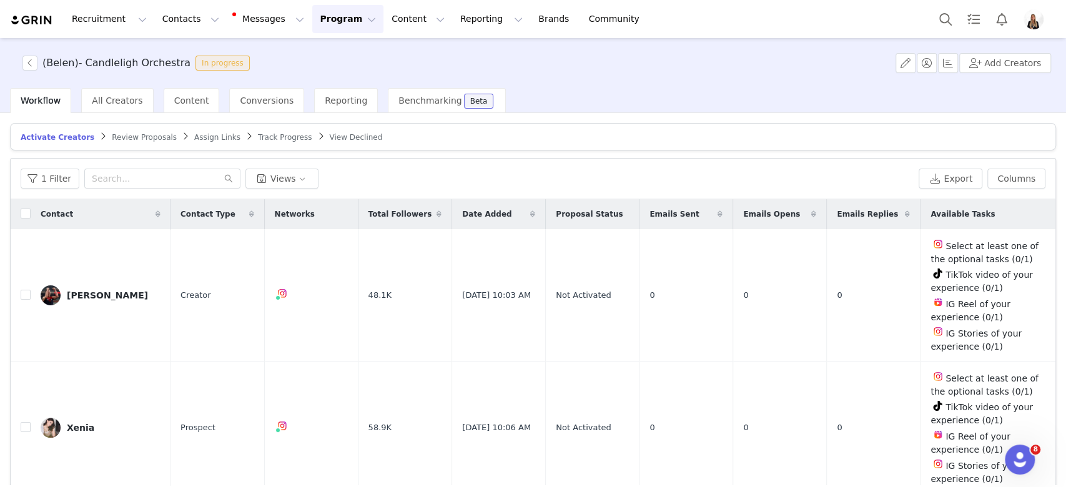
click at [19, 217] on th at bounding box center [21, 214] width 20 height 30
click at [24, 215] on input "checkbox" at bounding box center [26, 214] width 10 height 10
checkbox input "true"
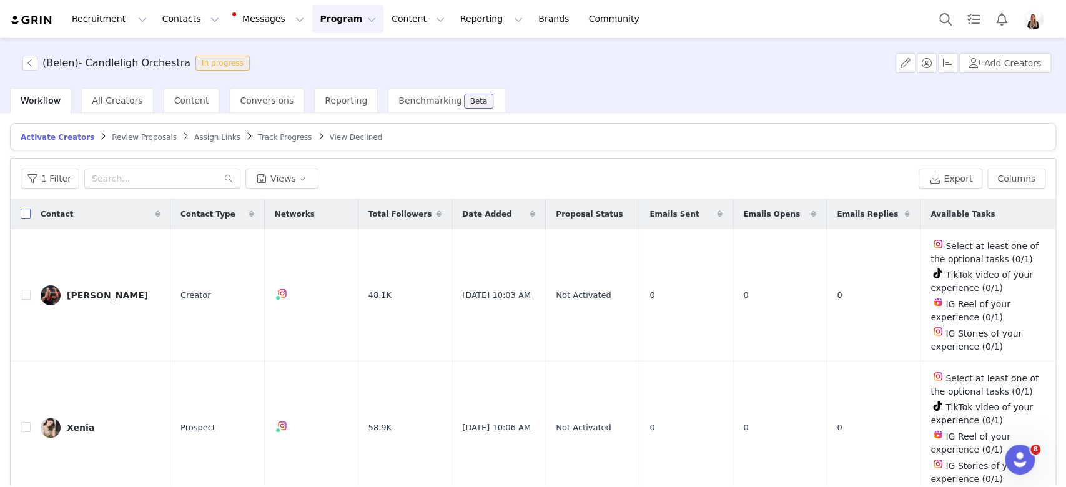
checkbox input "true"
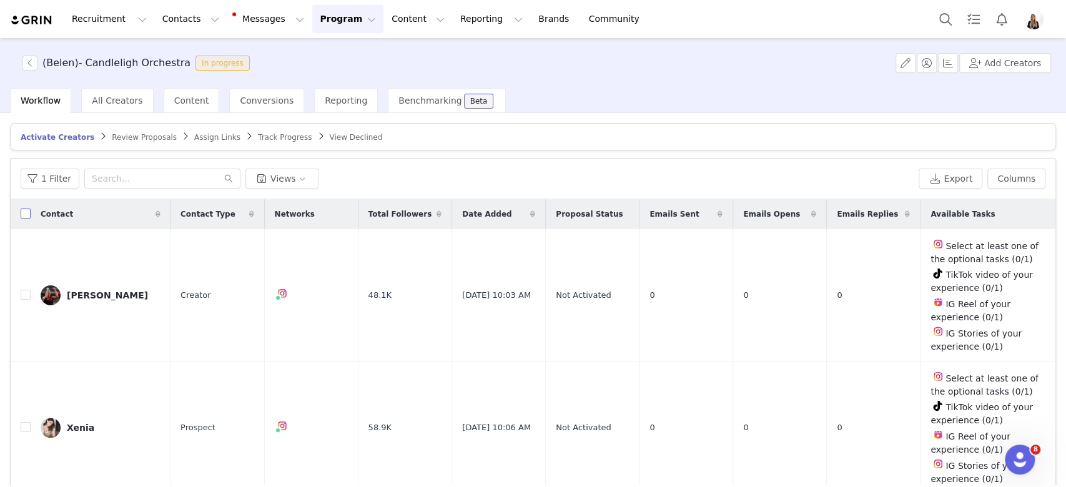
checkbox input "true"
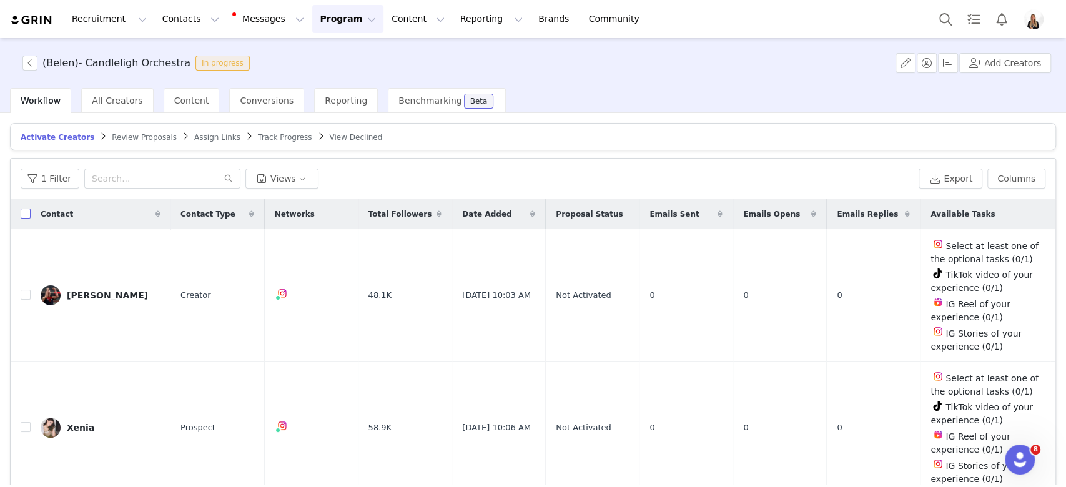
checkbox input "true"
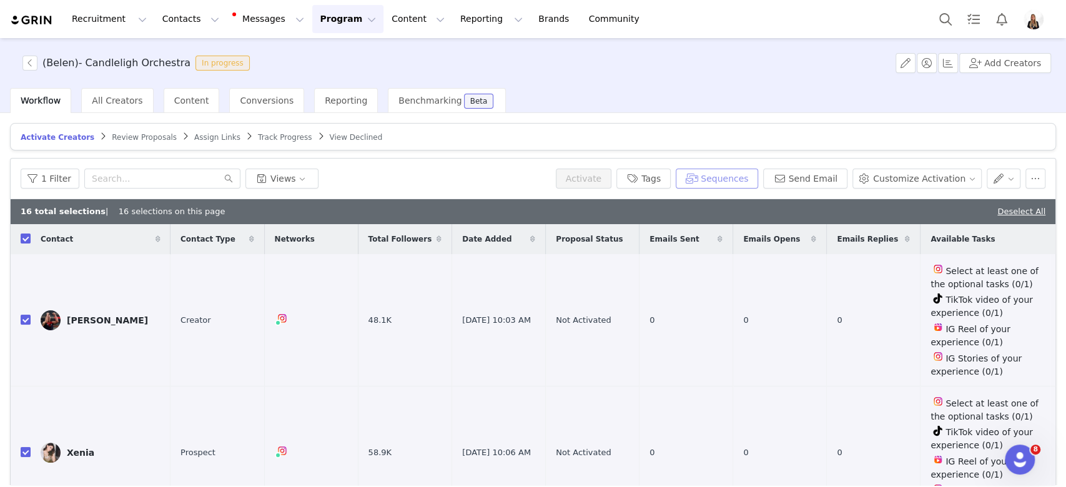
click at [742, 178] on button "Sequences" at bounding box center [717, 179] width 82 height 20
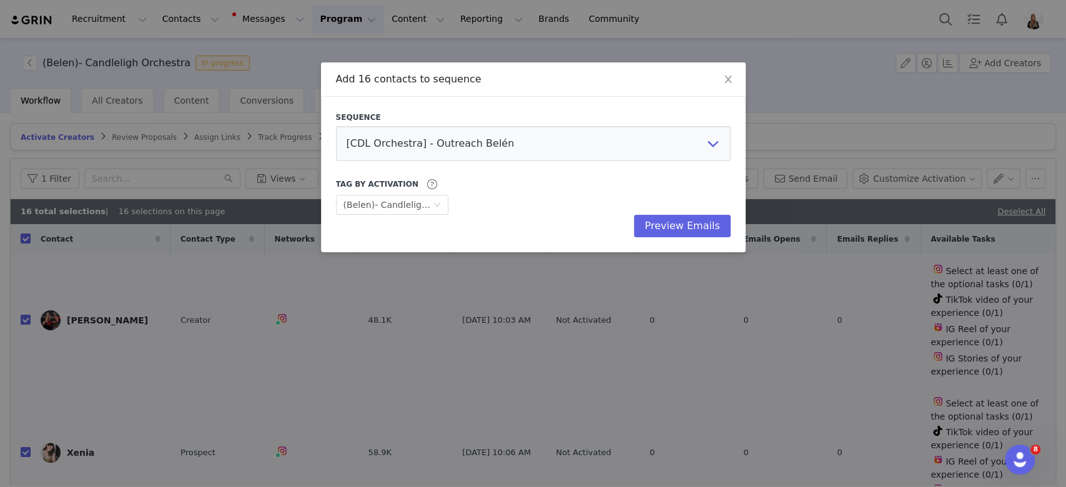
click at [669, 242] on div "Sequence [CDL Orchestra] - Outreach Belén [Titanic [GEOGRAPHIC_DATA]] Outreach …" at bounding box center [533, 174] width 425 height 155
click at [659, 233] on button "Preview Emails" at bounding box center [682, 226] width 96 height 22
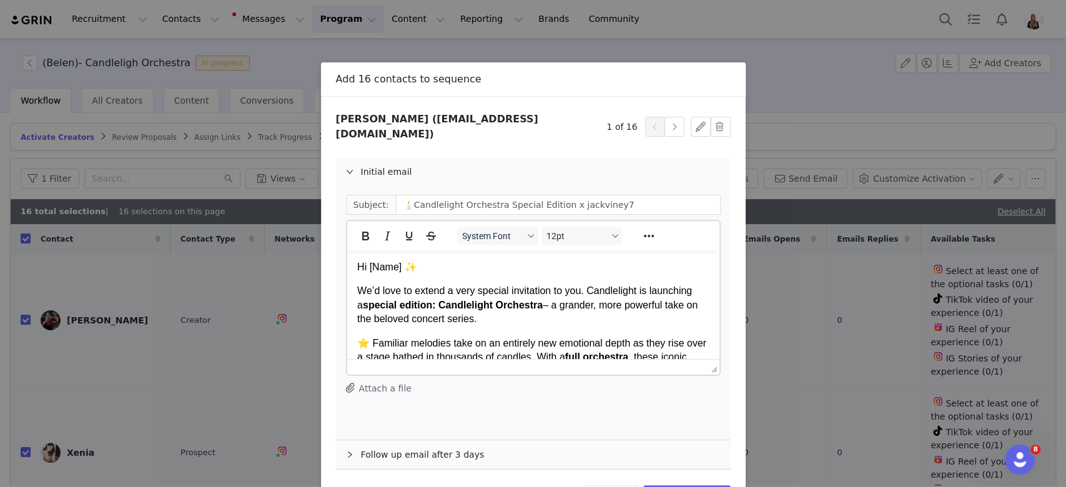
click at [550, 295] on p "We’d love to extend a very special invitation to you. Candlelight is launching …" at bounding box center [533, 305] width 352 height 42
click at [404, 271] on p "Hi [Name] ✨" at bounding box center [533, 267] width 352 height 14
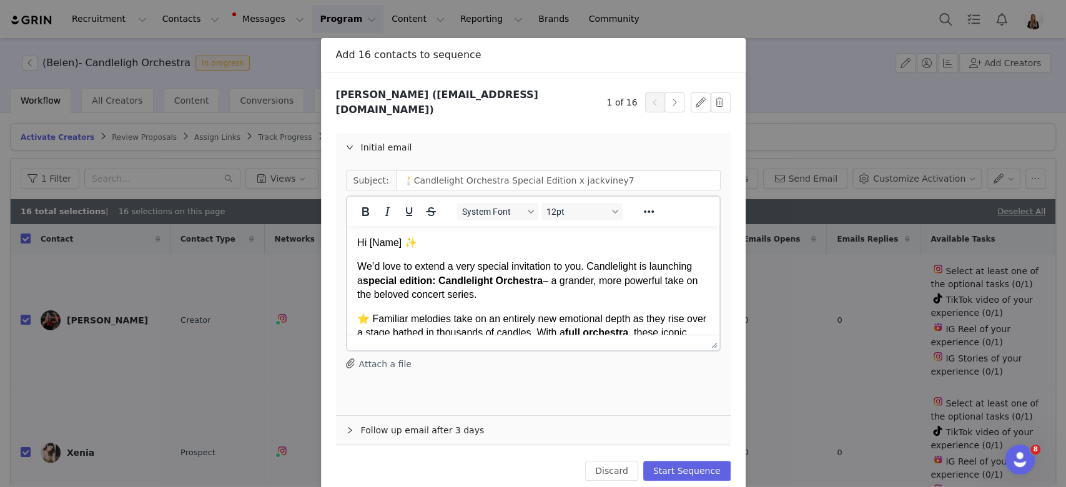
scroll to position [37, 0]
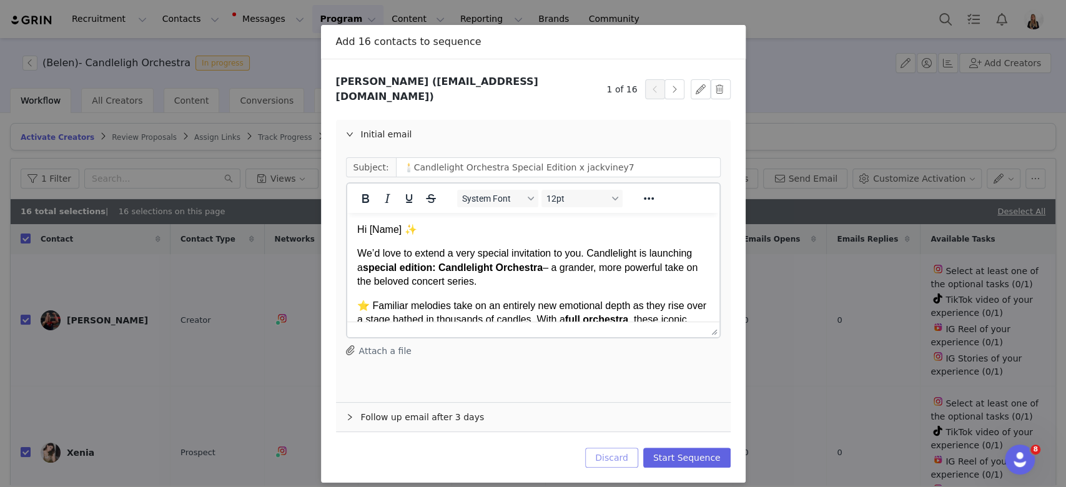
click at [610, 448] on button "Discard" at bounding box center [611, 458] width 53 height 20
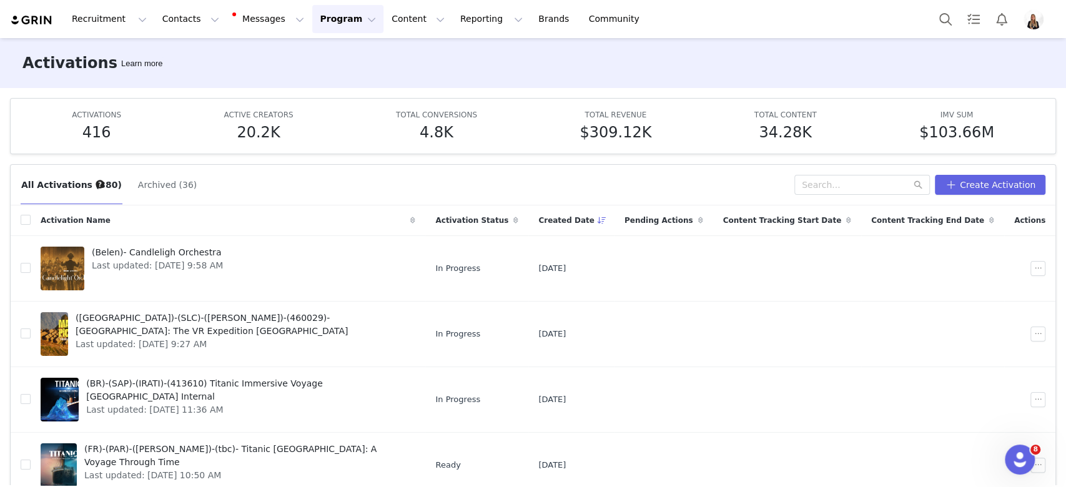
click at [262, 2] on div "Recruitment Recruitment Creator Search Curated Lists Landing Pages Web Extensio…" at bounding box center [533, 19] width 1066 height 38
click at [255, 27] on button "Messages Messages" at bounding box center [269, 19] width 84 height 28
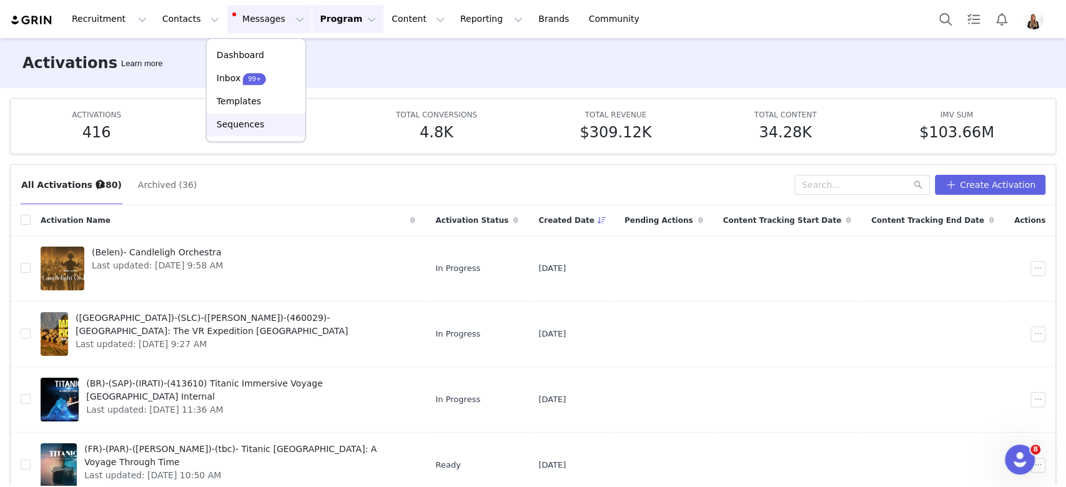
click at [249, 128] on p "Sequences" at bounding box center [240, 124] width 47 height 13
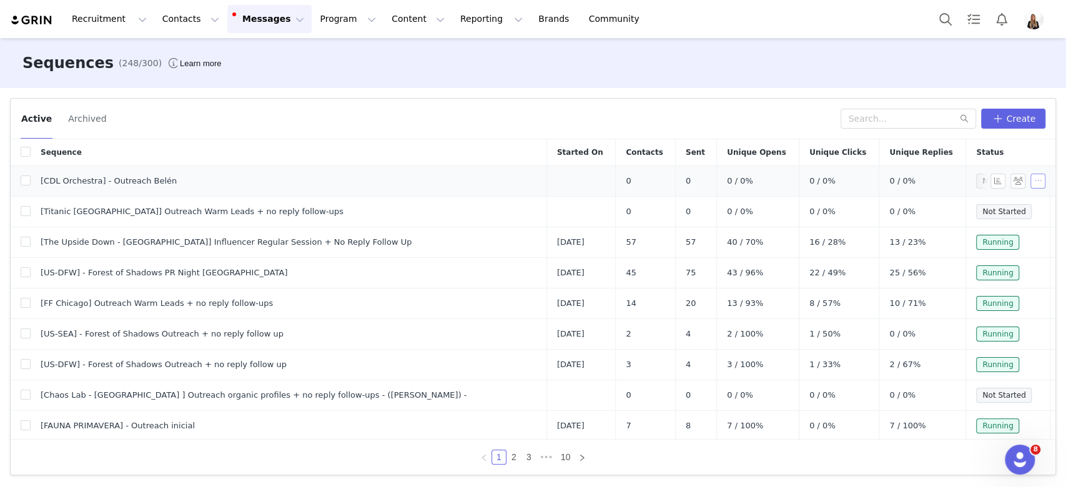
click at [1030, 177] on button "button" at bounding box center [1037, 181] width 15 height 15
click at [993, 206] on span "Edit" at bounding box center [994, 204] width 17 height 10
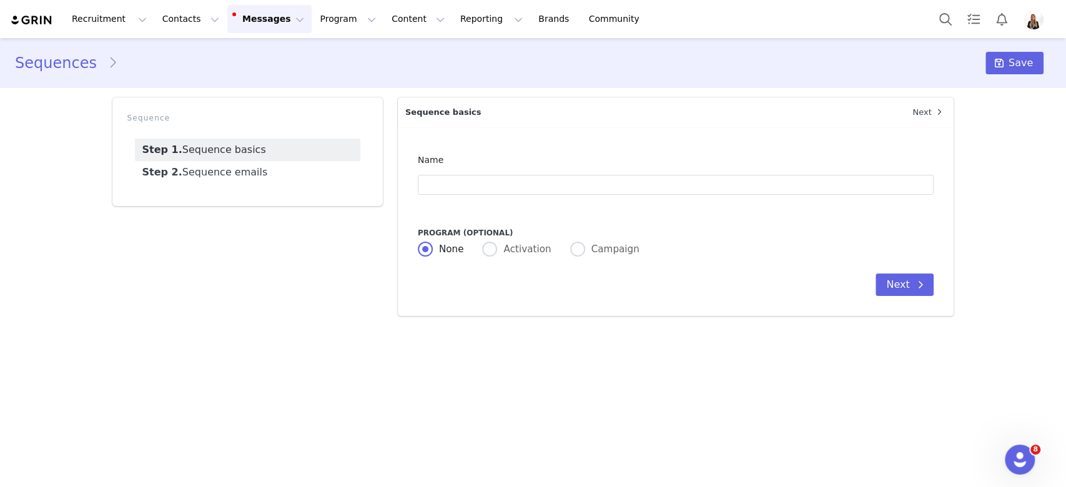
type input "[CDL Orchestra] - Outreach Belén"
type input "🕯️Candlelight Orchestra Special Edition x [instagram_username]"
radio input "false"
radio input "true"
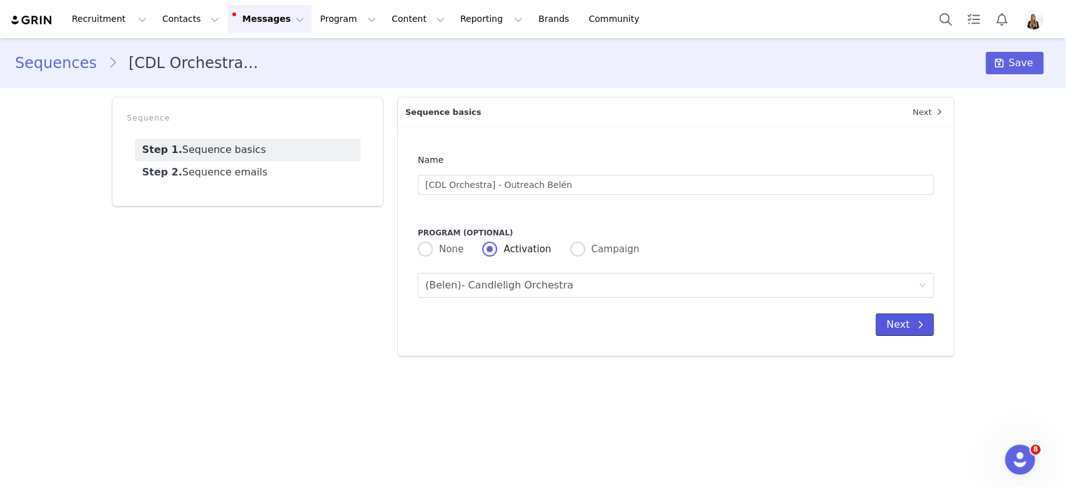
click at [899, 323] on button "Next" at bounding box center [905, 324] width 58 height 22
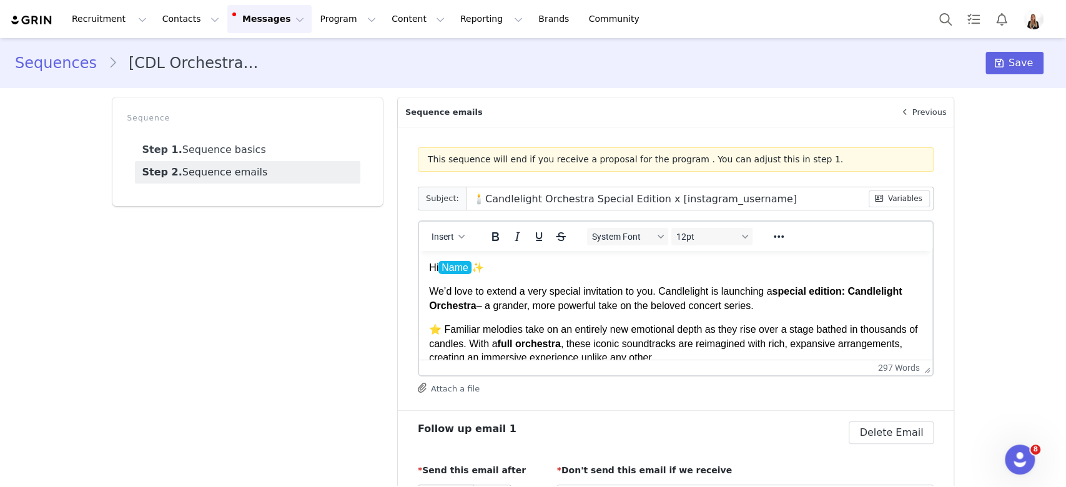
click at [489, 263] on p "Hi Name ✨" at bounding box center [675, 268] width 494 height 14
click at [452, 245] on div "Insert" at bounding box center [448, 236] width 58 height 24
click at [452, 242] on button "Insert" at bounding box center [448, 236] width 42 height 17
click at [481, 277] on div "Insert Variable" at bounding box center [486, 277] width 112 height 15
select select
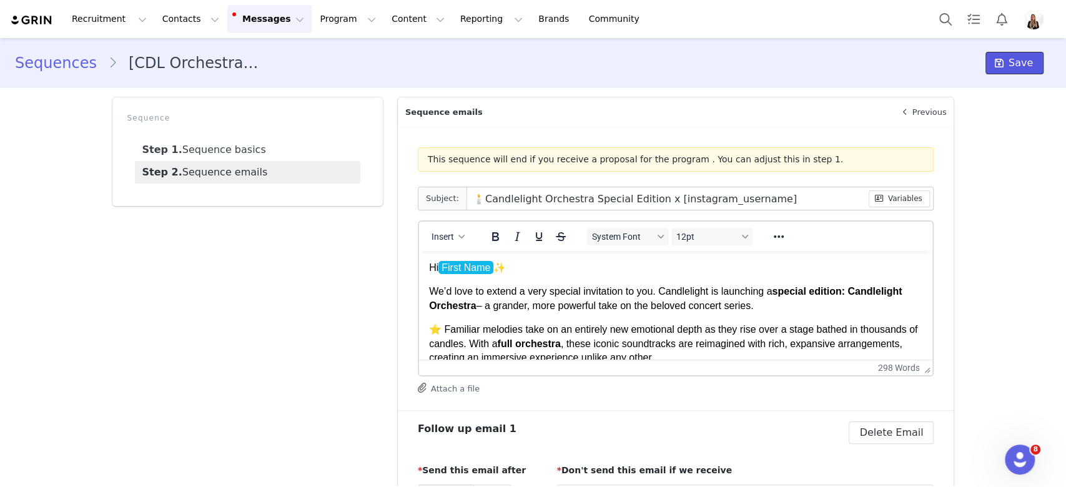
click at [985, 67] on button "Save" at bounding box center [1014, 63] width 58 height 22
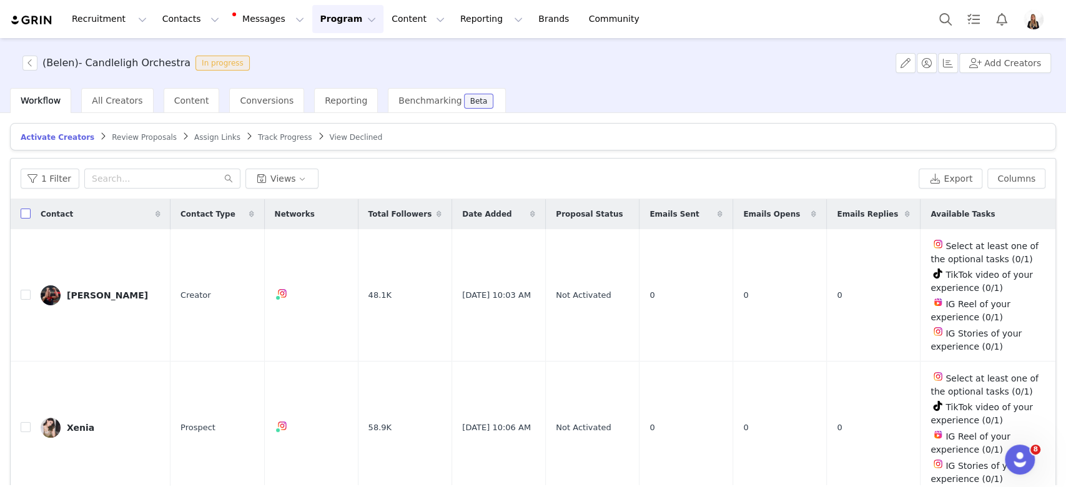
click at [29, 215] on input "checkbox" at bounding box center [26, 214] width 10 height 10
checkbox input "true"
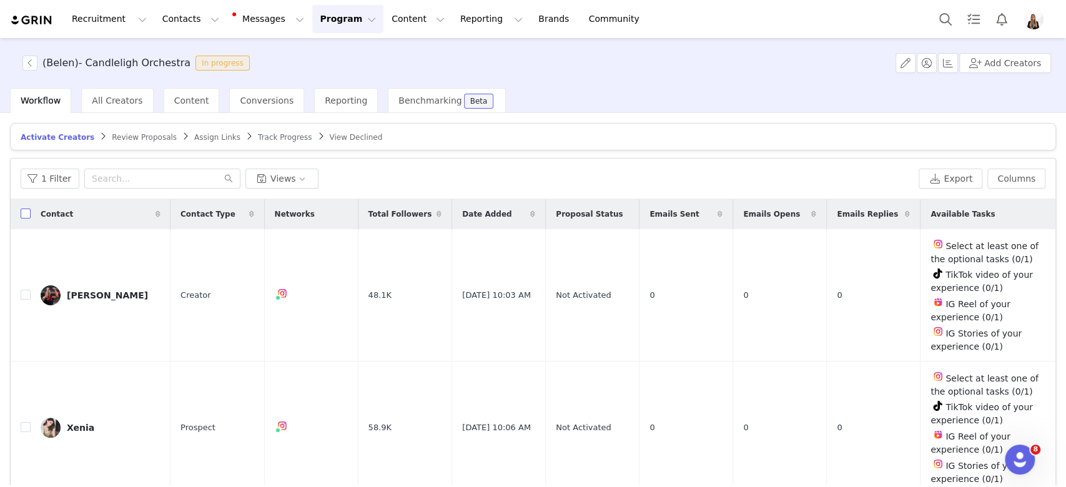
checkbox input "true"
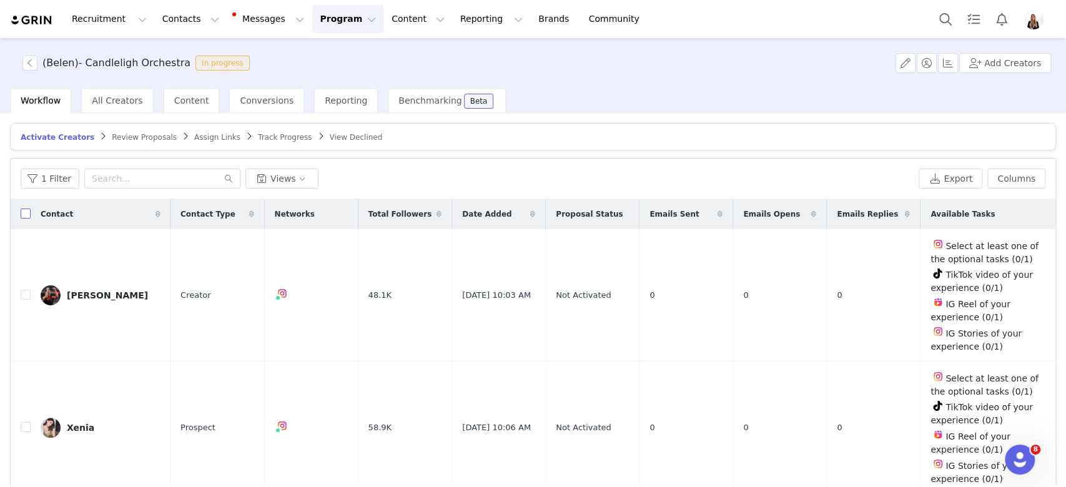
checkbox input "true"
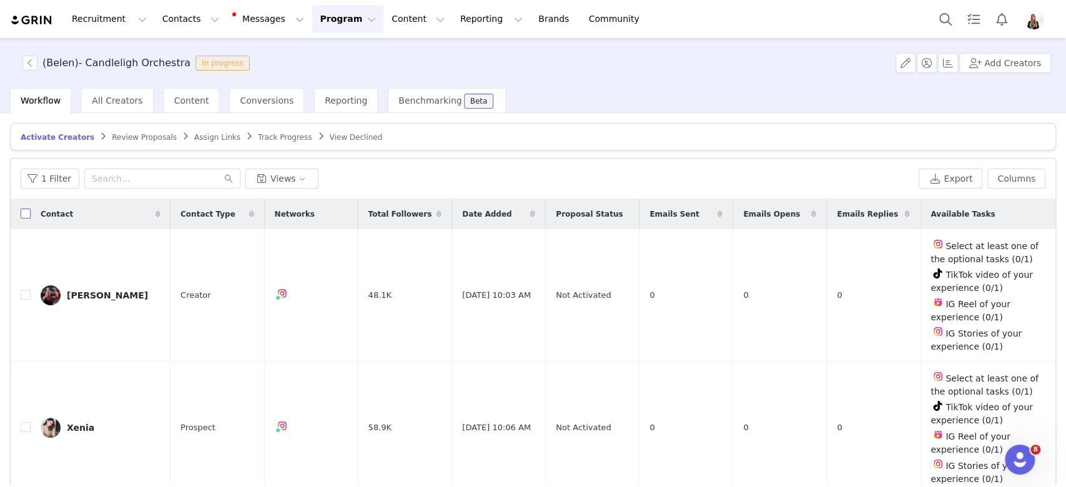
checkbox input "true"
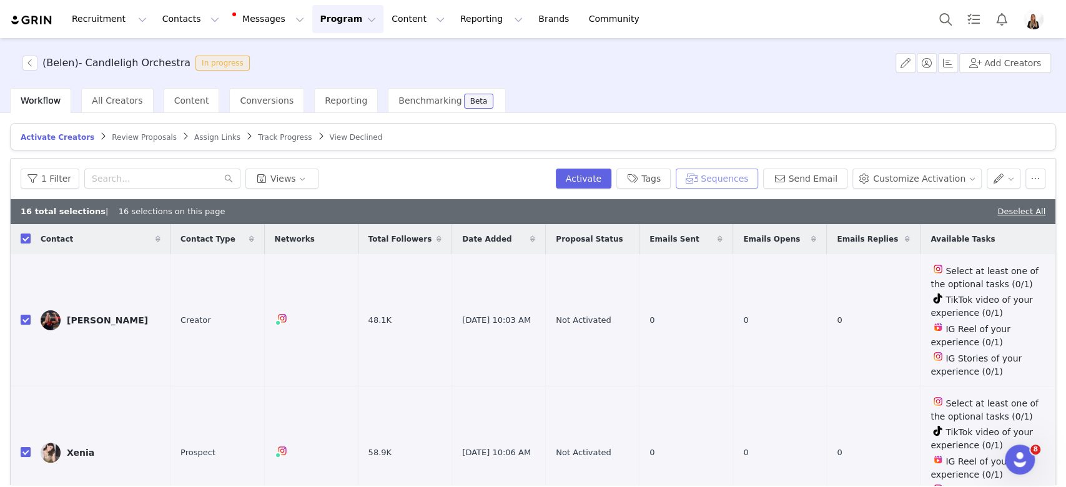
click at [731, 182] on button "Sequences" at bounding box center [717, 179] width 82 height 20
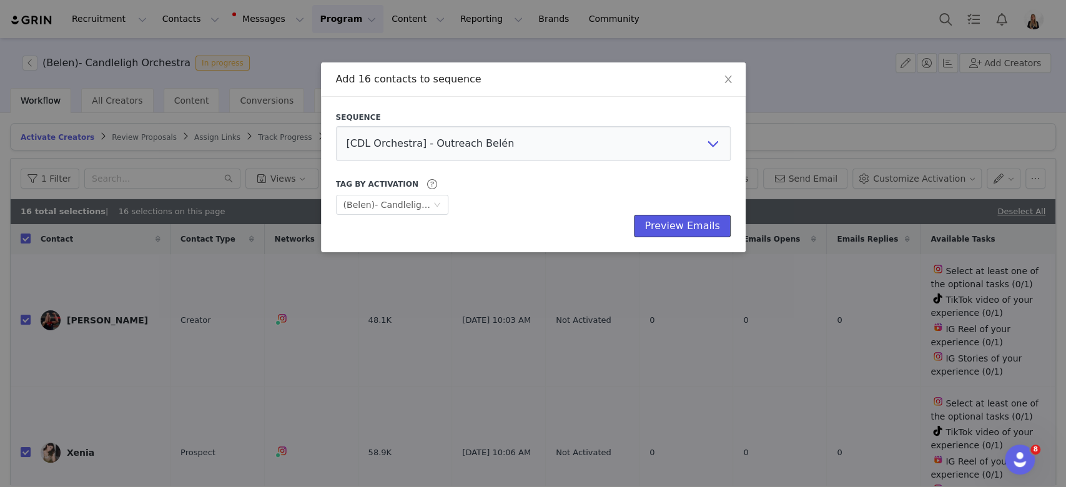
click at [663, 227] on button "Preview Emails" at bounding box center [682, 226] width 96 height 22
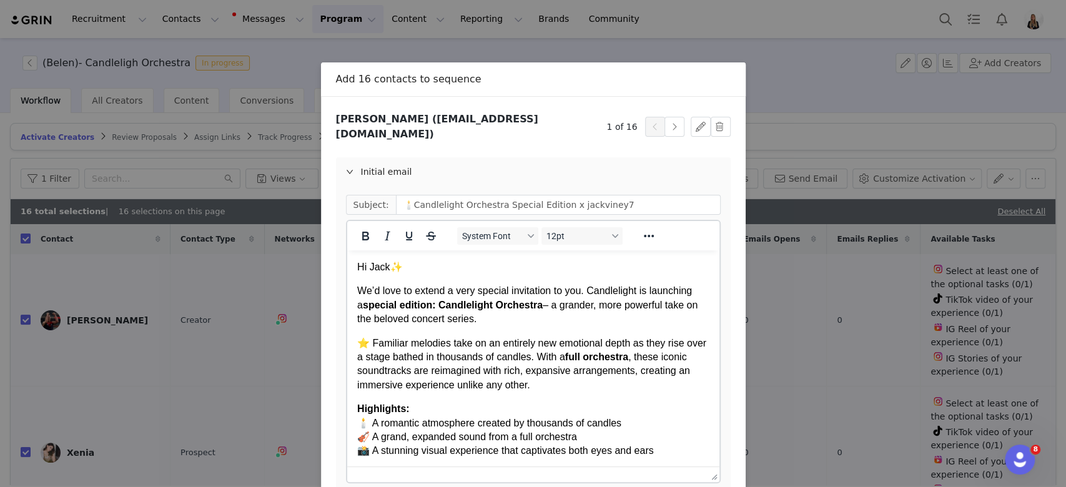
drag, startPoint x: 708, startPoint y: 357, endPoint x: 703, endPoint y: 481, distance: 123.8
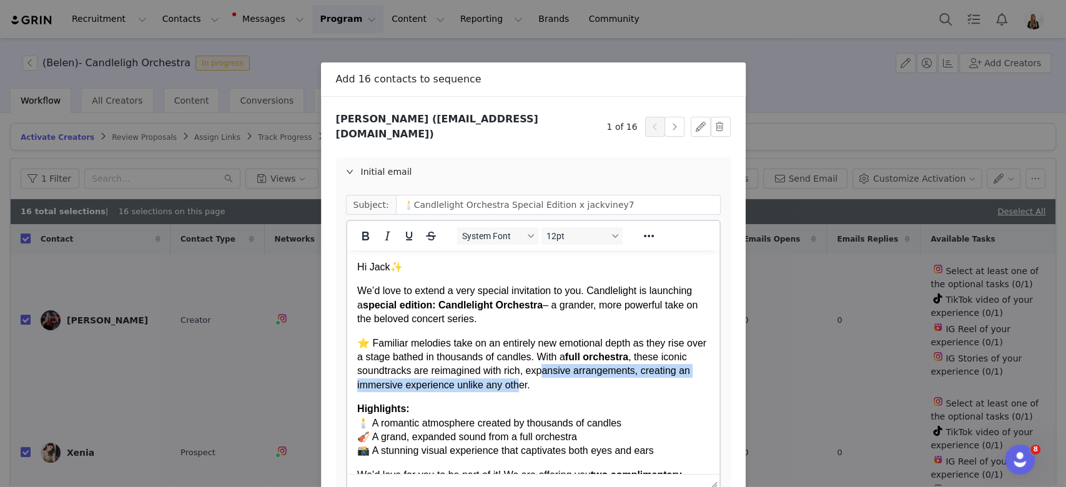
drag, startPoint x: 566, startPoint y: 265, endPoint x: 575, endPoint y: 380, distance: 115.9
click at [575, 380] on p "⭐ Familiar melodies take on an entirely new emotional depth as they rise over a…" at bounding box center [533, 365] width 352 height 56
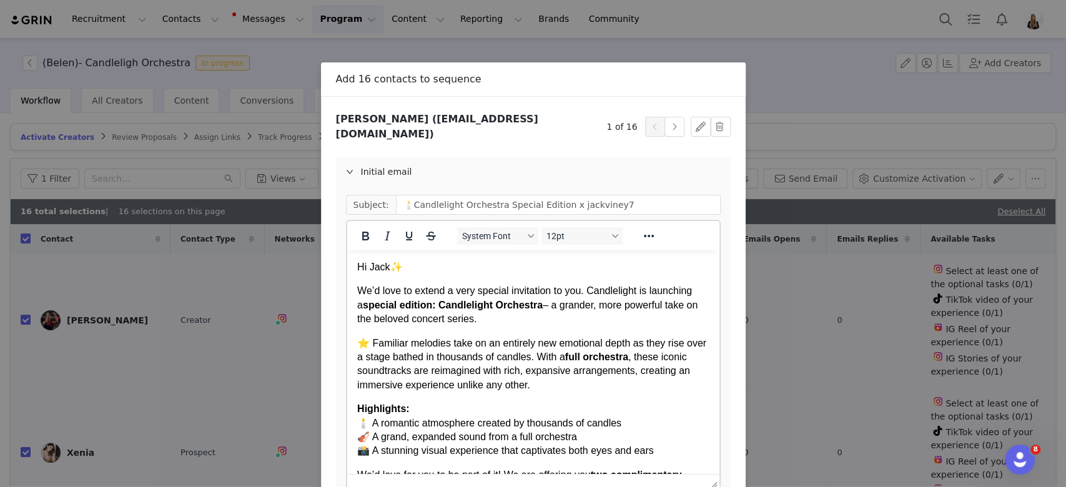
click at [578, 379] on p "⭐ Familiar melodies take on an entirely new emotional depth as they rise over a…" at bounding box center [533, 365] width 352 height 56
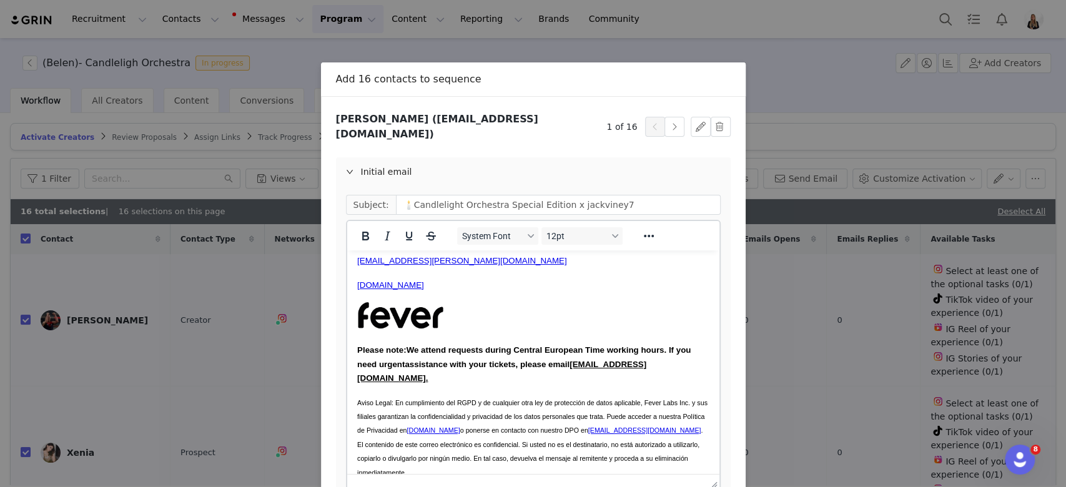
scroll to position [152, 0]
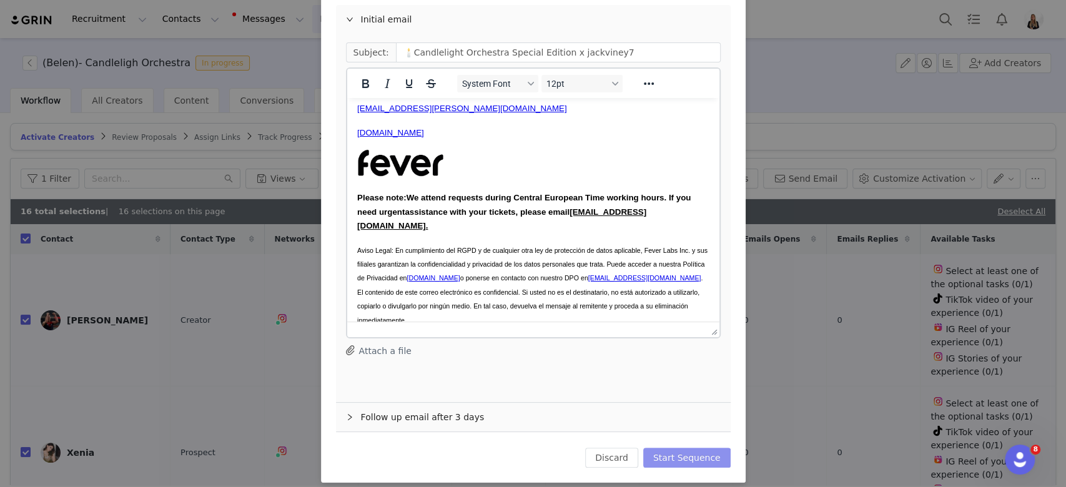
click at [707, 448] on button "Start Sequence" at bounding box center [686, 458] width 87 height 20
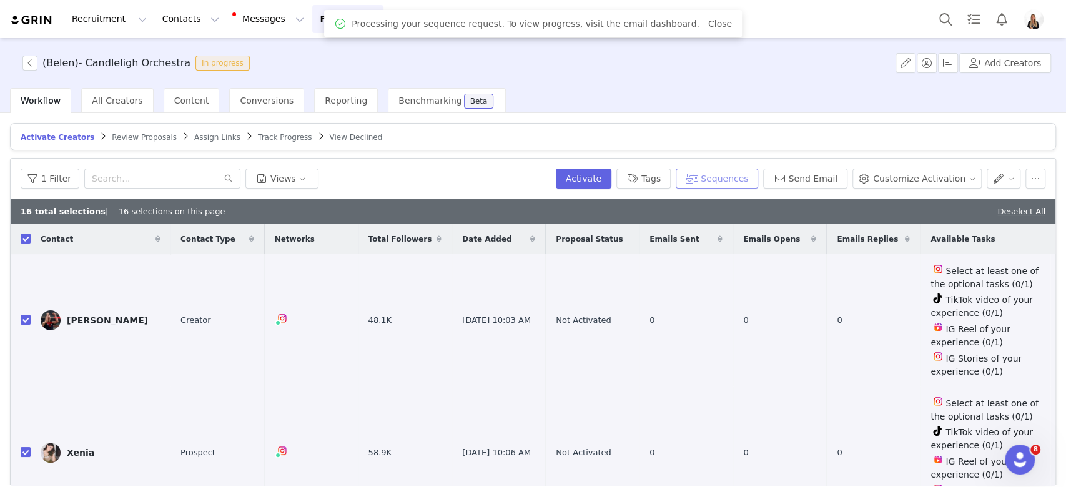
scroll to position [0, 0]
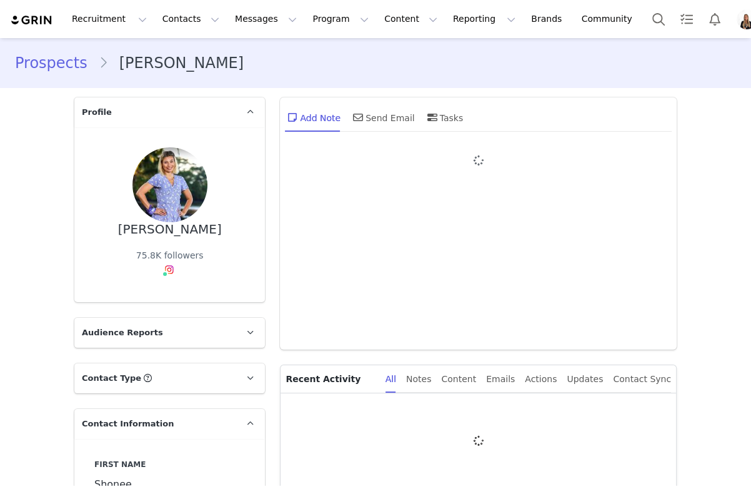
type input "+1 ([GEOGRAPHIC_DATA])"
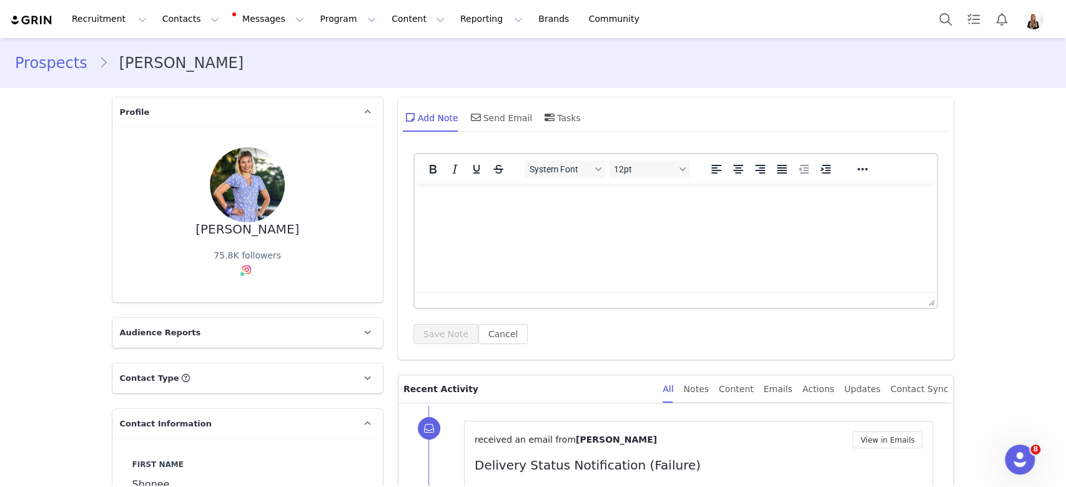
scroll to position [333, 0]
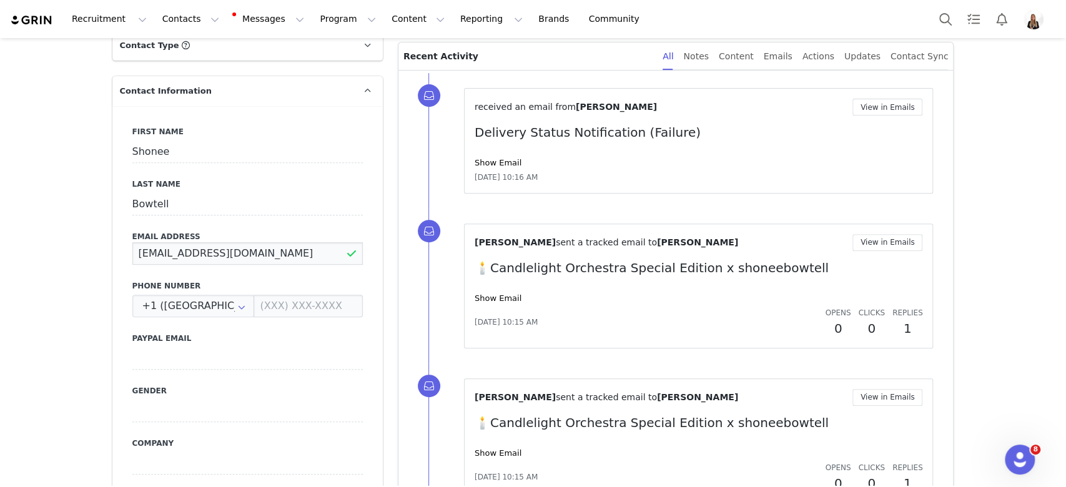
click at [205, 252] on input "[EMAIL_ADDRESS][DOMAIN_NAME]" at bounding box center [247, 253] width 230 height 22
paste input "alanah"
type input "[PERSON_NAME][EMAIL_ADDRESS][DOMAIN_NAME]"
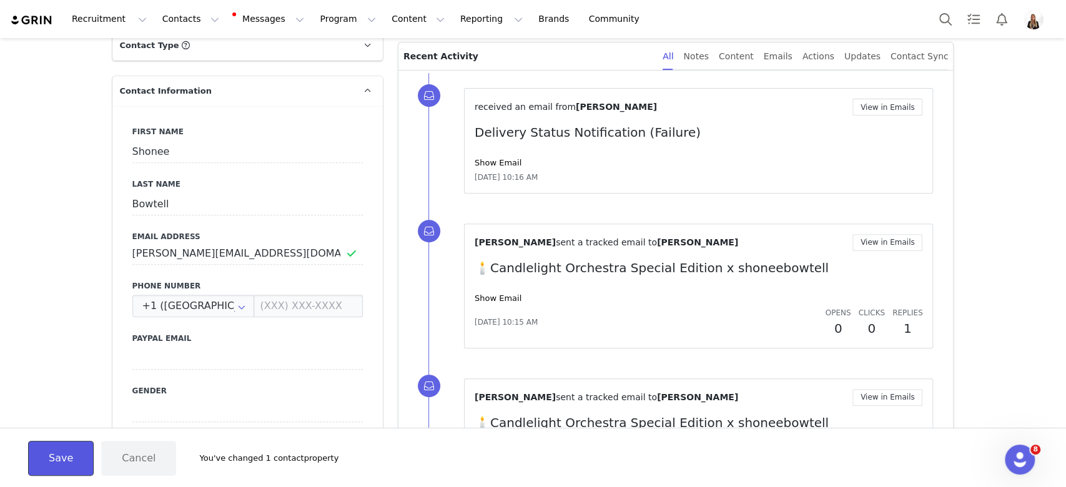
click at [42, 468] on button "Save" at bounding box center [61, 458] width 66 height 35
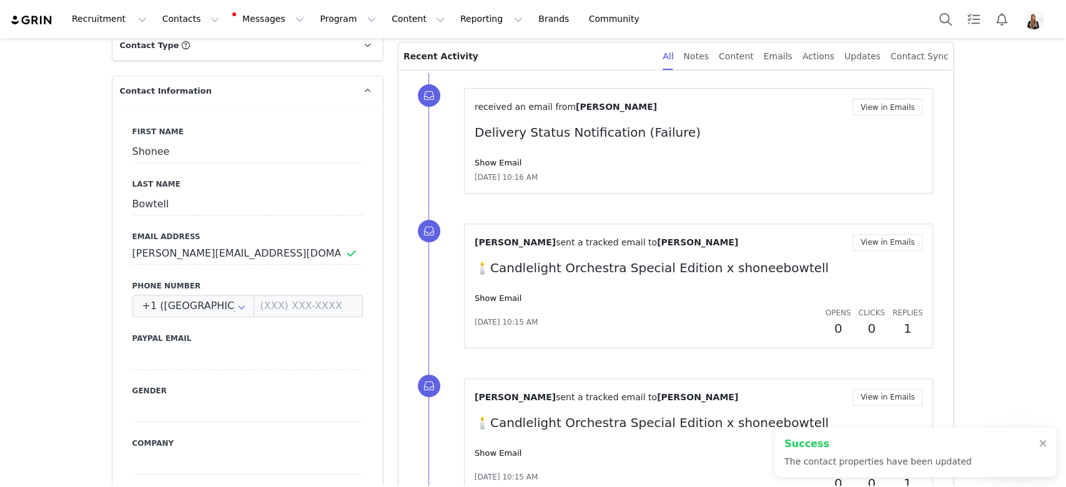
click at [531, 267] on p "🕯️Candlelight Orchestra Special Edition x shoneebowtell" at bounding box center [699, 268] width 448 height 19
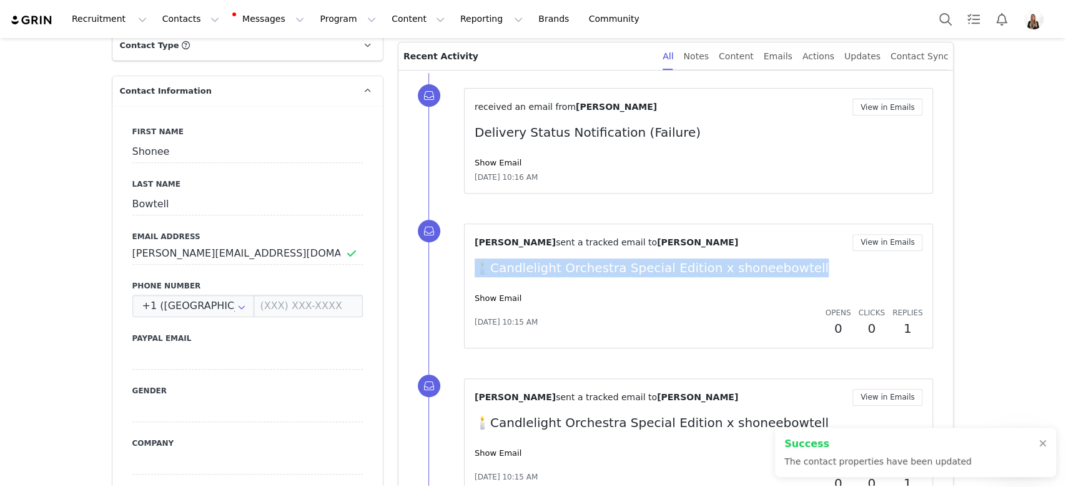
click at [531, 267] on p "🕯️Candlelight Orchestra Special Edition x shoneebowtell" at bounding box center [699, 268] width 448 height 19
copy p "🕯️Candlelight Orchestra Special Edition x shoneebowtell"
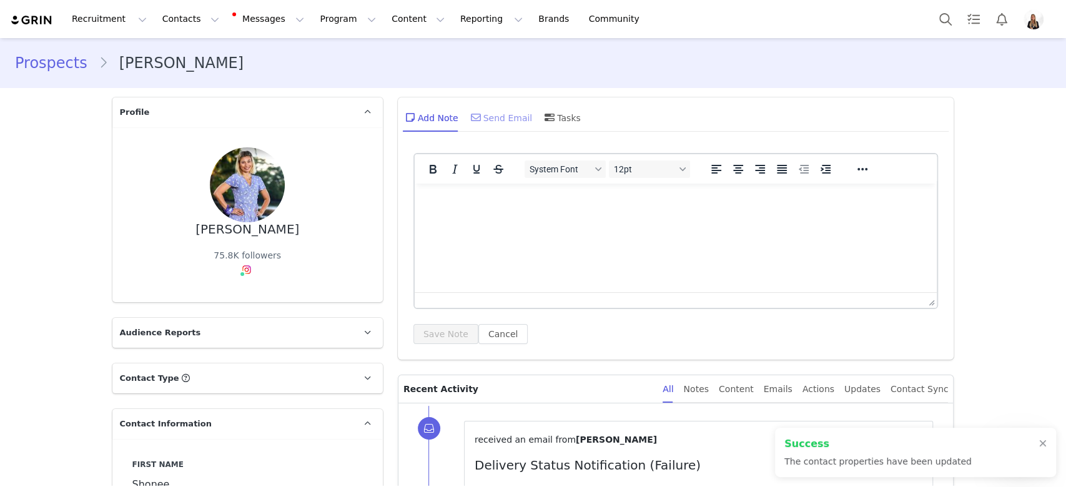
click at [490, 124] on div "Send Email" at bounding box center [500, 117] width 64 height 30
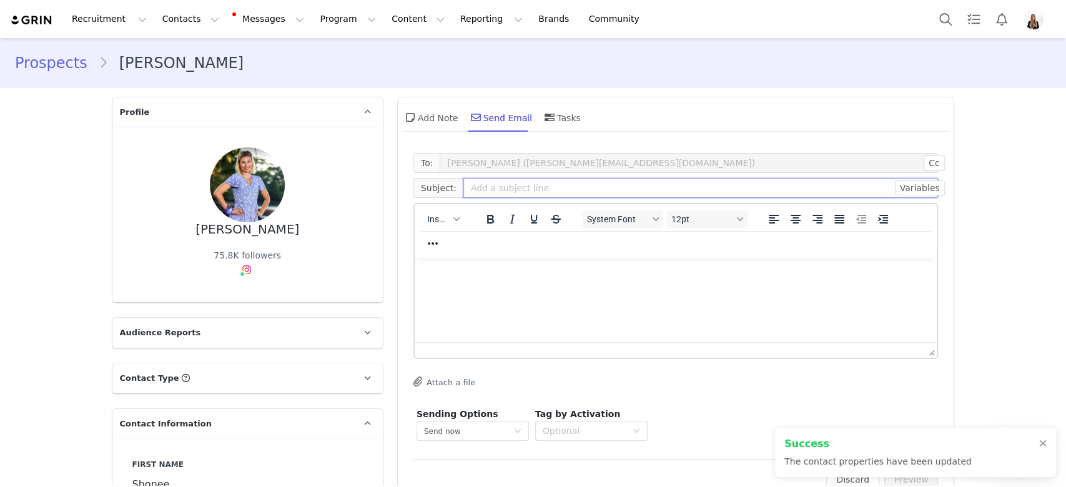
click at [490, 190] on input "text" at bounding box center [700, 188] width 475 height 20
paste input "🕯️Candlelight Orchestra Special Edition x shoneebowtell"
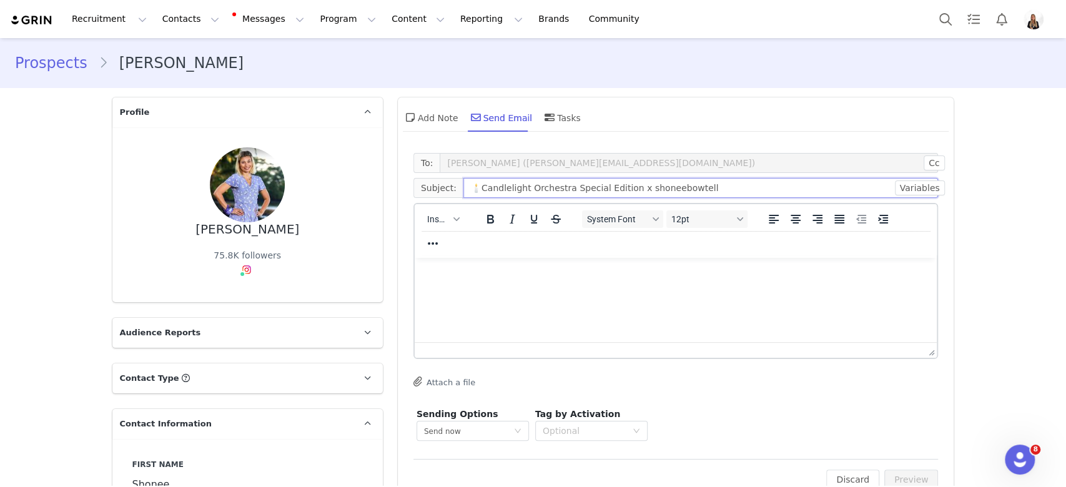
click at [463, 180] on input "🕯️Candlelight Orchestra Special Edition x shoneebowtell" at bounding box center [700, 188] width 475 height 20
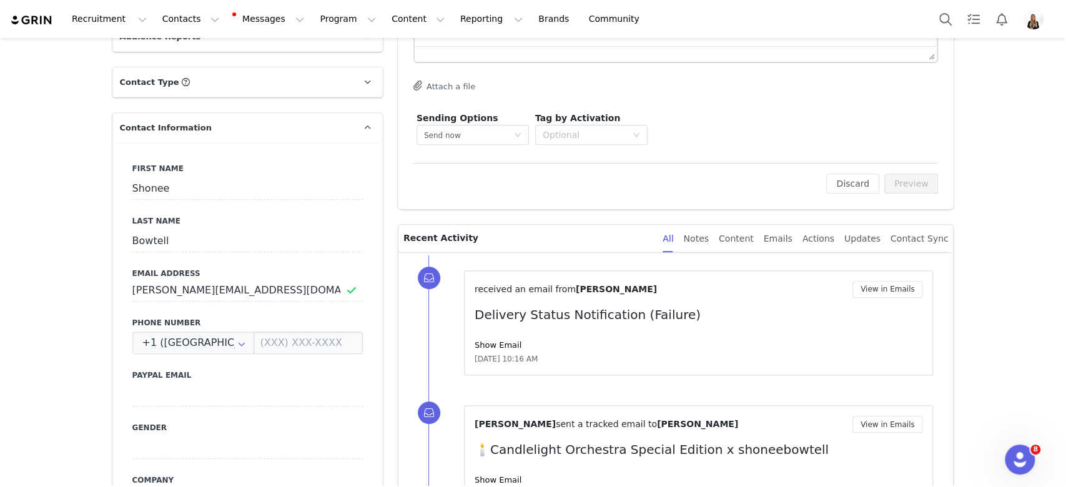
scroll to position [500, 0]
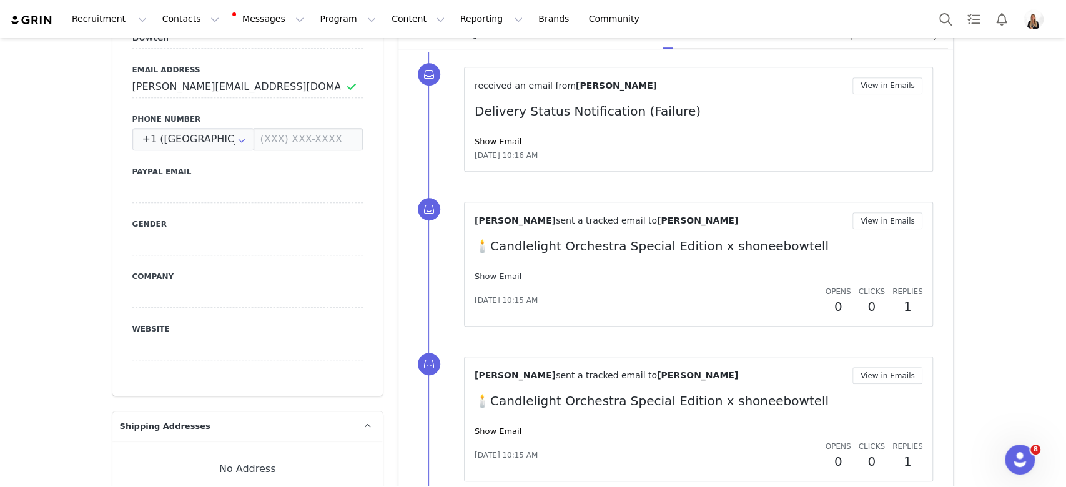
type input "🕯️Candlelight Orchestra Special Edition x shoneebowtell"
click at [485, 272] on link "Show Email" at bounding box center [498, 276] width 47 height 9
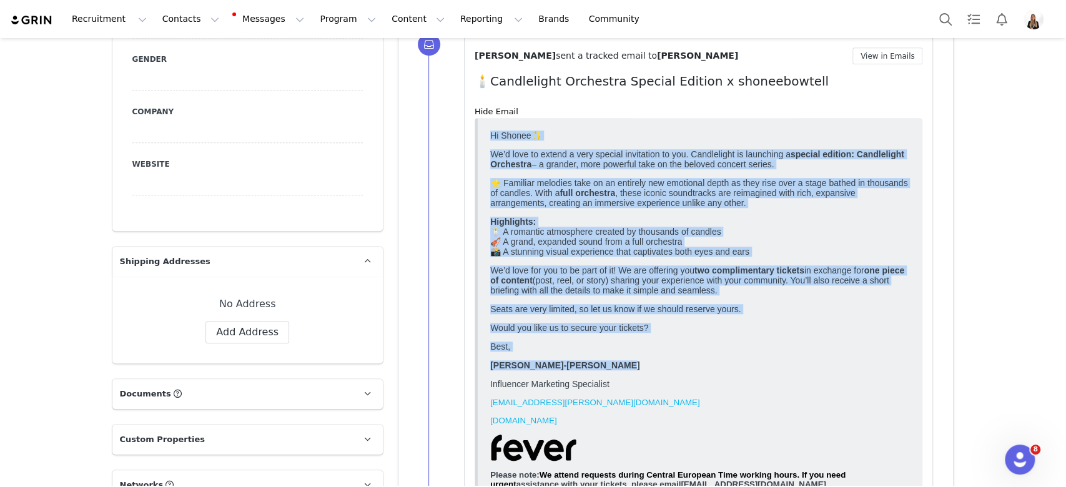
scroll to position [666, 0]
drag, startPoint x: 488, startPoint y: 137, endPoint x: 639, endPoint y: 371, distance: 277.9
click at [639, 371] on html "Hi Shonee✨ We’d love to extend a very special invitation to you. Candlelight is…" at bounding box center [700, 368] width 430 height 488
copy body "Lo Ipsumd✨ Si’a cons ad elitse d eius tempori utlaboreet do mag. Aliquaenima mi…"
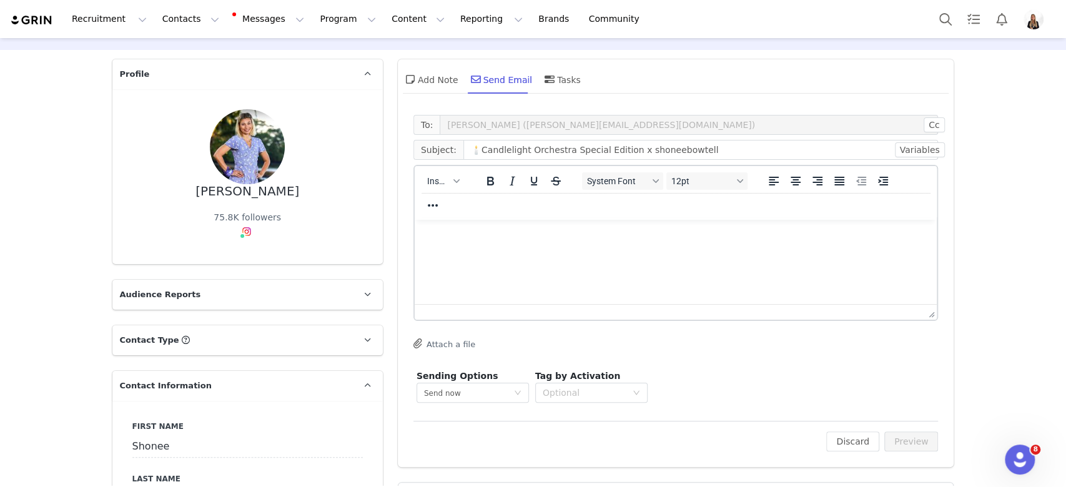
scroll to position [0, 0]
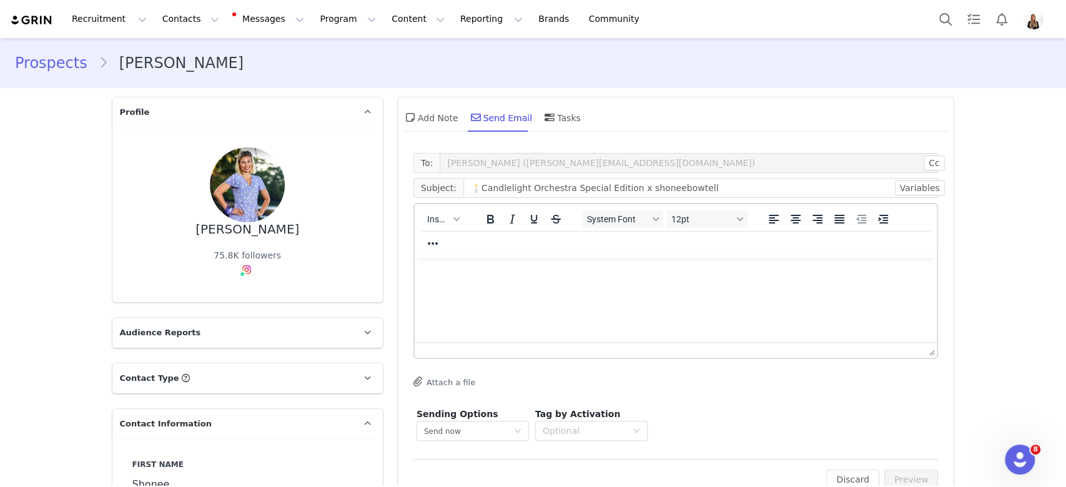
click at [517, 292] on html at bounding box center [675, 275] width 523 height 34
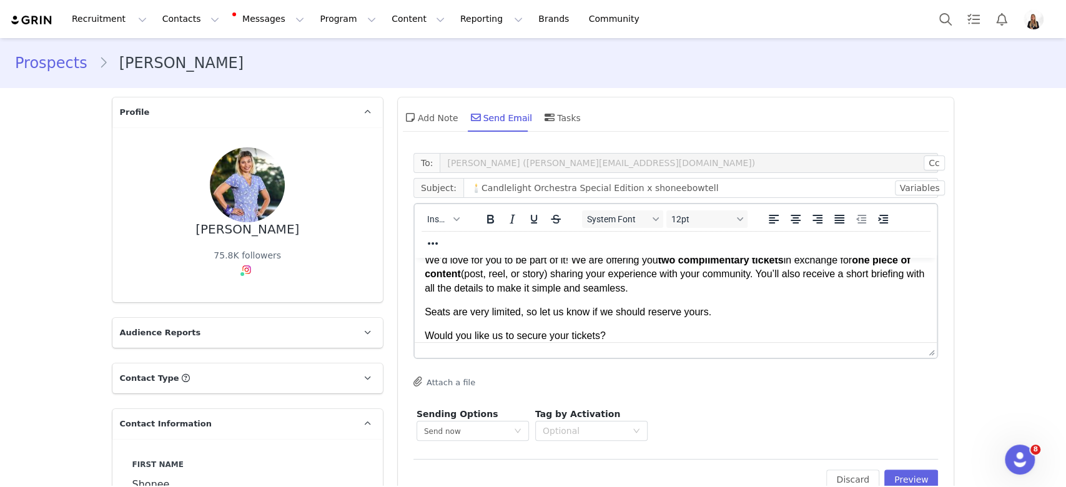
click at [626, 354] on p "Best," at bounding box center [675, 360] width 503 height 14
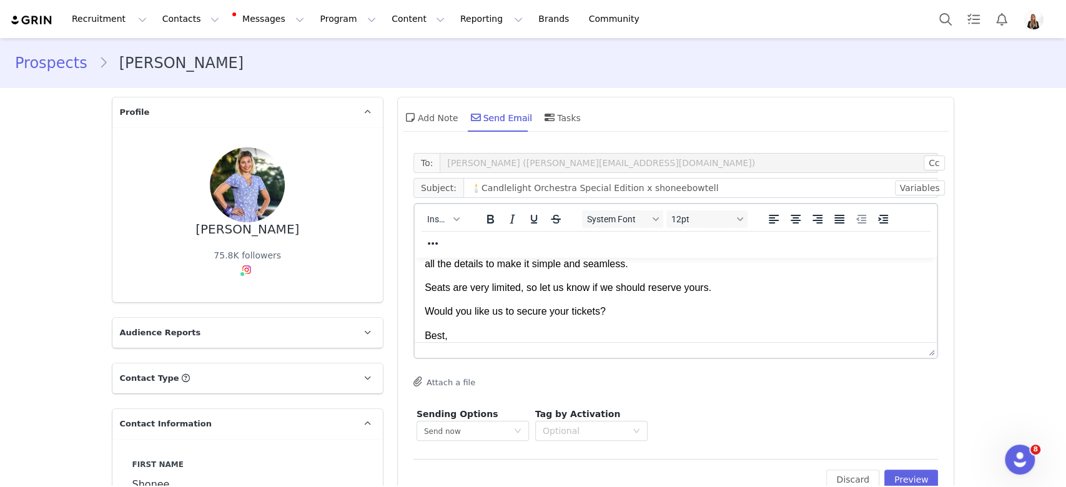
click at [423, 232] on div "Insert System Font 12pt To open the popup, press Shift+Enter To open the popup,…" at bounding box center [676, 231] width 523 height 54
click at [438, 219] on span "Insert" at bounding box center [438, 219] width 22 height 10
click at [475, 274] on div "Insert Signature" at bounding box center [482, 280] width 112 height 15
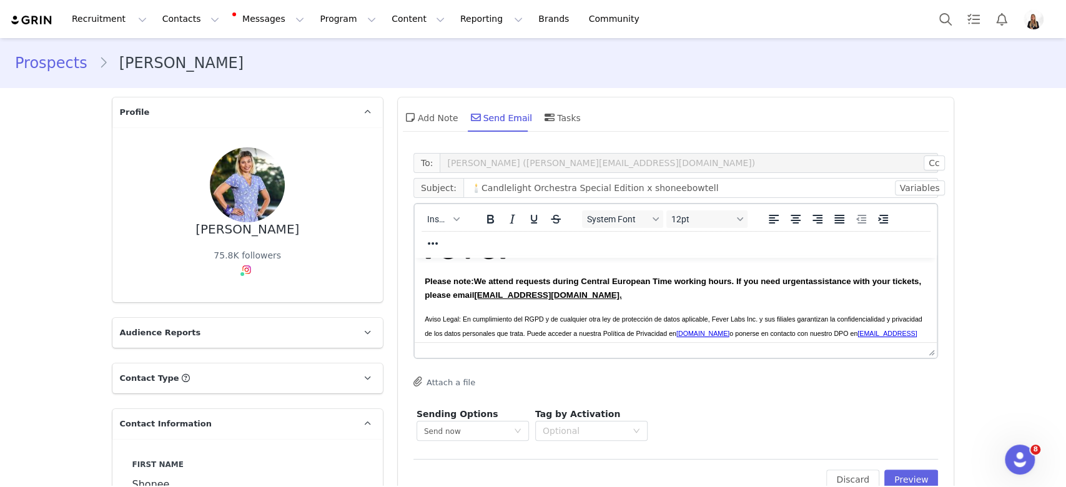
click at [750, 353] on div at bounding box center [676, 350] width 523 height 16
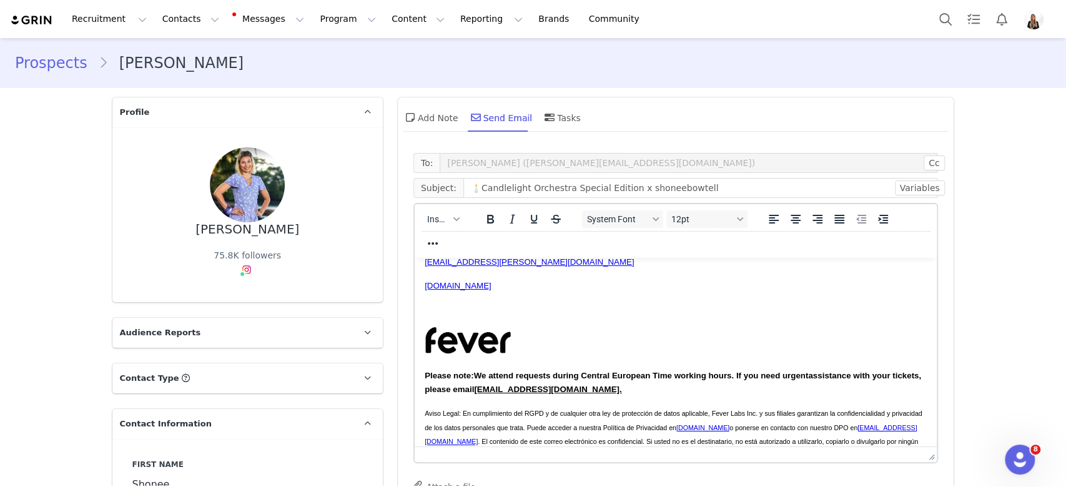
drag, startPoint x: 927, startPoint y: 355, endPoint x: 455, endPoint y: 113, distance: 529.8
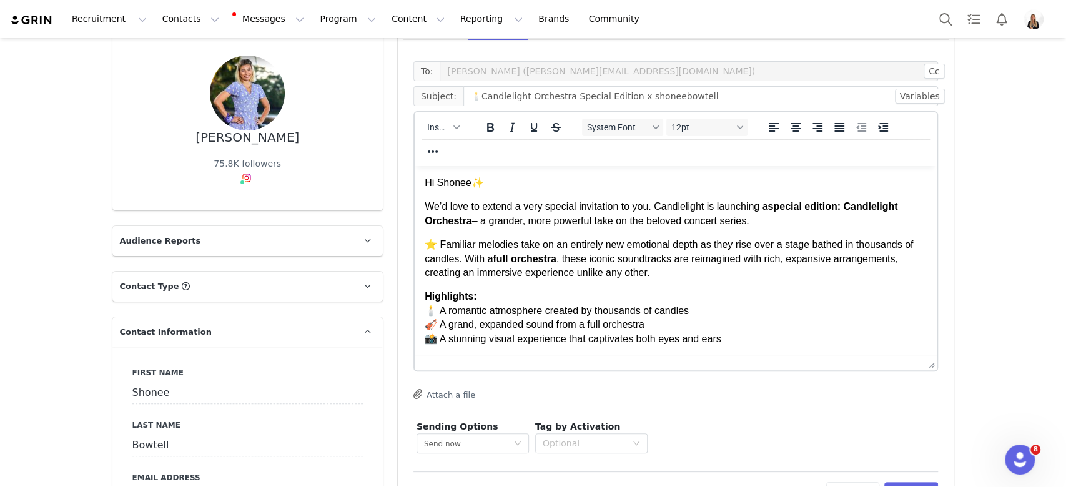
scroll to position [175, 0]
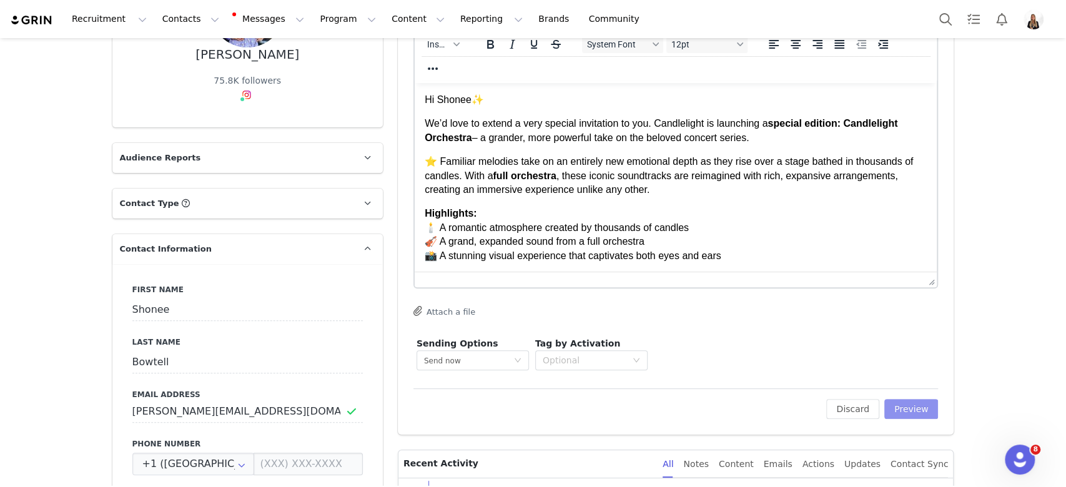
click at [750, 412] on button "Preview" at bounding box center [911, 409] width 54 height 20
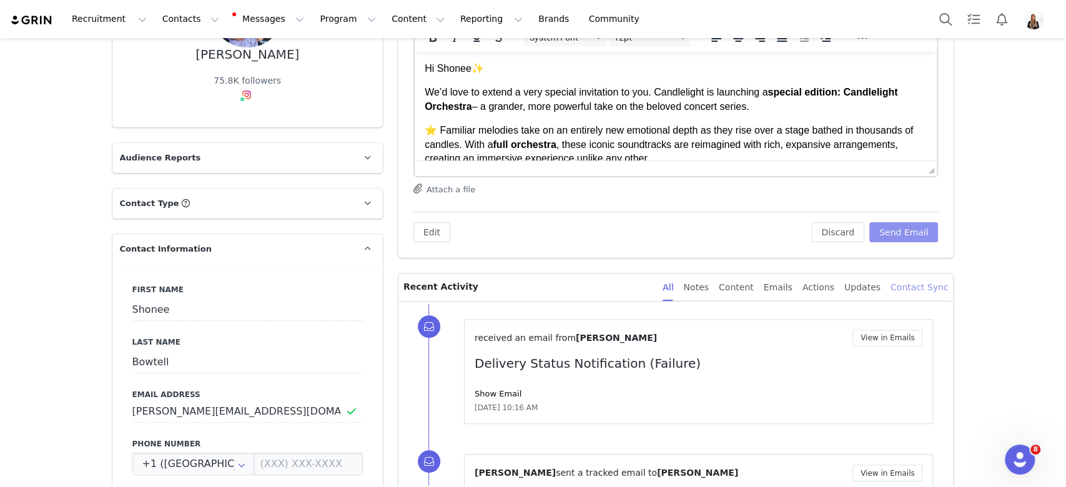
scroll to position [0, 0]
click at [750, 231] on button "Send Email" at bounding box center [903, 232] width 69 height 20
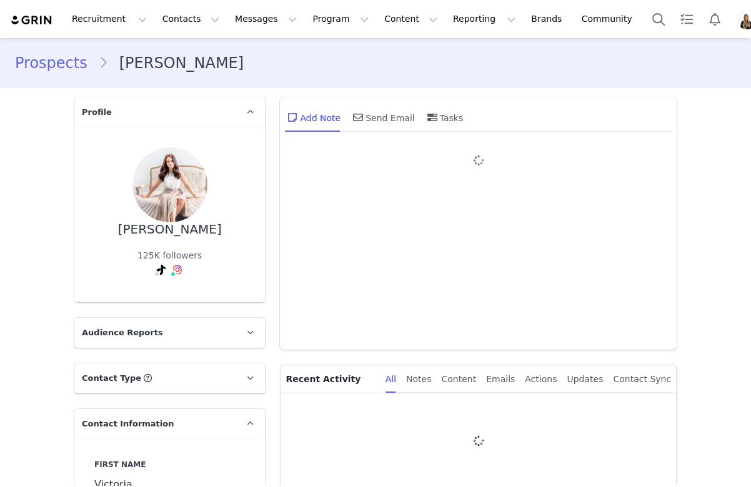
type input "+1 ([GEOGRAPHIC_DATA])"
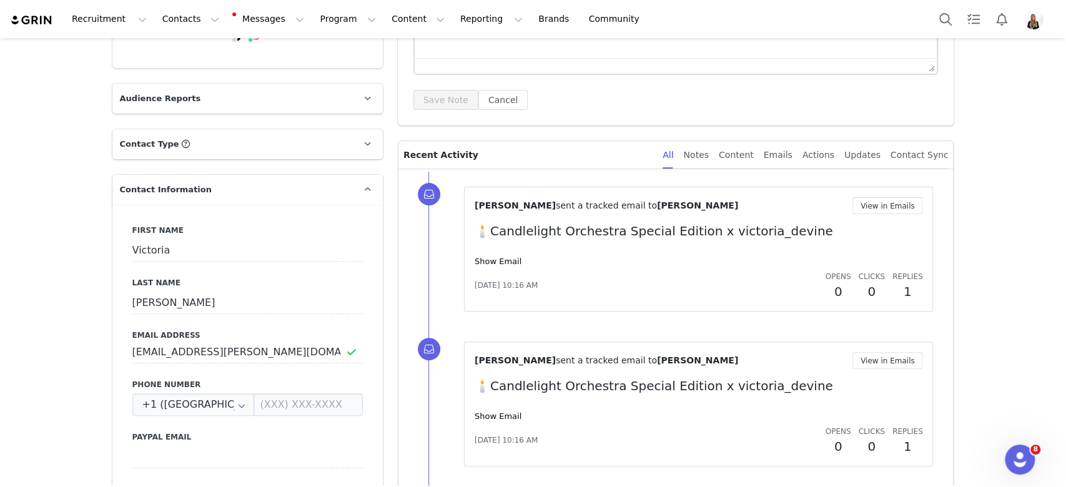
scroll to position [333, 0]
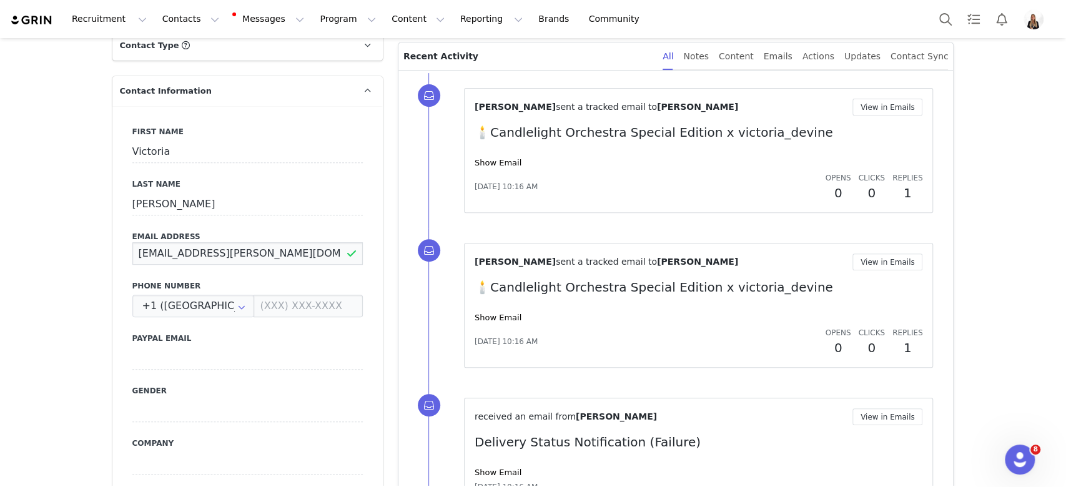
click at [175, 253] on input "[EMAIL_ADDRESS][PERSON_NAME][DOMAIN_NAME]" at bounding box center [247, 253] width 230 height 22
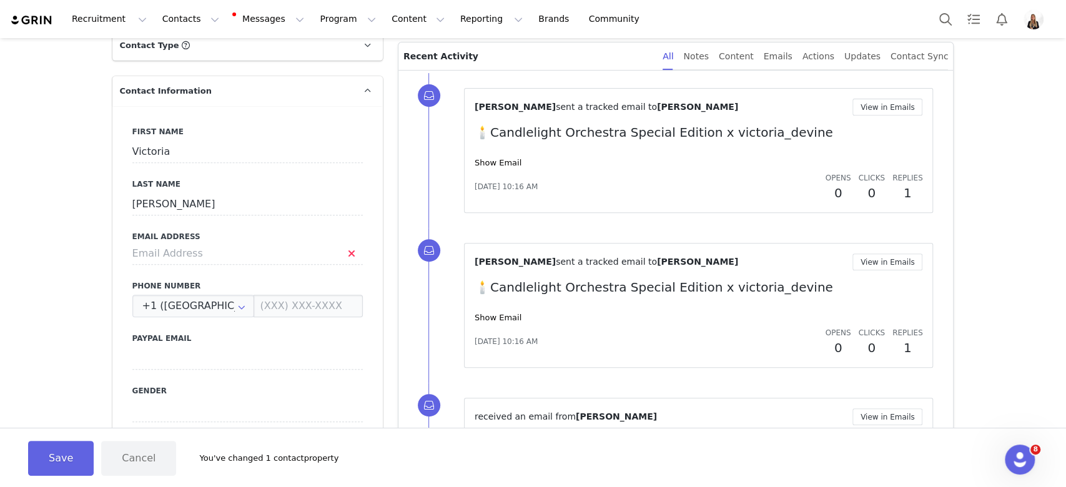
click at [55, 450] on button "Save" at bounding box center [61, 458] width 66 height 35
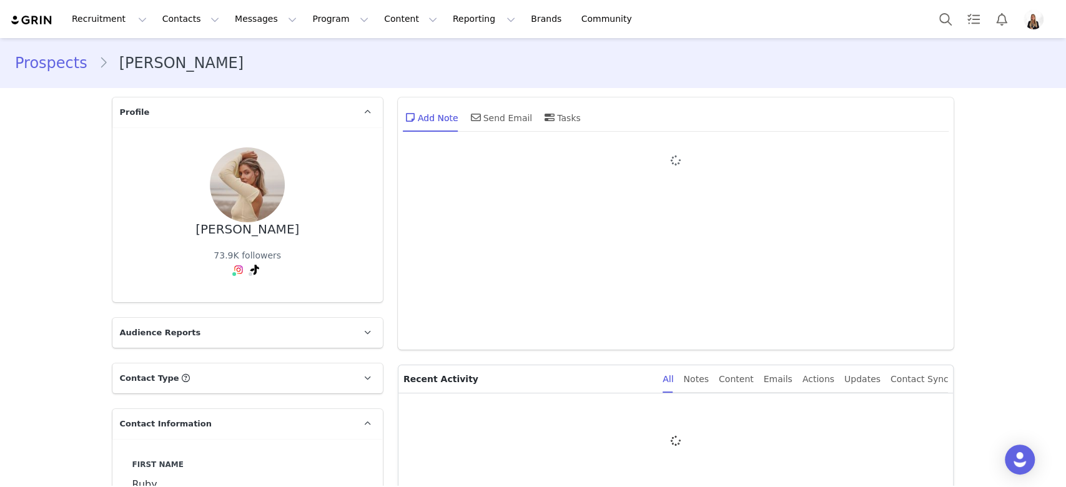
type input "+1 ([GEOGRAPHIC_DATA])"
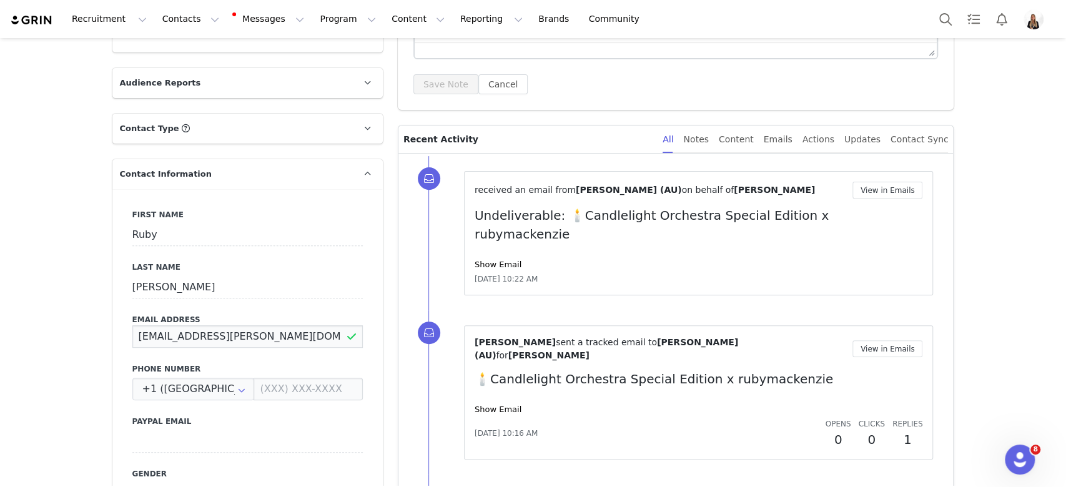
click at [233, 338] on input "Ruby.mack@hotmail.com" at bounding box center [247, 336] width 230 height 22
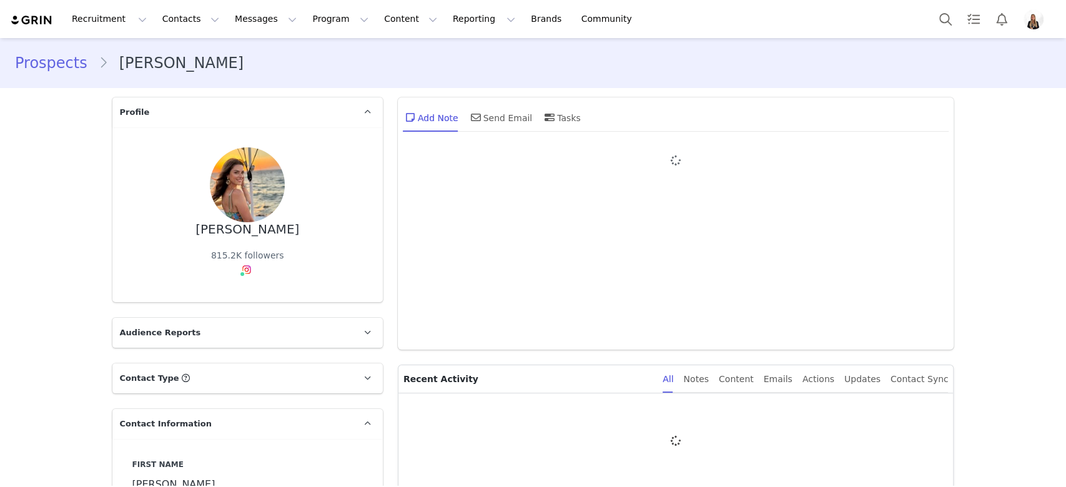
type input "+1 ([GEOGRAPHIC_DATA])"
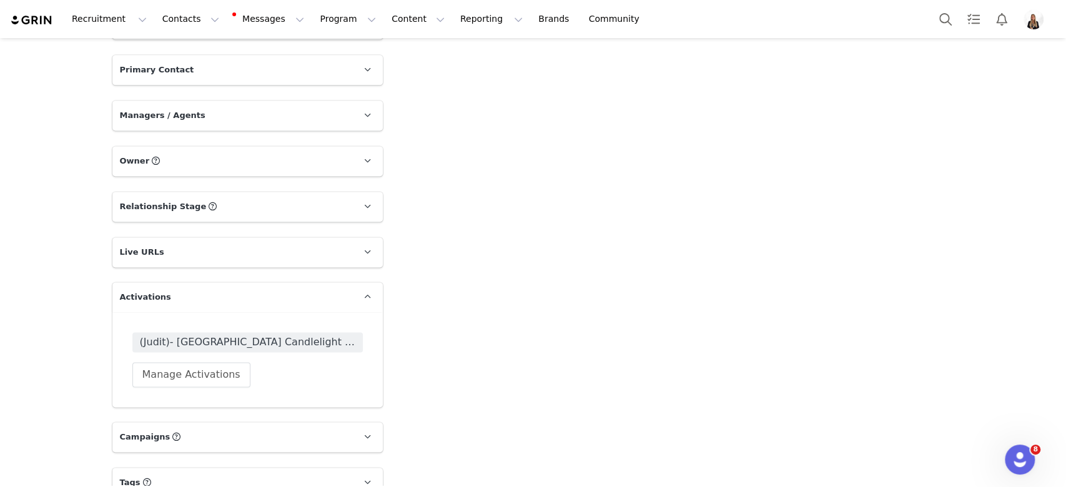
scroll to position [1146, 0]
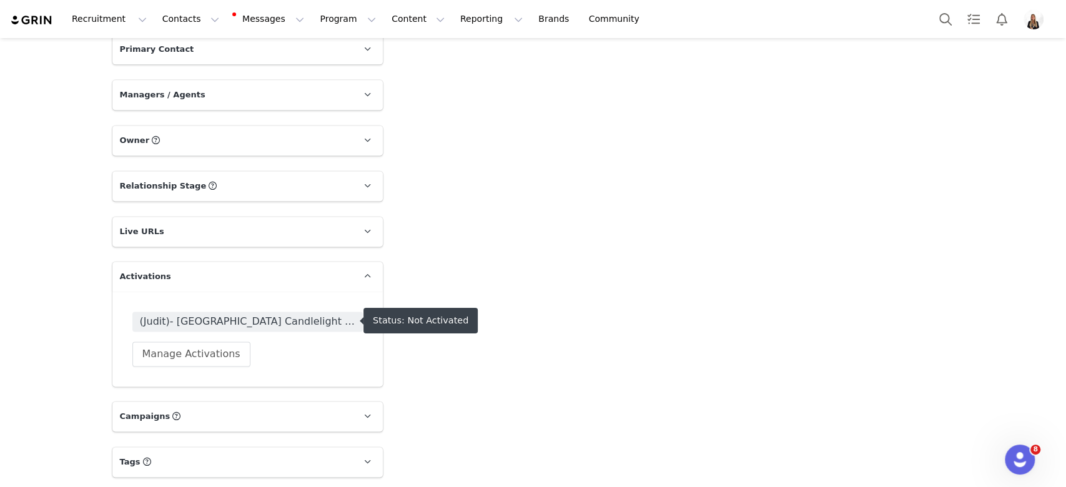
click at [285, 315] on span "(Judit)- [GEOGRAPHIC_DATA] Candlelight 2025" at bounding box center [247, 321] width 215 height 15
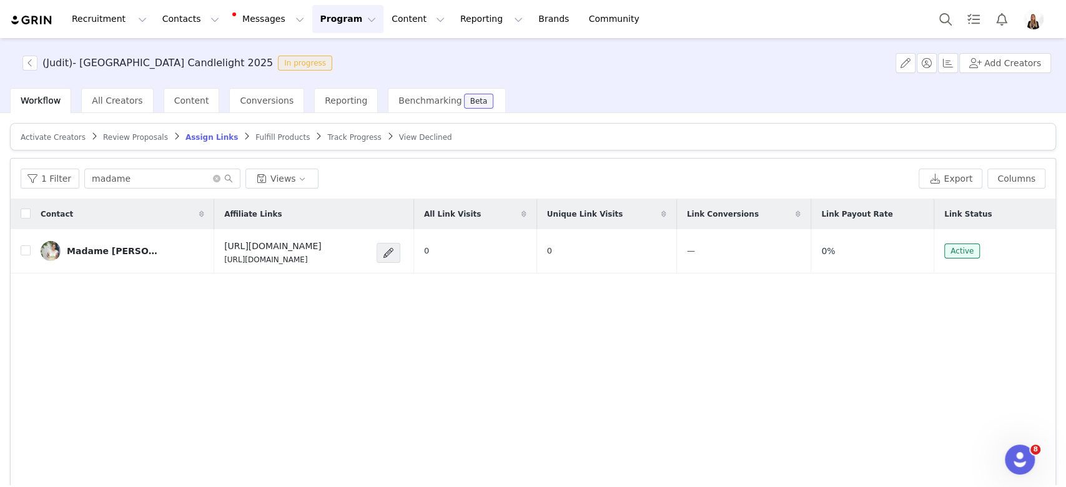
click at [35, 144] on article "Activate Creators Review Proposals Assign Links Fulfill Products Track Progress…" at bounding box center [533, 136] width 1046 height 27
click at [31, 139] on span "Activate Creators" at bounding box center [53, 137] width 65 height 9
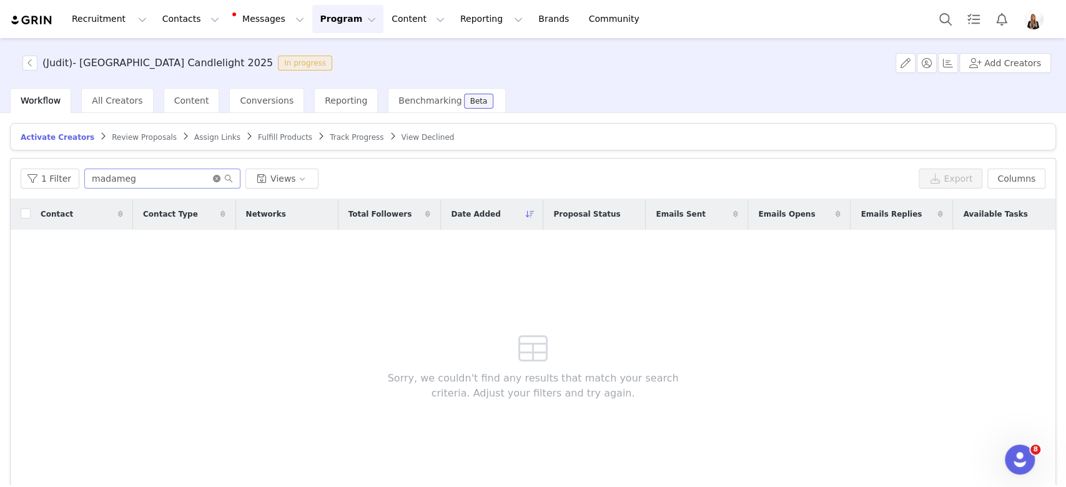
click at [215, 180] on icon "icon: close-circle" at bounding box center [216, 178] width 7 height 7
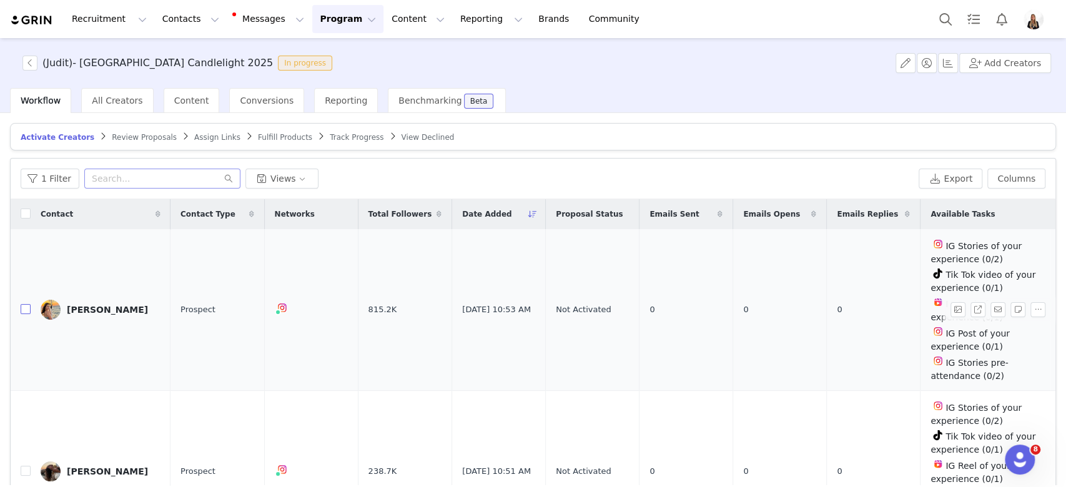
click at [27, 312] on input "checkbox" at bounding box center [26, 309] width 10 height 10
checkbox input "true"
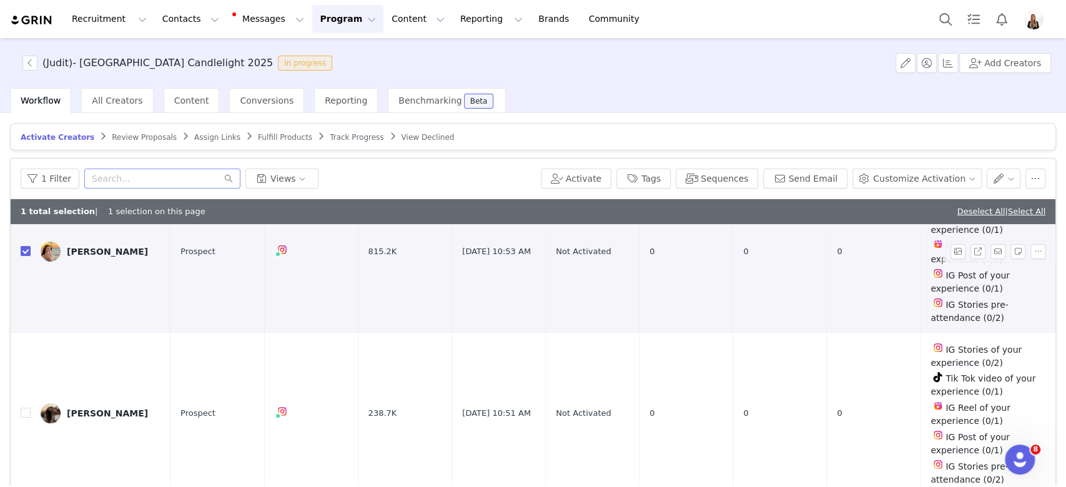
scroll to position [166, 0]
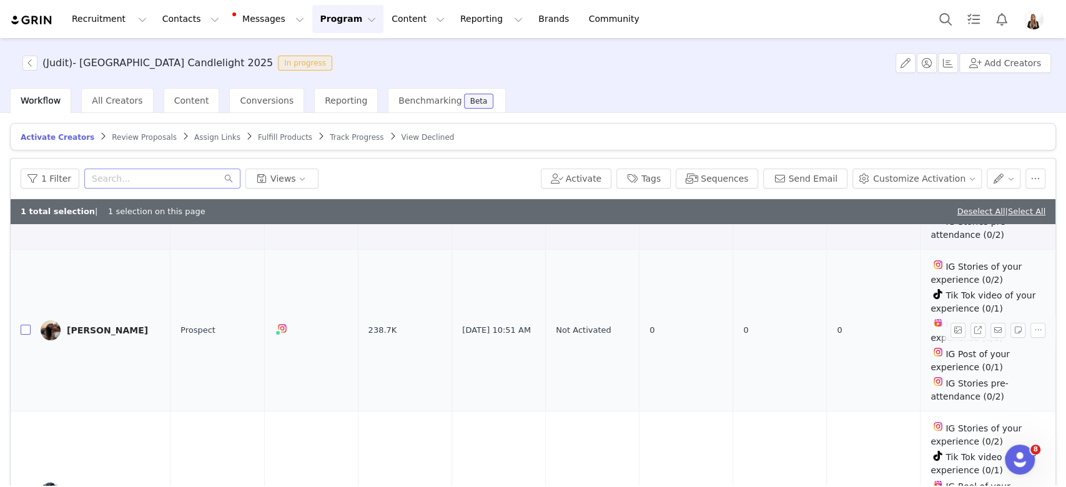
click at [27, 329] on input "checkbox" at bounding box center [26, 330] width 10 height 10
checkbox input "true"
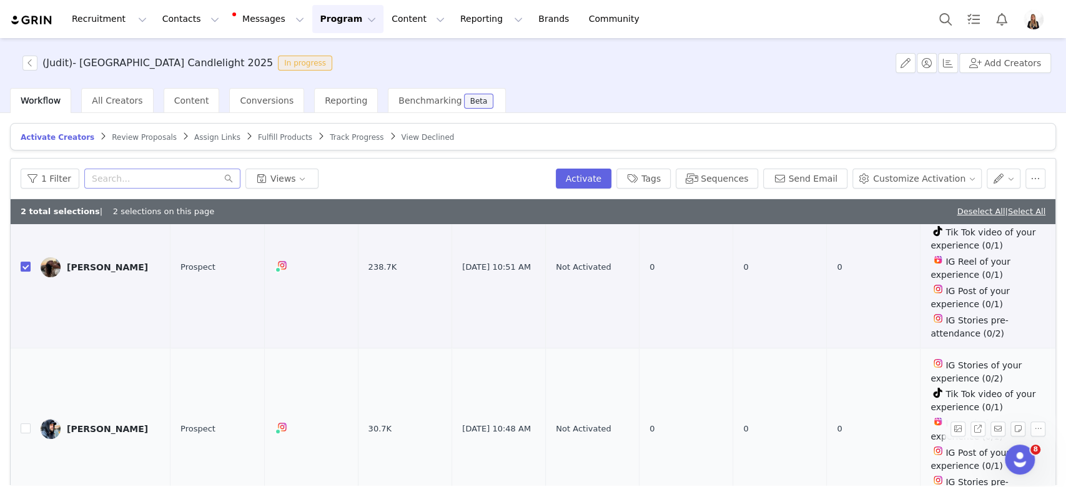
scroll to position [250, 0]
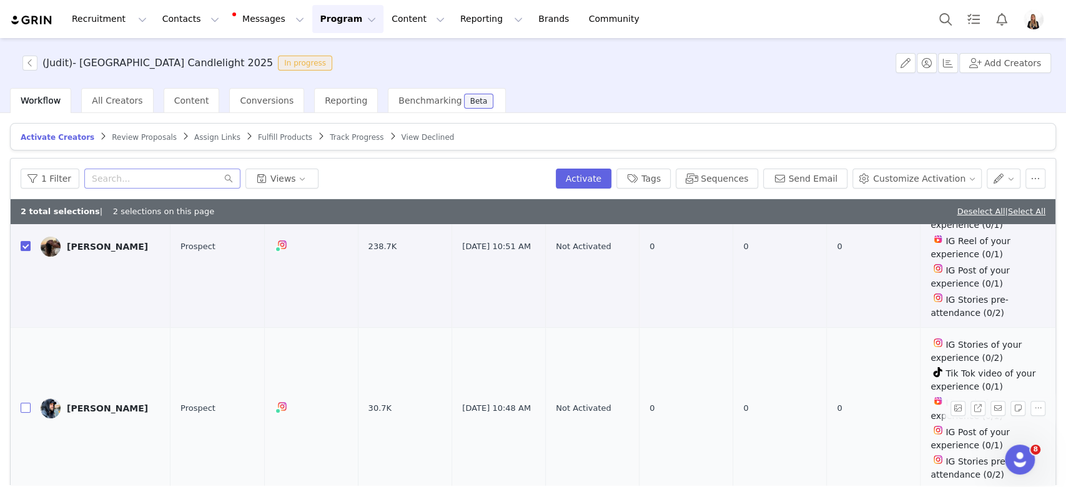
click at [30, 404] on input "checkbox" at bounding box center [26, 408] width 10 height 10
checkbox input "true"
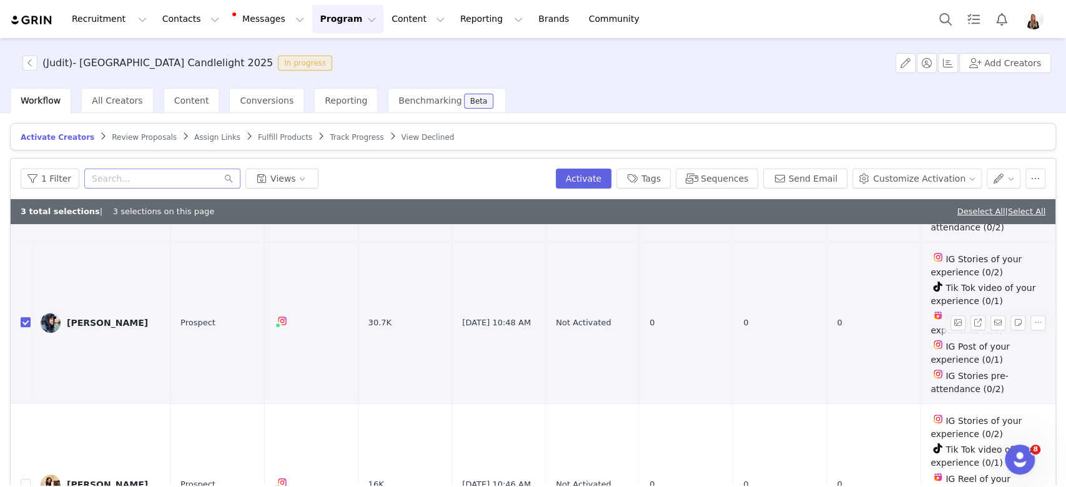
scroll to position [416, 0]
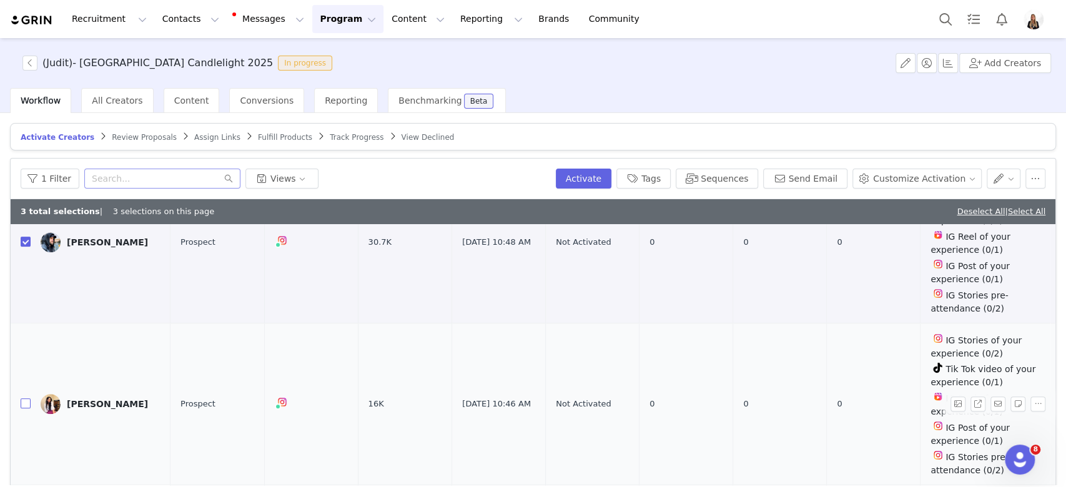
click at [29, 398] on input "checkbox" at bounding box center [26, 403] width 10 height 10
checkbox input "true"
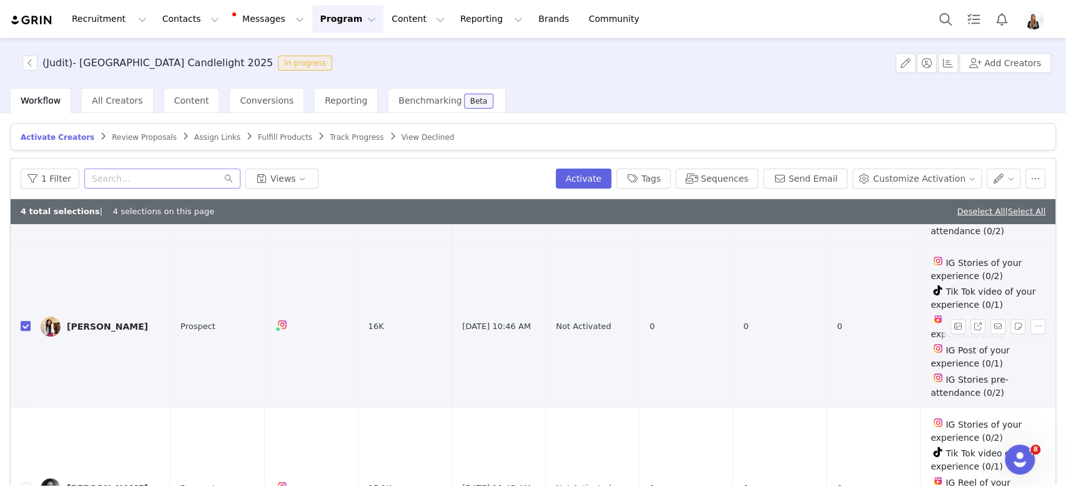
scroll to position [583, 0]
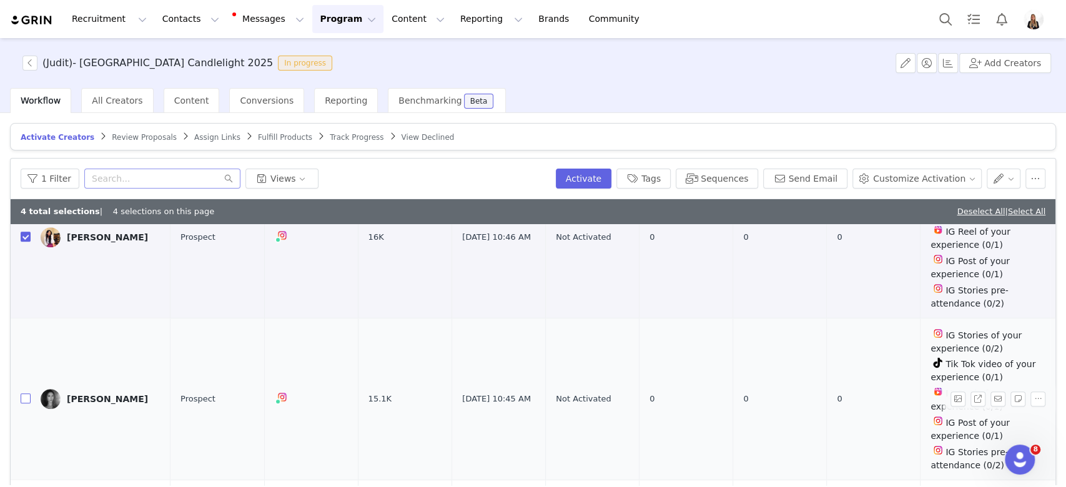
click at [25, 393] on input "checkbox" at bounding box center [26, 398] width 10 height 10
checkbox input "true"
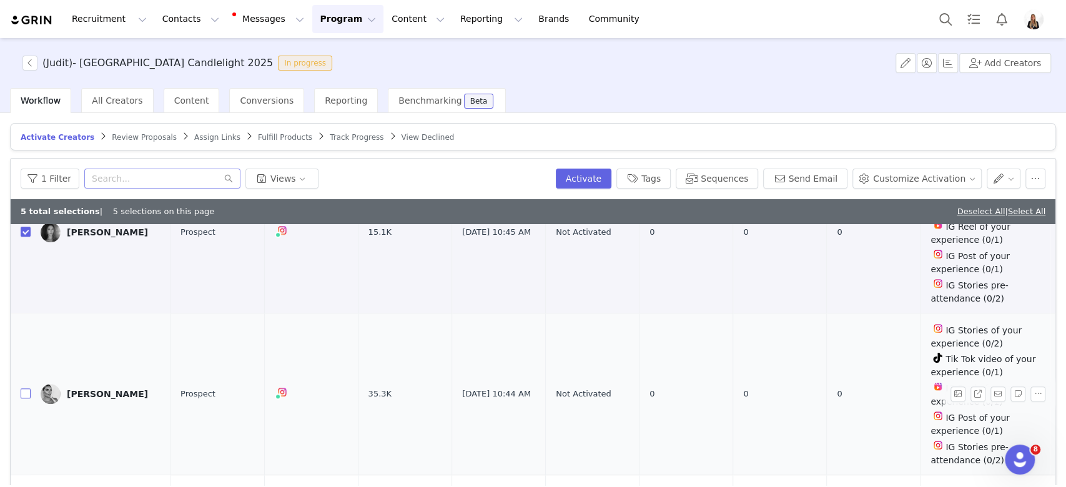
click at [26, 388] on input "checkbox" at bounding box center [26, 393] width 10 height 10
checkbox input "true"
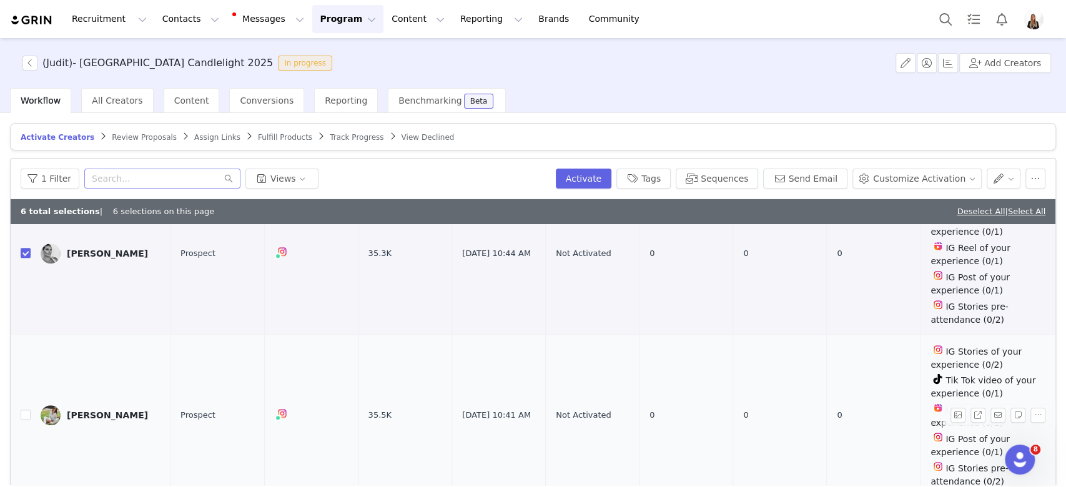
scroll to position [916, 0]
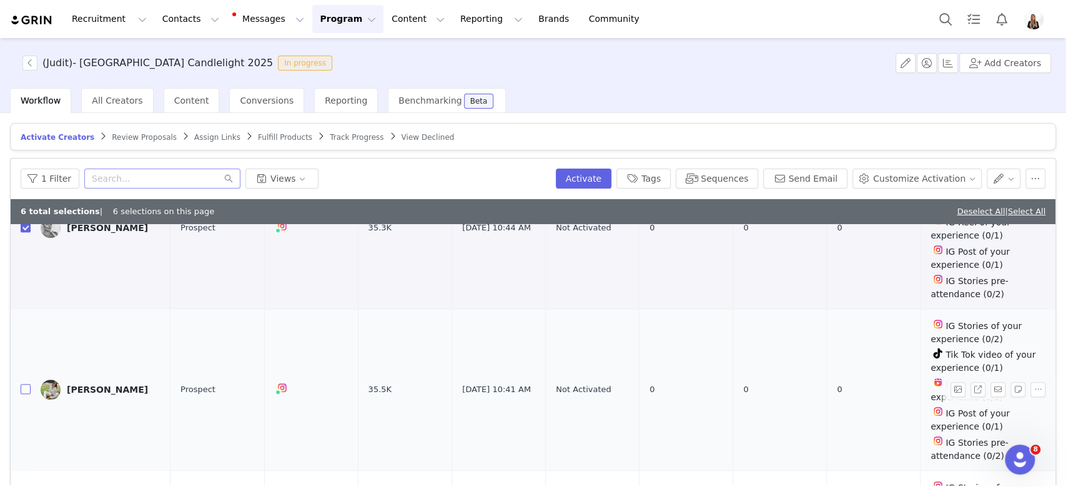
click at [22, 384] on input "checkbox" at bounding box center [26, 389] width 10 height 10
checkbox input "true"
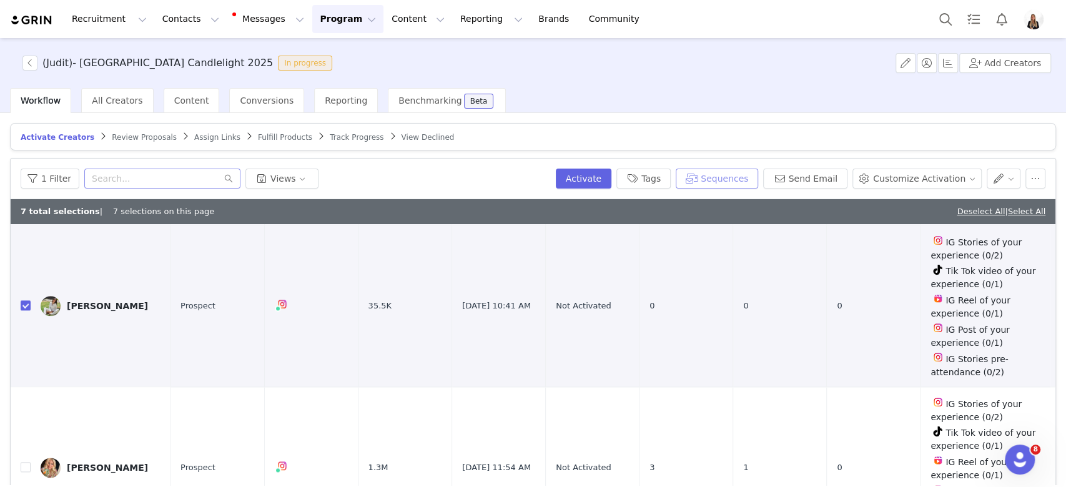
click at [723, 183] on button "Sequences" at bounding box center [717, 179] width 82 height 20
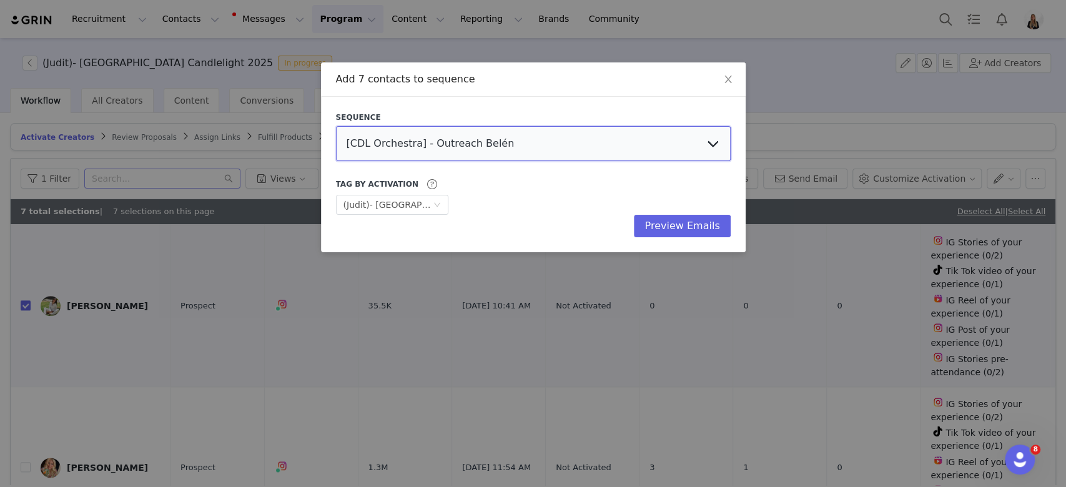
click at [544, 152] on select "[CDL Orchestra] - Outreach Belén [Titanic [GEOGRAPHIC_DATA]] Outreach Warm Lead…" at bounding box center [533, 143] width 395 height 35
click at [336, 126] on select "[CDL Orchestra] - Outreach Belén [Titanic [GEOGRAPHIC_DATA]] Outreach Warm Lead…" at bounding box center [533, 143] width 395 height 35
click at [562, 147] on select "[CDL Orchestra] - Outreach Belén [Titanic [GEOGRAPHIC_DATA]] Outreach Warm Lead…" at bounding box center [533, 143] width 395 height 35
select select "f1cfd2b3-84be-45b1-ad59-9a8f3c62ac20"
click at [336, 126] on select "[CDL Orchestra] - Outreach Belén [Titanic [GEOGRAPHIC_DATA]] Outreach Warm Lead…" at bounding box center [533, 143] width 395 height 35
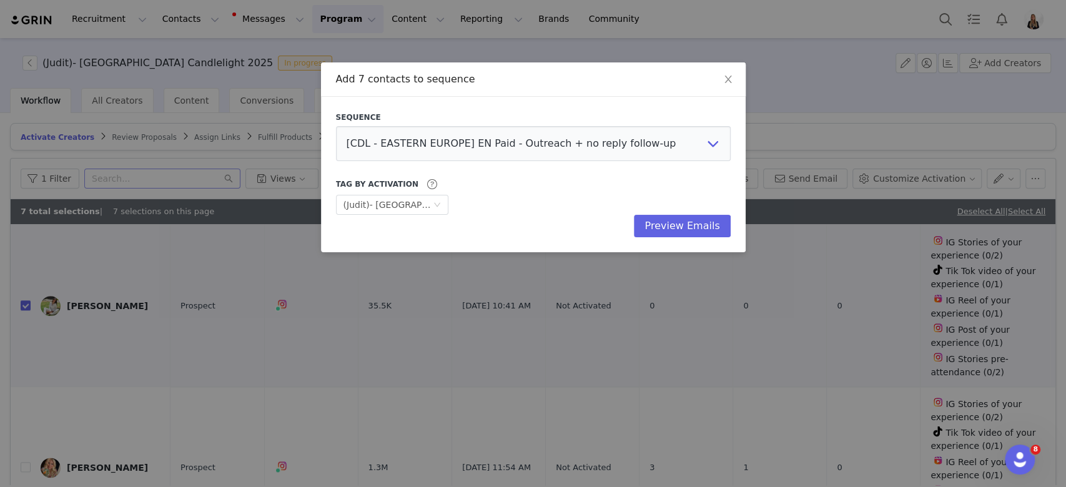
click at [567, 165] on div "Sequence [CDL Orchestra] - Outreach Belén [Titanic [GEOGRAPHIC_DATA]] Outreach …" at bounding box center [533, 175] width 395 height 126
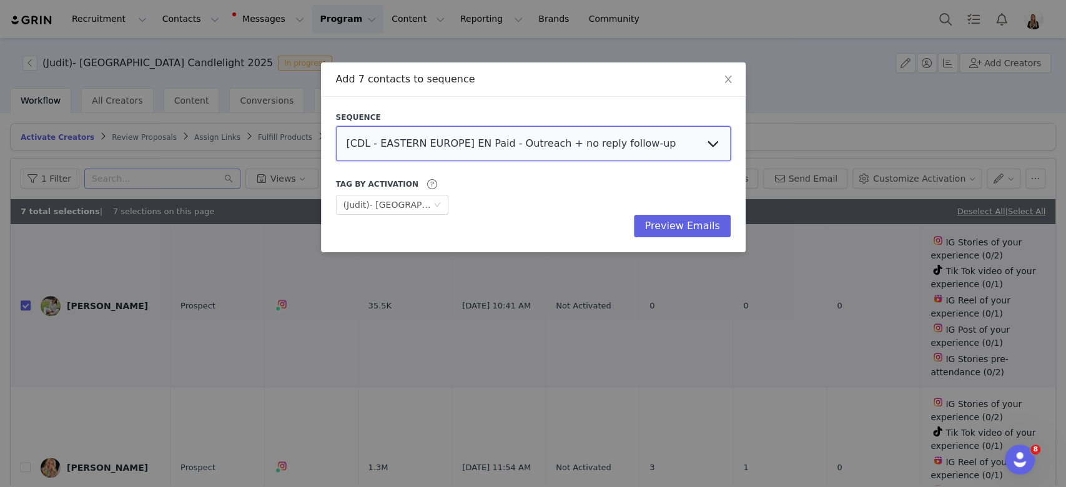
click at [560, 157] on select "[CDL Orchestra] - Outreach Belén [Titanic [GEOGRAPHIC_DATA]] Outreach Warm Lead…" at bounding box center [533, 143] width 395 height 35
click at [589, 134] on select "[CDL Orchestra] - Outreach Belén [Titanic [GEOGRAPHIC_DATA]] Outreach Warm Lead…" at bounding box center [533, 143] width 395 height 35
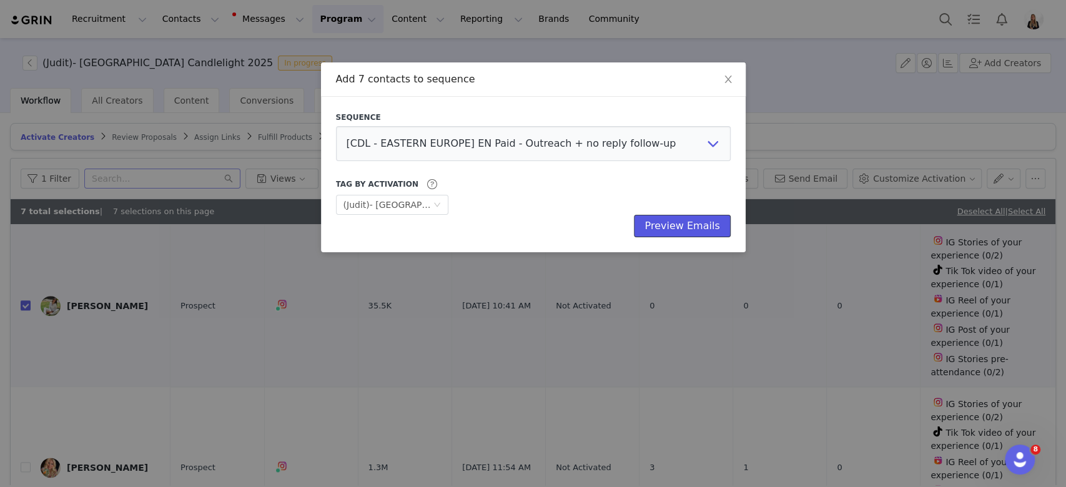
click at [688, 232] on button "Preview Emails" at bounding box center [682, 226] width 96 height 22
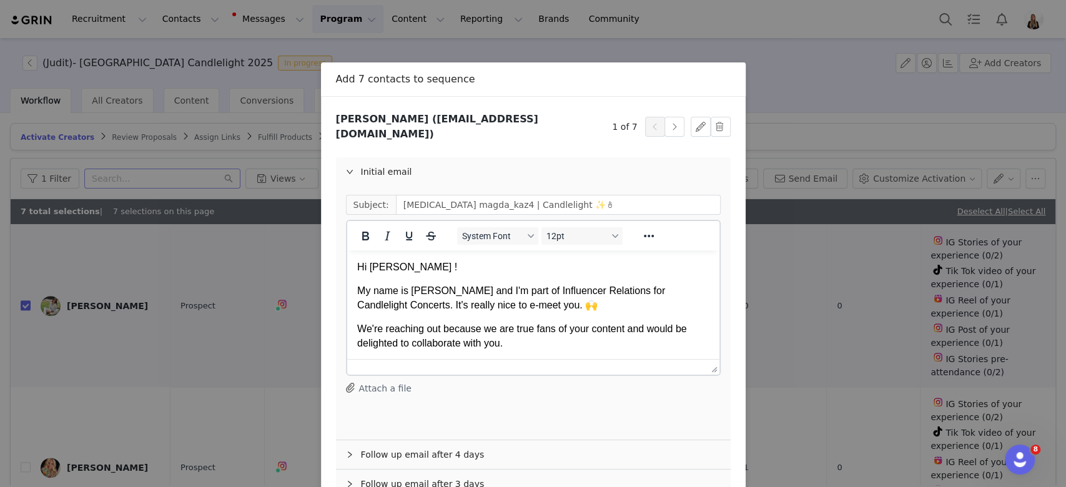
scroll to position [0, 0]
click at [450, 306] on p "My name is [PERSON_NAME] and I'm part of Influencer Relations for Candlelight C…" at bounding box center [533, 298] width 352 height 28
click at [419, 290] on p "My name is [PERSON_NAME] and I'm part of Influencer Relations for Candlelight C…" at bounding box center [533, 298] width 352 height 28
click at [691, 121] on button "button" at bounding box center [701, 127] width 20 height 20
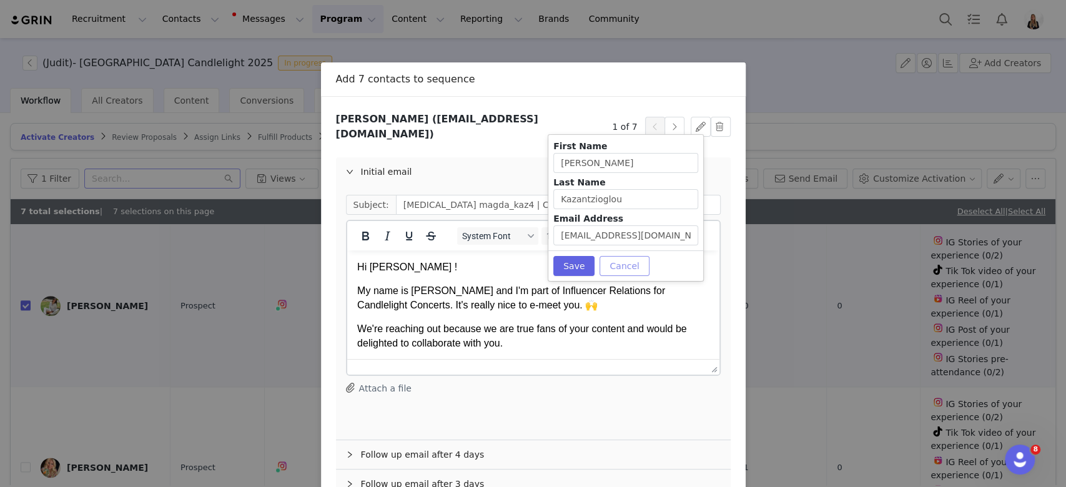
click at [616, 264] on button "Cancel" at bounding box center [624, 266] width 49 height 20
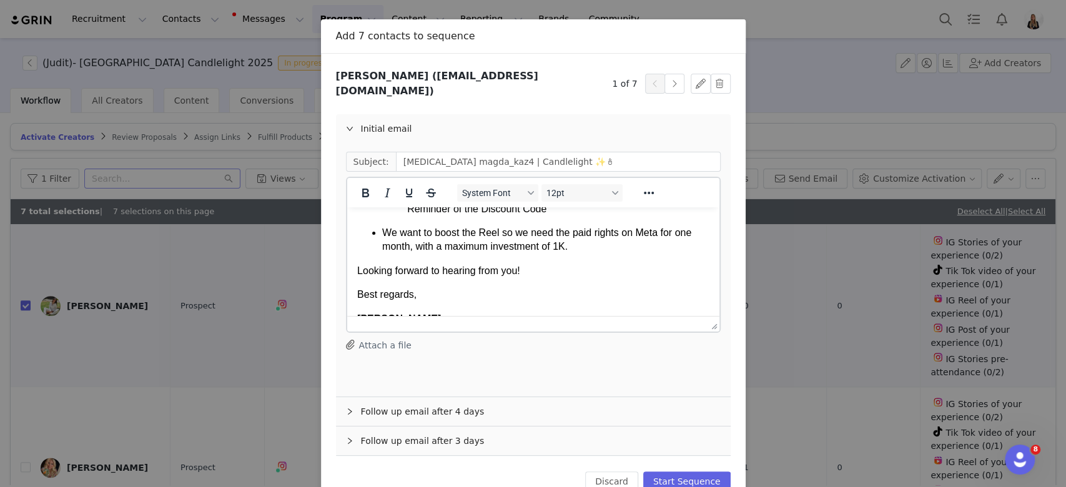
scroll to position [67, 0]
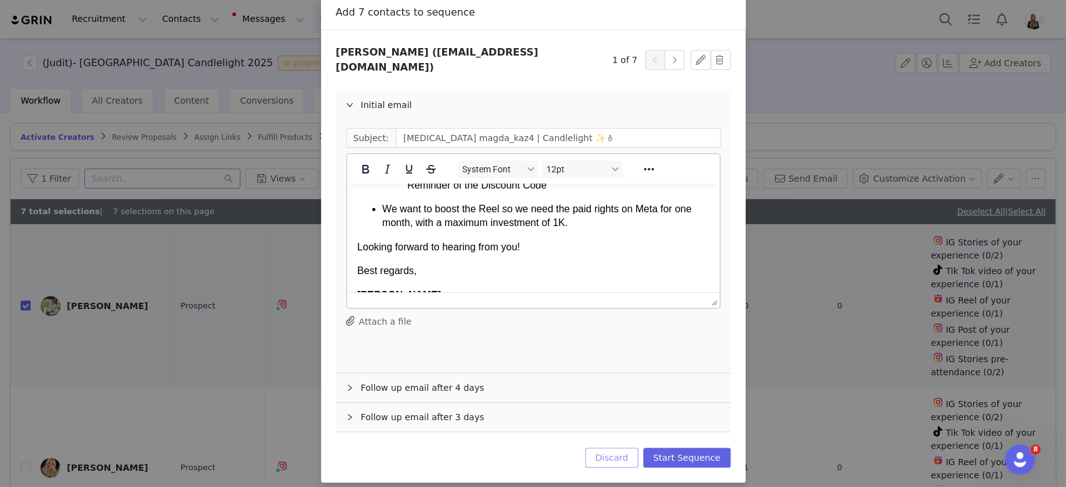
click at [633, 448] on button "Discard" at bounding box center [611, 458] width 53 height 20
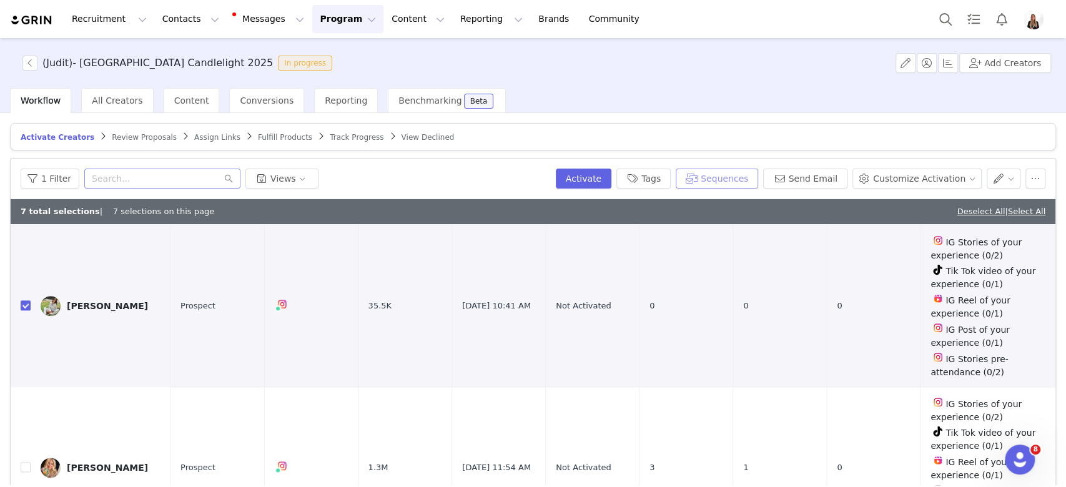
click at [701, 172] on button "Sequences" at bounding box center [717, 179] width 82 height 20
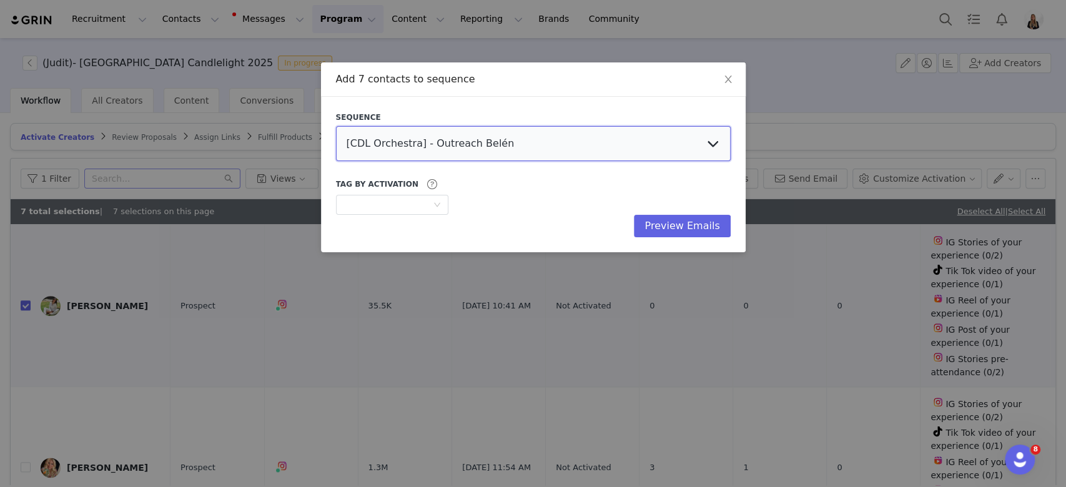
click at [407, 152] on select "[CDL Orchestra] - Outreach Belén [Titanic [GEOGRAPHIC_DATA]] Outreach Warm Lead…" at bounding box center [533, 143] width 395 height 35
select select "046c7814-9da1-480c-9e1b-57549aac3acf"
click at [336, 126] on select "[CDL Orchestra] - Outreach Belén [Titanic [GEOGRAPHIC_DATA]] Outreach Warm Lead…" at bounding box center [533, 143] width 395 height 35
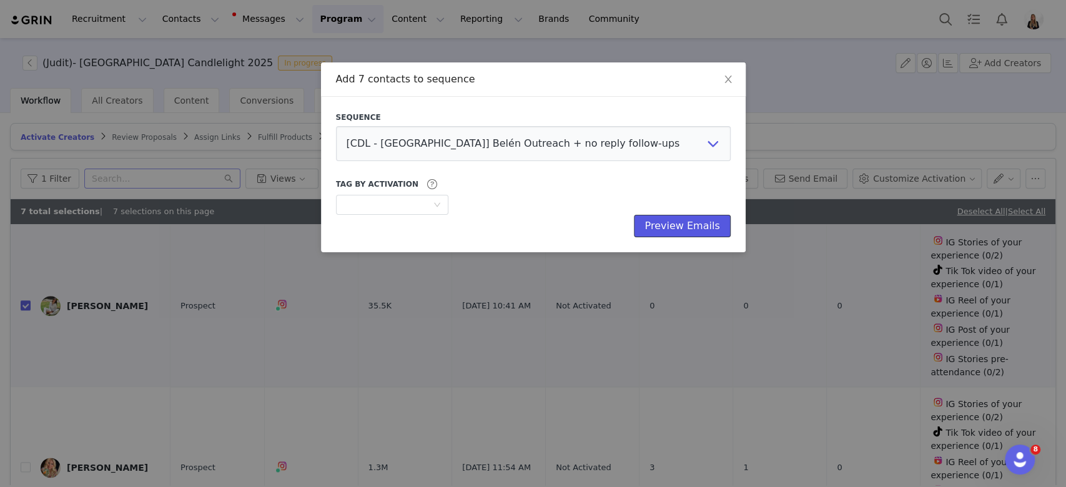
click at [653, 232] on button "Preview Emails" at bounding box center [682, 226] width 96 height 22
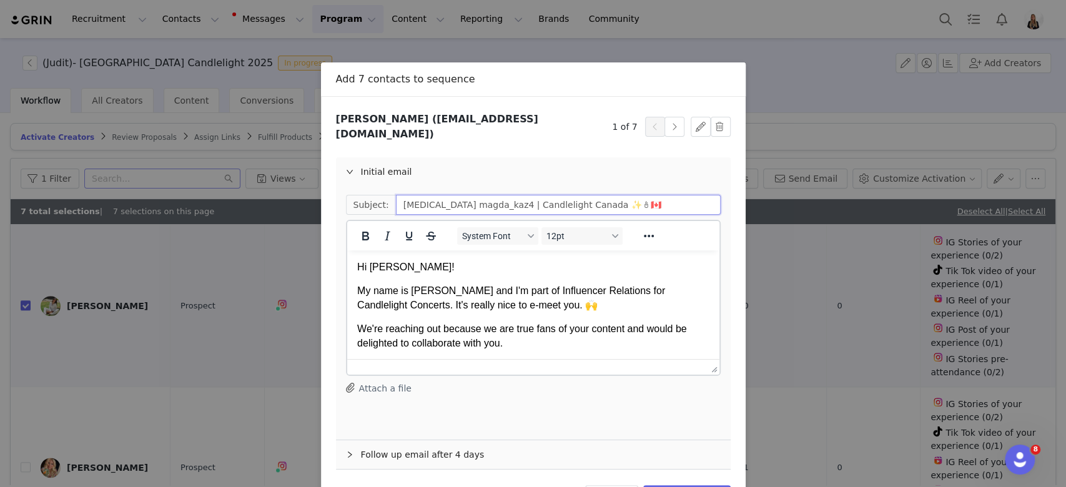
click at [532, 197] on input "[MEDICAL_DATA] magda_kaz4 | Candlelight Canada ✨🕯🇨🇦" at bounding box center [558, 205] width 325 height 20
click at [609, 195] on input "[MEDICAL_DATA] magda_kaz4 | Candlelight Canada ✨🕯🇨🇦" at bounding box center [558, 205] width 325 height 20
click at [530, 197] on input "[MEDICAL_DATA] magda_kaz4 | Candlelight Canada ✨🕯" at bounding box center [558, 205] width 325 height 20
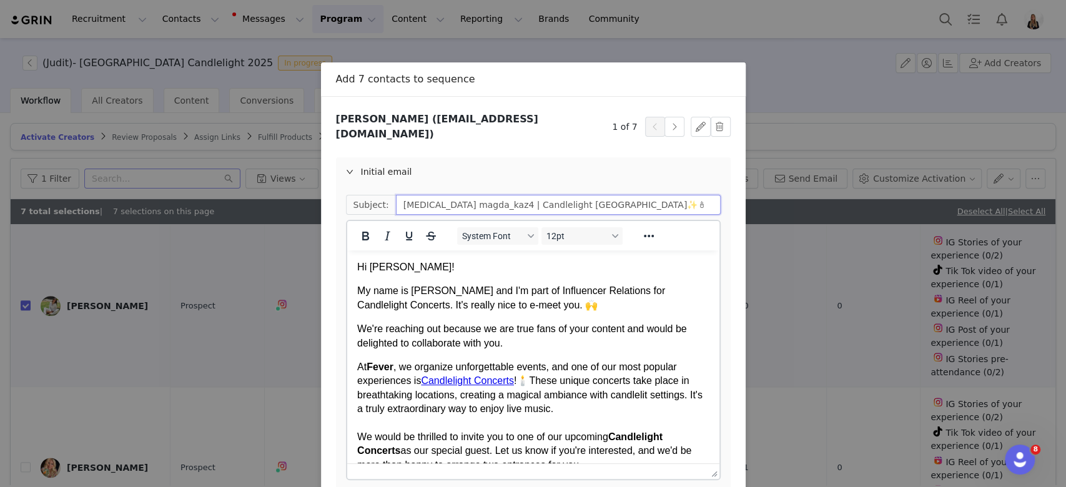
drag, startPoint x: 704, startPoint y: 360, endPoint x: 707, endPoint y: 526, distance: 166.1
click at [707, 486] on html "Recruitment Recruitment Creator Search Curated Lists Landing Pages Web Extensio…" at bounding box center [533, 243] width 1066 height 487
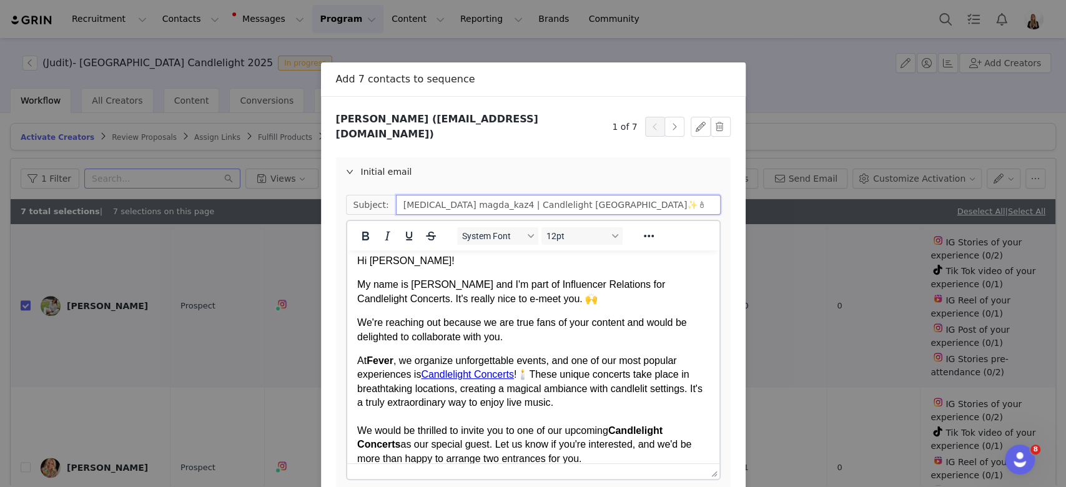
scroll to position [11, 0]
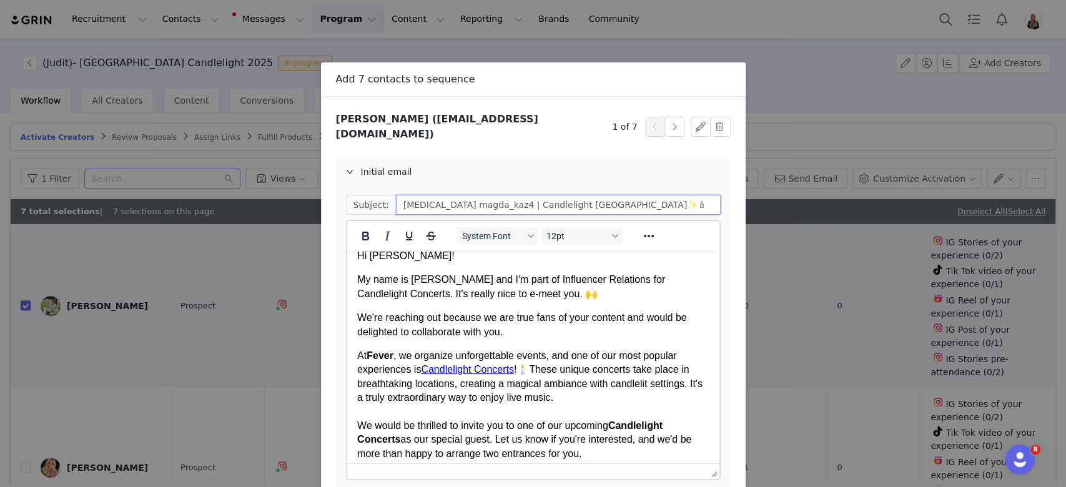
click at [524, 197] on input "[MEDICAL_DATA] magda_kaz4 | Candlelight [GEOGRAPHIC_DATA]✨🕯" at bounding box center [558, 205] width 325 height 20
type input "[MEDICAL_DATA] magda_kaz4 | Candlelight [GEOGRAPHIC_DATA]✨🕯"
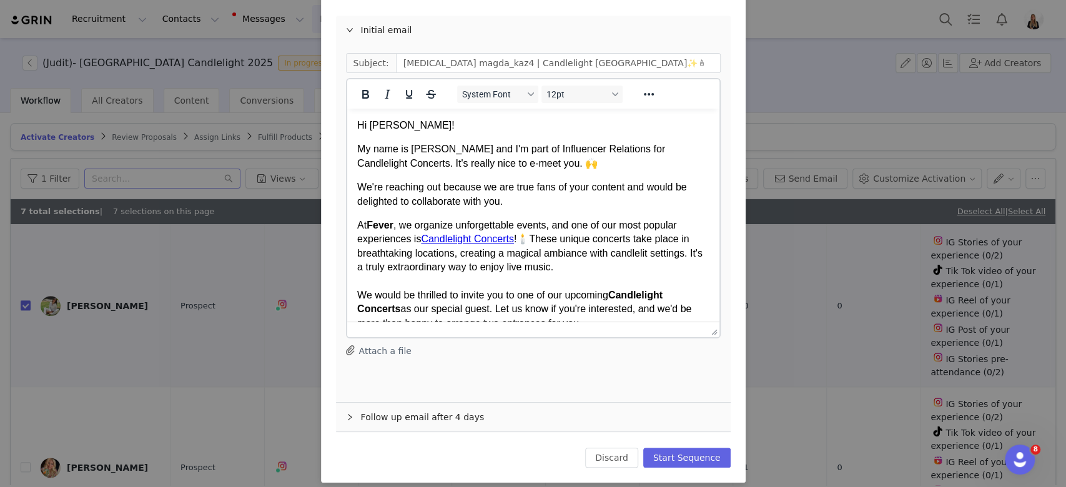
scroll to position [0, 0]
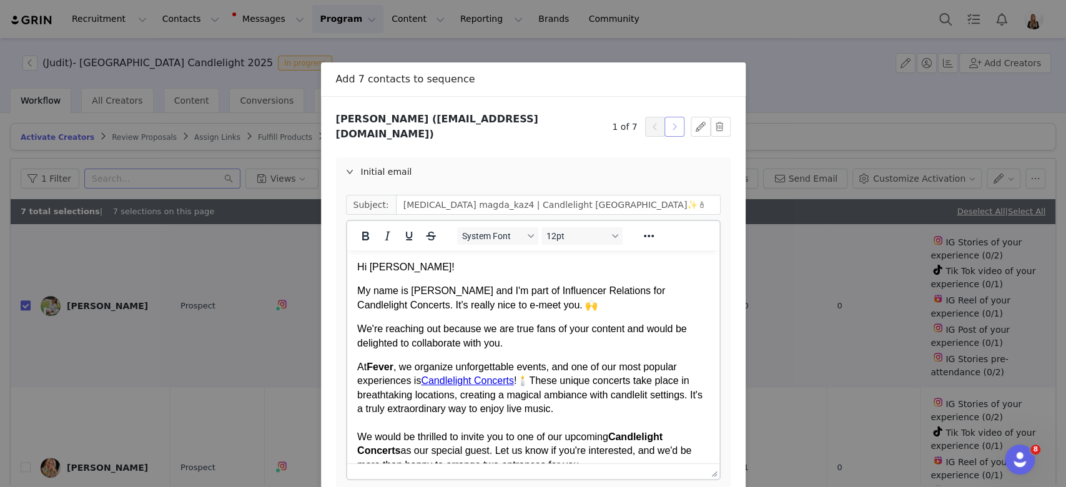
click at [671, 117] on button "button" at bounding box center [674, 127] width 20 height 20
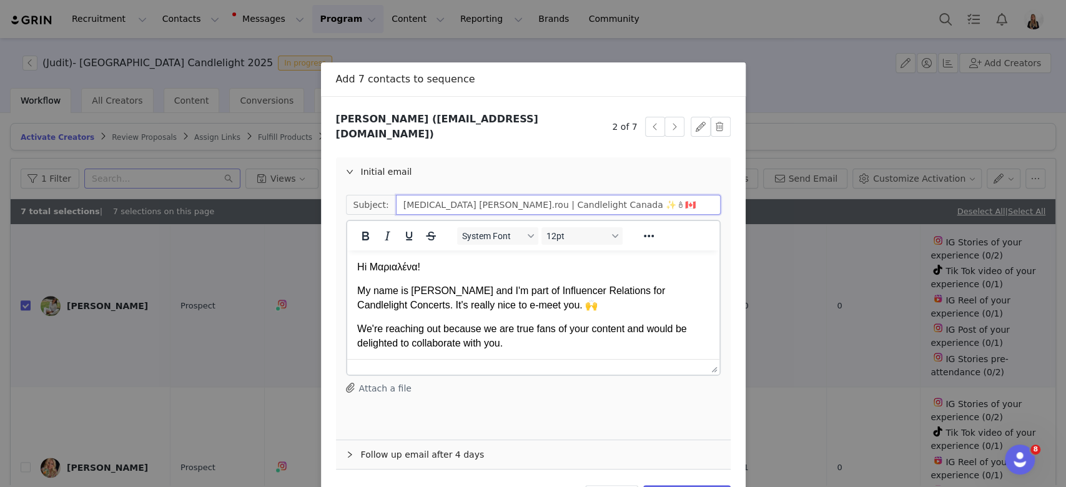
click at [545, 195] on input "[MEDICAL_DATA] [PERSON_NAME].rou | Candlelight Canada ✨🕯🇨🇦" at bounding box center [558, 205] width 325 height 20
paste input "[GEOGRAPHIC_DATA]"
click at [634, 197] on input "[MEDICAL_DATA] [PERSON_NAME].rou | Candlelight Greece✨🕯🇨🇦" at bounding box center [558, 205] width 325 height 20
type input "[MEDICAL_DATA] [PERSON_NAME].rou | Candlelight [GEOGRAPHIC_DATA]✨🕯"
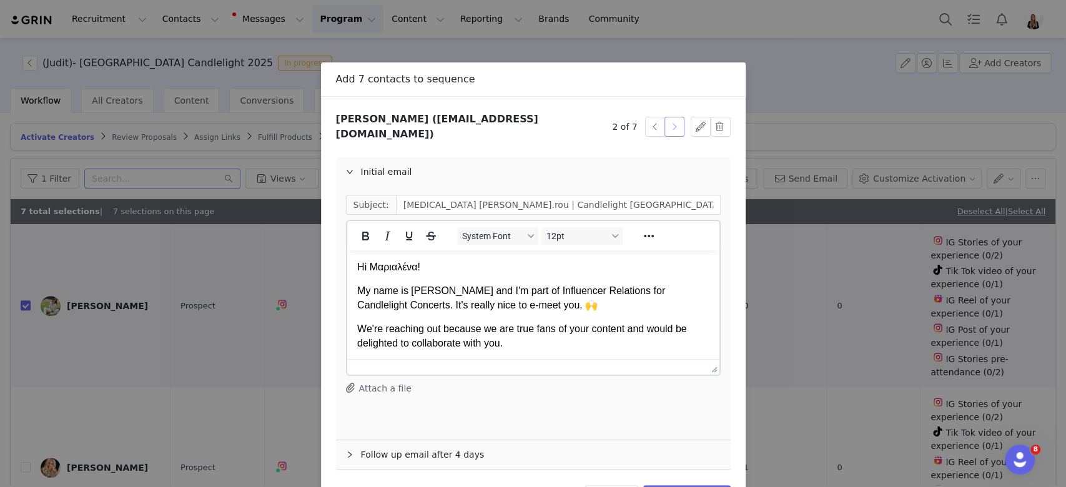
click at [668, 122] on button "button" at bounding box center [674, 127] width 20 height 20
click at [542, 197] on input "[MEDICAL_DATA] giannischristidis | Candlelight Canada ✨🕯🇨🇦" at bounding box center [558, 205] width 325 height 20
paste input "[GEOGRAPHIC_DATA]"
click at [629, 195] on input "[MEDICAL_DATA] giannischristidis | Candlelight Greece✨🕯🇨🇦" at bounding box center [558, 205] width 325 height 20
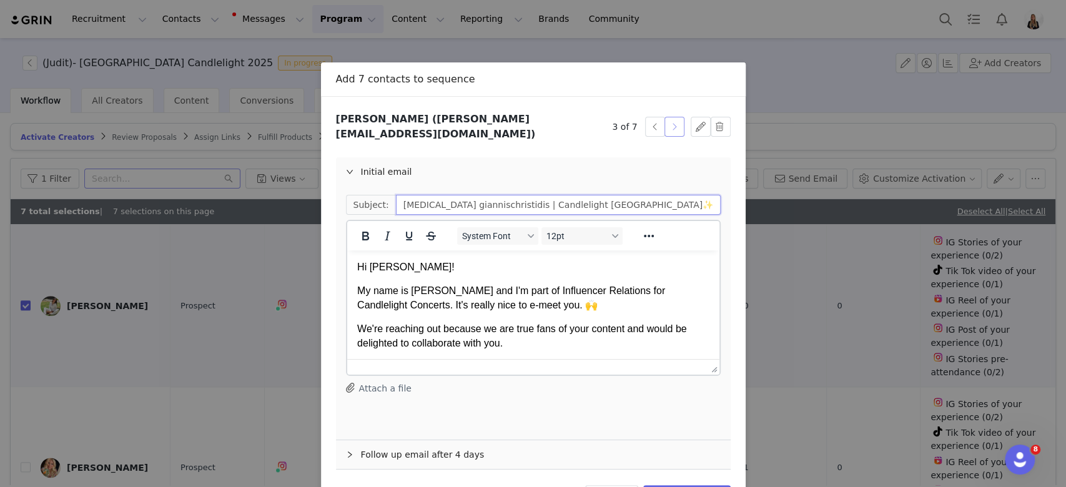
type input "[MEDICAL_DATA] giannischristidis | Candlelight [GEOGRAPHIC_DATA]✨🕯"
click at [668, 124] on button "button" at bounding box center [674, 127] width 20 height 20
click at [525, 195] on input "[MEDICAL_DATA] dora_terzaki | Candlelight Canada ✨🕯🇨🇦" at bounding box center [558, 205] width 325 height 20
paste input "[GEOGRAPHIC_DATA]"
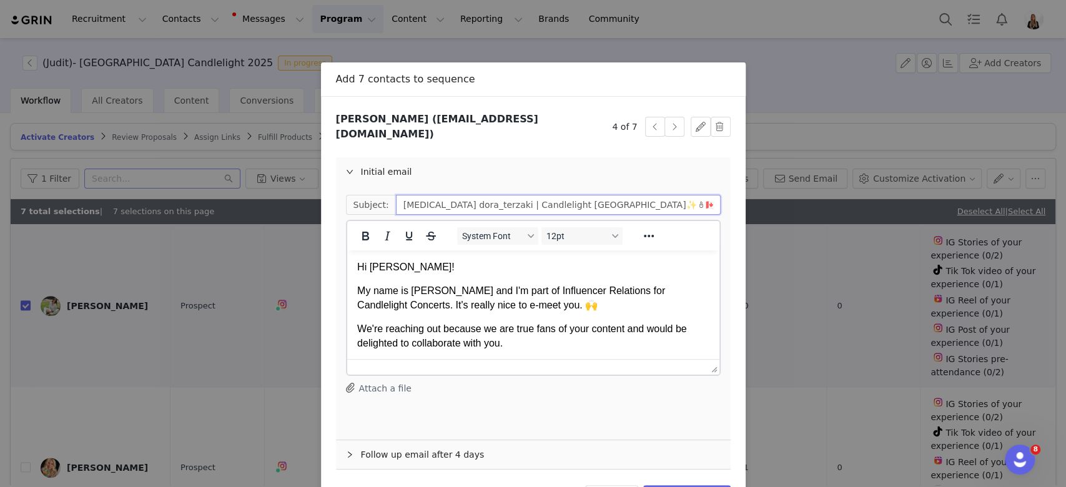
click at [594, 195] on input "[MEDICAL_DATA] dora_terzaki | Candlelight [GEOGRAPHIC_DATA]✨🕯🇨🇦" at bounding box center [558, 205] width 325 height 20
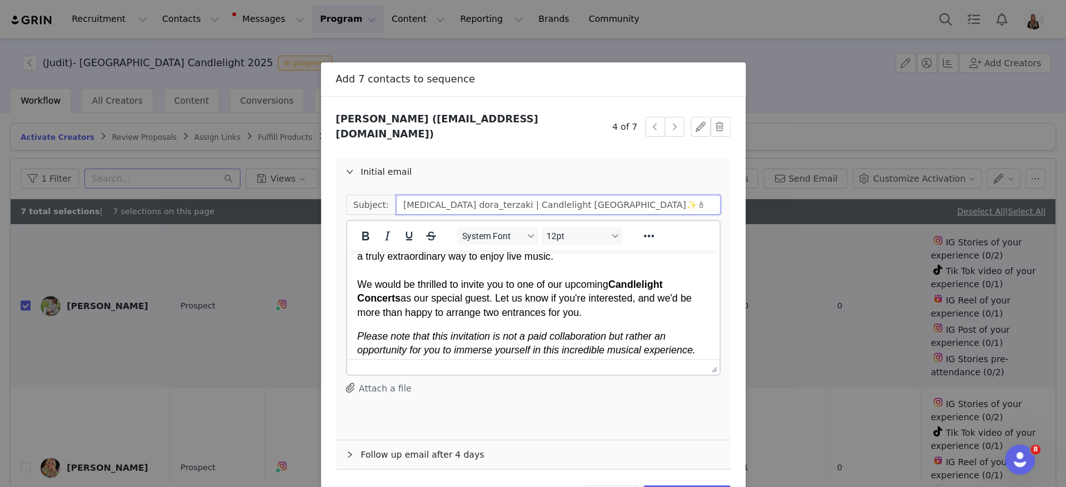
scroll to position [166, 0]
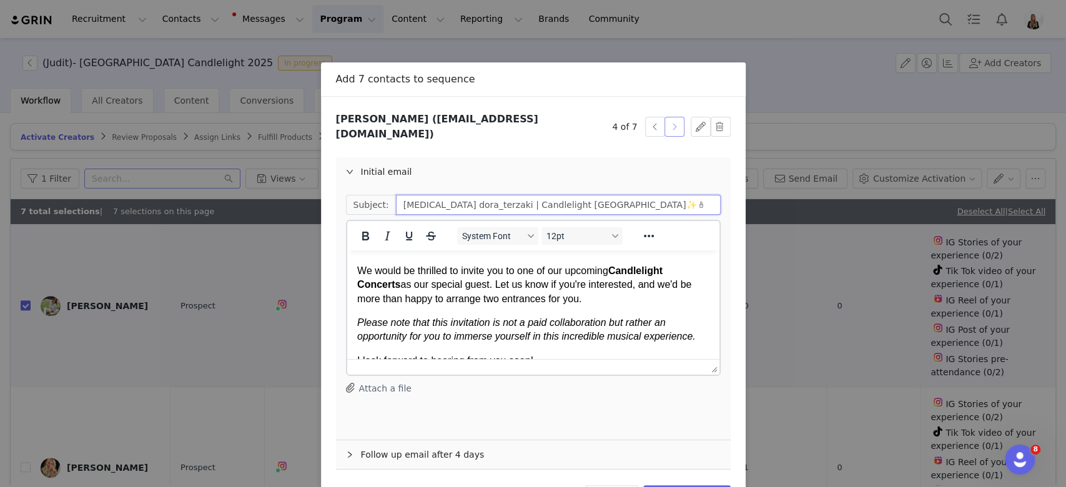
type input "[MEDICAL_DATA] dora_terzaki | Candlelight [GEOGRAPHIC_DATA]✨🕯"
click at [664, 127] on button "button" at bounding box center [674, 127] width 20 height 20
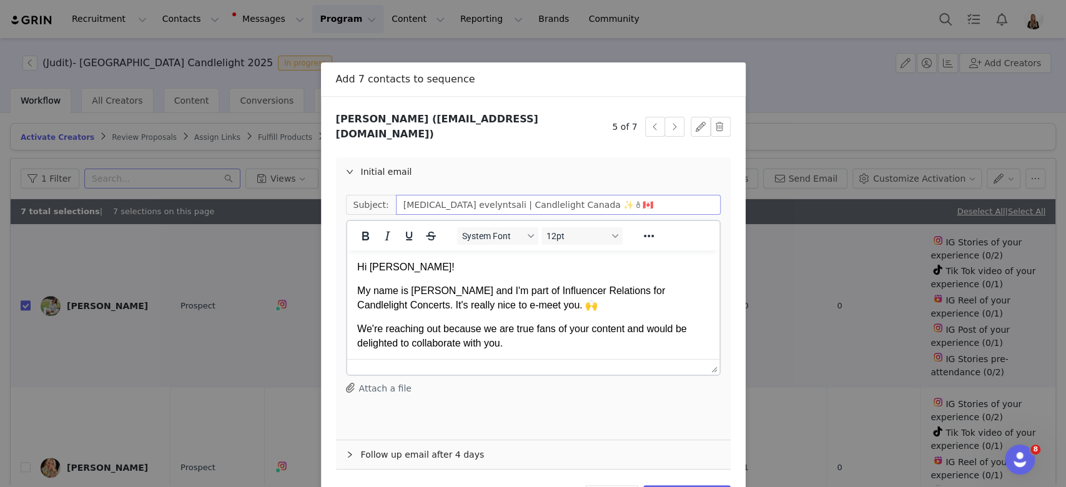
scroll to position [0, 0]
click at [519, 198] on input "[MEDICAL_DATA] evelyntsali | Candlelight Canada ✨🕯🇨🇦" at bounding box center [558, 205] width 325 height 20
paste input "[GEOGRAPHIC_DATA]"
click at [587, 195] on input "[MEDICAL_DATA] evelyntsali | Candlelight Greece✨🕯🇨🇦" at bounding box center [558, 205] width 325 height 20
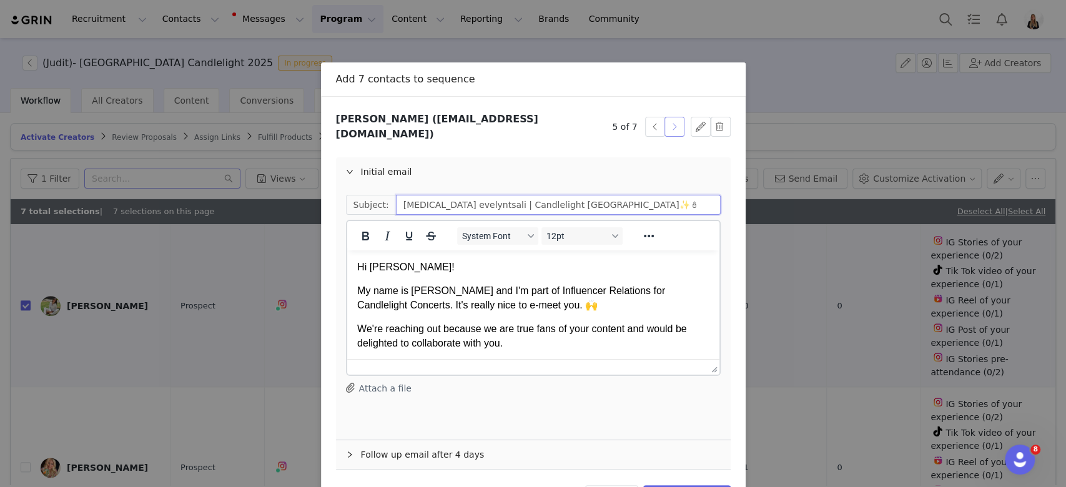
type input "[MEDICAL_DATA] evelyntsali | Candlelight [GEOGRAPHIC_DATA]✨🕯"
click at [668, 121] on button "button" at bounding box center [674, 127] width 20 height 20
click at [536, 195] on input "[MEDICAL_DATA] vasolaskaraki | Candlelight Canada ✨🕯🇨🇦" at bounding box center [558, 205] width 325 height 20
paste input "[GEOGRAPHIC_DATA]"
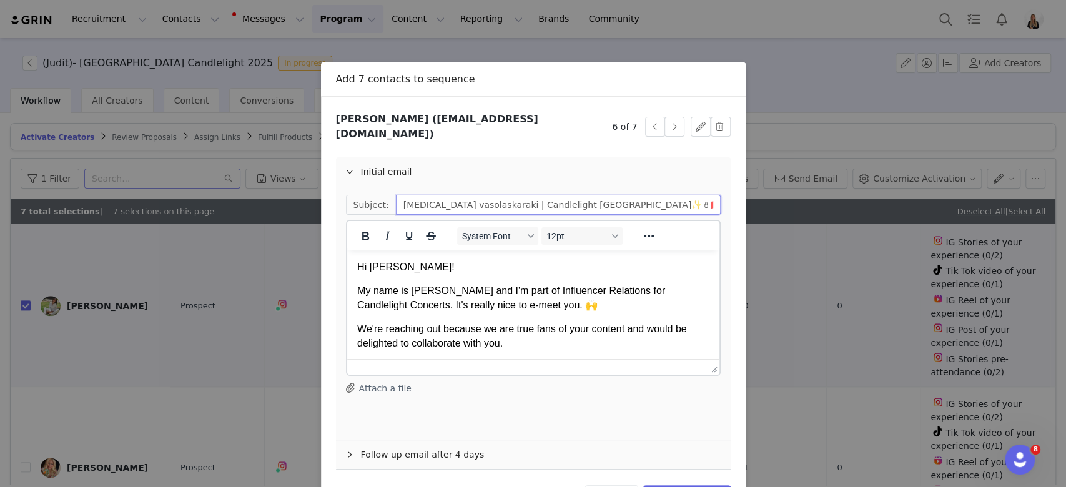
click at [662, 200] on input "[MEDICAL_DATA] vasolaskaraki | Candlelight [GEOGRAPHIC_DATA]✨🕯🇨🇦" at bounding box center [558, 205] width 325 height 20
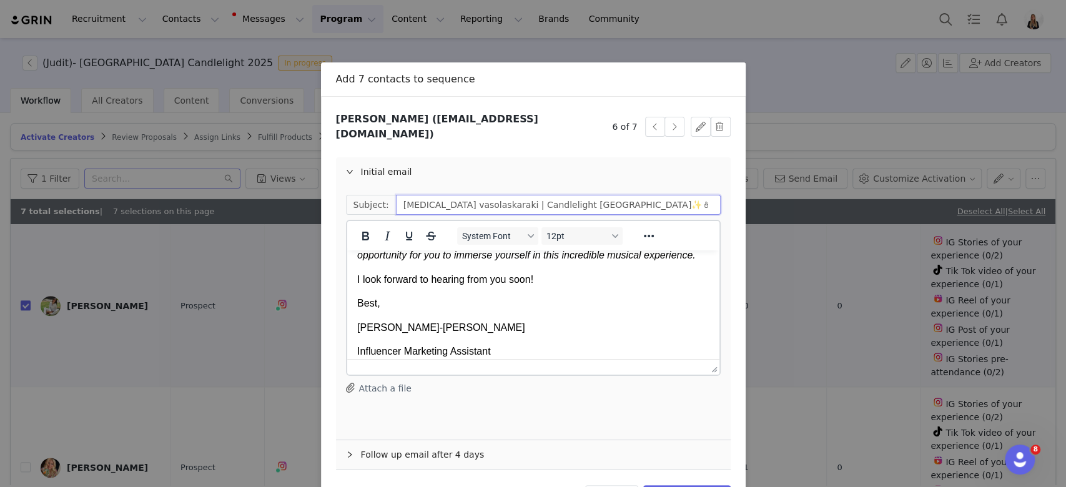
scroll to position [333, 0]
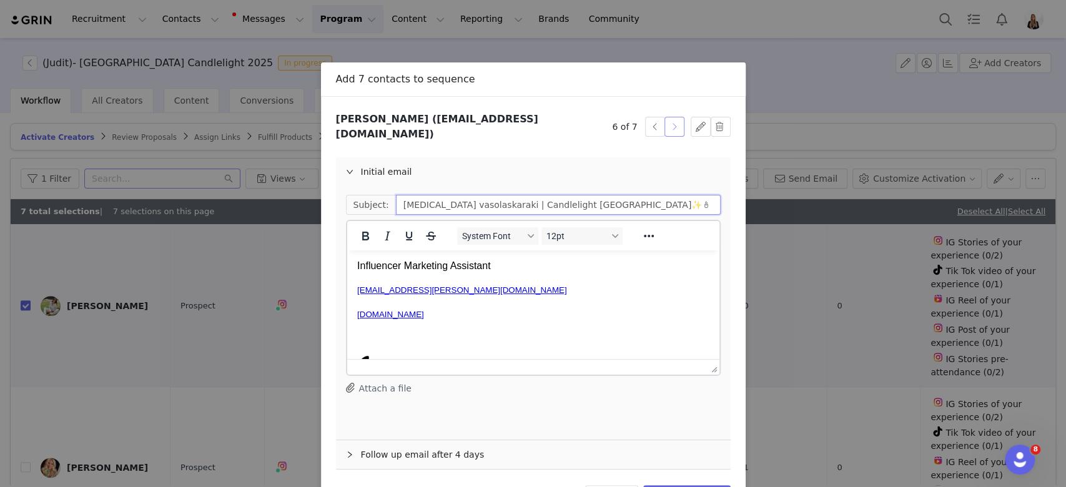
type input "[MEDICAL_DATA] vasolaskaraki | Candlelight [GEOGRAPHIC_DATA]✨🕯"
click at [664, 122] on button "button" at bounding box center [674, 127] width 20 height 20
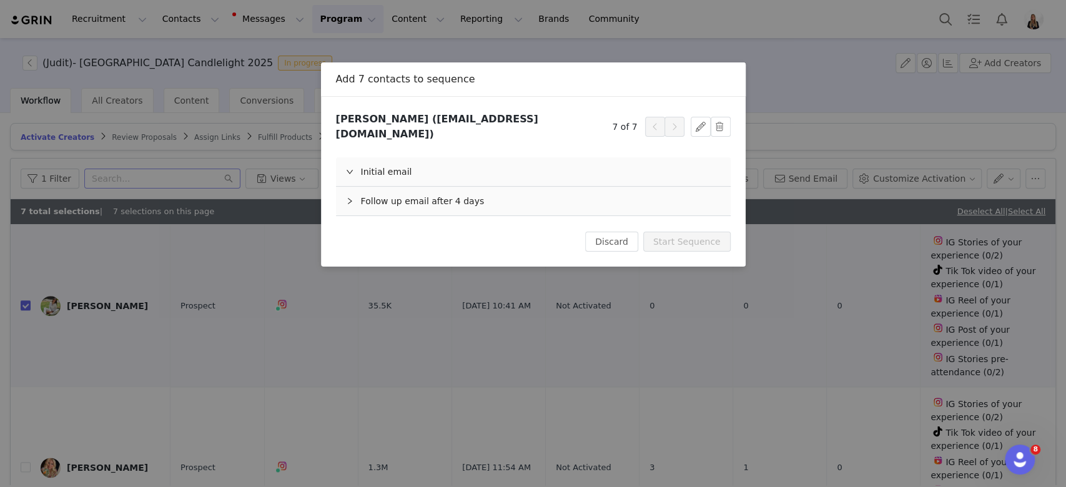
scroll to position [0, 0]
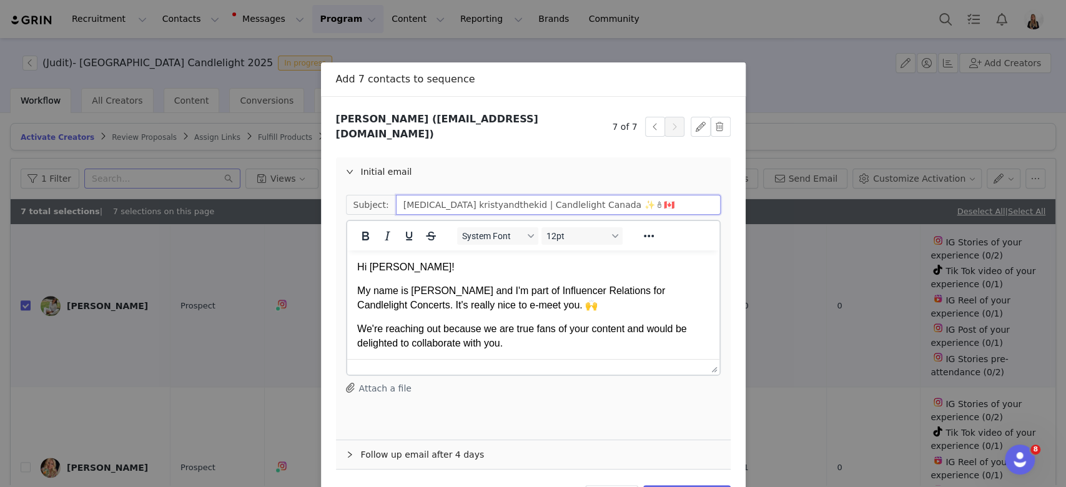
click at [549, 202] on input "[MEDICAL_DATA] kristyandthekid | Candlelight Canada ✨🕯🇨🇦" at bounding box center [558, 205] width 325 height 20
click at [545, 197] on input "[MEDICAL_DATA] kristyandthekid | Candlelight Canada ✨🕯🇨🇦" at bounding box center [558, 205] width 325 height 20
paste input "[GEOGRAPHIC_DATA]"
click at [606, 195] on input "[MEDICAL_DATA] kristyandthekid | Candlelight Greece✨🕯🇨🇦" at bounding box center [558, 205] width 325 height 20
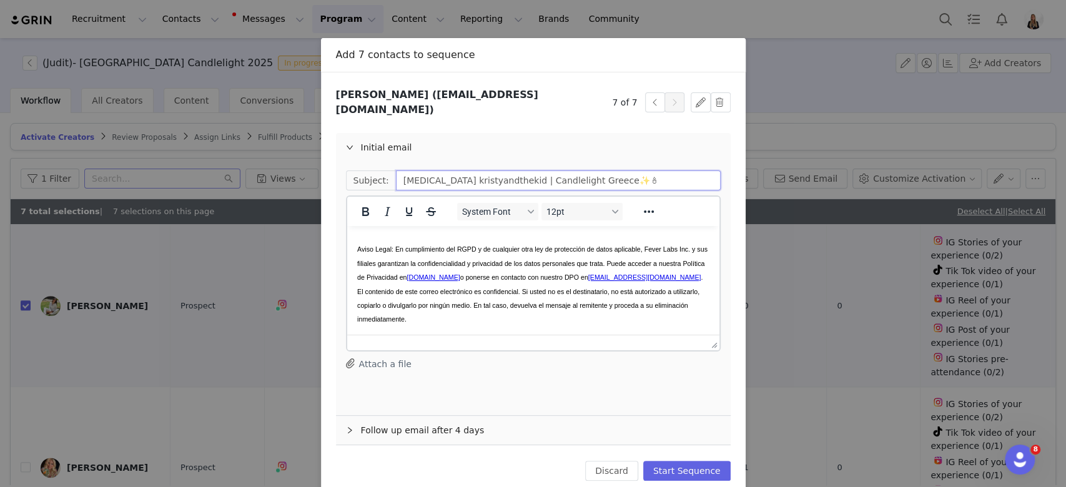
scroll to position [37, 0]
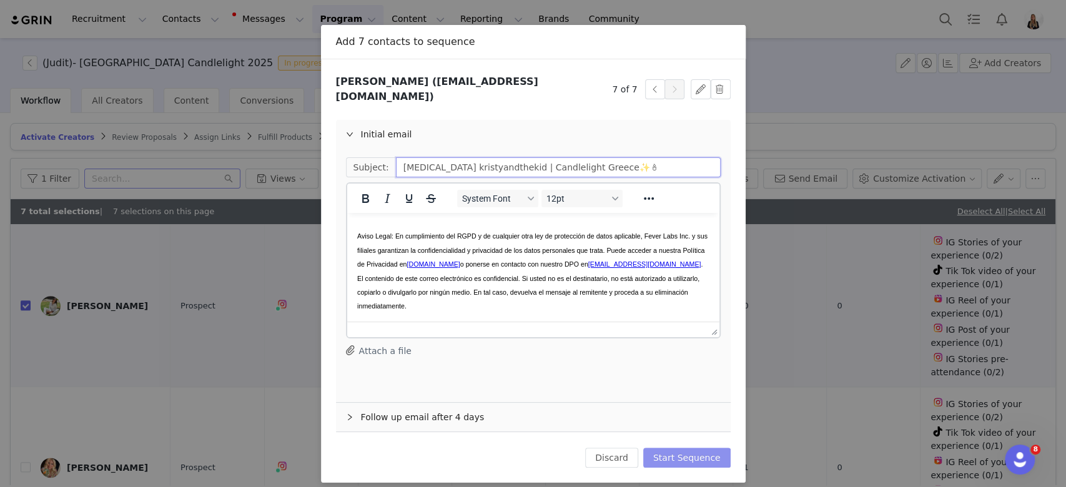
type input "[MEDICAL_DATA] kristyandthekid | Candlelight Greece✨🕯"
click at [679, 448] on button "Start Sequence" at bounding box center [686, 458] width 87 height 20
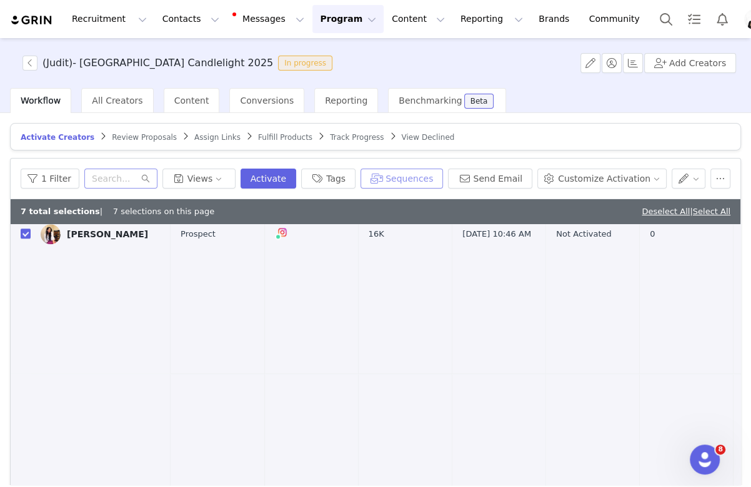
scroll to position [1431, 0]
